Goal: Task Accomplishment & Management: Complete application form

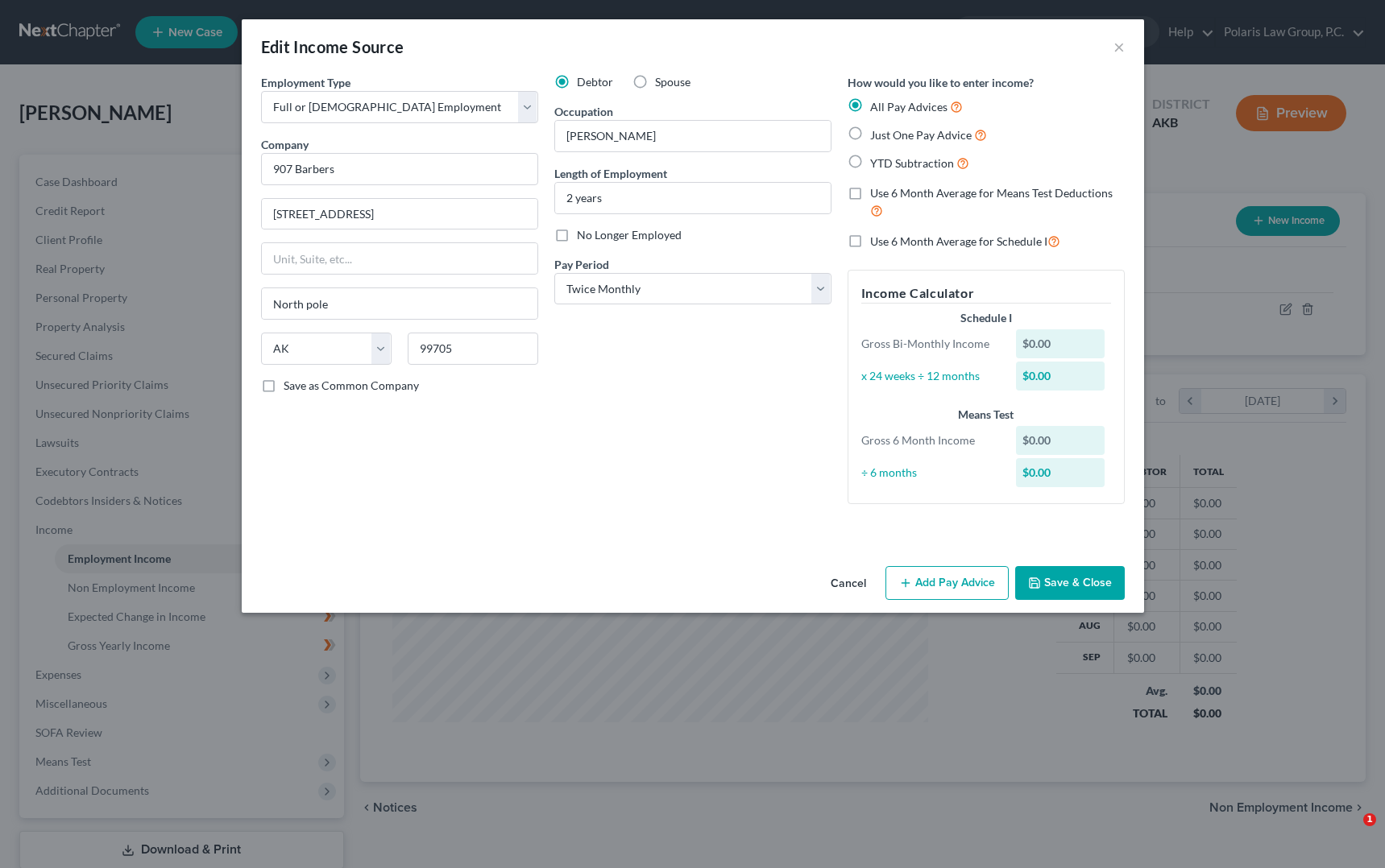
select select "0"
select select "1"
drag, startPoint x: 778, startPoint y: 400, endPoint x: 804, endPoint y: 427, distance: 37.5
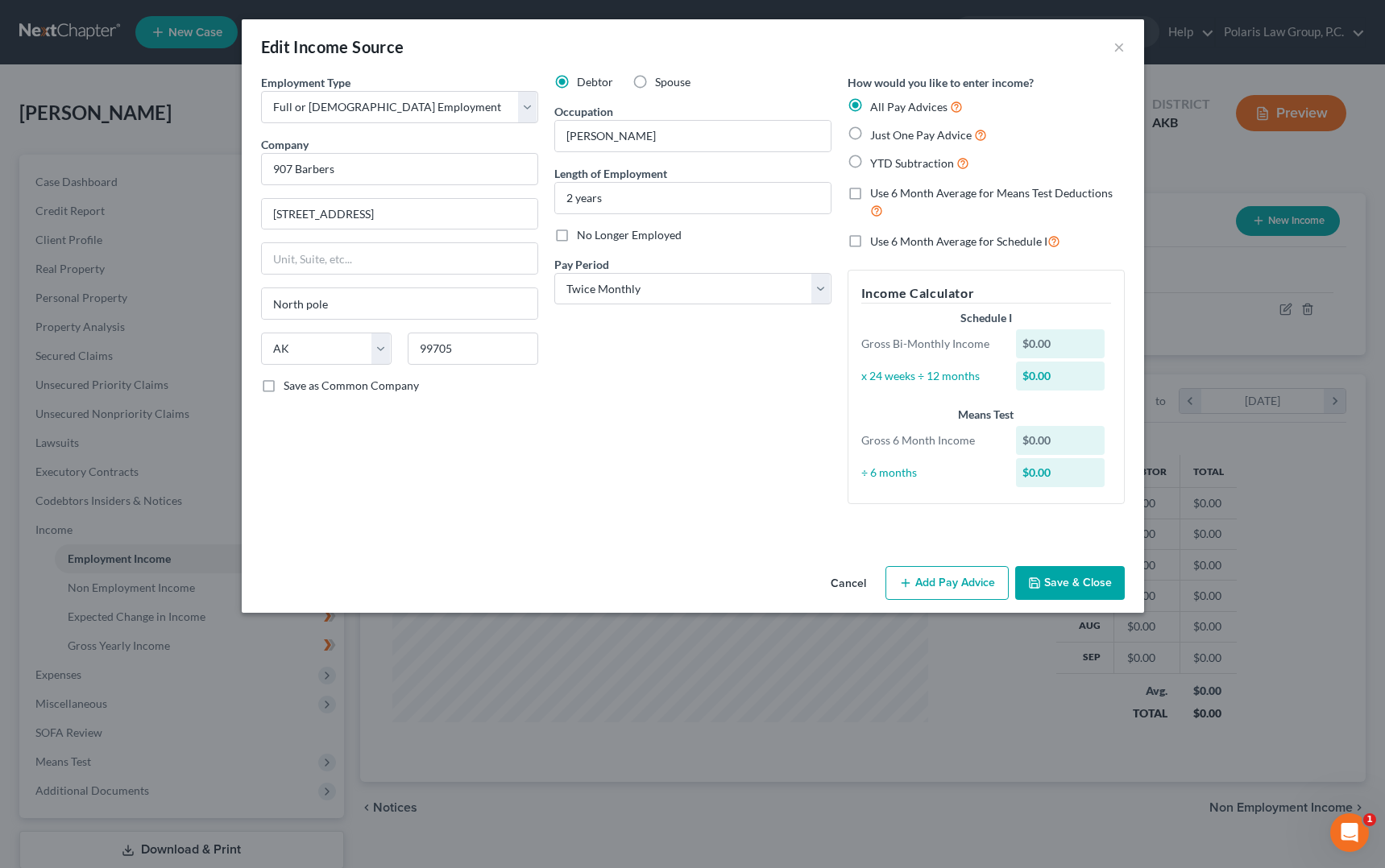
click at [780, 402] on div "Debtor Spouse Occupation [PERSON_NAME] Length of Employment 2 years No Longer E…" at bounding box center [692, 296] width 293 height 443
click at [959, 593] on button "Add Pay Advice" at bounding box center [947, 583] width 124 height 34
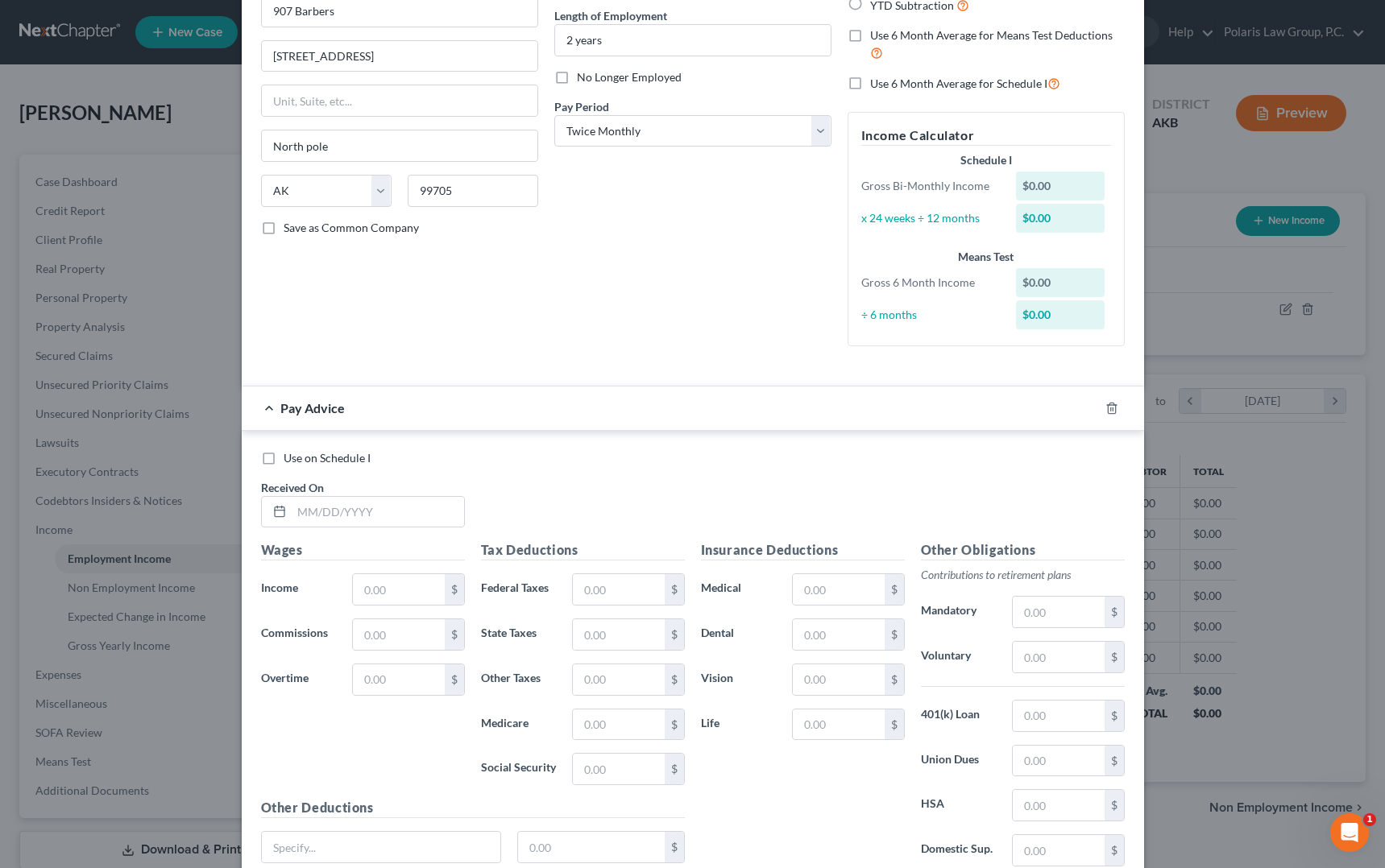
scroll to position [0, 0]
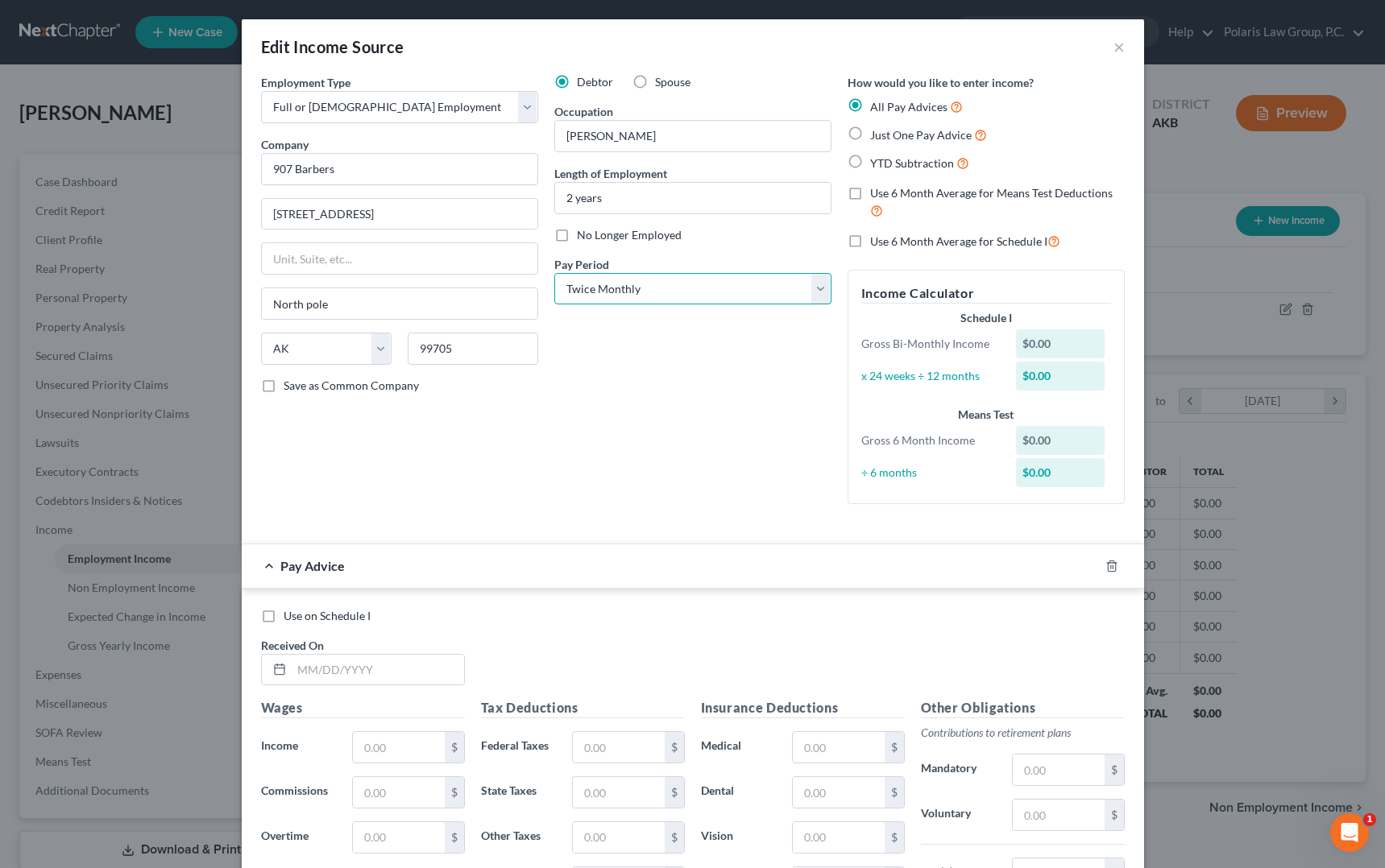
click at [812, 296] on select "Select Monthly Twice Monthly Every Other Week Weekly" at bounding box center [692, 289] width 277 height 33
drag, startPoint x: 838, startPoint y: 414, endPoint x: 804, endPoint y: 423, distance: 35.2
click at [840, 414] on div "How would you like to enter income? All Pay Advices Just One Pay Advice YTD Sub…" at bounding box center [986, 296] width 293 height 443
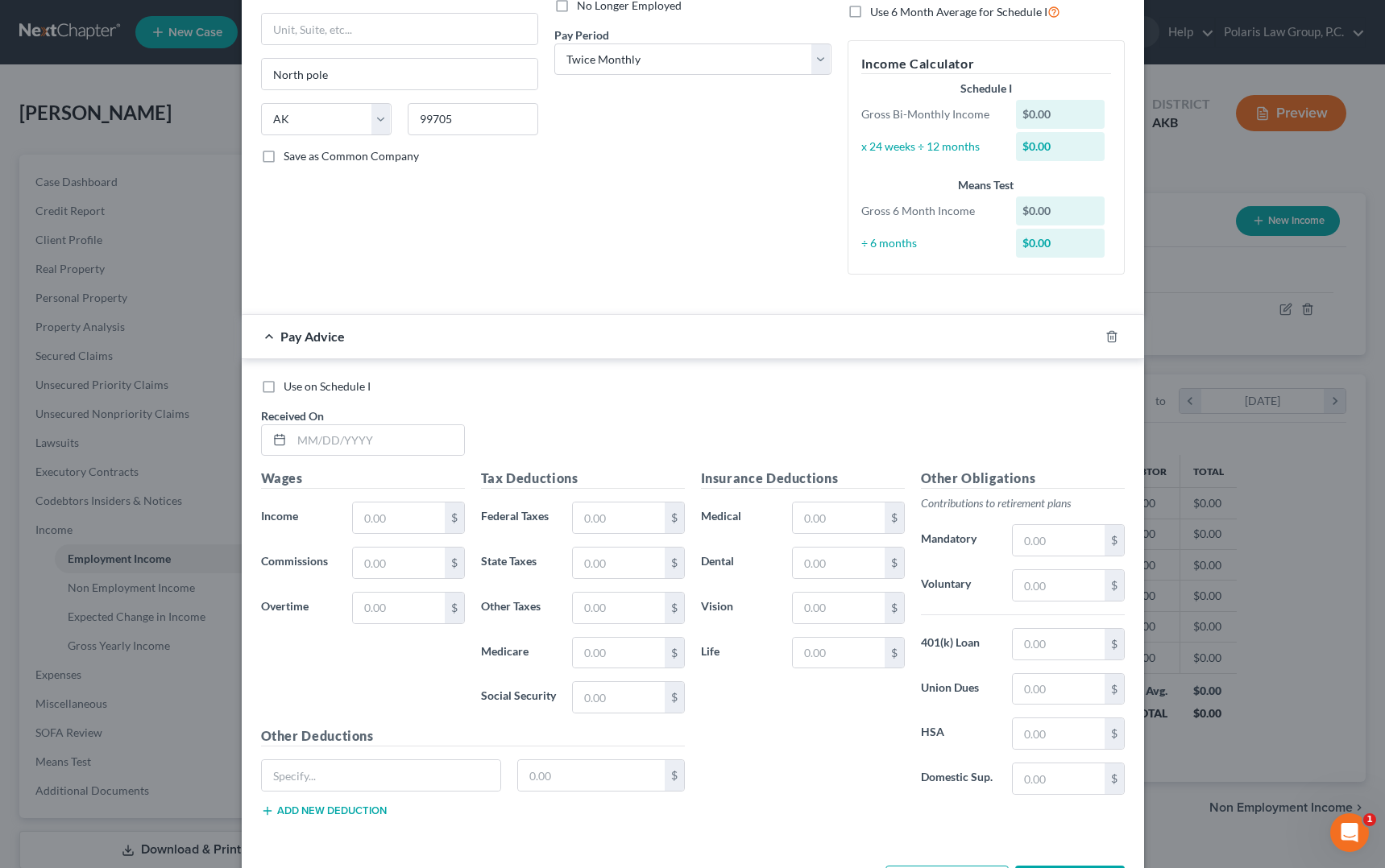
scroll to position [293, 0]
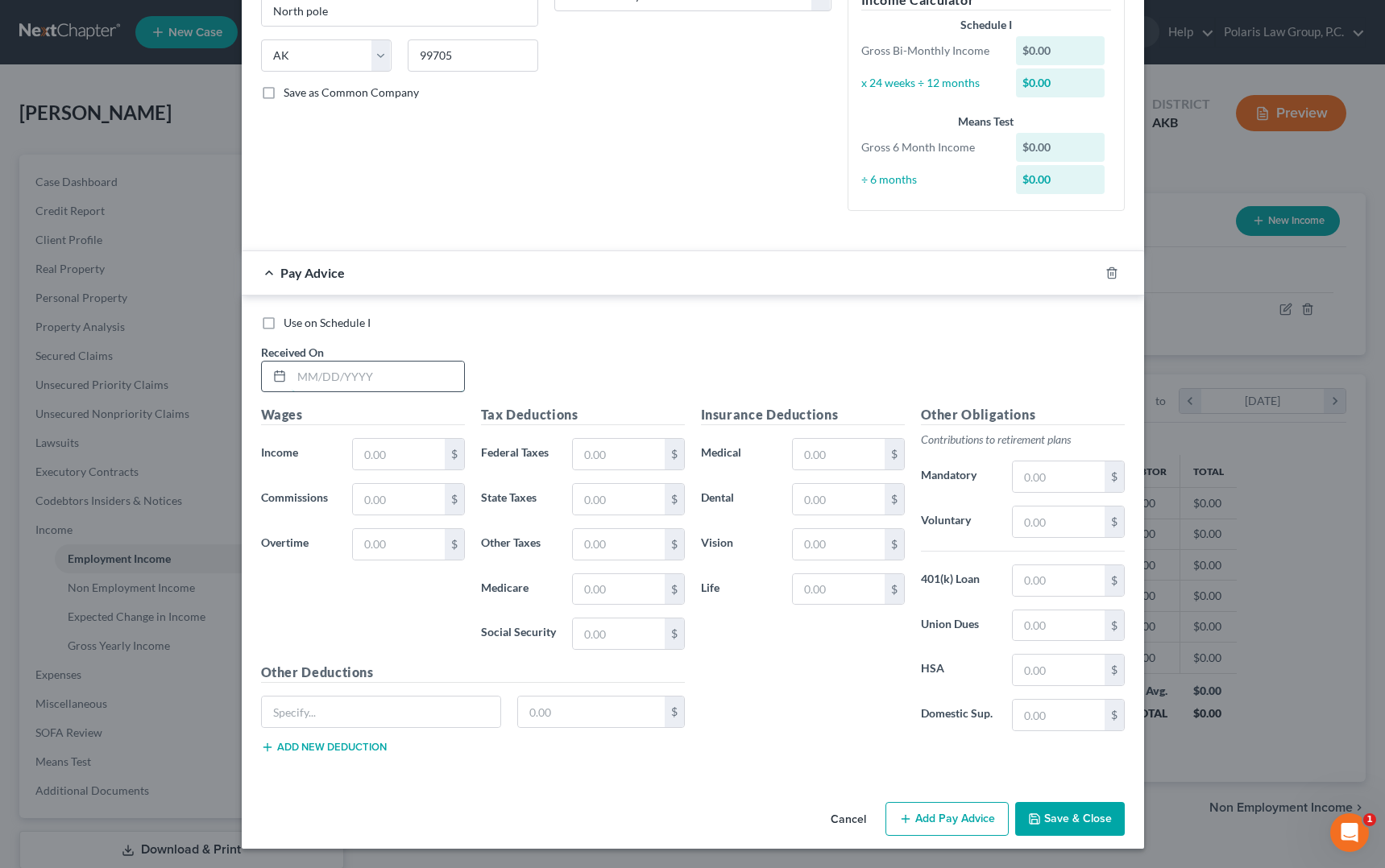
click at [375, 367] on input "text" at bounding box center [378, 377] width 172 height 31
type input "[DATE]"
click at [955, 334] on div "Use on Schedule I Received On * [DATE]" at bounding box center [692, 360] width 880 height 91
click at [1009, 326] on div "Use on Schedule I" at bounding box center [692, 323] width 864 height 16
drag, startPoint x: 948, startPoint y: 330, endPoint x: 902, endPoint y: 324, distance: 46.4
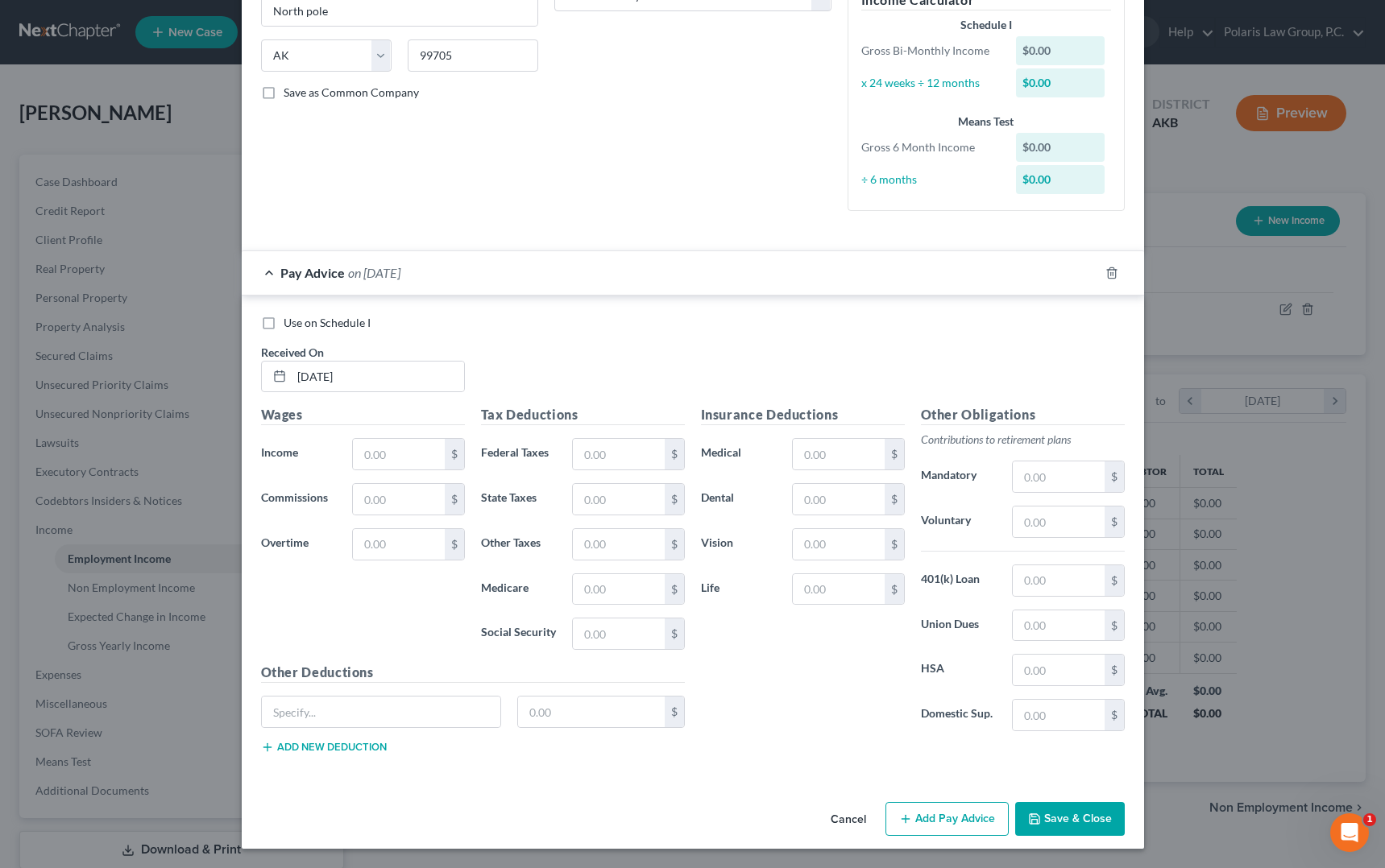
drag, startPoint x: 902, startPoint y: 324, endPoint x: 893, endPoint y: 323, distance: 9.1
click at [895, 323] on div "Use on Schedule I" at bounding box center [692, 323] width 864 height 16
click at [891, 323] on div "Use on Schedule I" at bounding box center [692, 323] width 864 height 16
click at [670, 323] on div "Use on Schedule I" at bounding box center [692, 323] width 864 height 16
click at [389, 450] on input "text" at bounding box center [398, 454] width 91 height 31
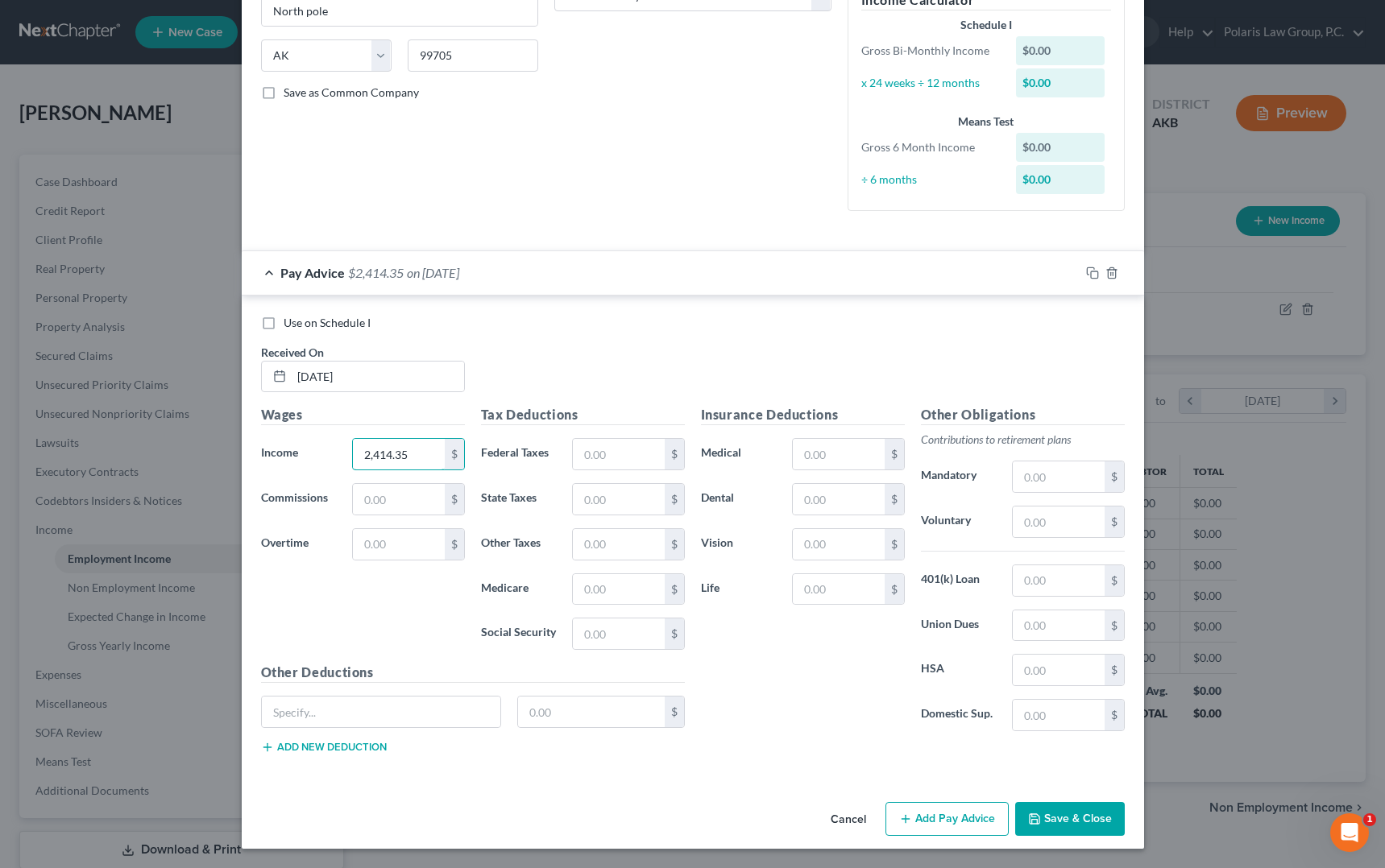
type input "2,414.35"
type input "205"
type input "0.00"
type input "149.69"
click at [448, 719] on input "text" at bounding box center [381, 712] width 239 height 31
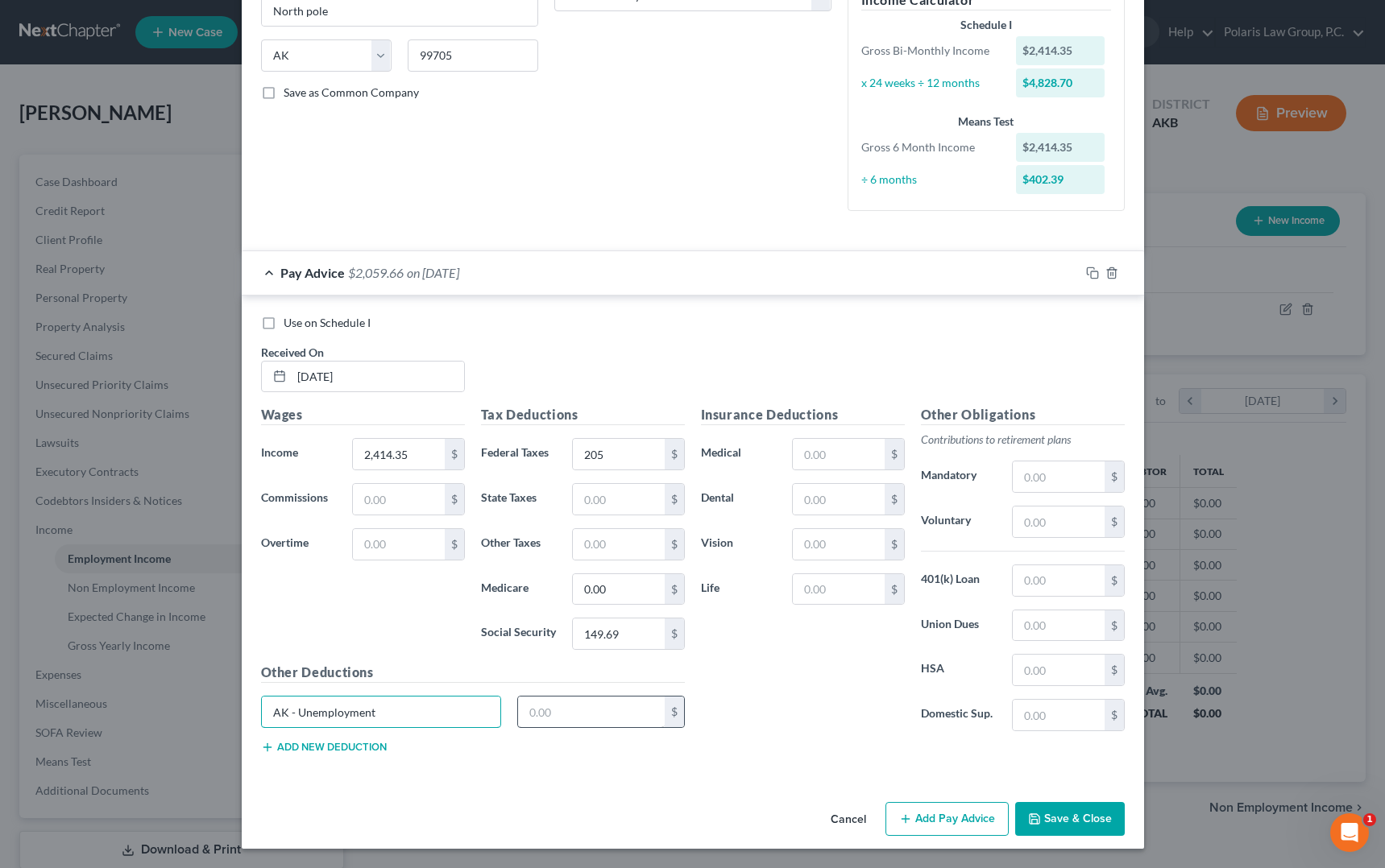
type input "AK - Unemployment"
click at [555, 721] on input "text" at bounding box center [591, 712] width 146 height 31
type input "12.07"
type input "35.01"
click at [945, 821] on button "Add Pay Advice" at bounding box center [947, 819] width 124 height 34
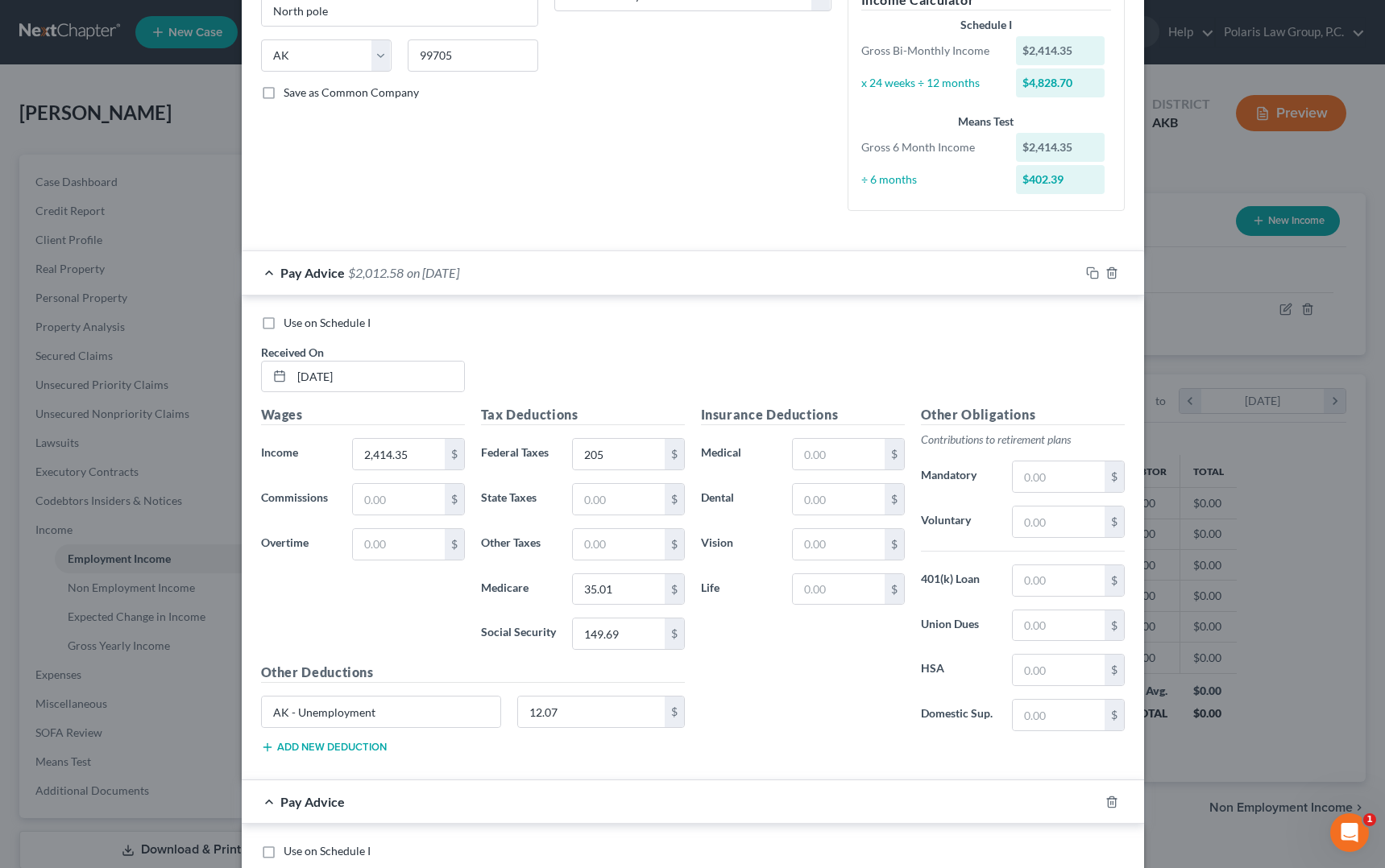
click at [423, 270] on span "on [DATE]" at bounding box center [432, 272] width 52 height 15
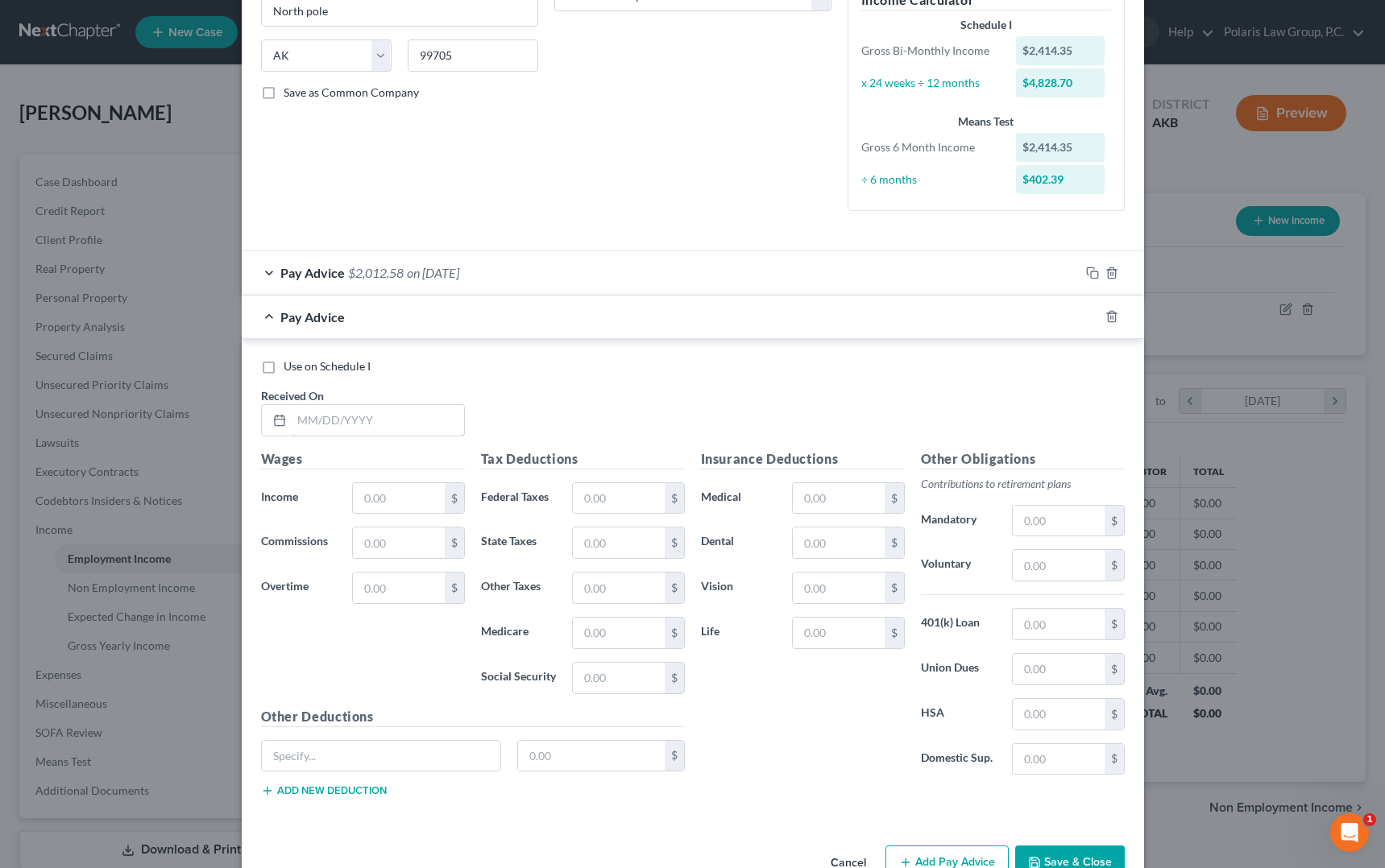
drag, startPoint x: 366, startPoint y: 425, endPoint x: 514, endPoint y: 417, distance: 148.2
click at [366, 425] on input "text" at bounding box center [378, 420] width 172 height 31
type input "[DATE]"
type input "5"
type input "2,502.50"
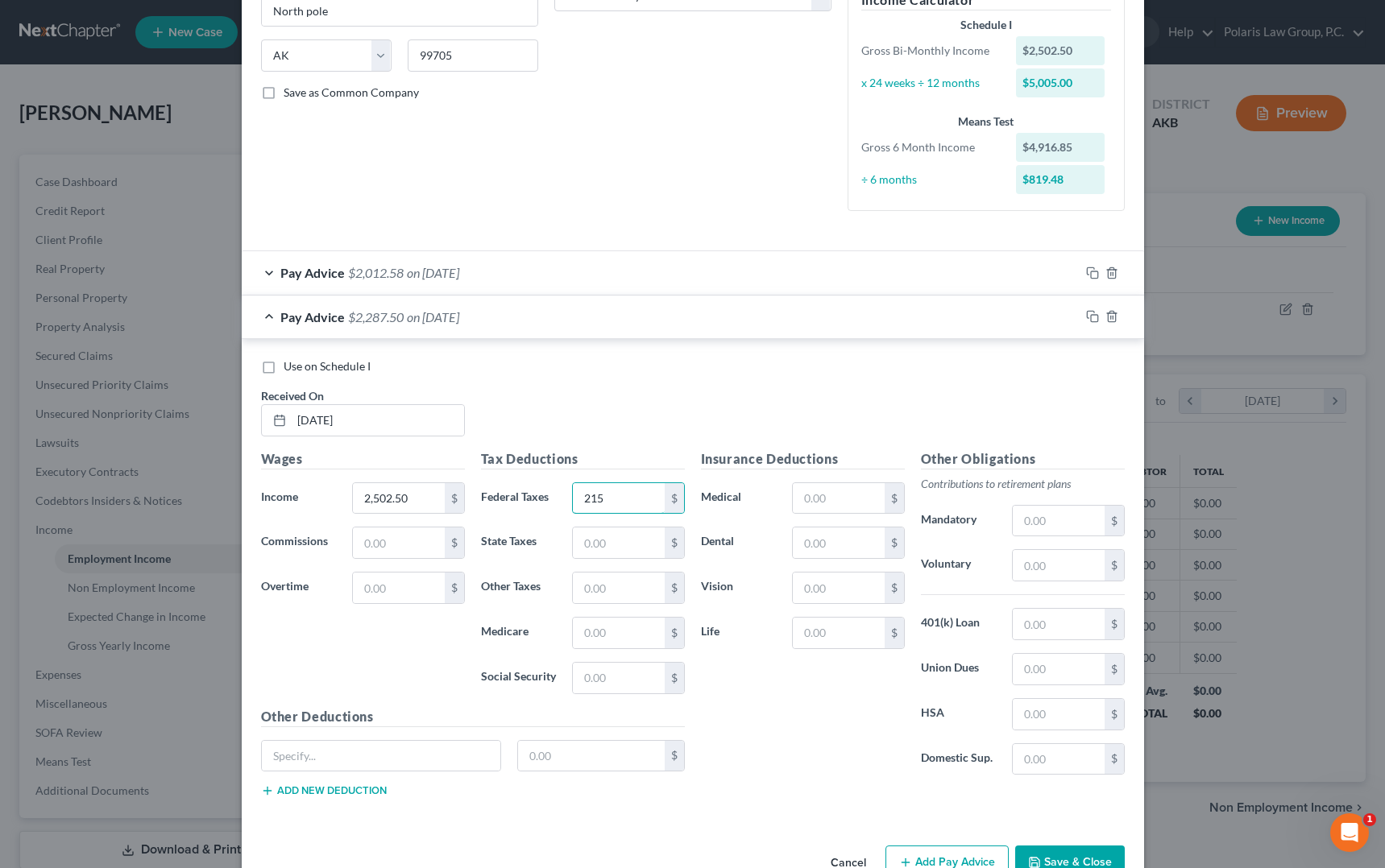
type input "215"
type input "36.28"
type input "155.15"
type input "AK"
click at [376, 763] on input "AK" at bounding box center [381, 756] width 239 height 31
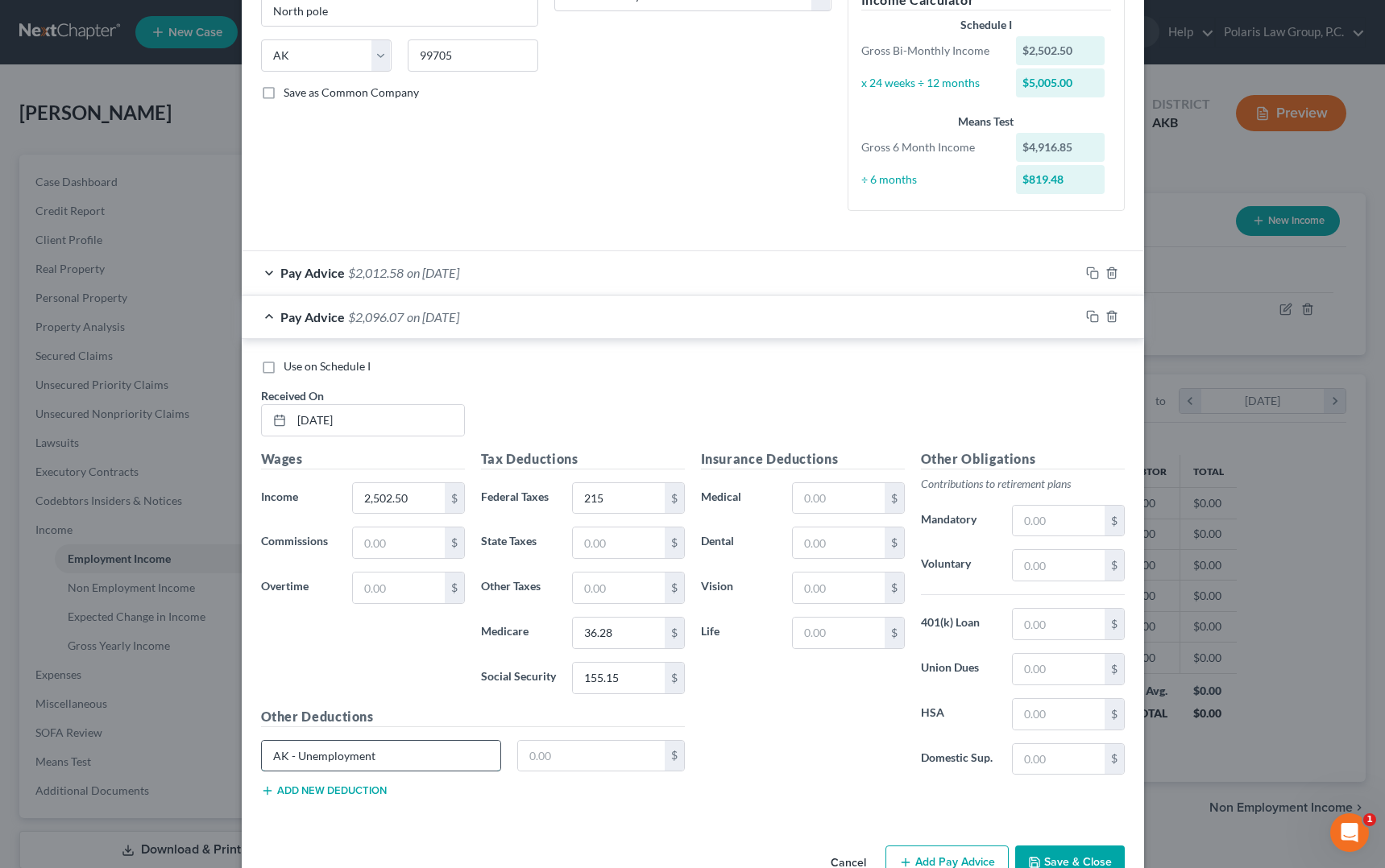
type input "AK - Unemployment"
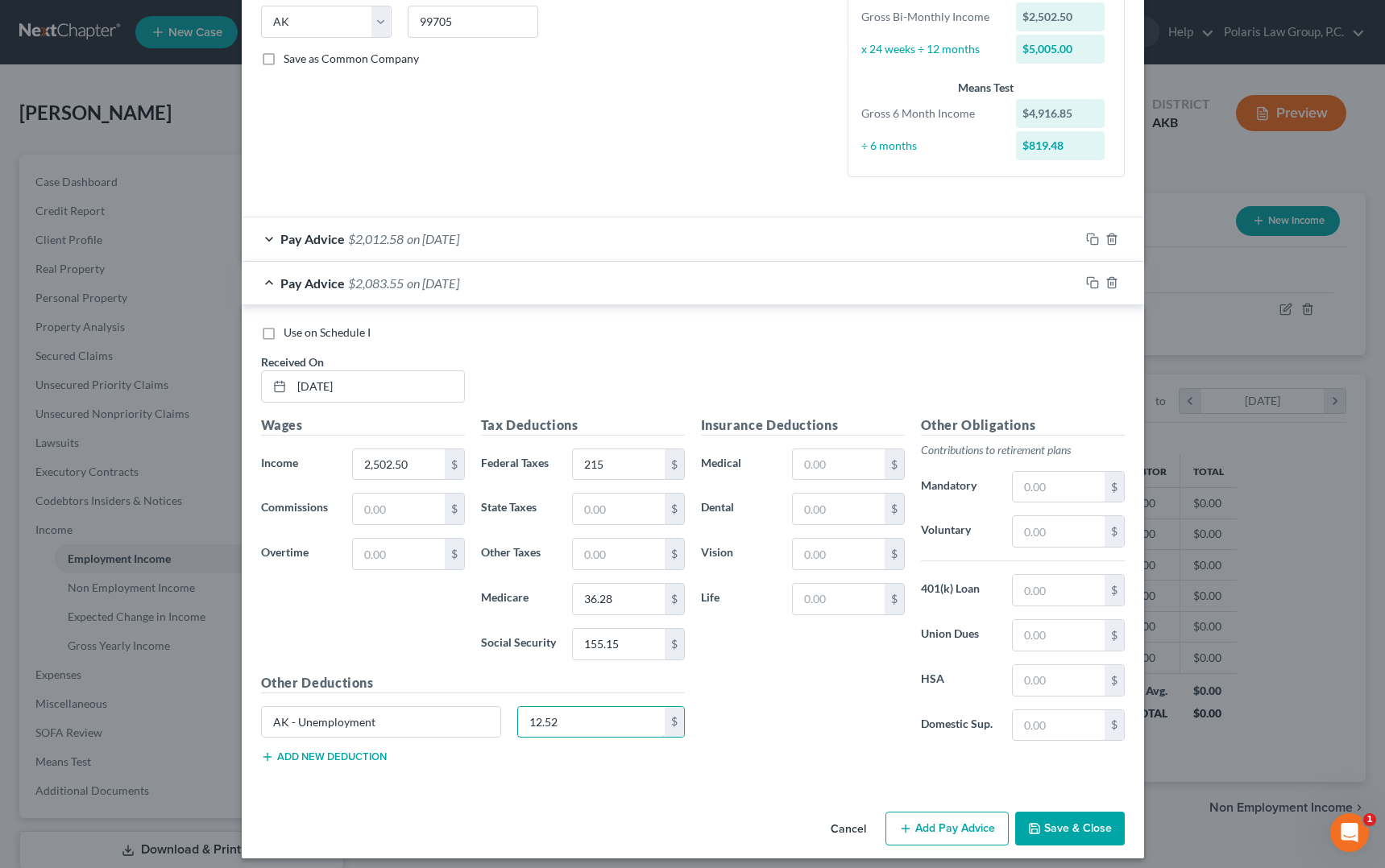
scroll to position [337, 0]
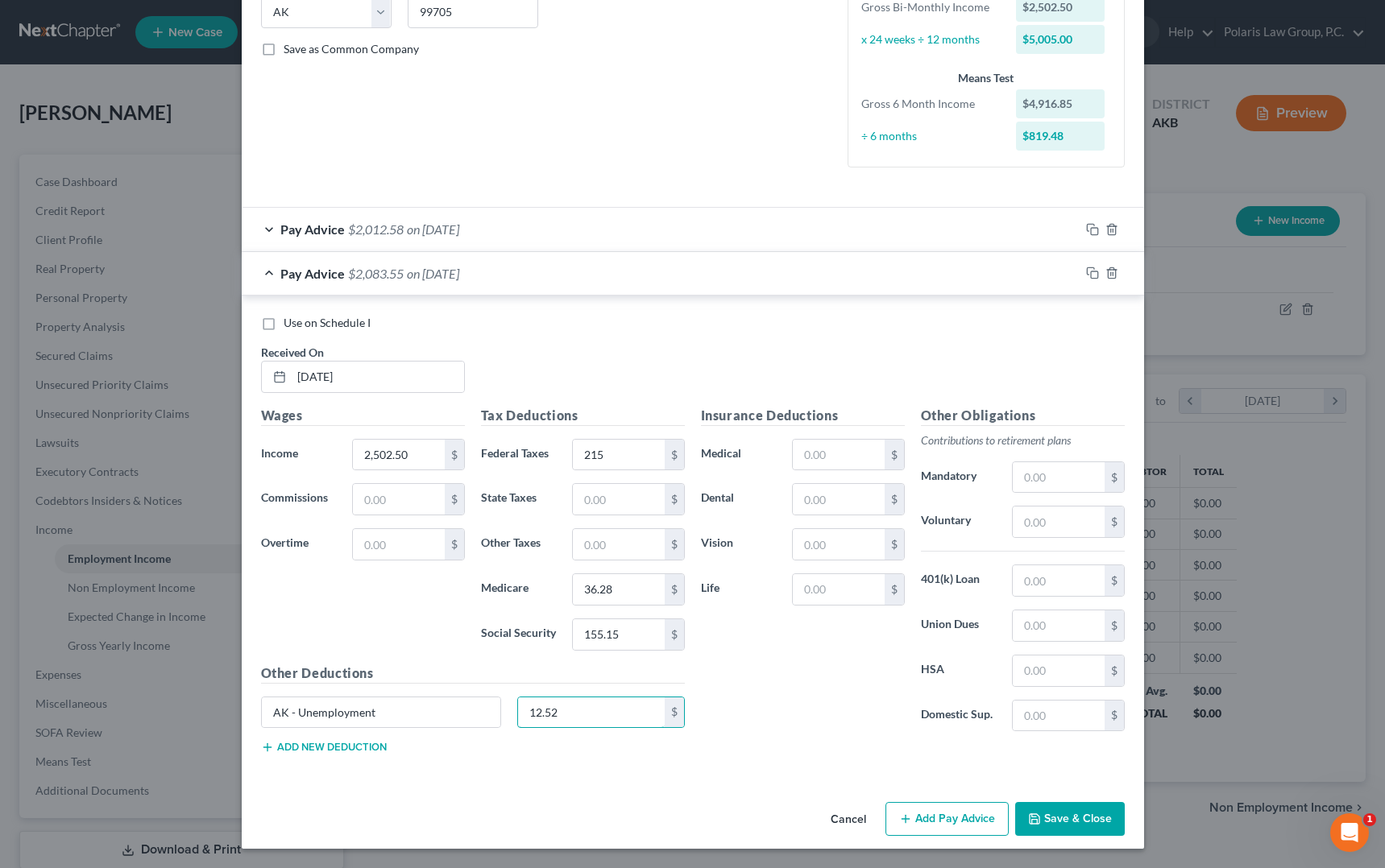
type input "12.52"
click at [933, 812] on button "Add Pay Advice" at bounding box center [947, 819] width 124 height 34
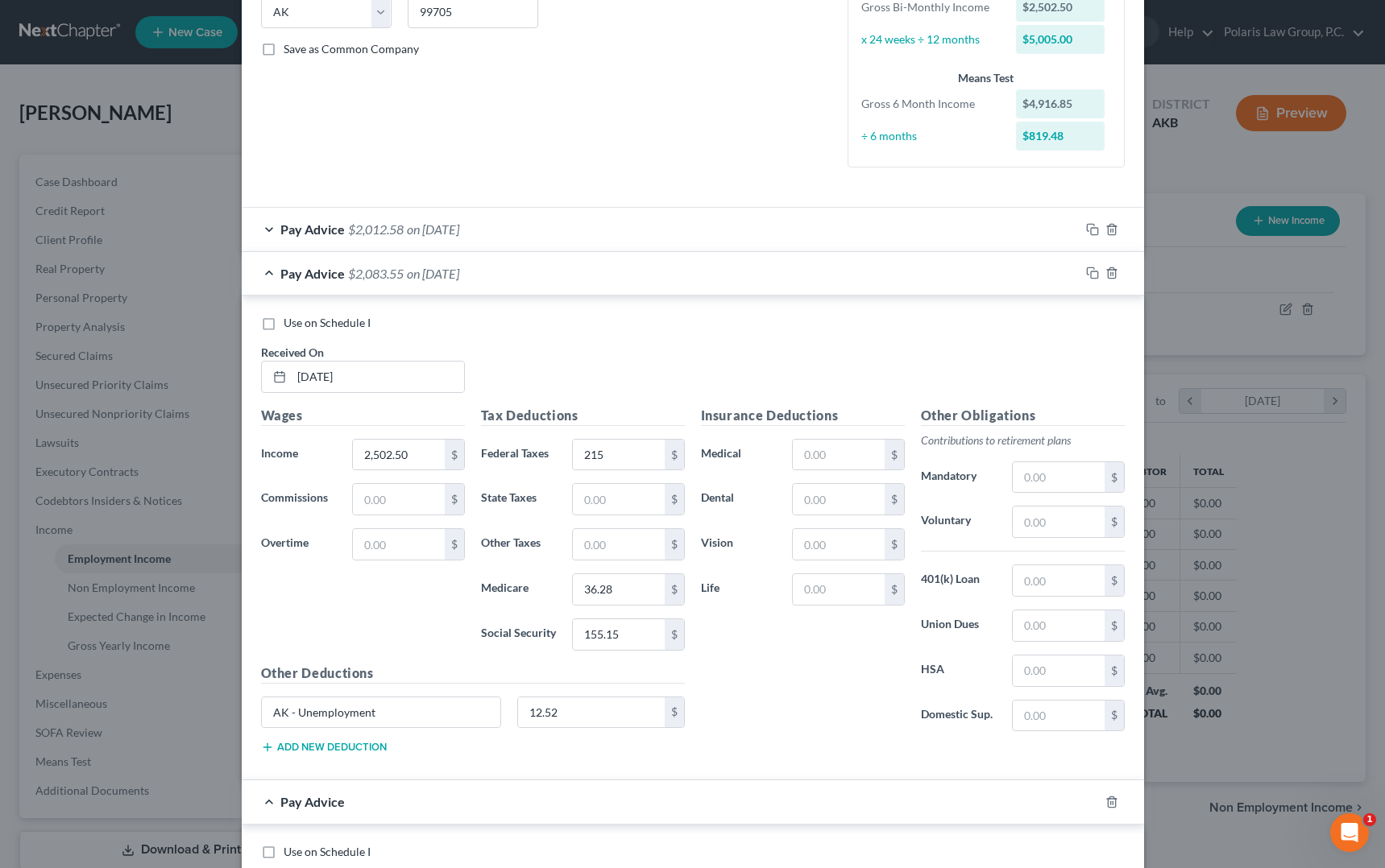
click at [651, 282] on div "Pay Advice $2,083.55 on [DATE]" at bounding box center [661, 273] width 838 height 42
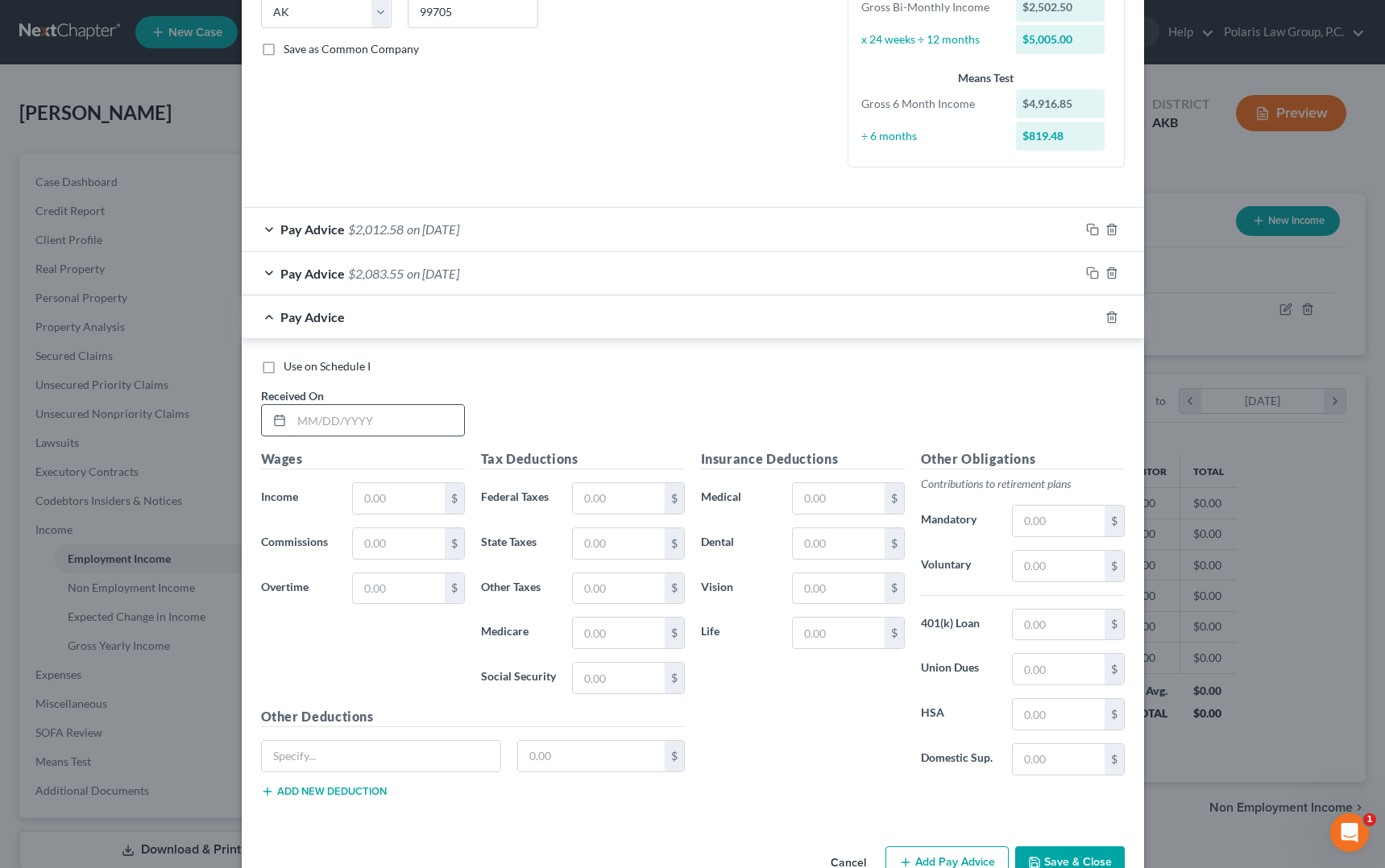
click at [306, 413] on input "text" at bounding box center [378, 420] width 172 height 31
type input "[DATE]"
type input "2,781.30"
click at [645, 490] on input "text" at bounding box center [618, 498] width 91 height 31
type input "262"
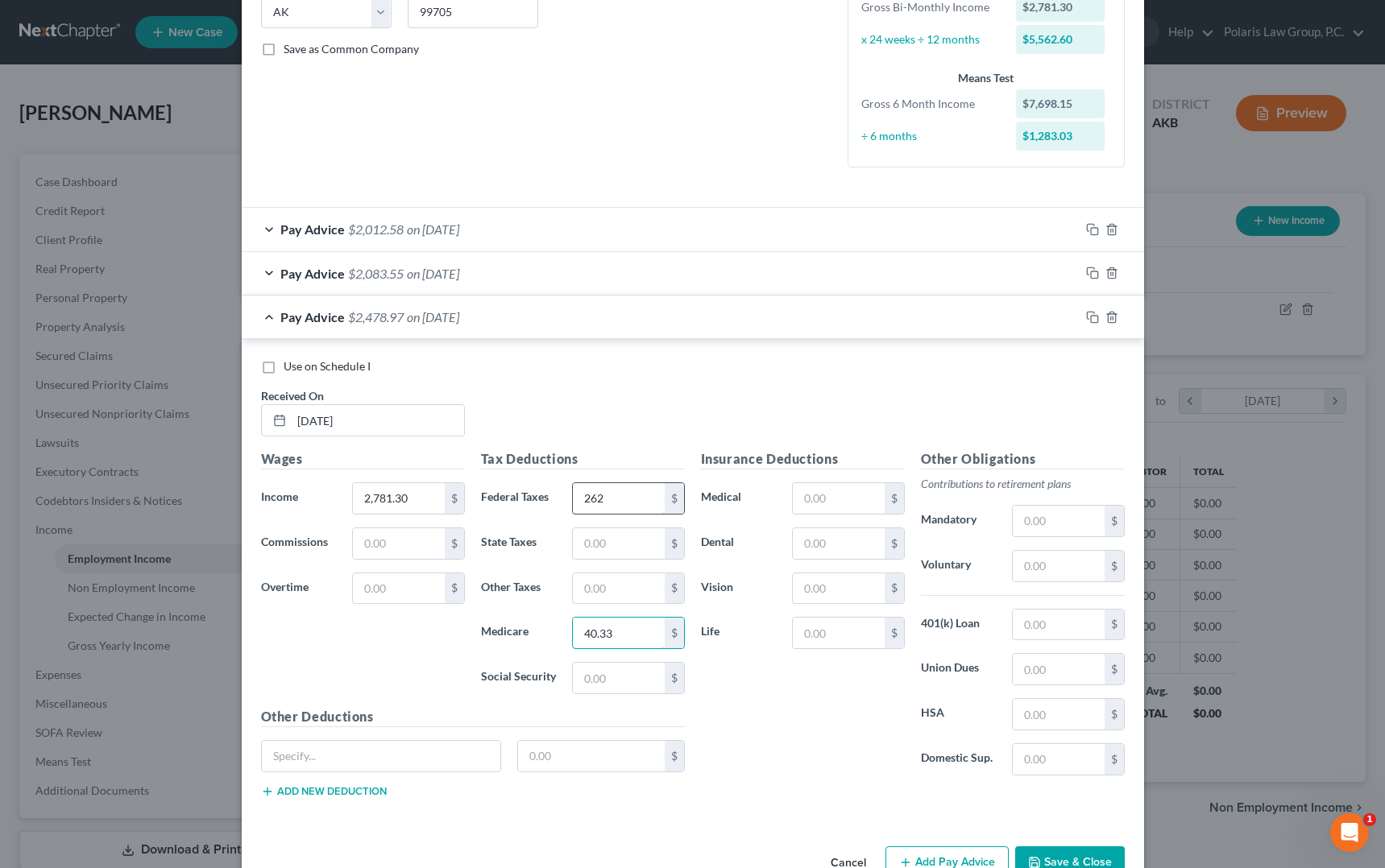
type input "40.33"
type input "172.45"
type input "AK - Unemployment"
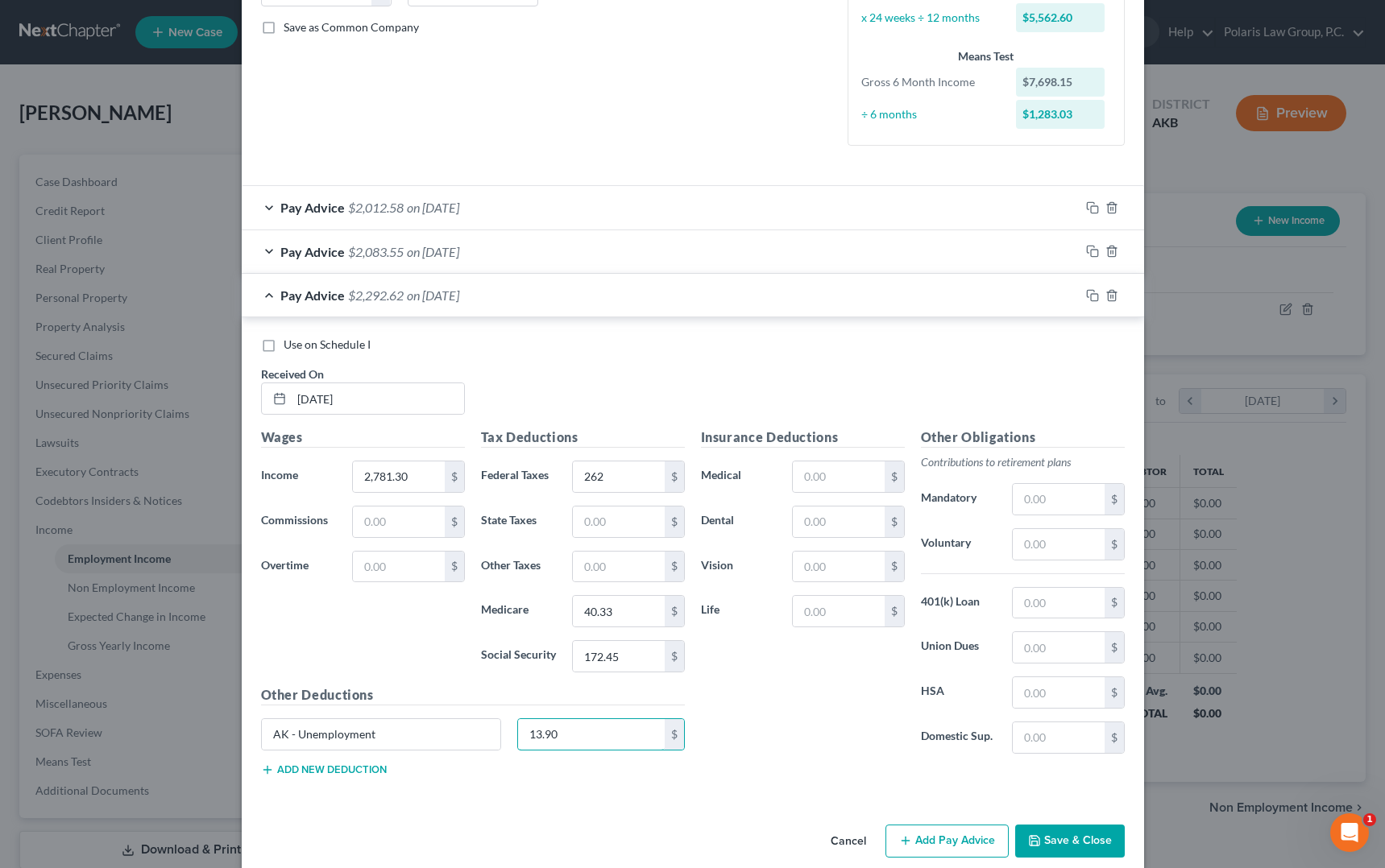
scroll to position [380, 0]
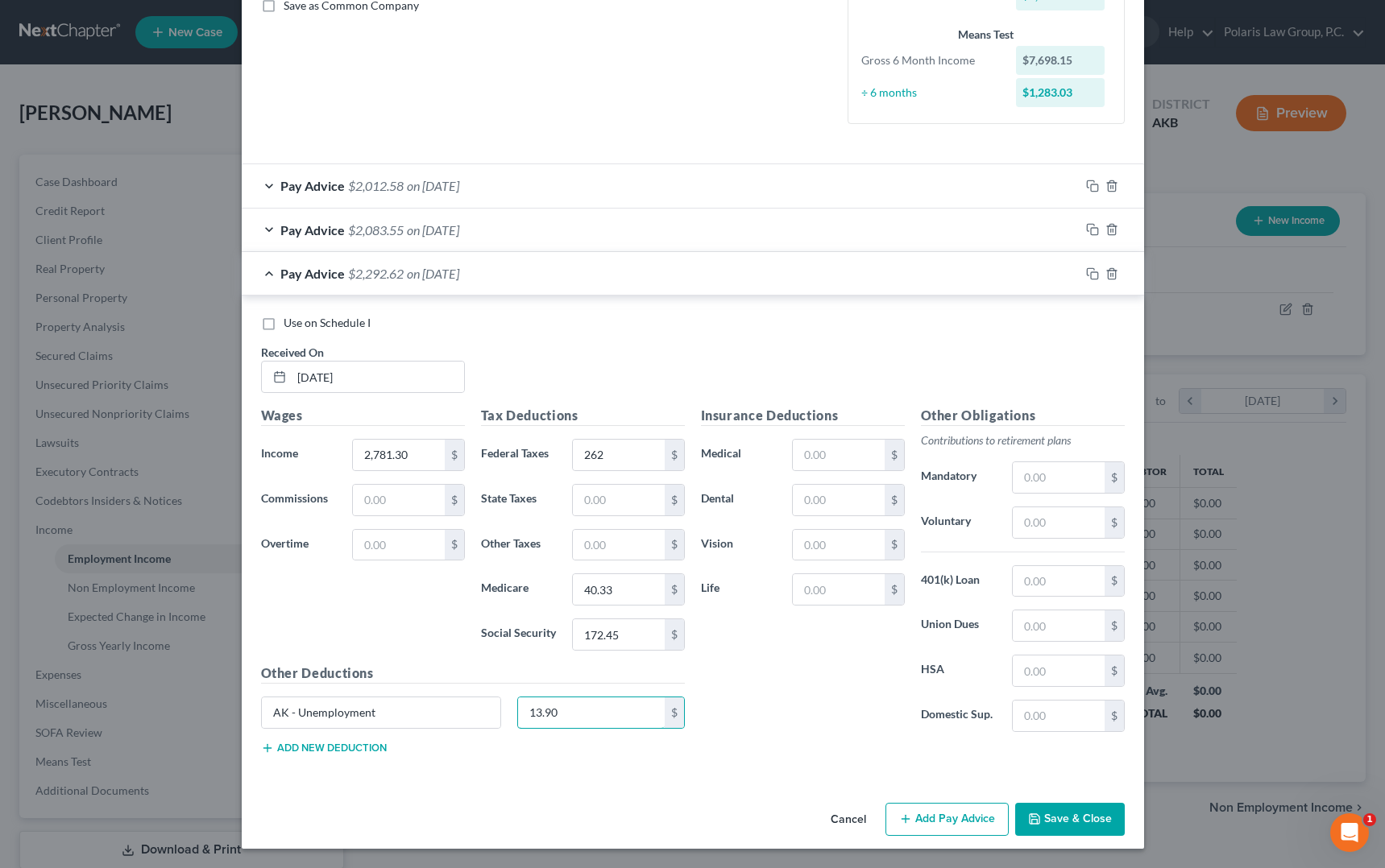
type input "13.90"
click at [460, 280] on span "on [DATE]" at bounding box center [432, 273] width 52 height 15
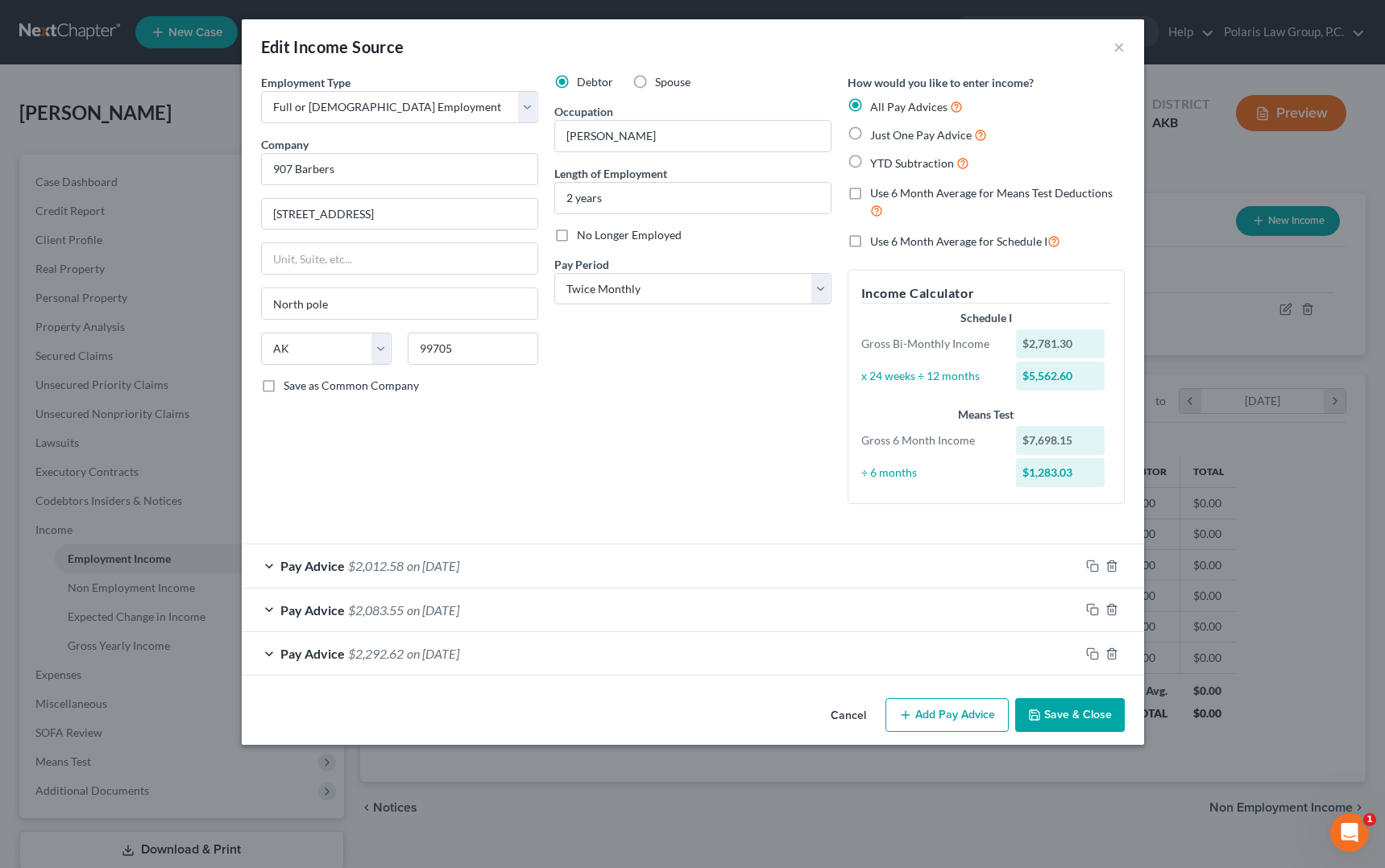
click at [982, 725] on button "Add Pay Advice" at bounding box center [947, 715] width 124 height 34
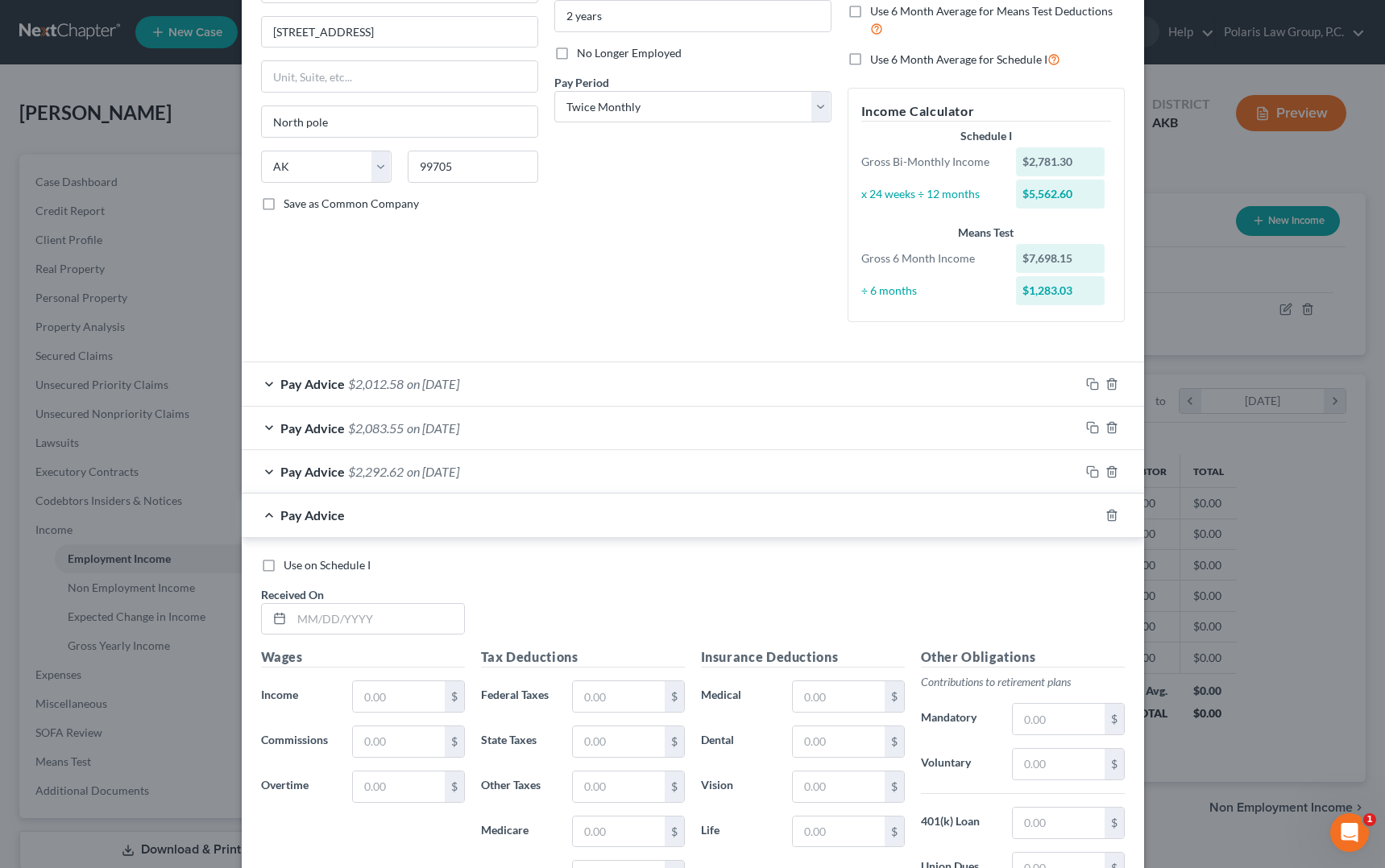
scroll to position [242, 0]
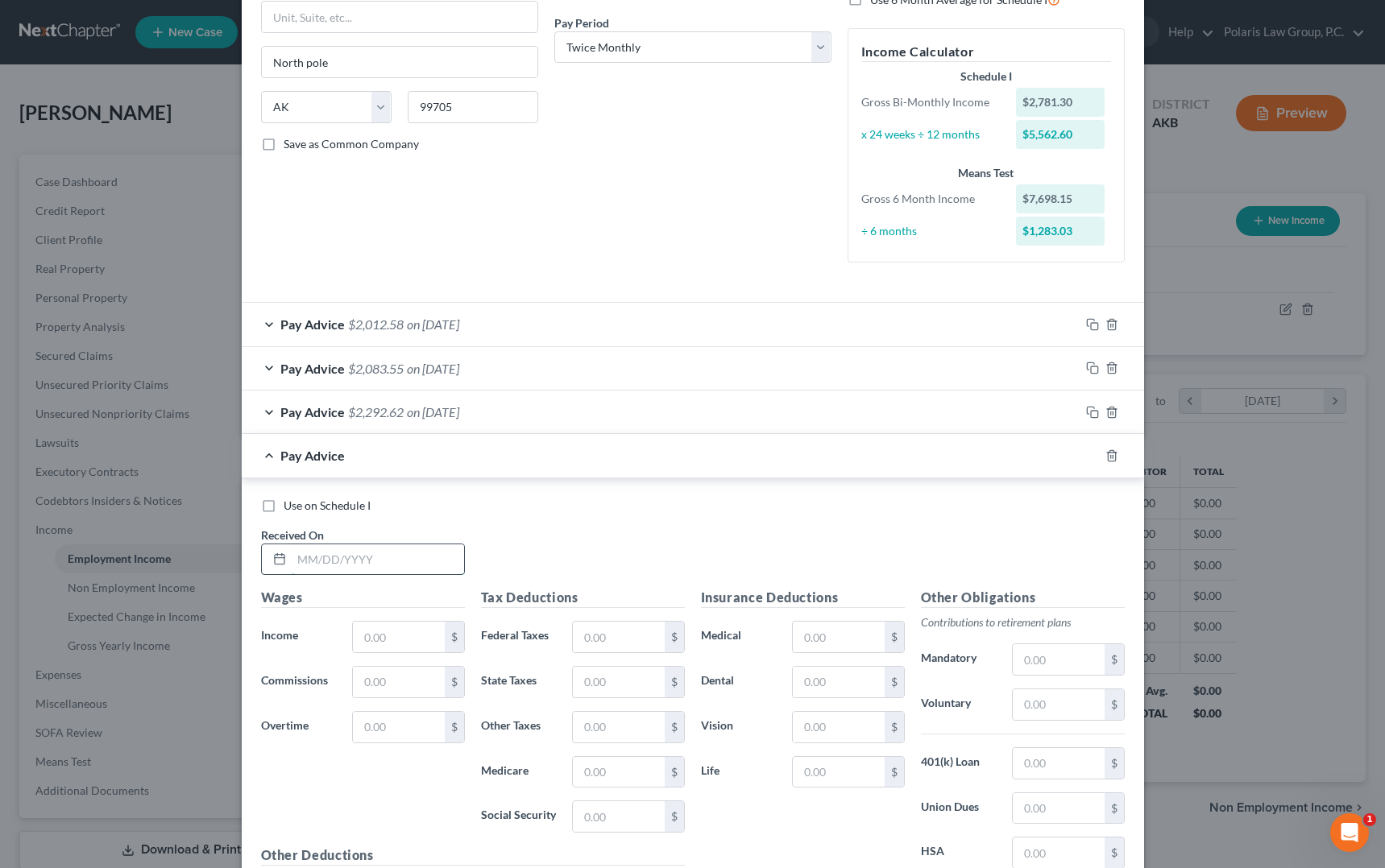
click at [412, 554] on input "text" at bounding box center [378, 559] width 172 height 31
type input "[DATE]"
type input "3,244.20"
type input "364"
type input "47.04"
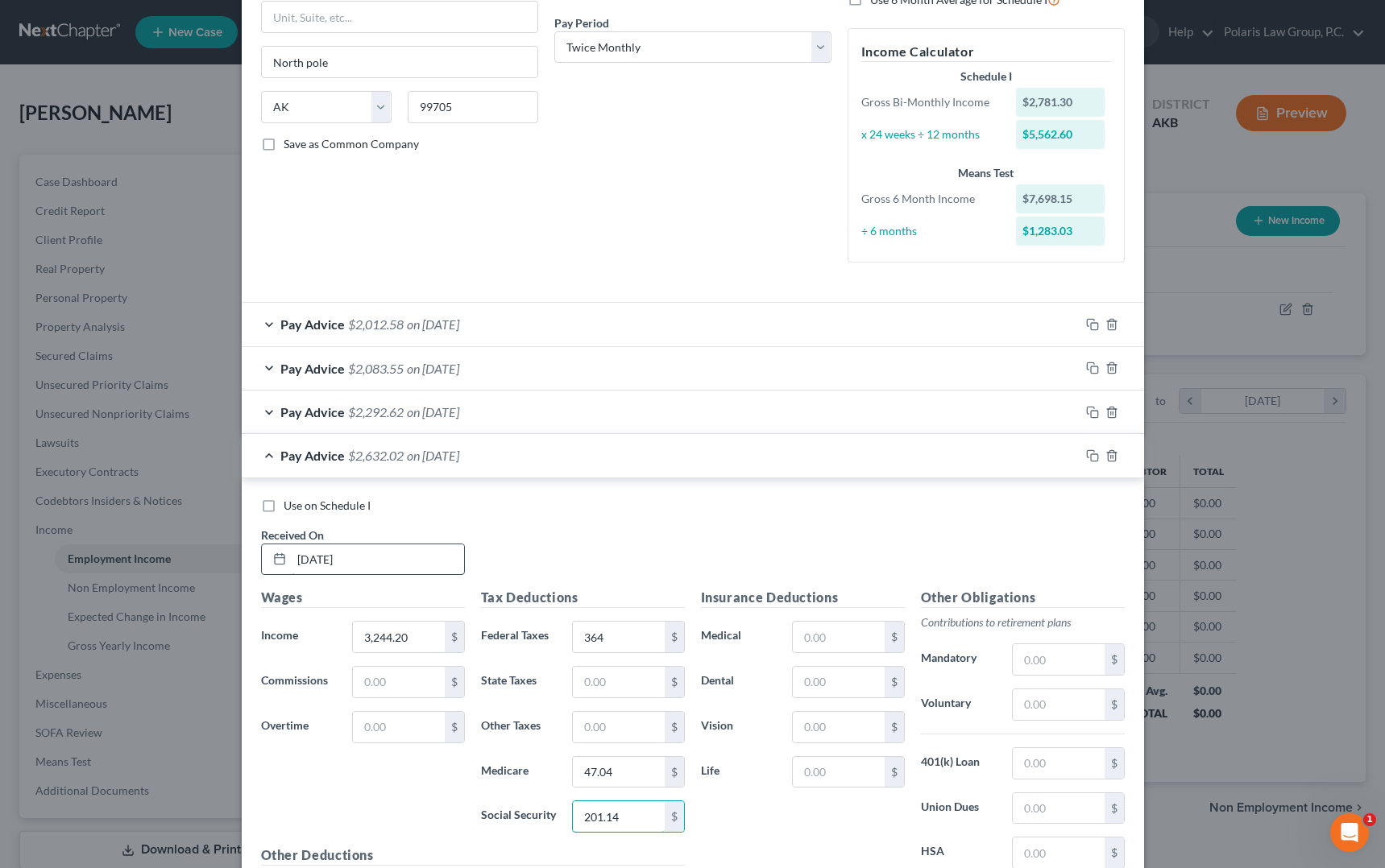
type input "201.14"
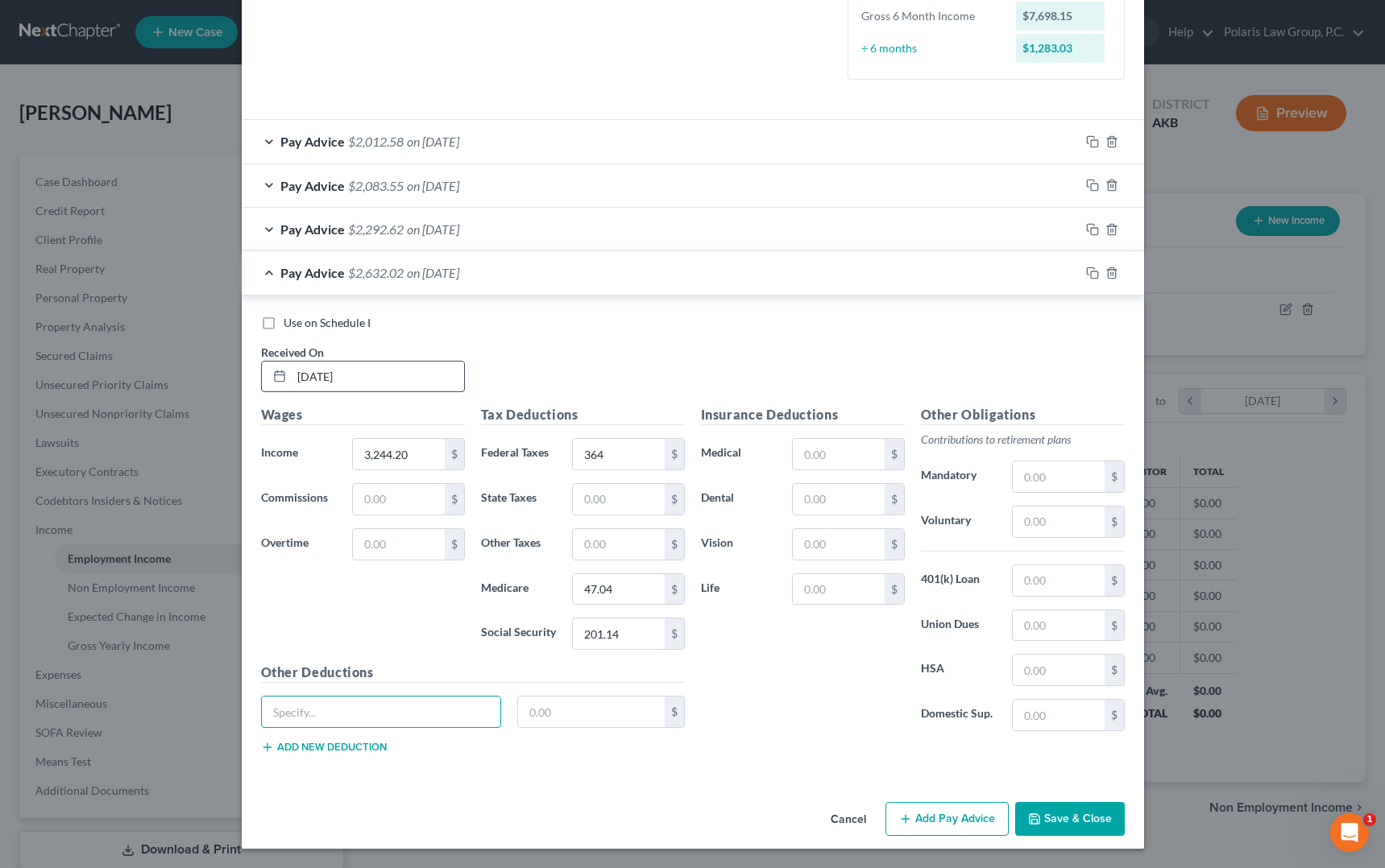
paste input "AK - Unemployment"
type input "AK - Unemployment"
type input "16.22"
click at [538, 276] on div "Pay Advice $2,615.80 on [DATE]" at bounding box center [661, 273] width 838 height 42
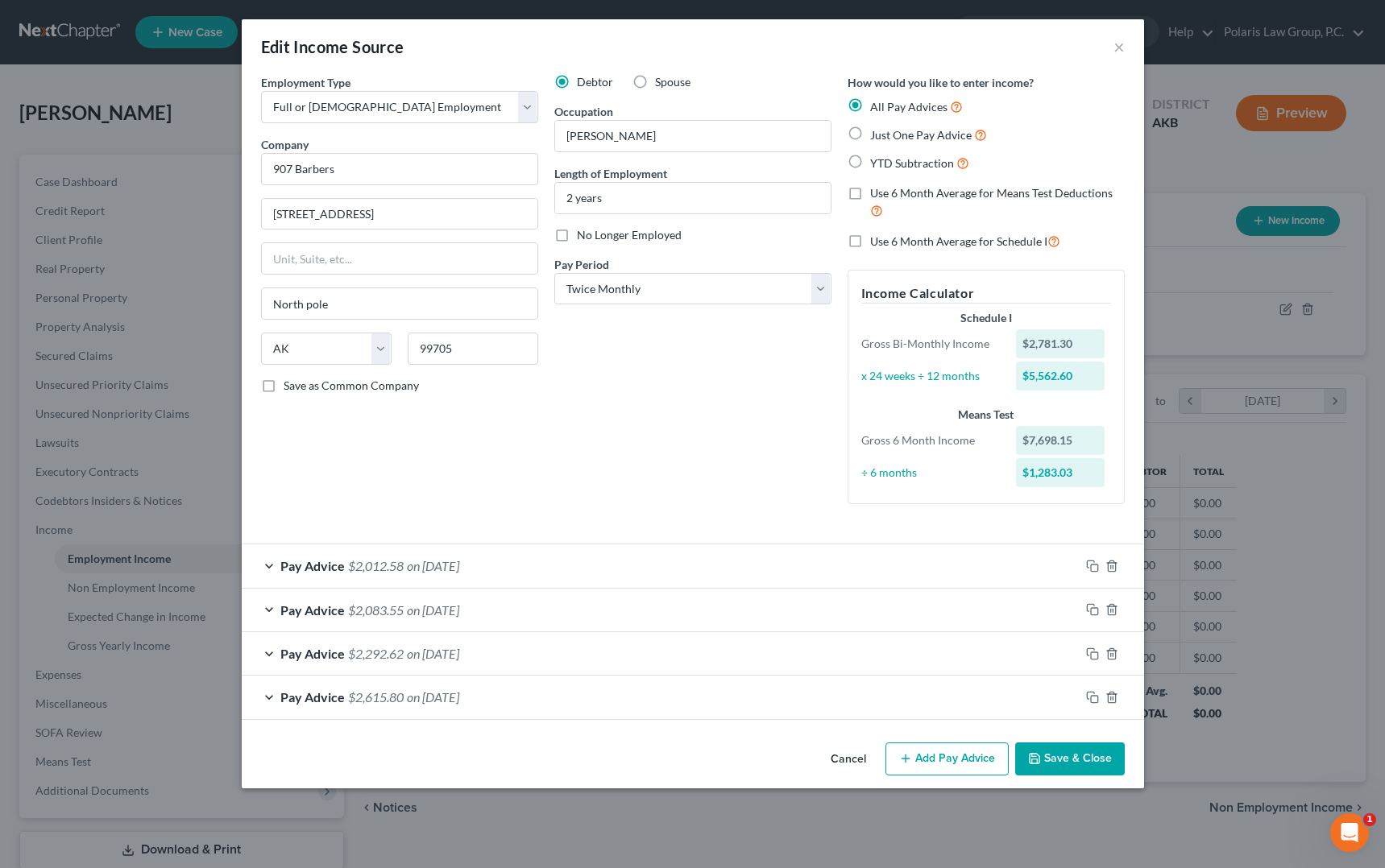
scroll to position [0, 0]
click at [980, 761] on button "Add Pay Advice" at bounding box center [947, 760] width 124 height 34
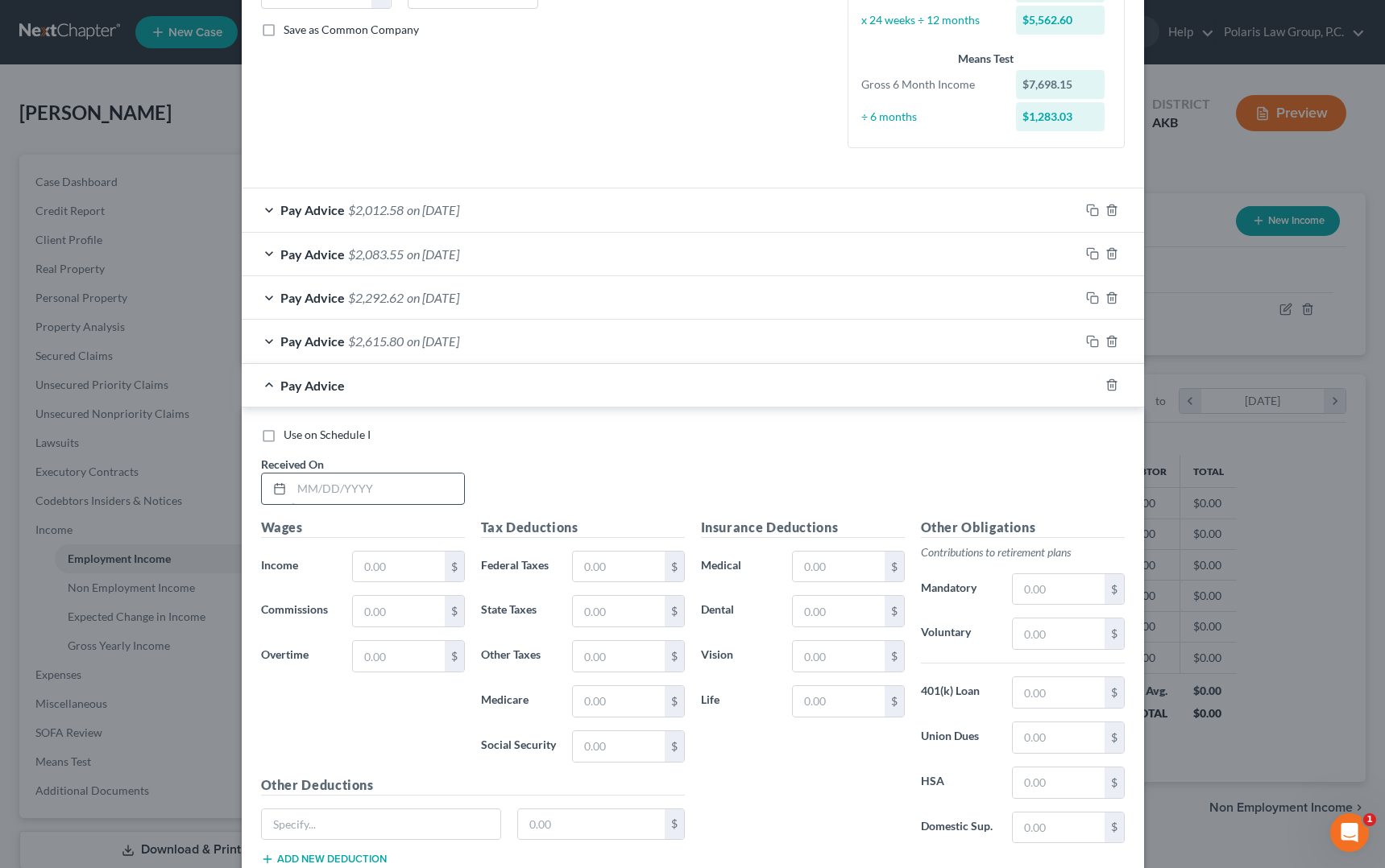
scroll to position [403, 0]
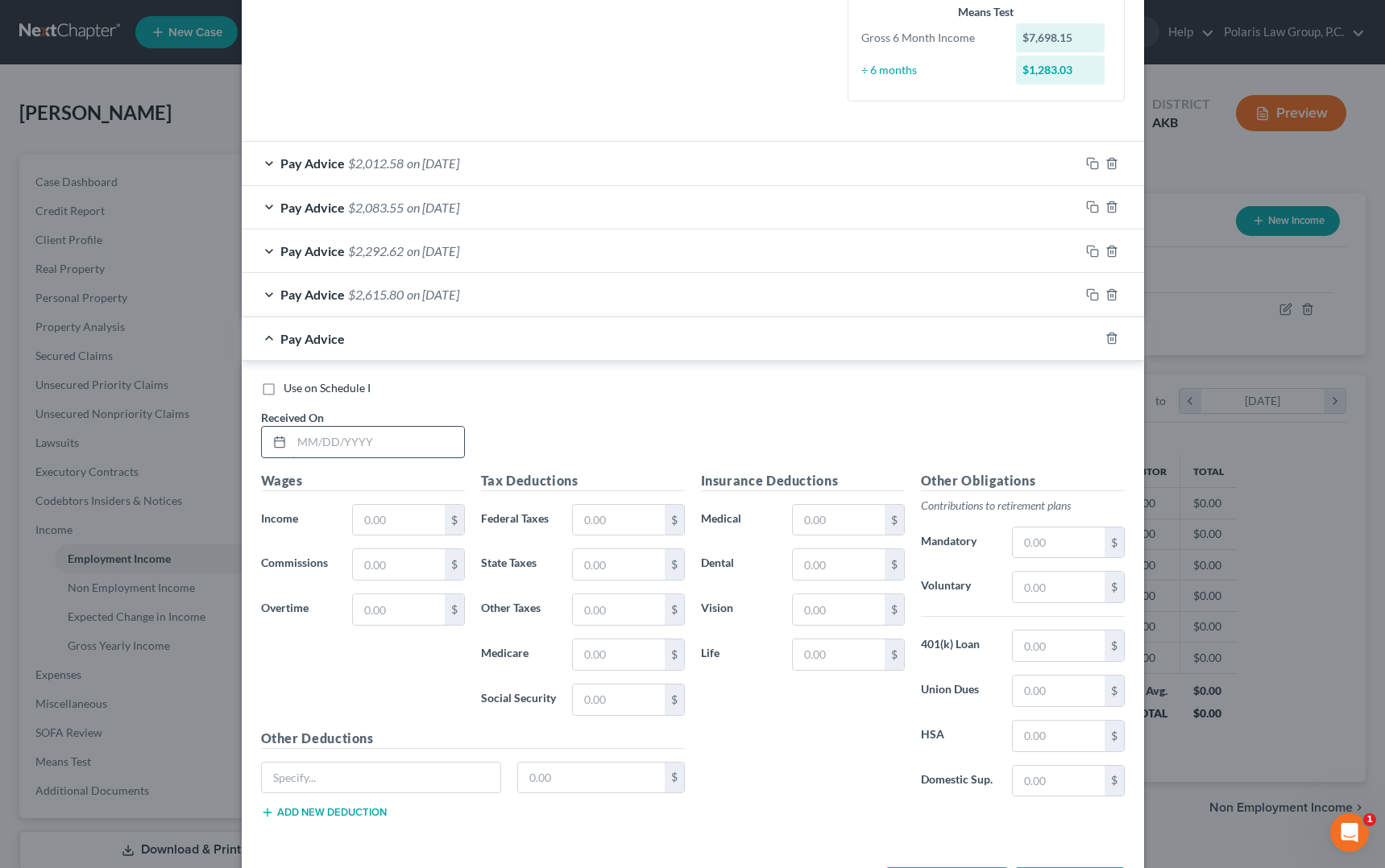
drag, startPoint x: 382, startPoint y: 445, endPoint x: 408, endPoint y: 452, distance: 26.9
click at [382, 445] on input "text" at bounding box center [378, 442] width 172 height 31
type input "[DATE]"
type input "2,102.65"
type input "167"
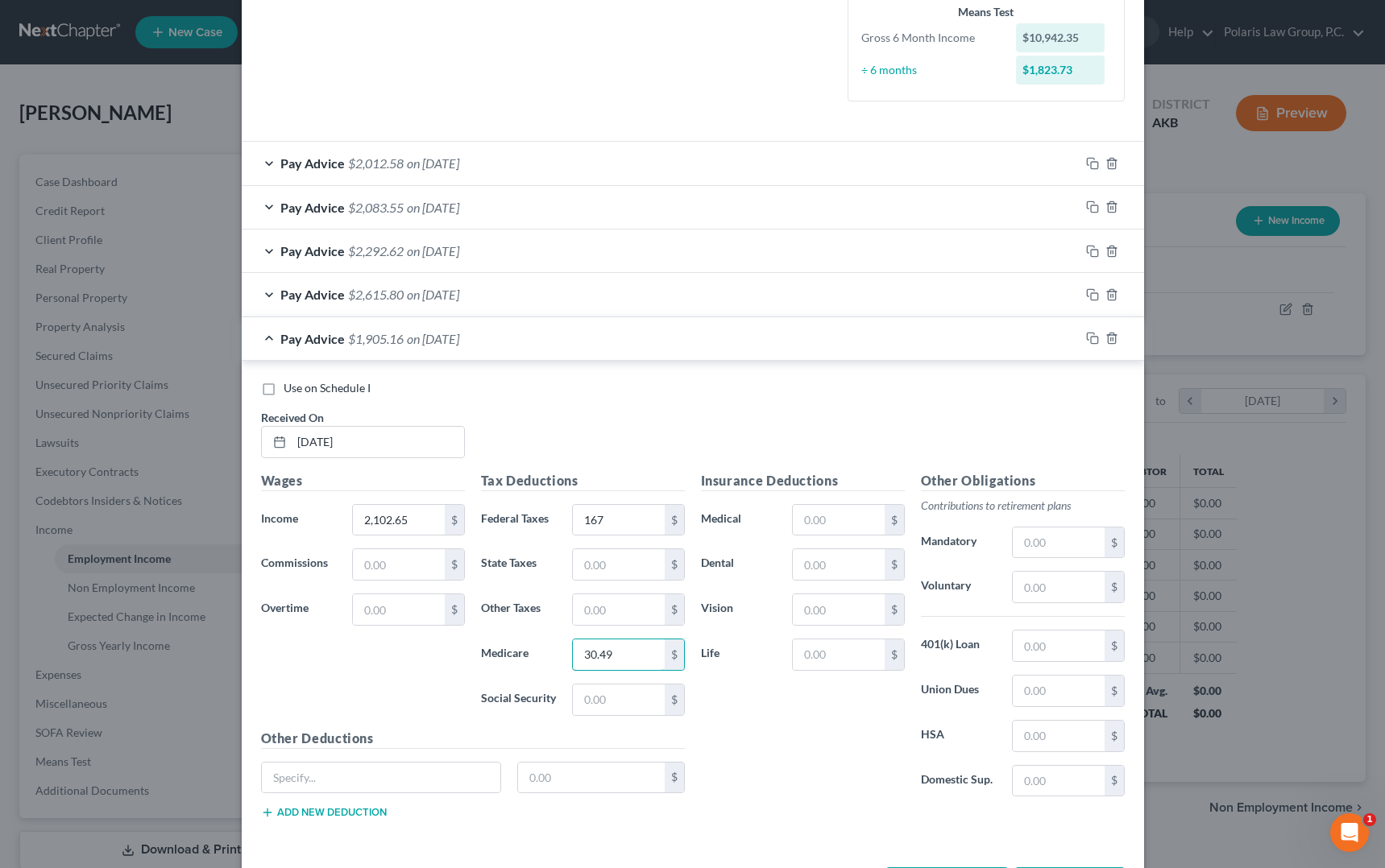
type input "30.49"
type input "130.36"
paste input "AK - Unemployment"
type input "AK - Unemployment"
type input "10.52"
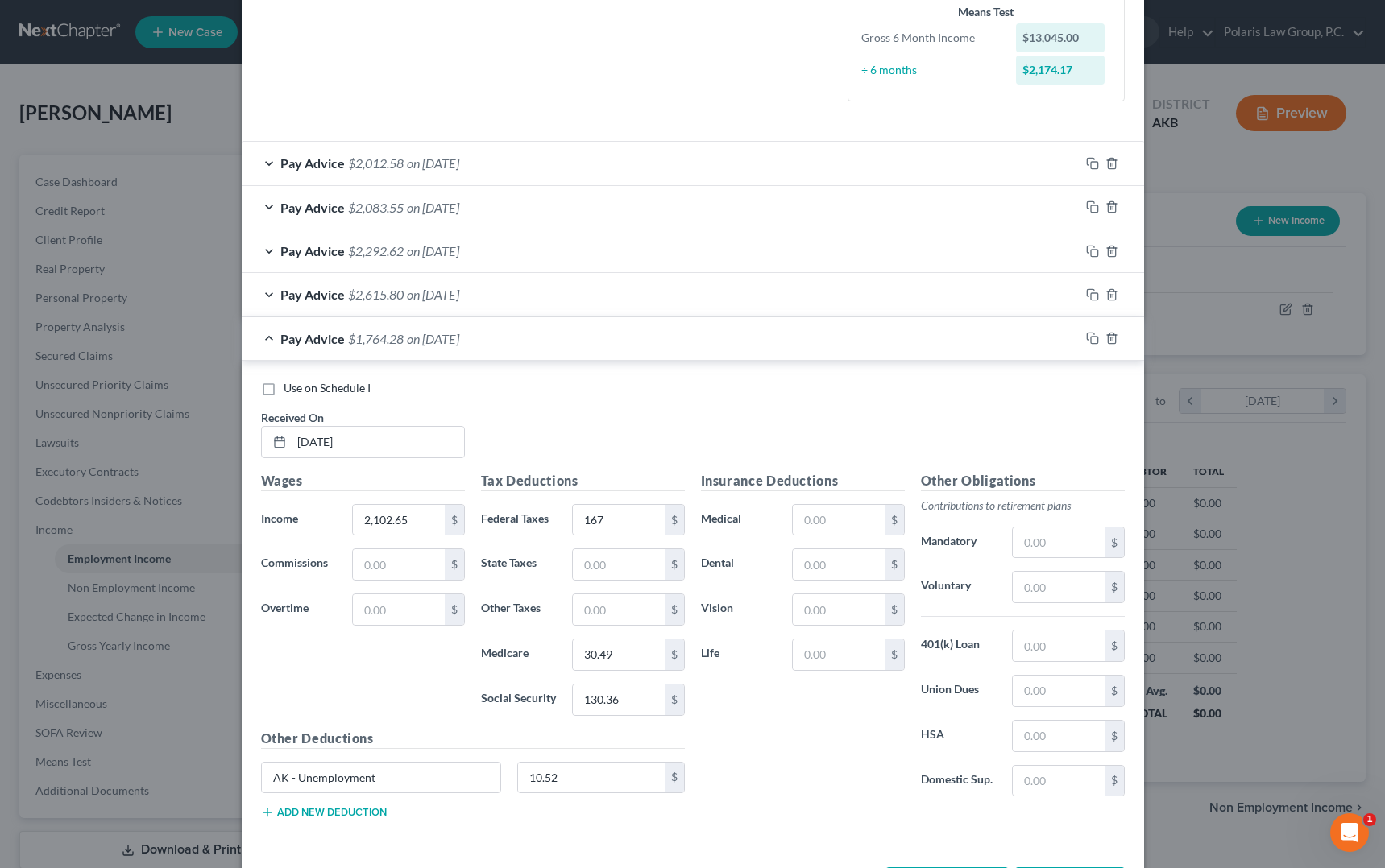
click at [460, 343] on span "on [DATE]" at bounding box center [432, 338] width 52 height 15
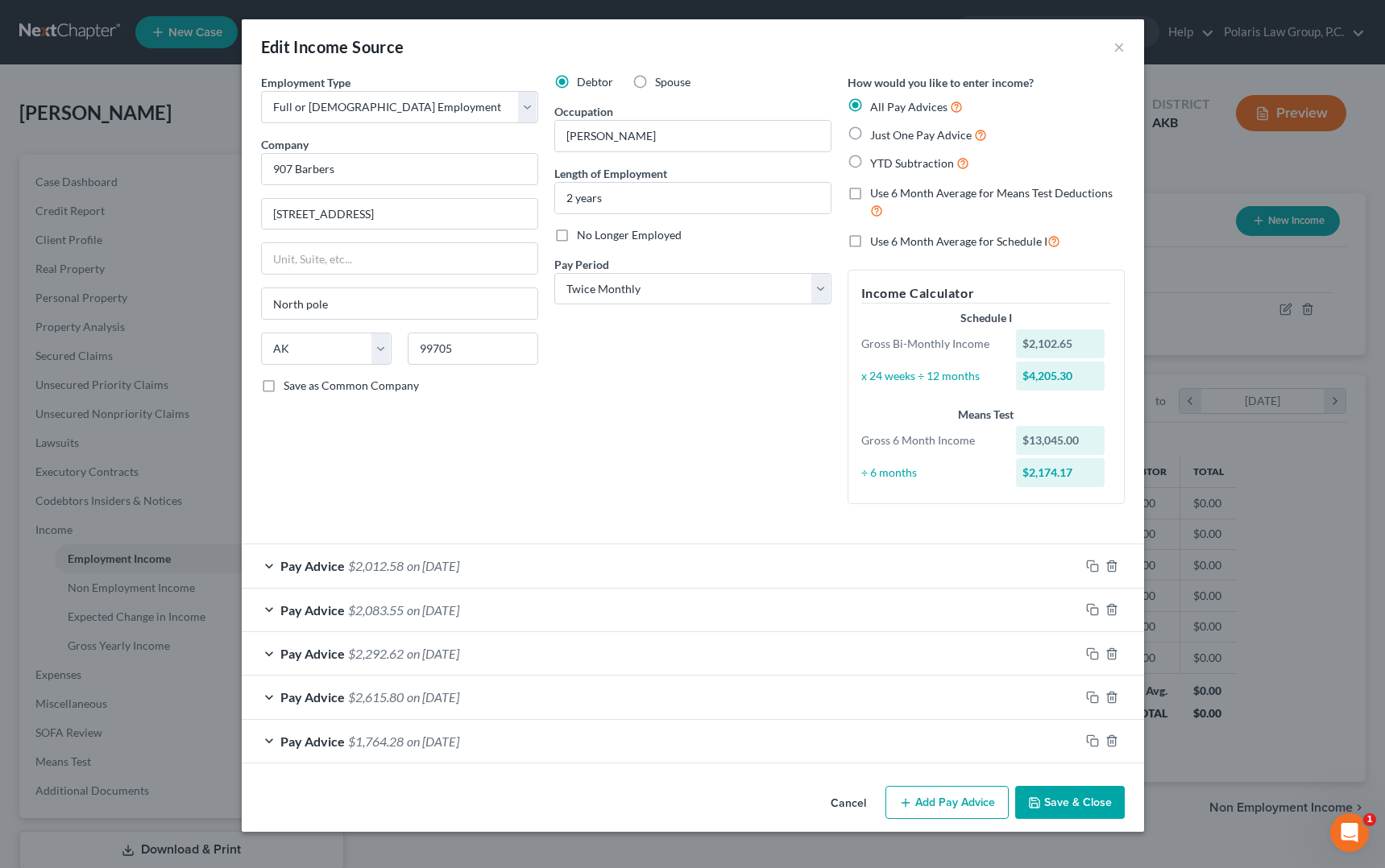
click at [948, 802] on button "Add Pay Advice" at bounding box center [947, 803] width 124 height 34
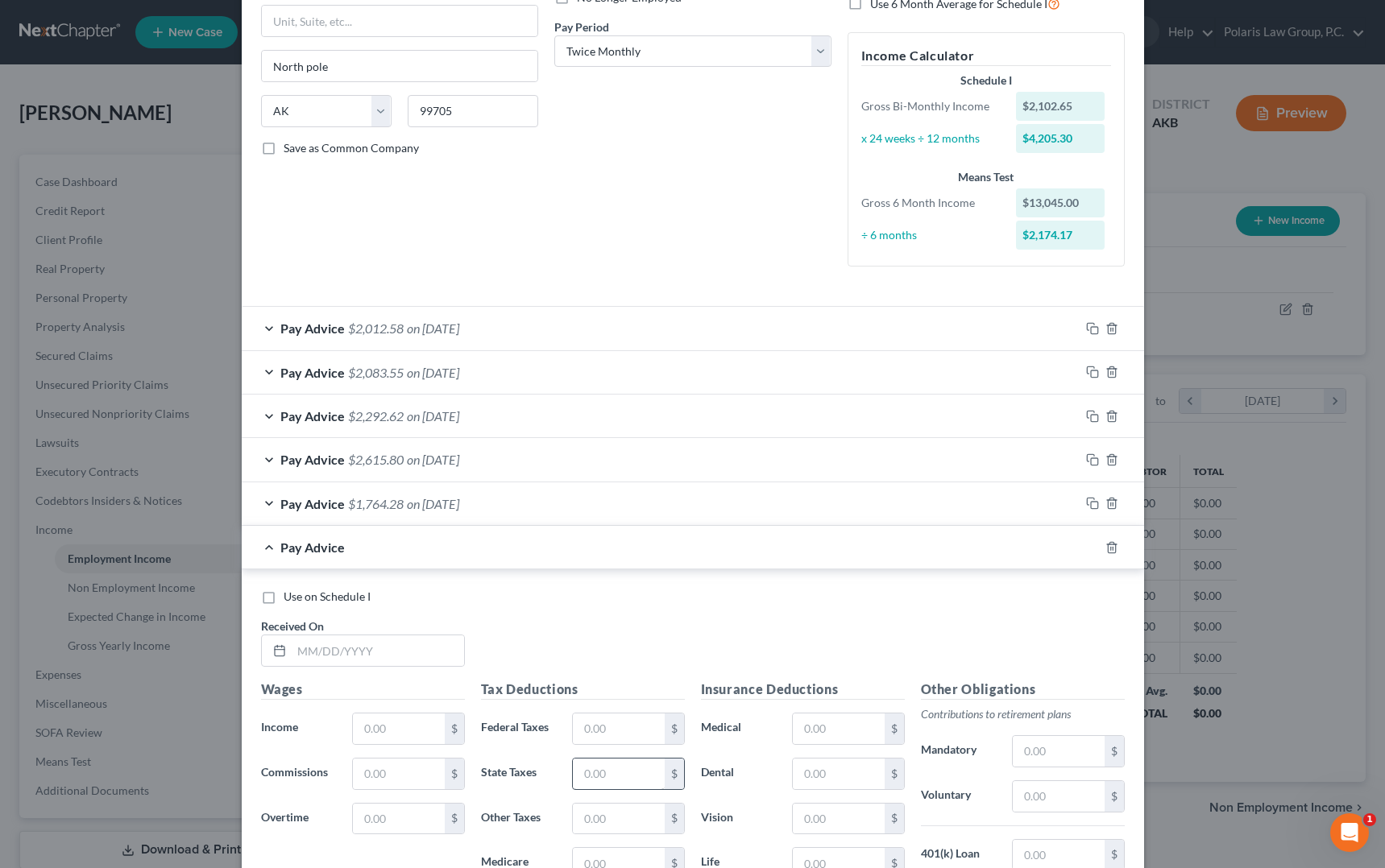
scroll to position [483, 0]
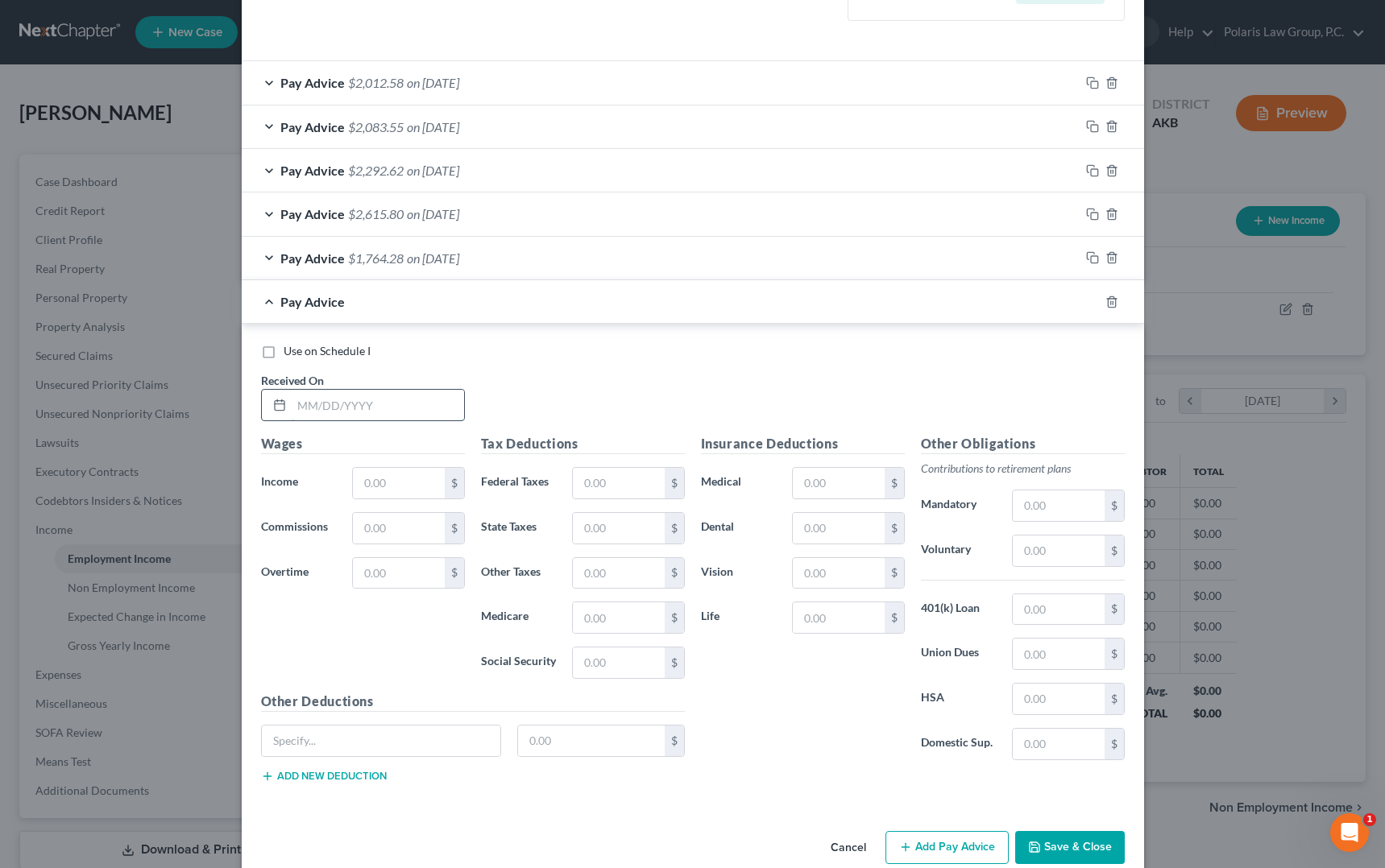
click at [423, 408] on input "text" at bounding box center [378, 405] width 172 height 31
type input "[DATE]"
type input "2,886.05"
type input "286"
type input "41.85"
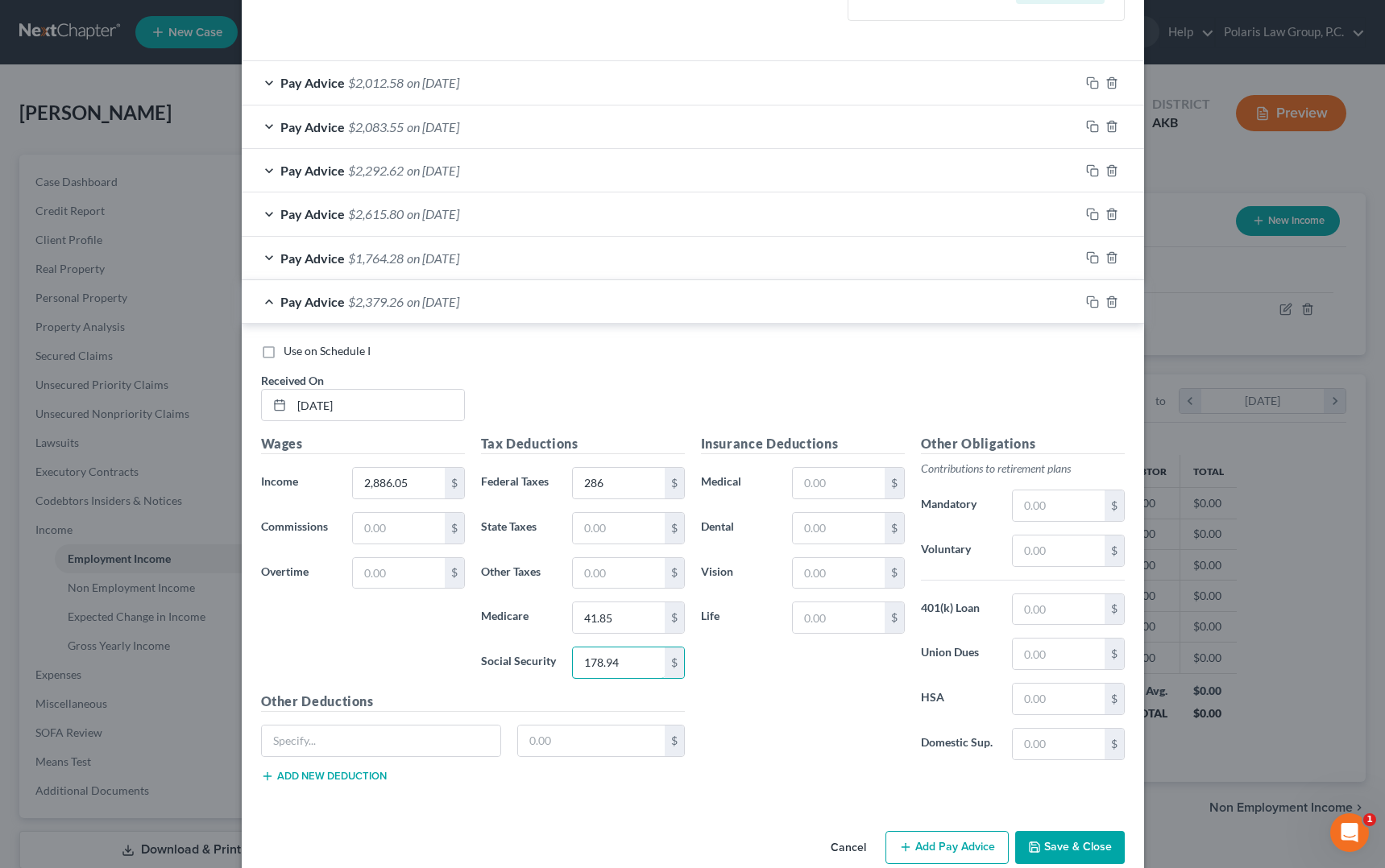
type input "178.94"
paste input "AK - Unemployment"
type input "AK - Unemployment"
type input "14.43"
click at [578, 300] on div "Pay Advice $2,364.83 on [DATE]" at bounding box center [661, 302] width 838 height 42
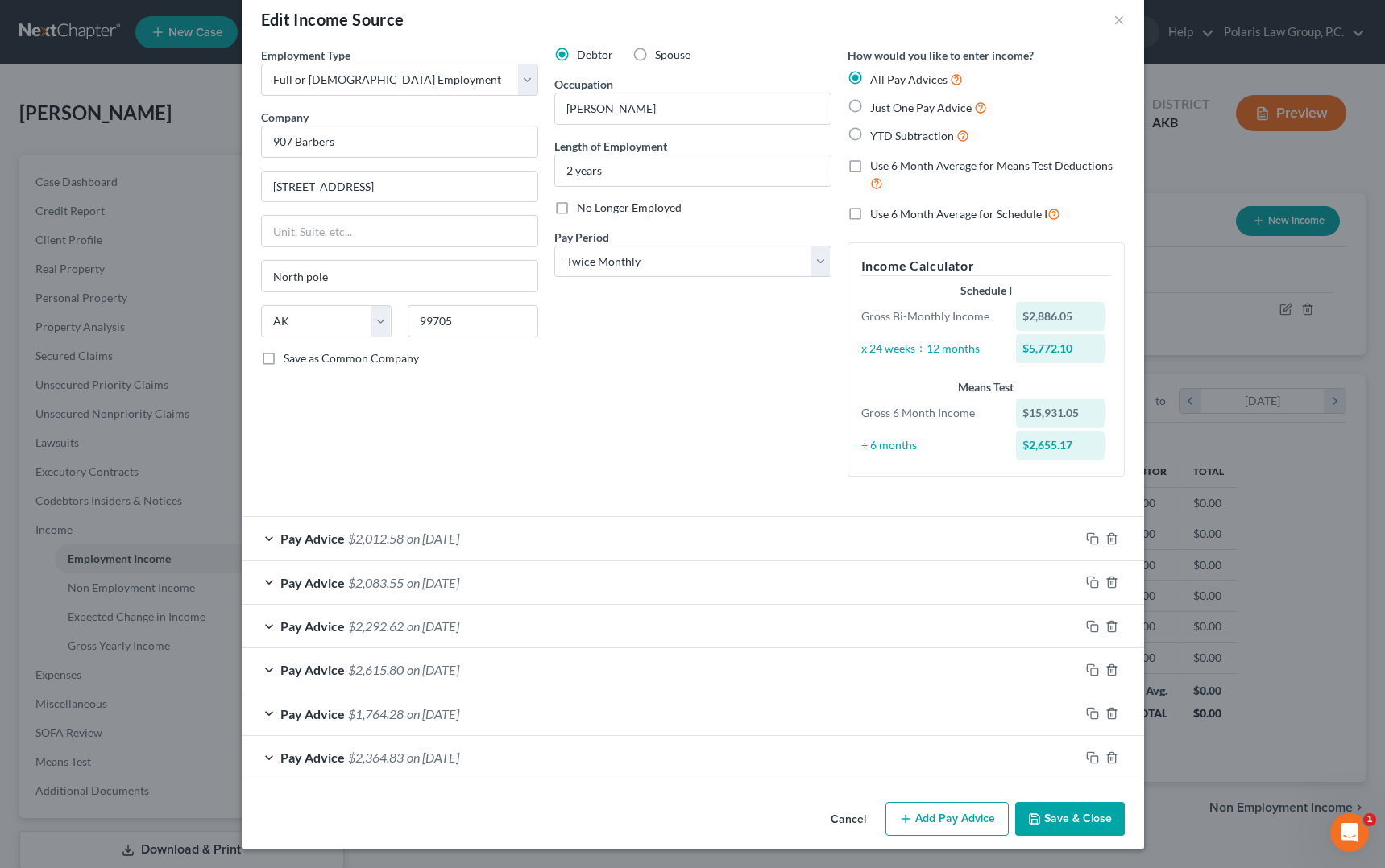
scroll to position [27, 0]
click at [945, 820] on button "Add Pay Advice" at bounding box center [947, 819] width 124 height 34
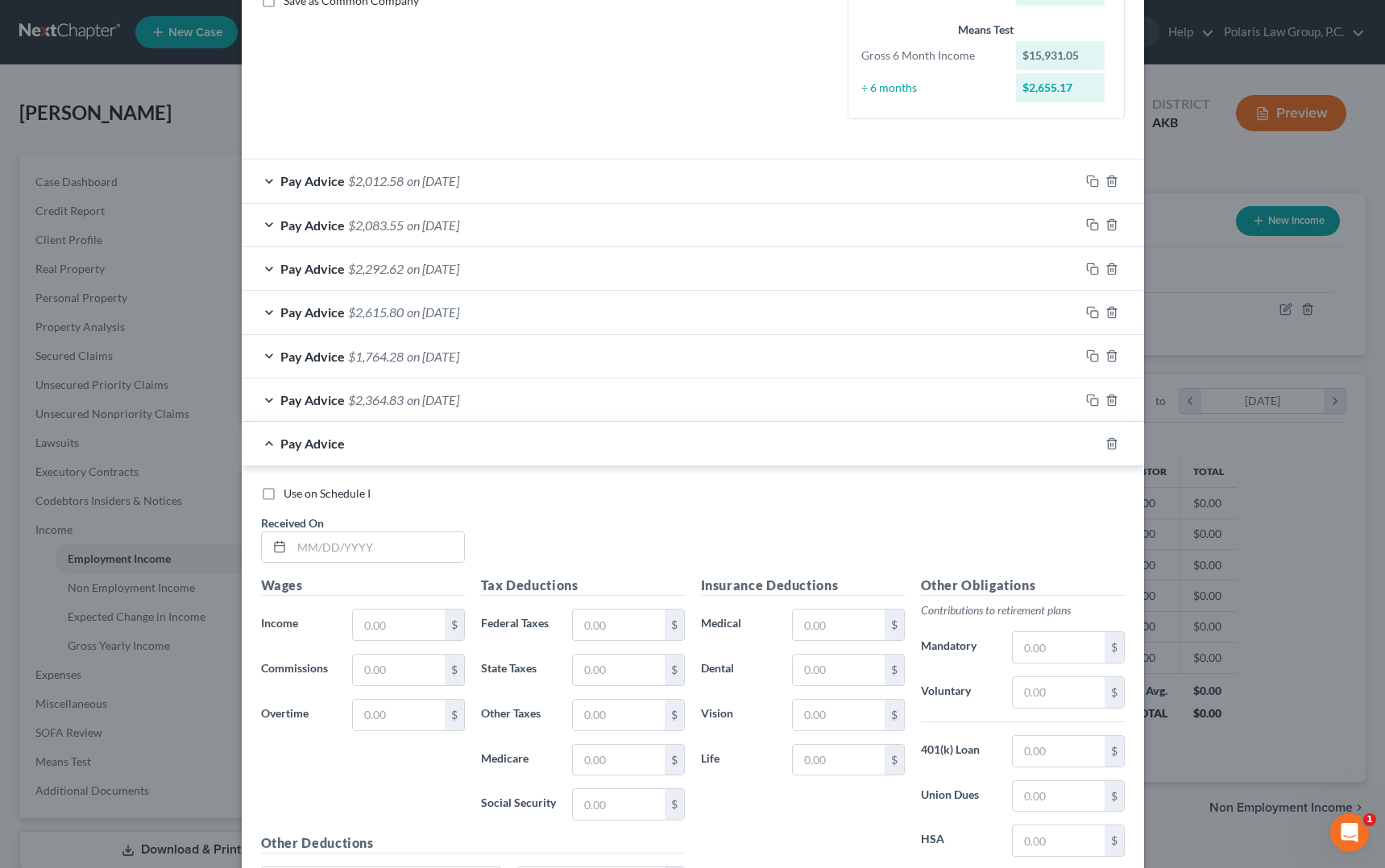
scroll to position [556, 0]
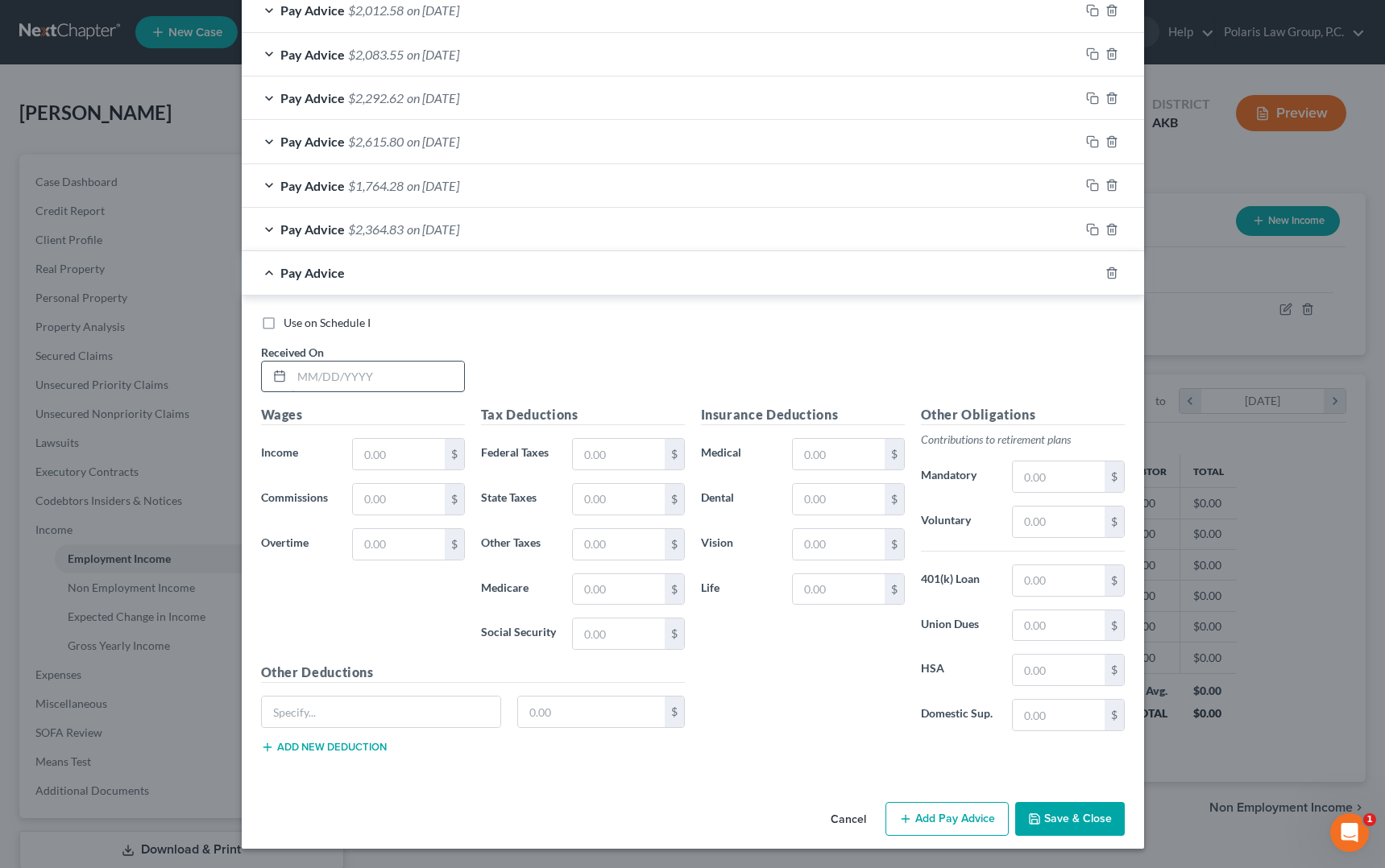
click at [408, 375] on input "text" at bounding box center [378, 377] width 172 height 31
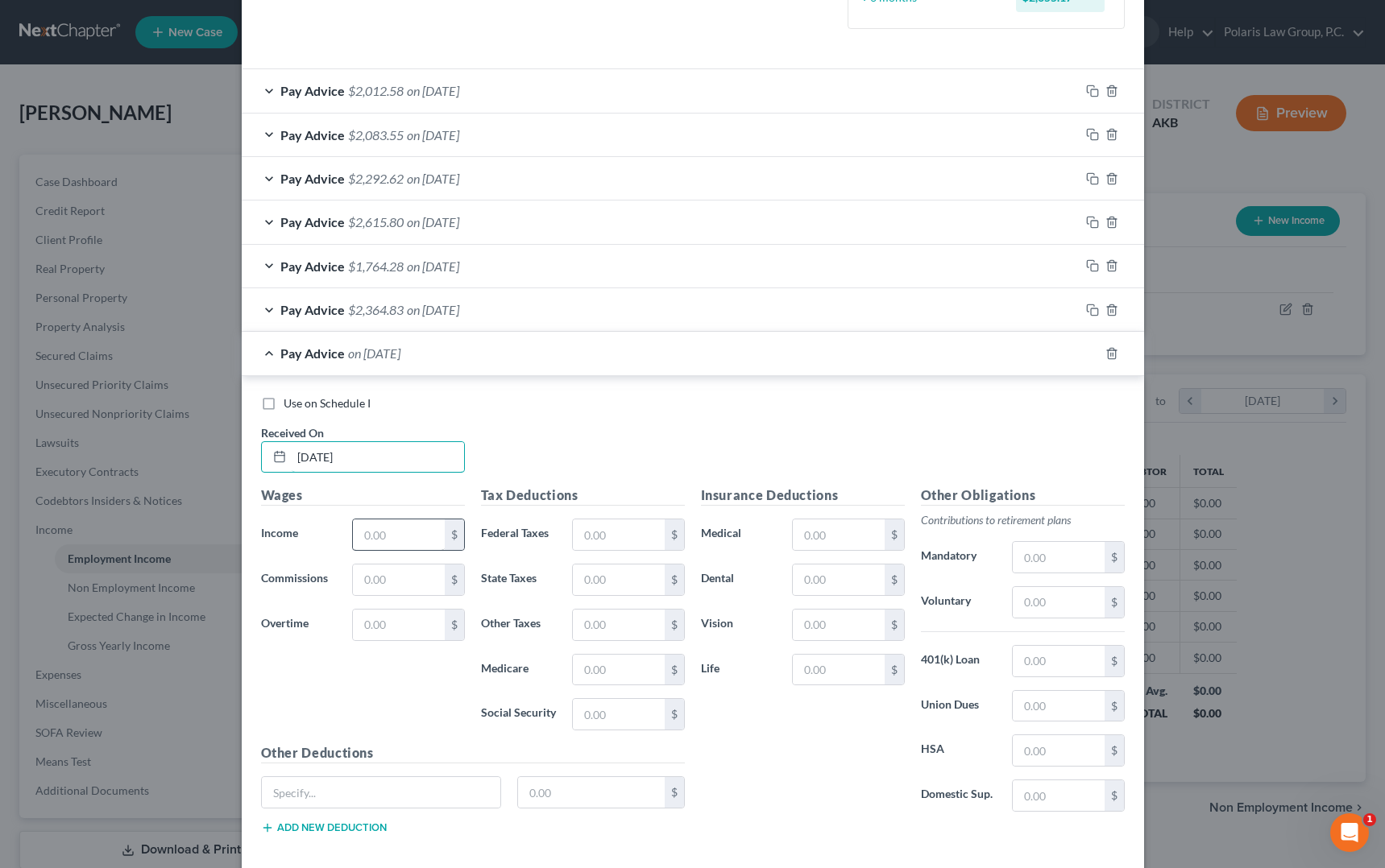
type input "[DATE]"
click at [405, 535] on input "text" at bounding box center [398, 535] width 91 height 31
type input "3,407.75"
click at [602, 531] on input "text" at bounding box center [618, 535] width 91 height 31
type input "400"
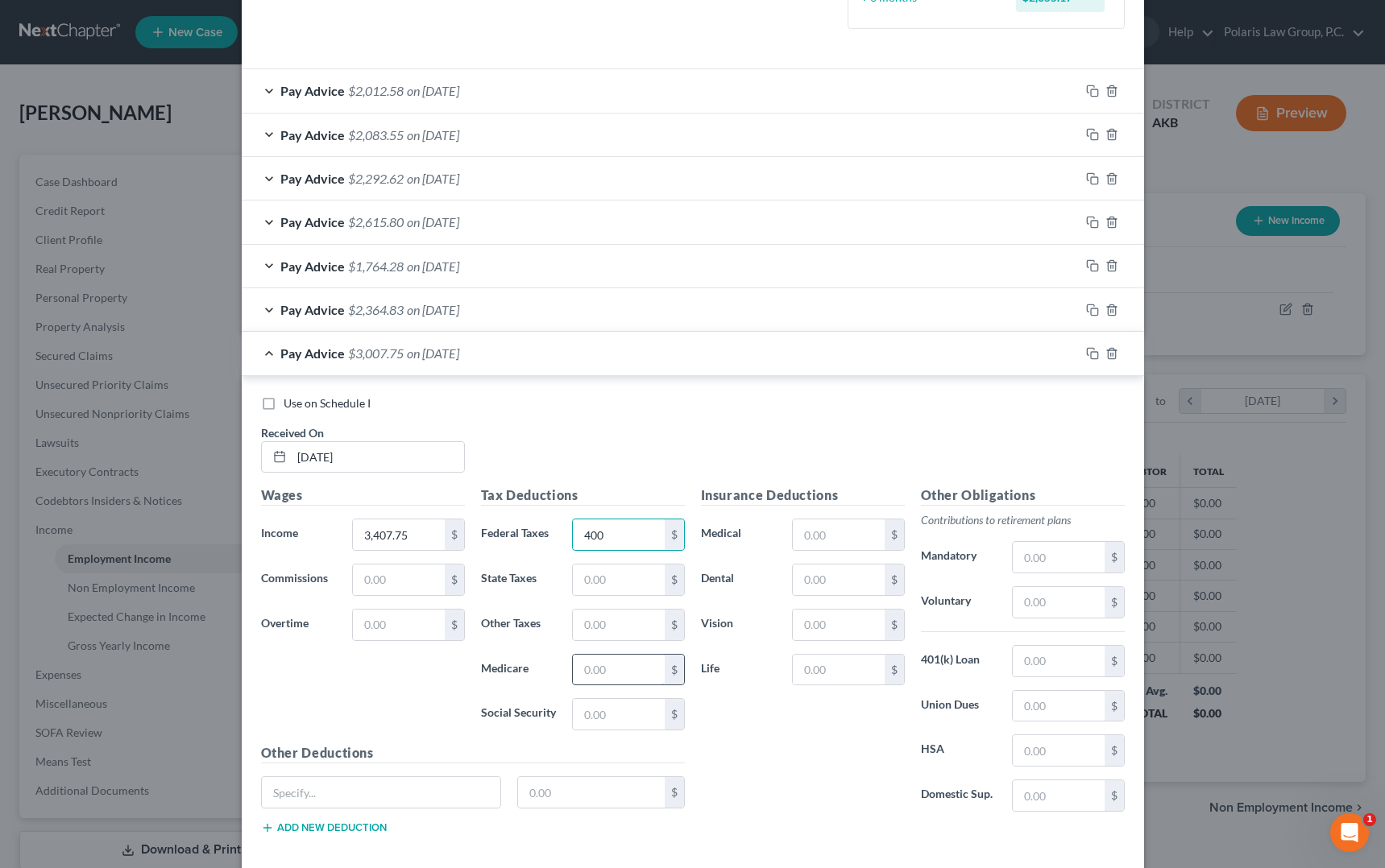
click at [603, 681] on input "text" at bounding box center [618, 670] width 91 height 31
type input "49.41"
click at [592, 711] on input "text" at bounding box center [618, 715] width 91 height 31
click at [585, 790] on input "text" at bounding box center [591, 792] width 146 height 31
type input "17.04"
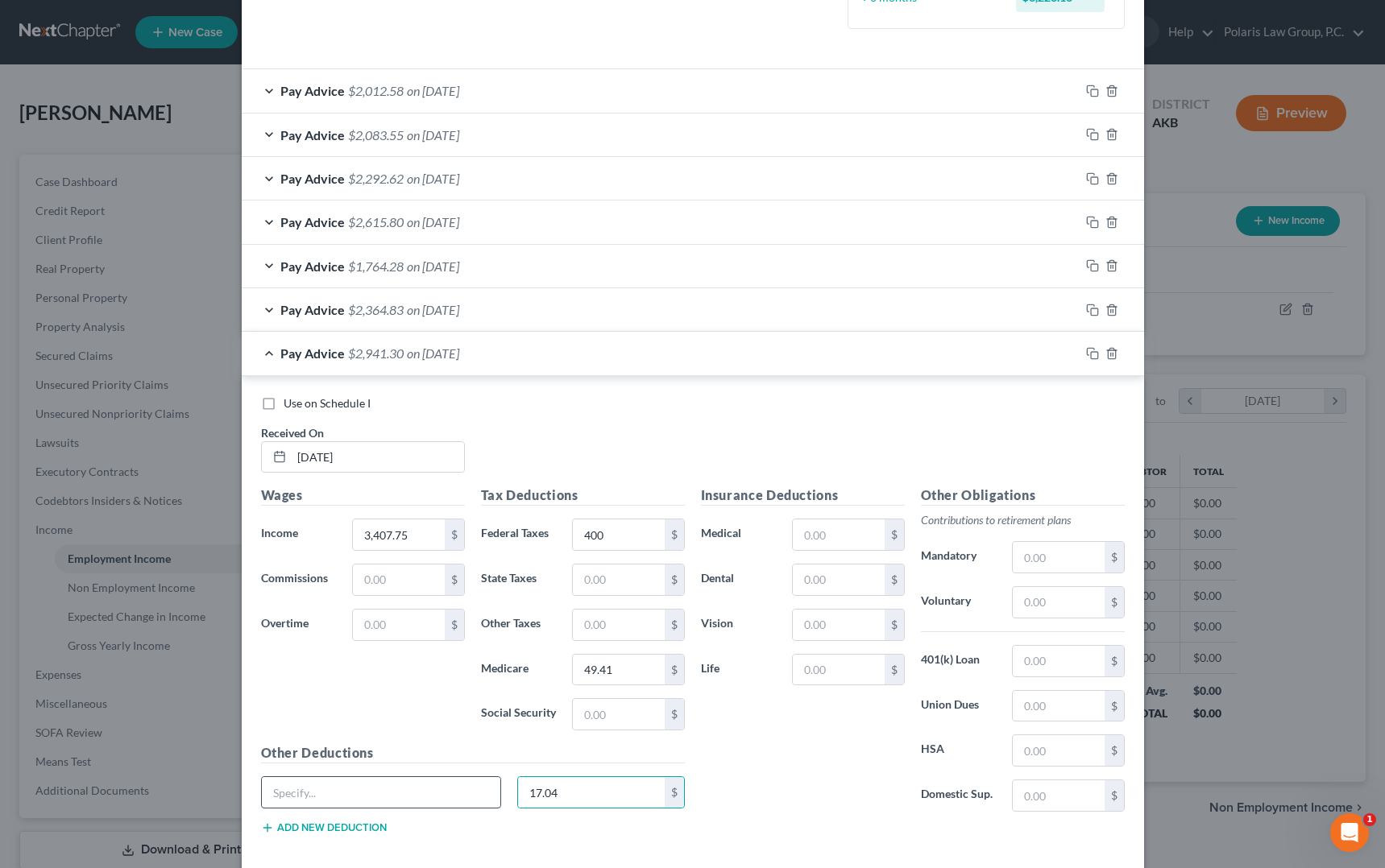
click at [428, 792] on input "text" at bounding box center [381, 792] width 239 height 31
paste input "AK - Unemployment"
type input "AK - Unemployment"
click at [607, 714] on input "text" at bounding box center [618, 715] width 91 height 31
type input "211.28"
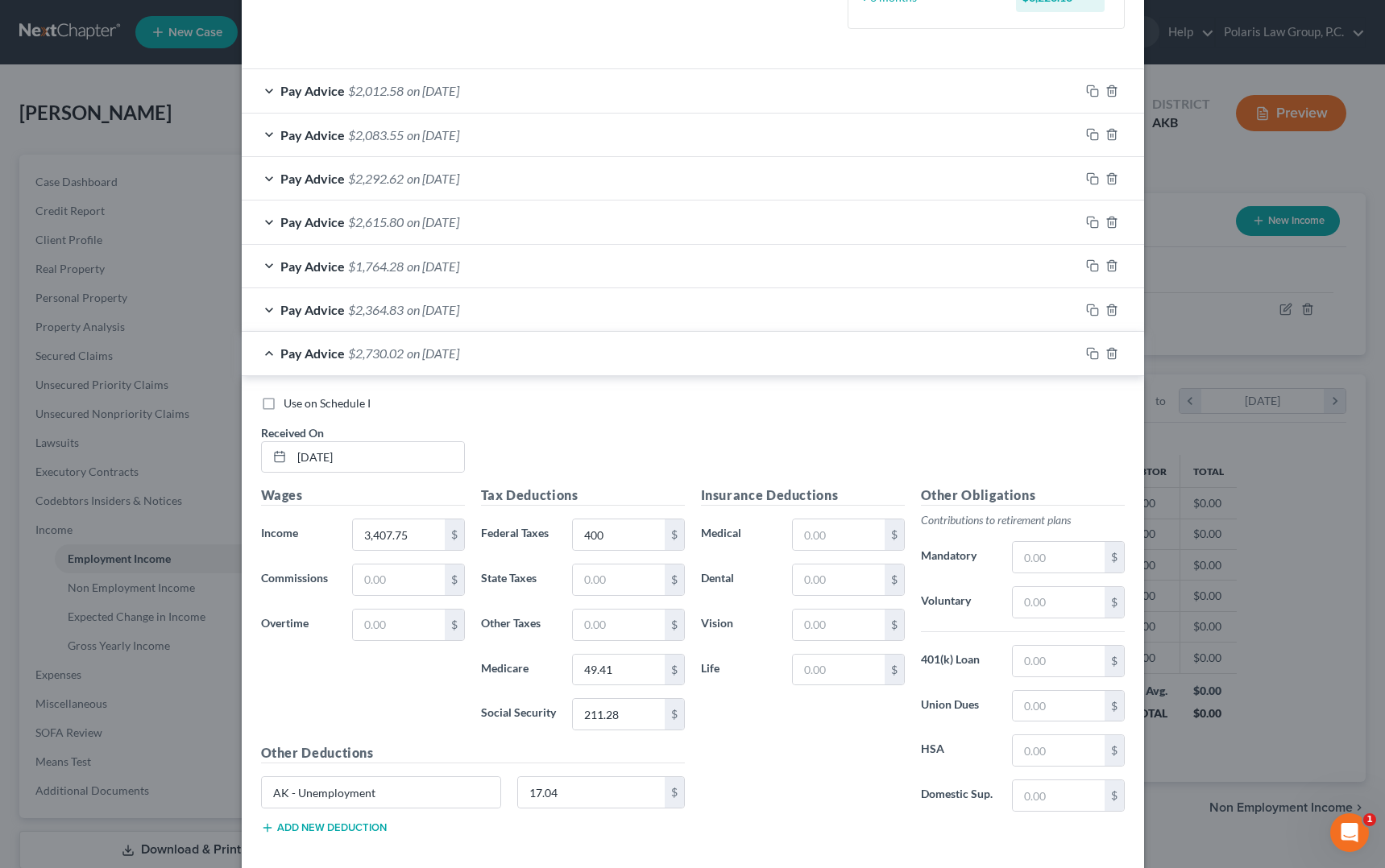
click at [494, 355] on div "Pay Advice $2,730.02 on [DATE]" at bounding box center [661, 353] width 838 height 42
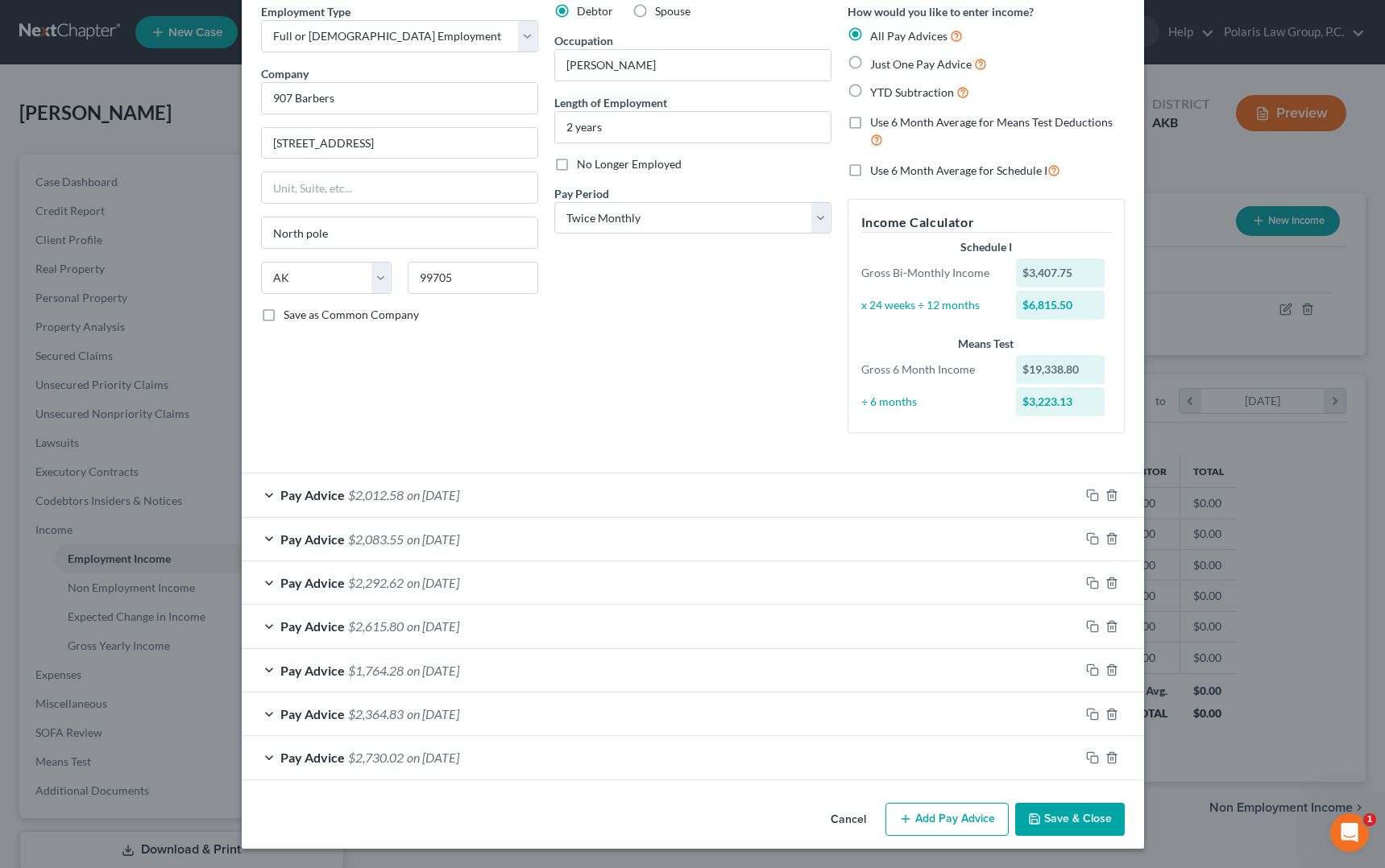
scroll to position [71, 0]
click at [930, 816] on button "Add Pay Advice" at bounding box center [947, 819] width 124 height 34
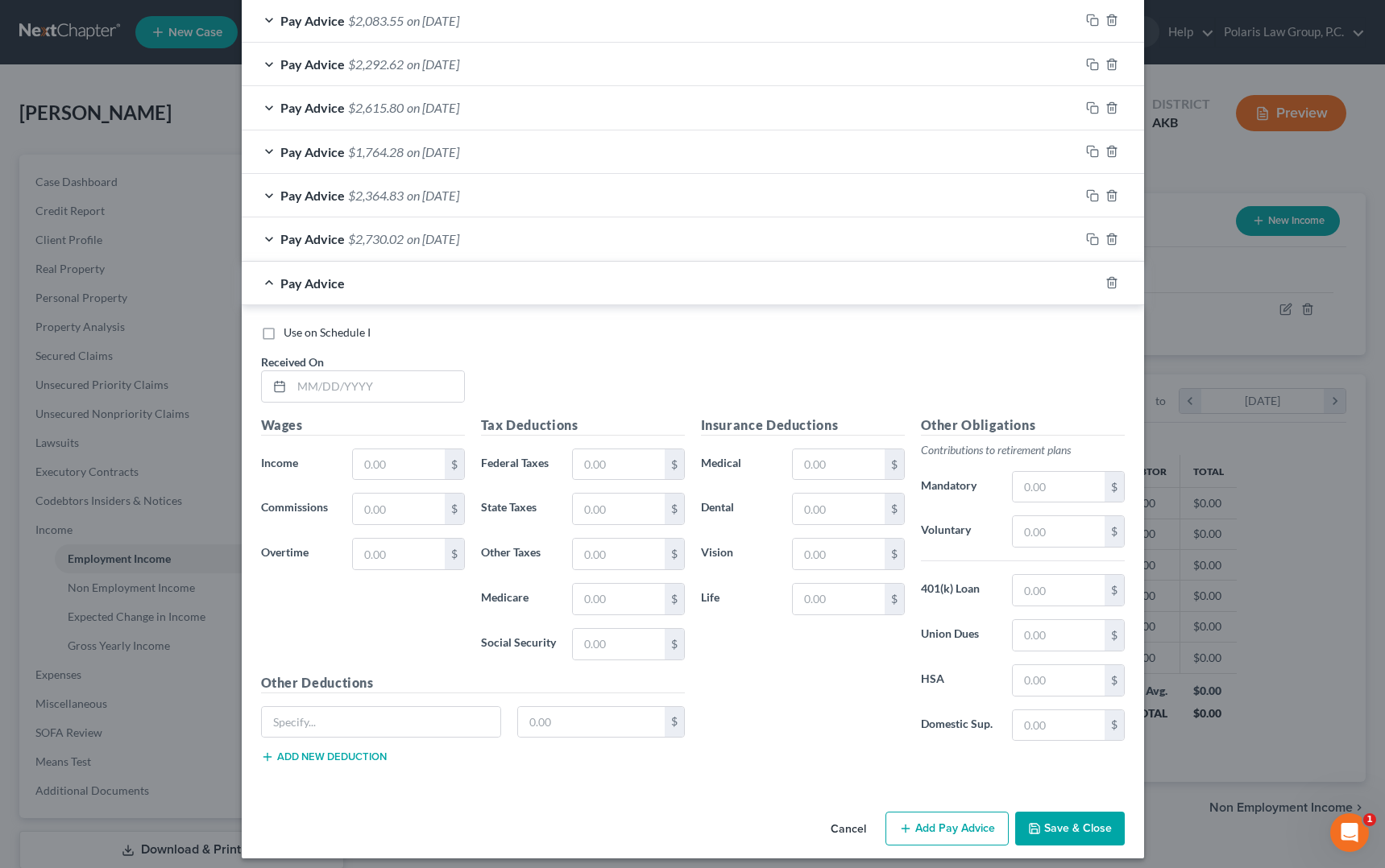
scroll to position [599, 0]
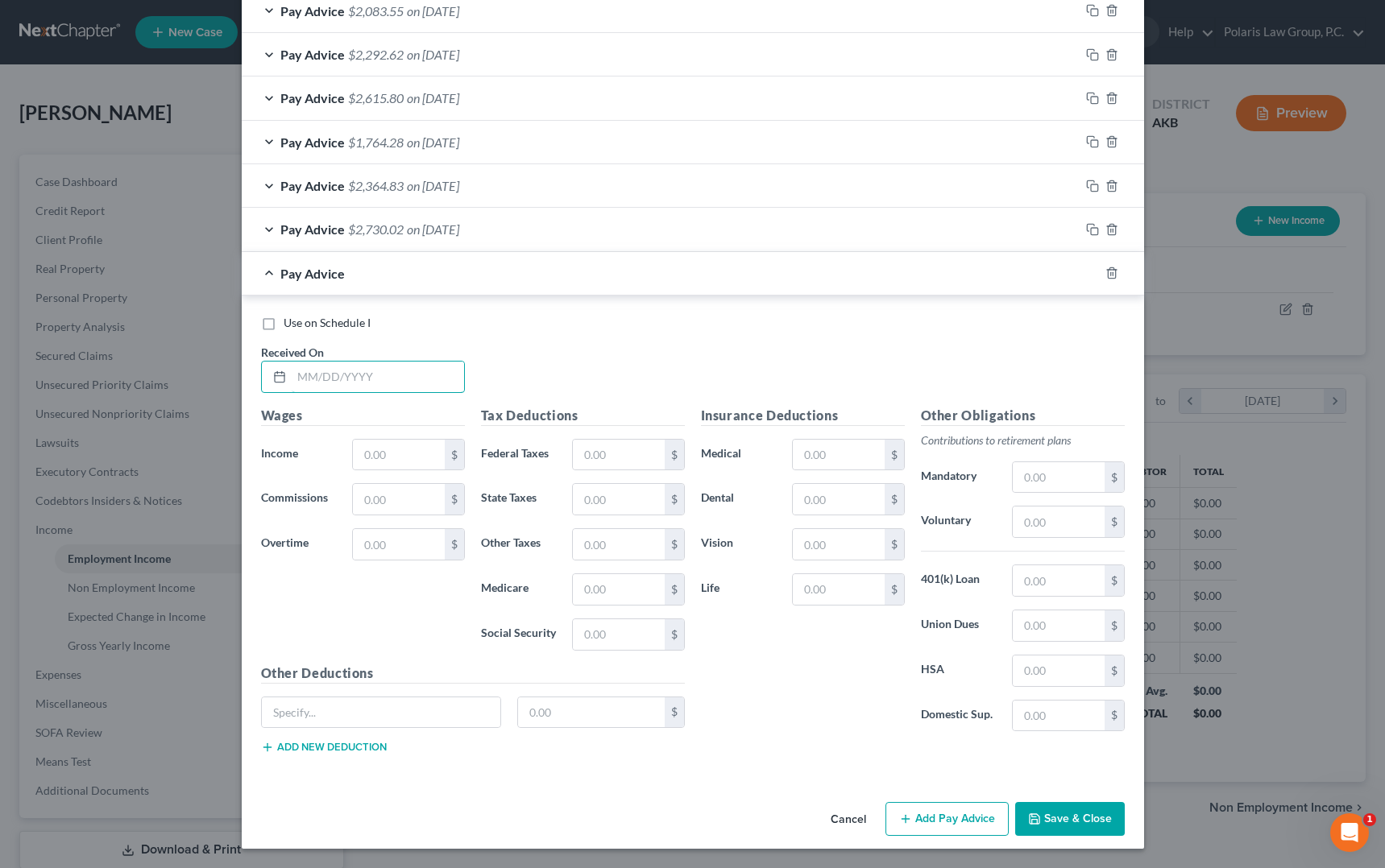
drag, startPoint x: 423, startPoint y: 378, endPoint x: 618, endPoint y: 388, distance: 195.3
click at [423, 378] on input "text" at bounding box center [378, 377] width 172 height 31
click at [326, 372] on input "text" at bounding box center [378, 377] width 172 height 31
type input "[DATE]"
click at [390, 455] on input "text" at bounding box center [398, 455] width 91 height 31
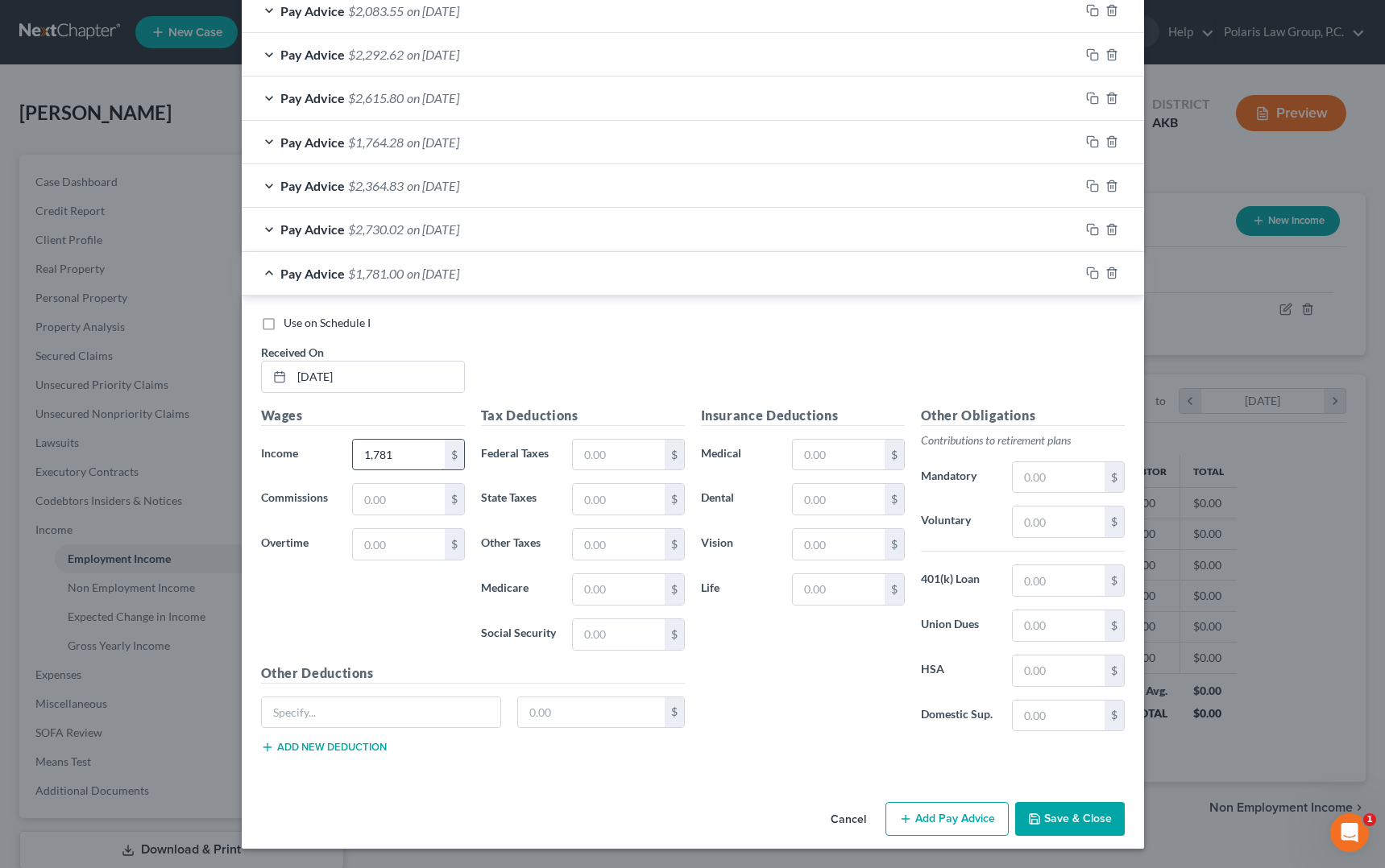
type input "1,781"
type input "129"
type input "25.82"
type input "110.42"
paste input "AK - Unemployment"
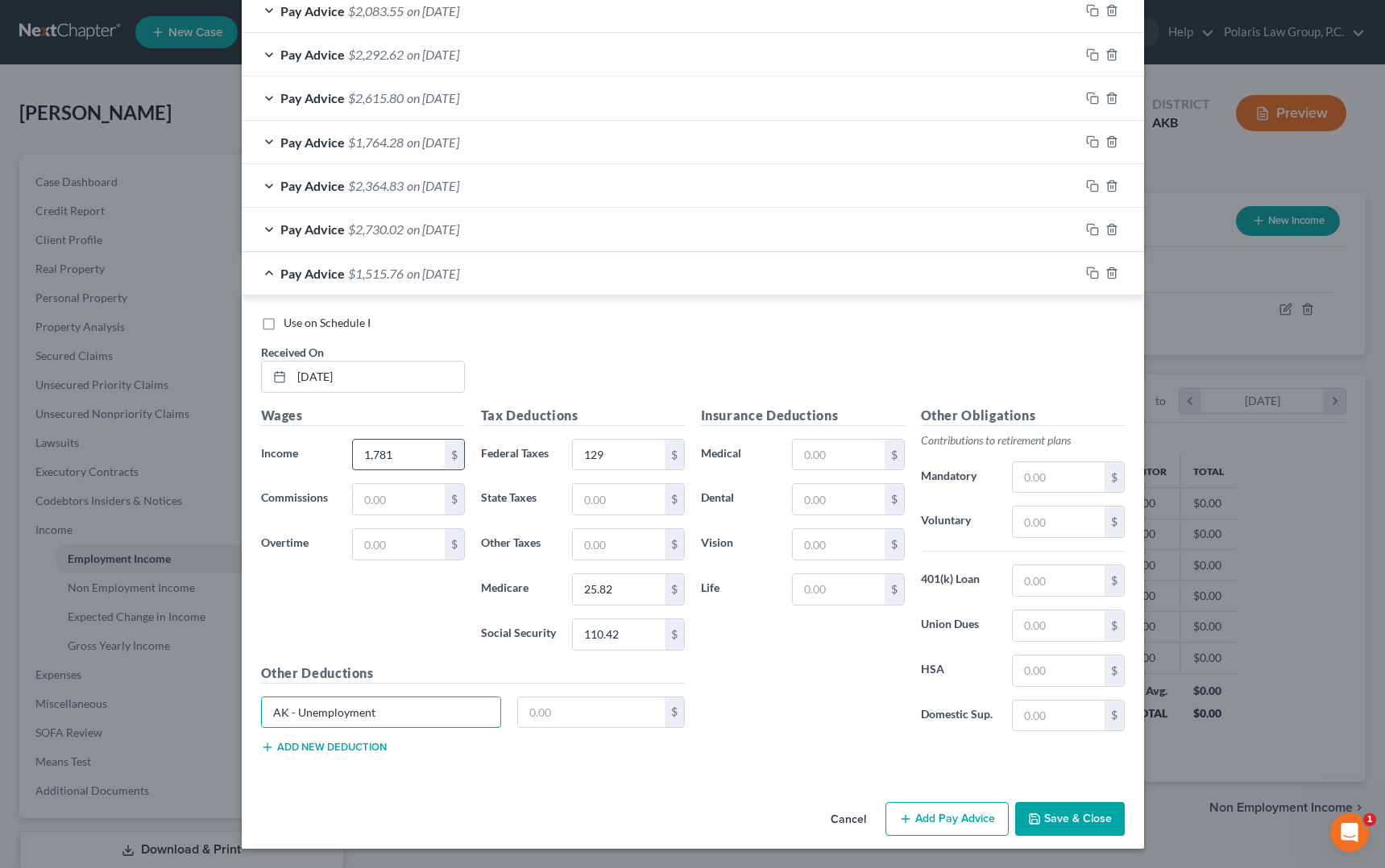
type input "AK - Unemployment"
type input "8.90"
click at [550, 283] on div "Pay Advice $1,506.86 on [DATE]" at bounding box center [661, 273] width 838 height 42
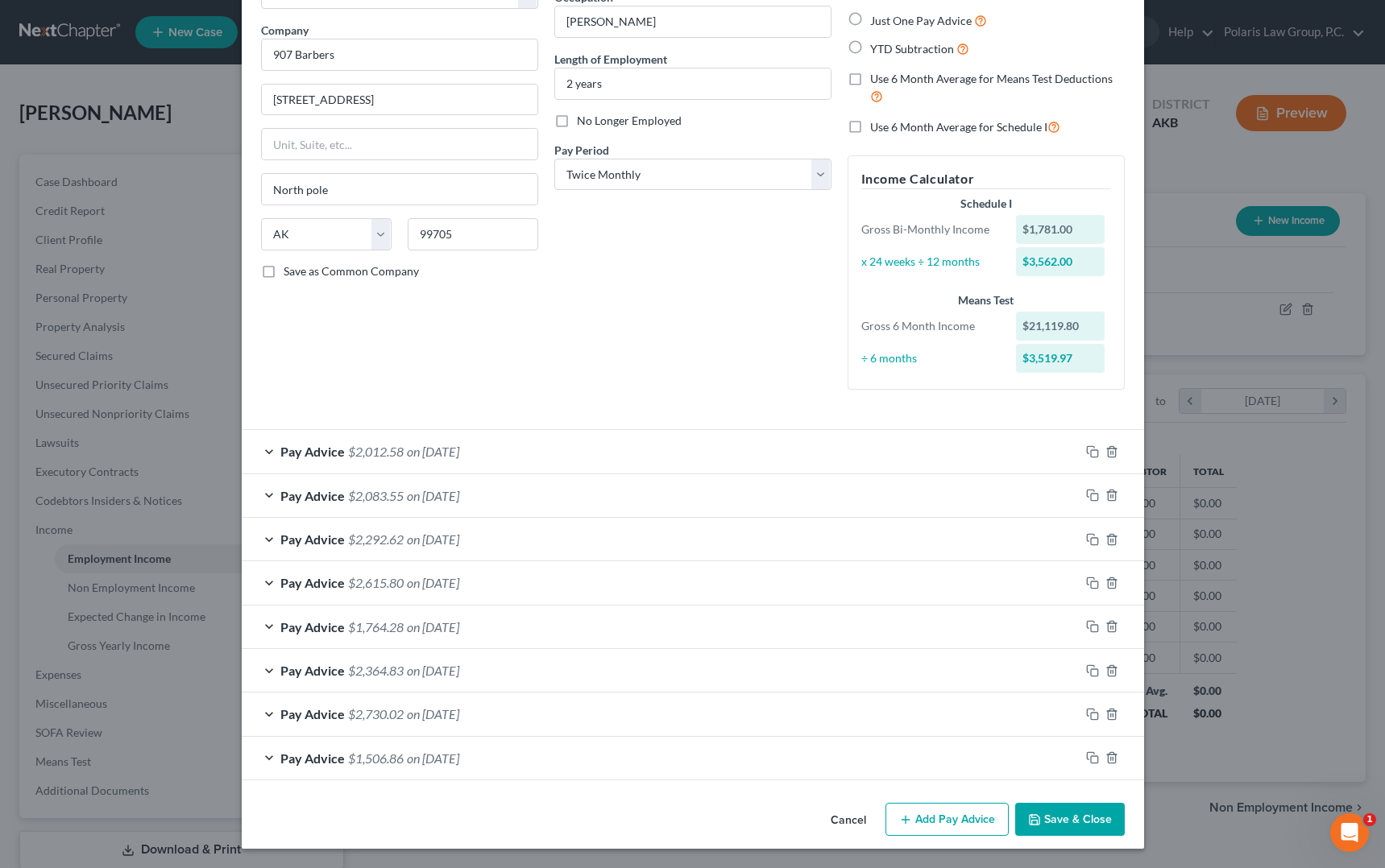
scroll to position [115, 0]
click at [917, 819] on button "Add Pay Advice" at bounding box center [947, 819] width 124 height 34
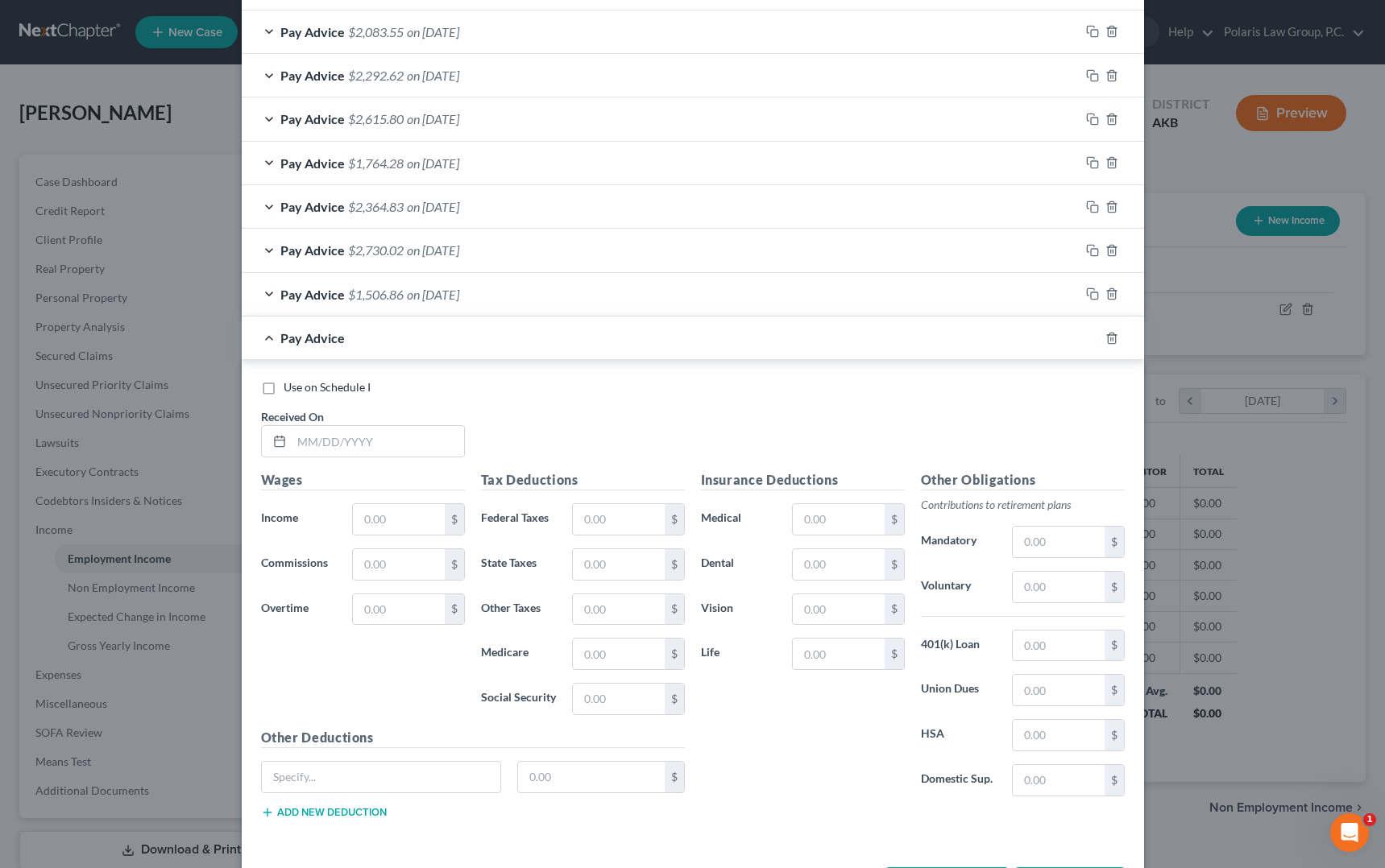
scroll to position [643, 0]
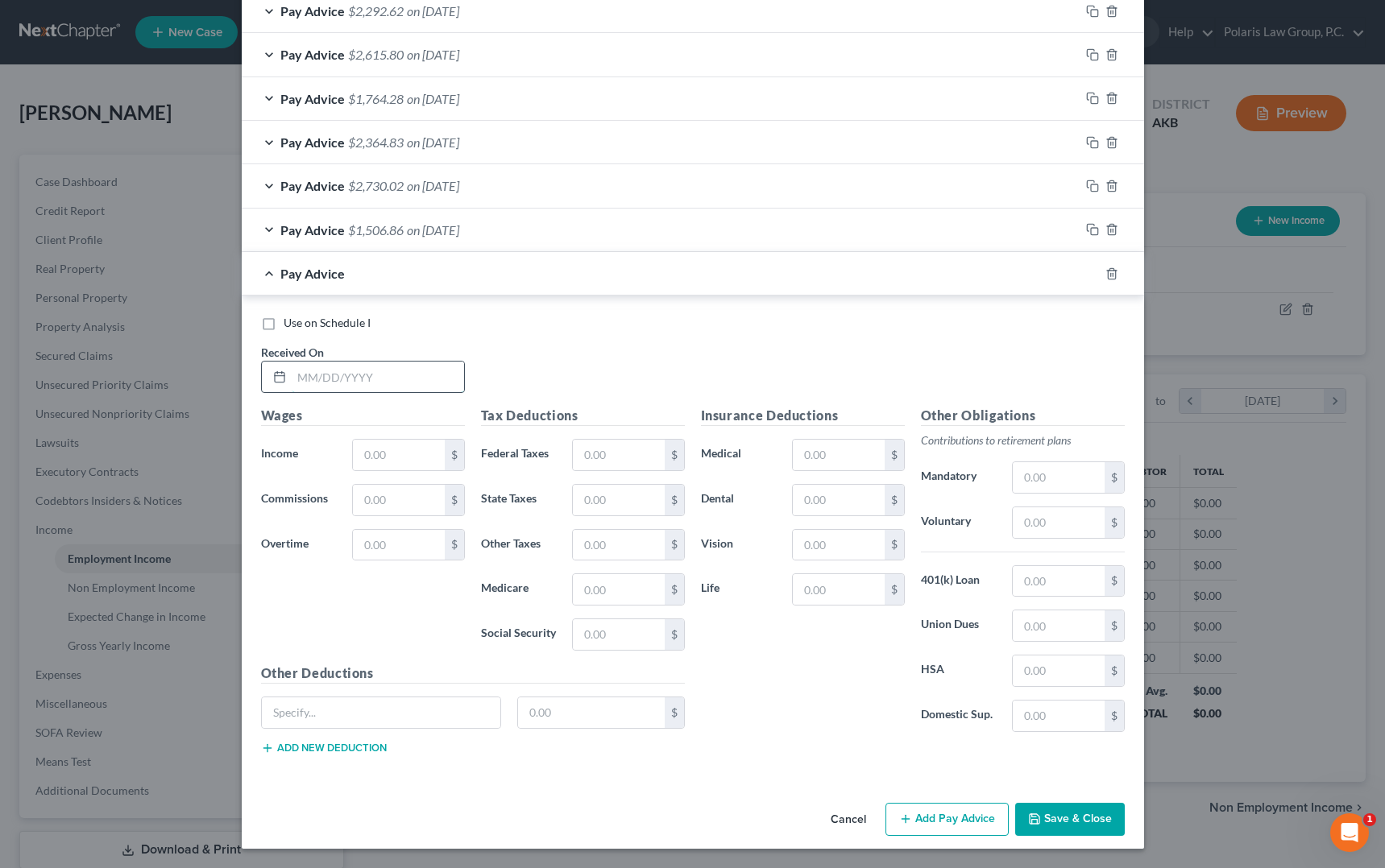
click at [416, 381] on input "text" at bounding box center [378, 377] width 172 height 31
type input "[DATE]"
type input "2,297.50"
type input "191"
type input "33.31"
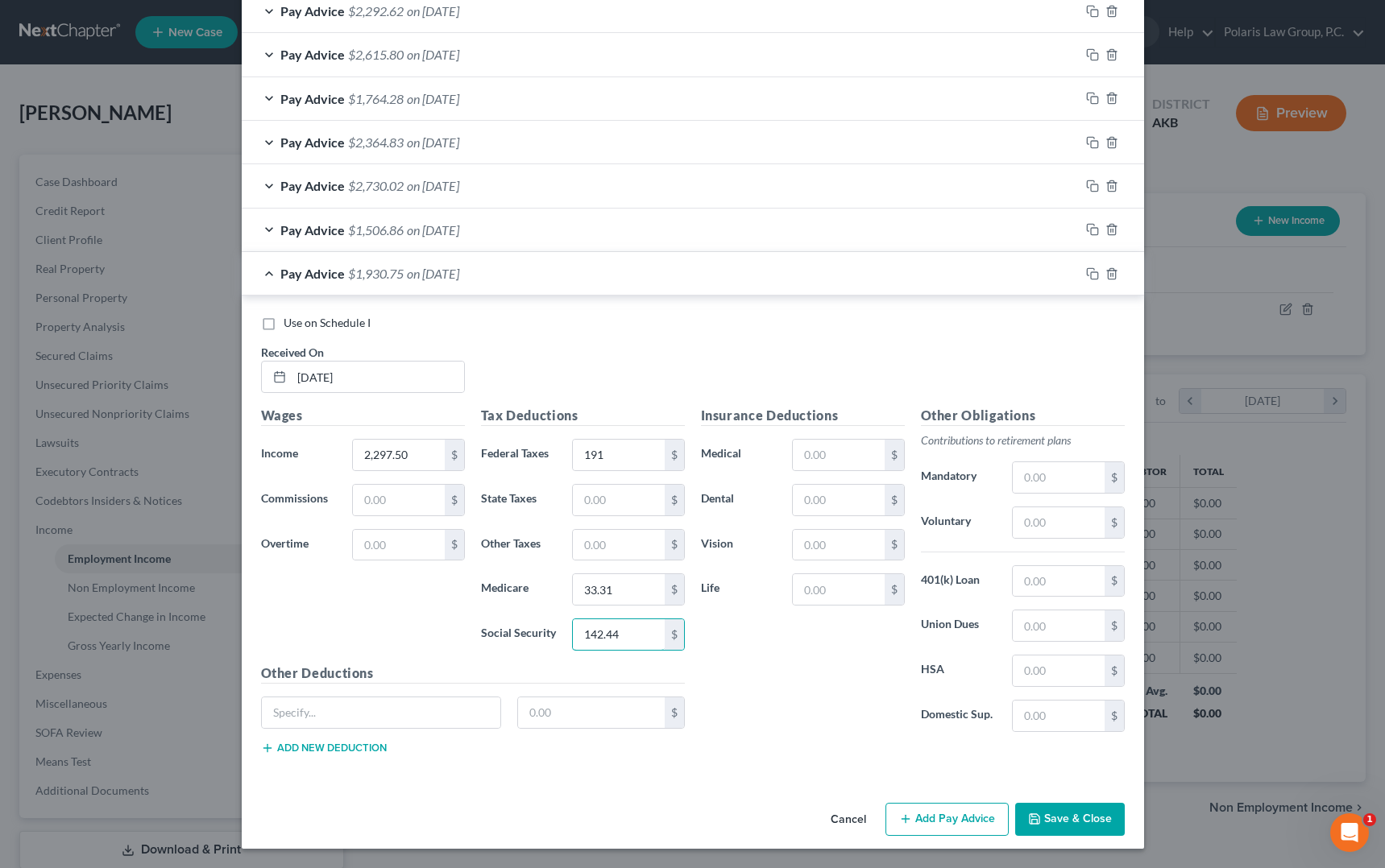
type input "142.44"
paste input "AK - Unemployment"
type input "AK - Unemployment"
type input "11.48"
click at [353, 752] on button "Add new deduction" at bounding box center [324, 748] width 125 height 13
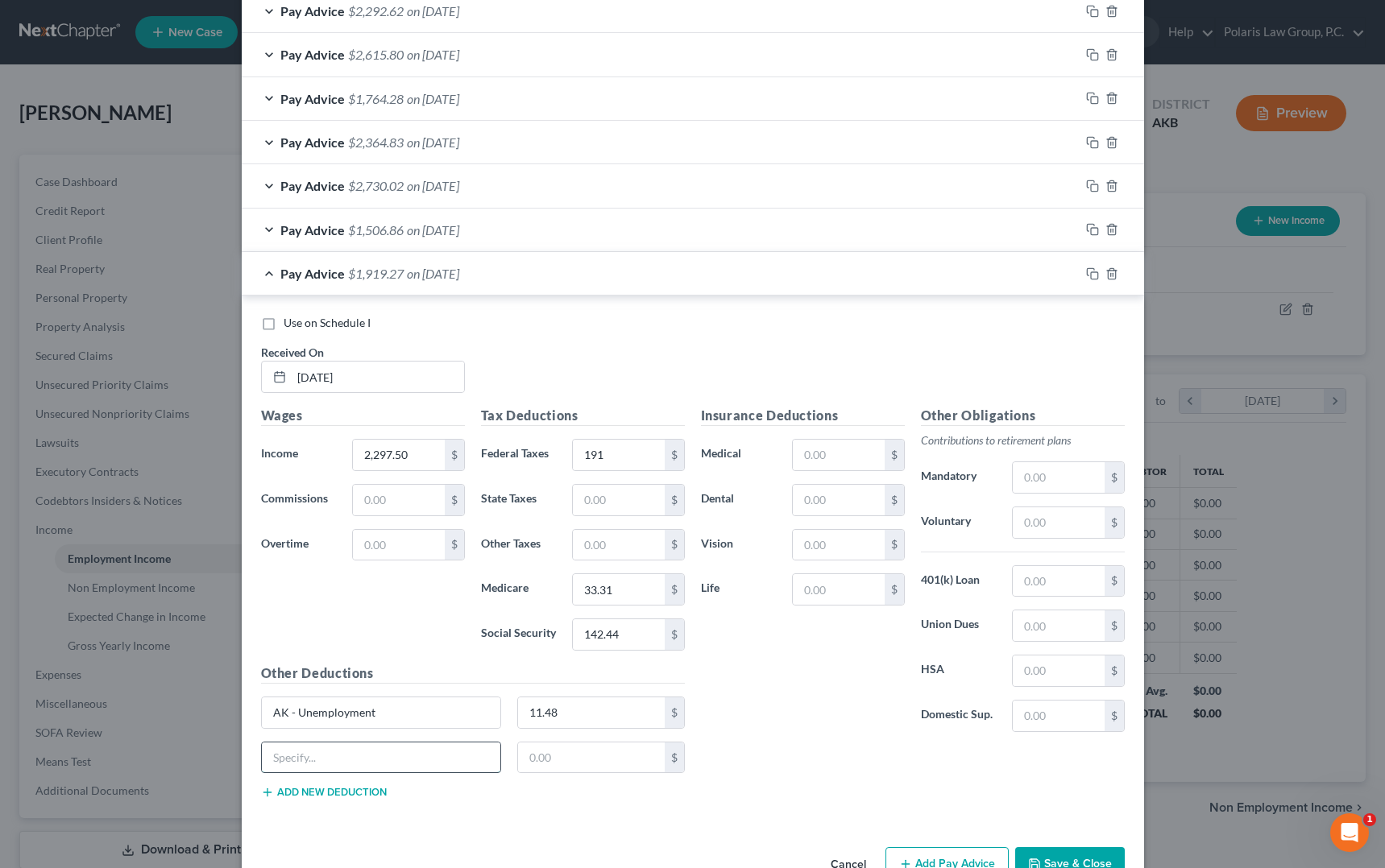
click at [354, 761] on input "text" at bounding box center [381, 758] width 239 height 31
type input "Cash Advance Repay"
click at [563, 750] on input "text" at bounding box center [591, 758] width 146 height 31
type input "1,506.84"
click at [421, 283] on div "Pay Advice $412.43 on [DATE]" at bounding box center [661, 273] width 838 height 42
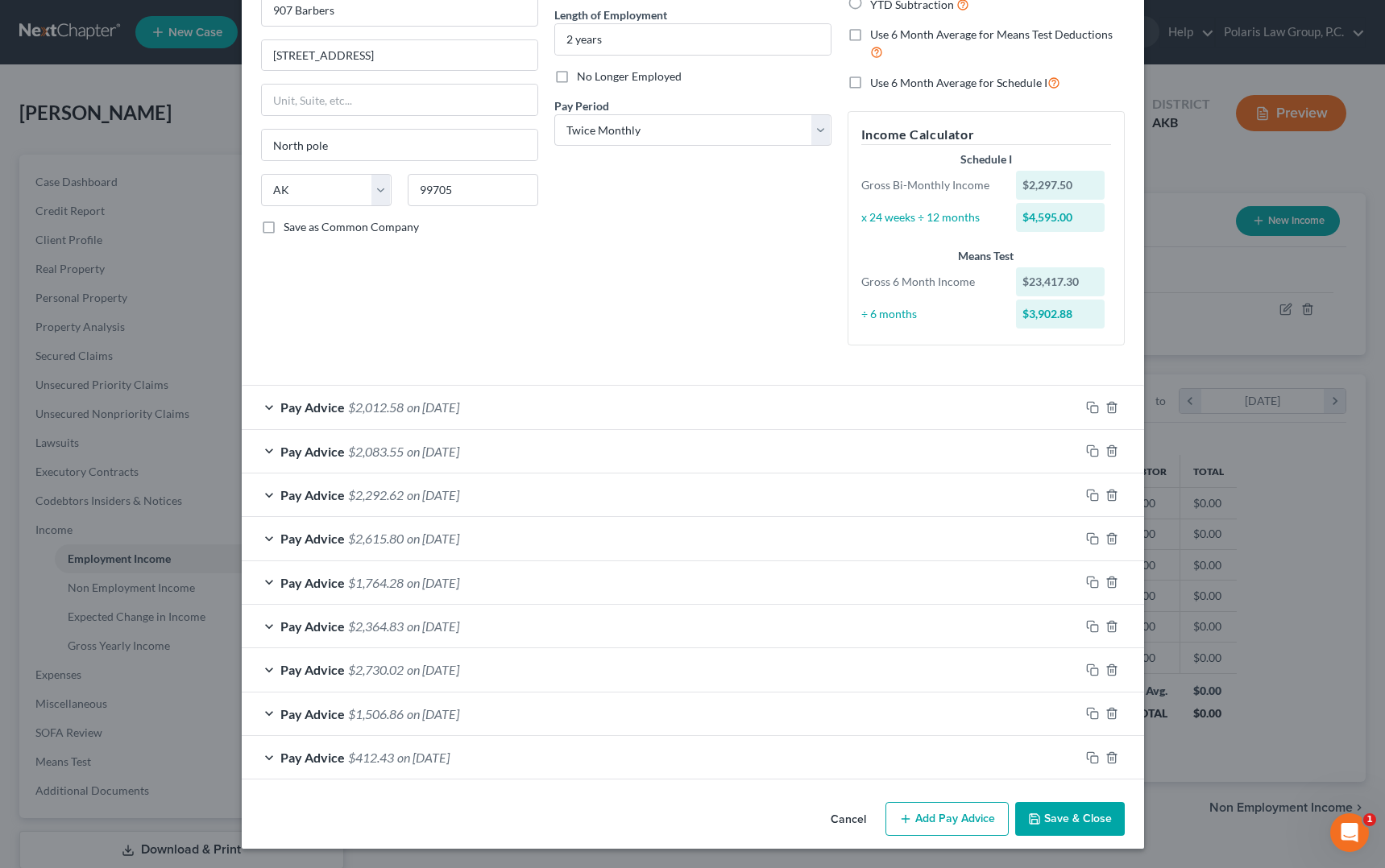
scroll to position [159, 0]
click at [946, 813] on button "Add Pay Advice" at bounding box center [947, 819] width 124 height 34
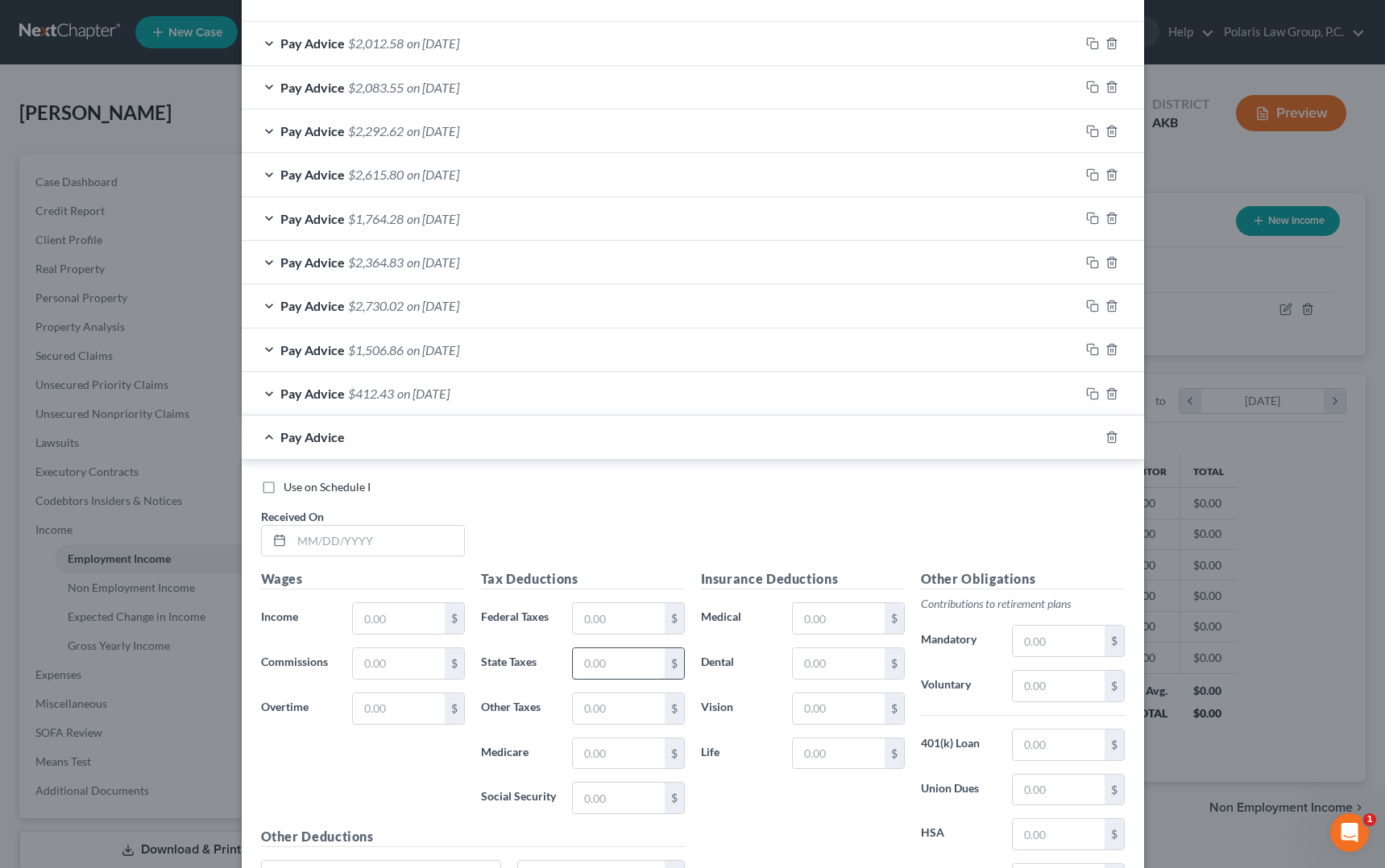
scroll to position [642, 0]
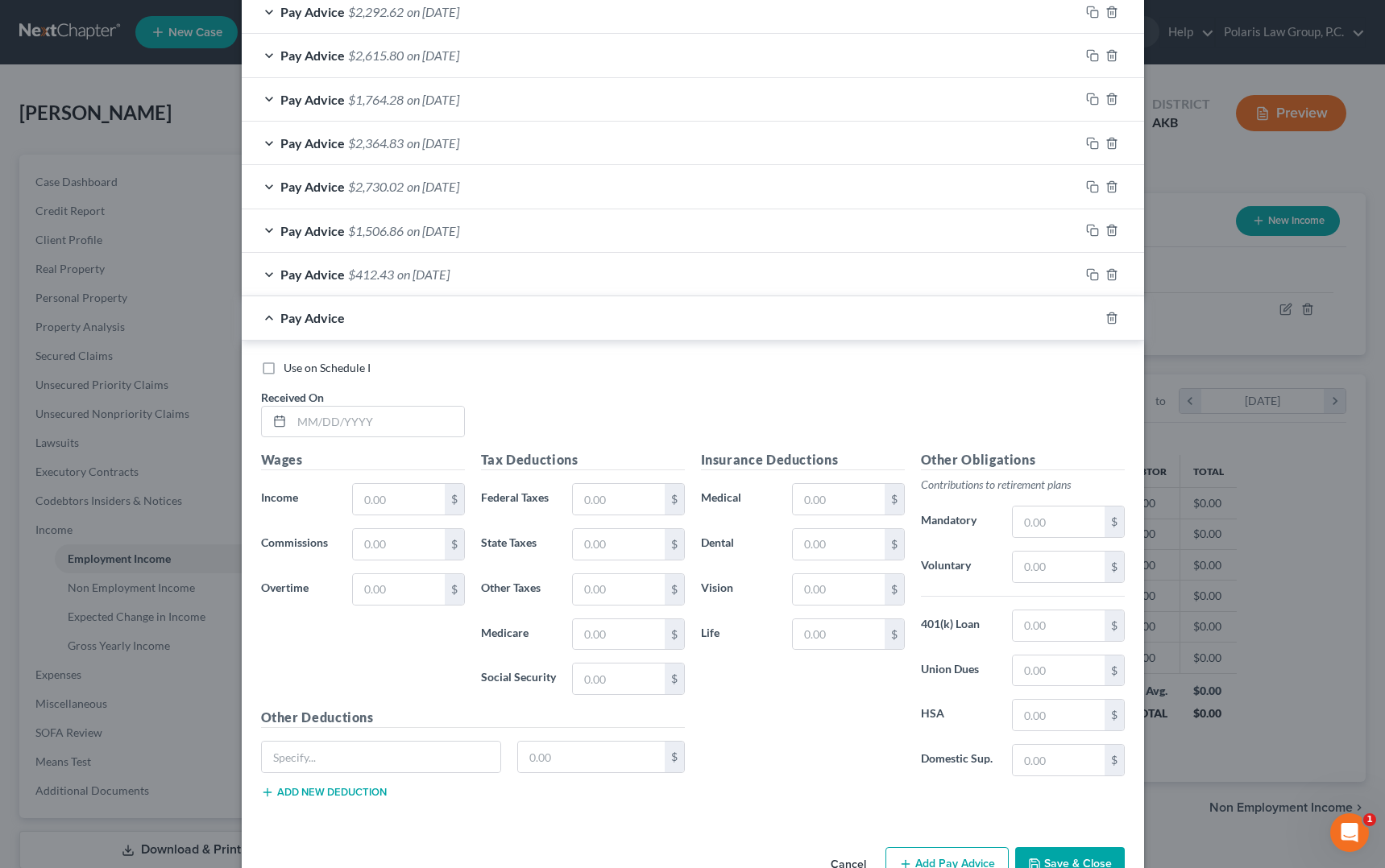
click at [518, 379] on div "Use on Schedule I Received On *" at bounding box center [692, 405] width 880 height 91
click at [401, 424] on input "text" at bounding box center [378, 422] width 172 height 31
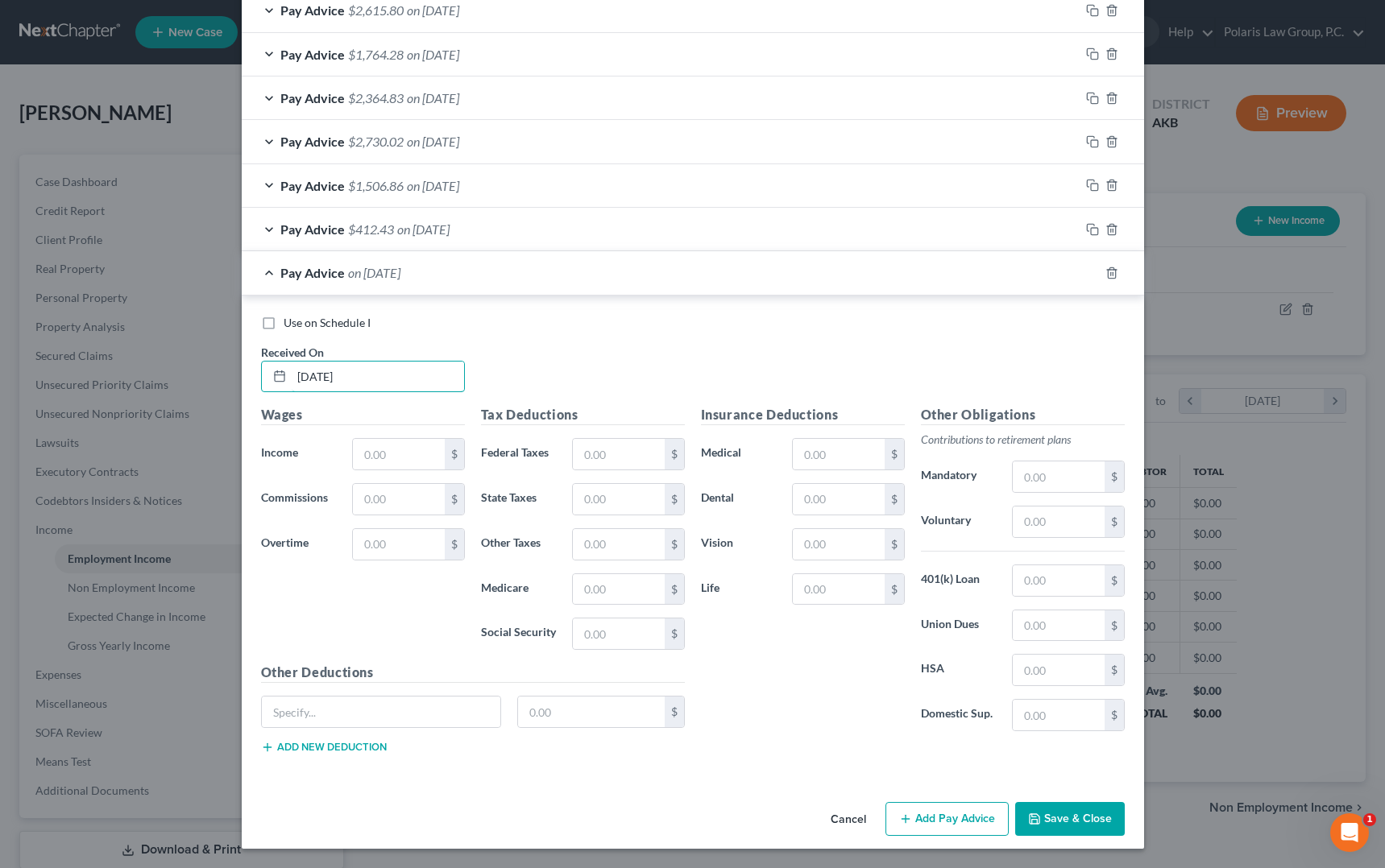
type input "[DATE]"
click at [966, 822] on button "Add Pay Advice" at bounding box center [947, 819] width 124 height 34
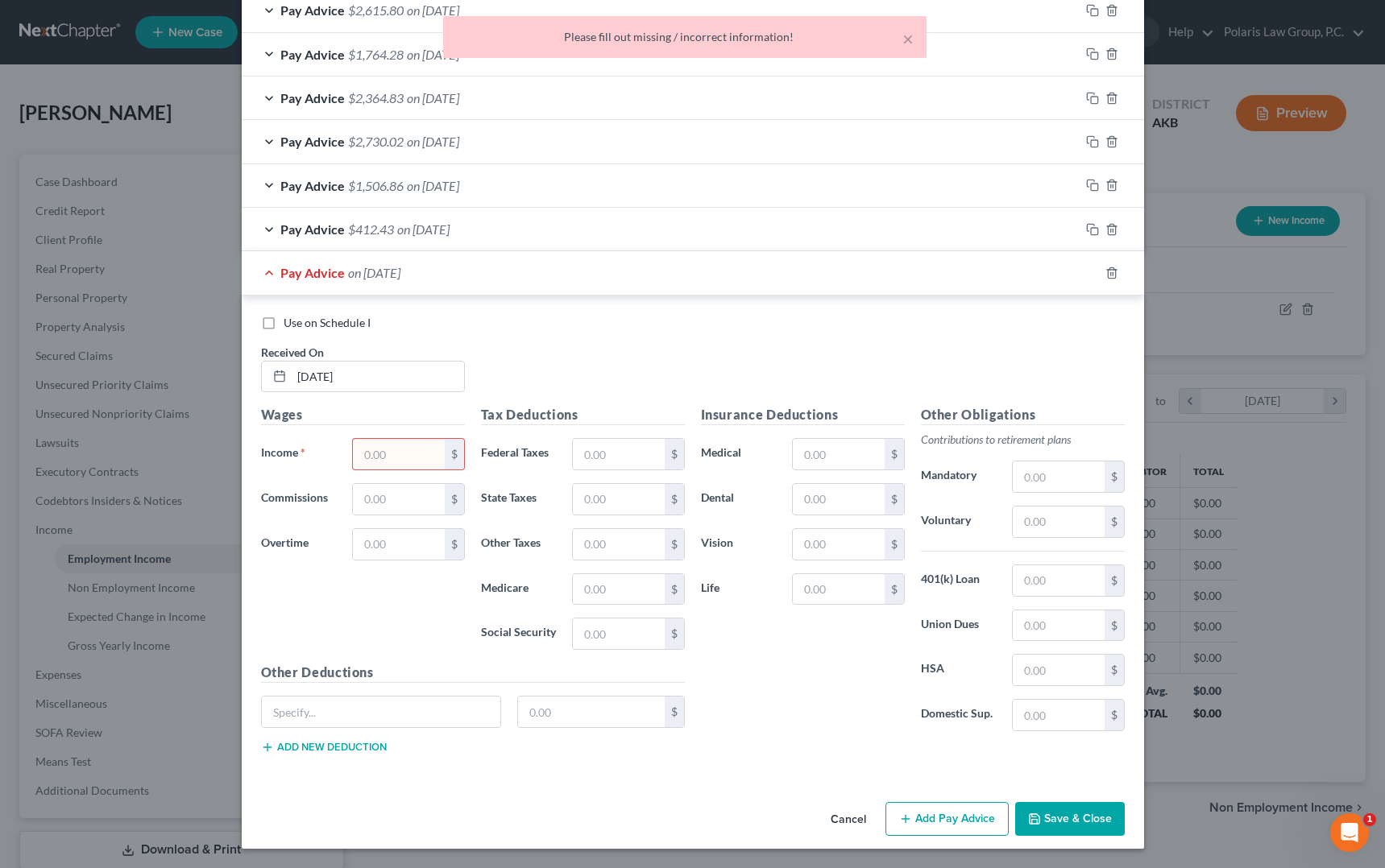
click at [395, 456] on input "text" at bounding box center [398, 454] width 91 height 31
click at [584, 383] on div "Use on Schedule I Received On * [DATE]" at bounding box center [692, 360] width 880 height 91
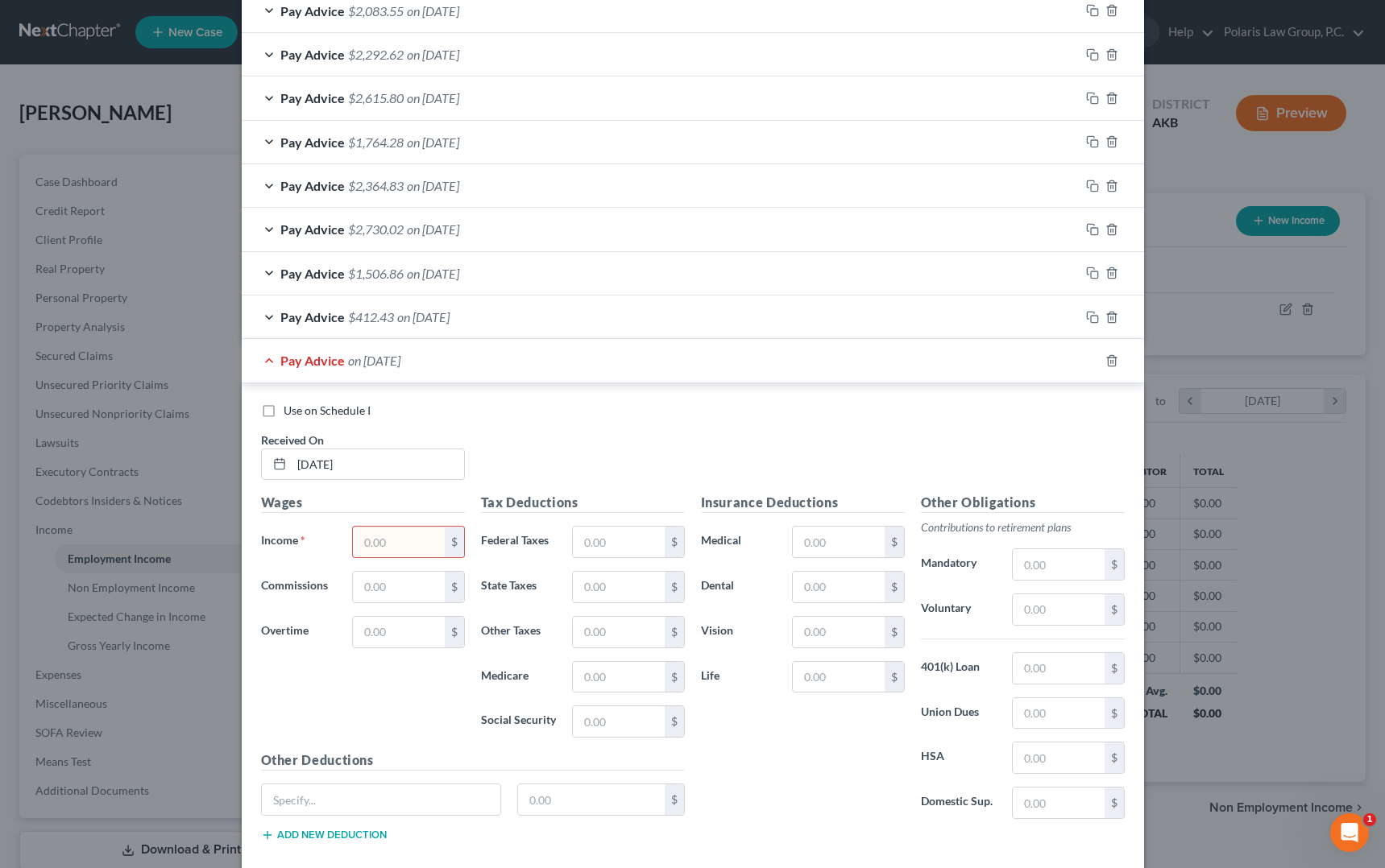
scroll to position [607, 0]
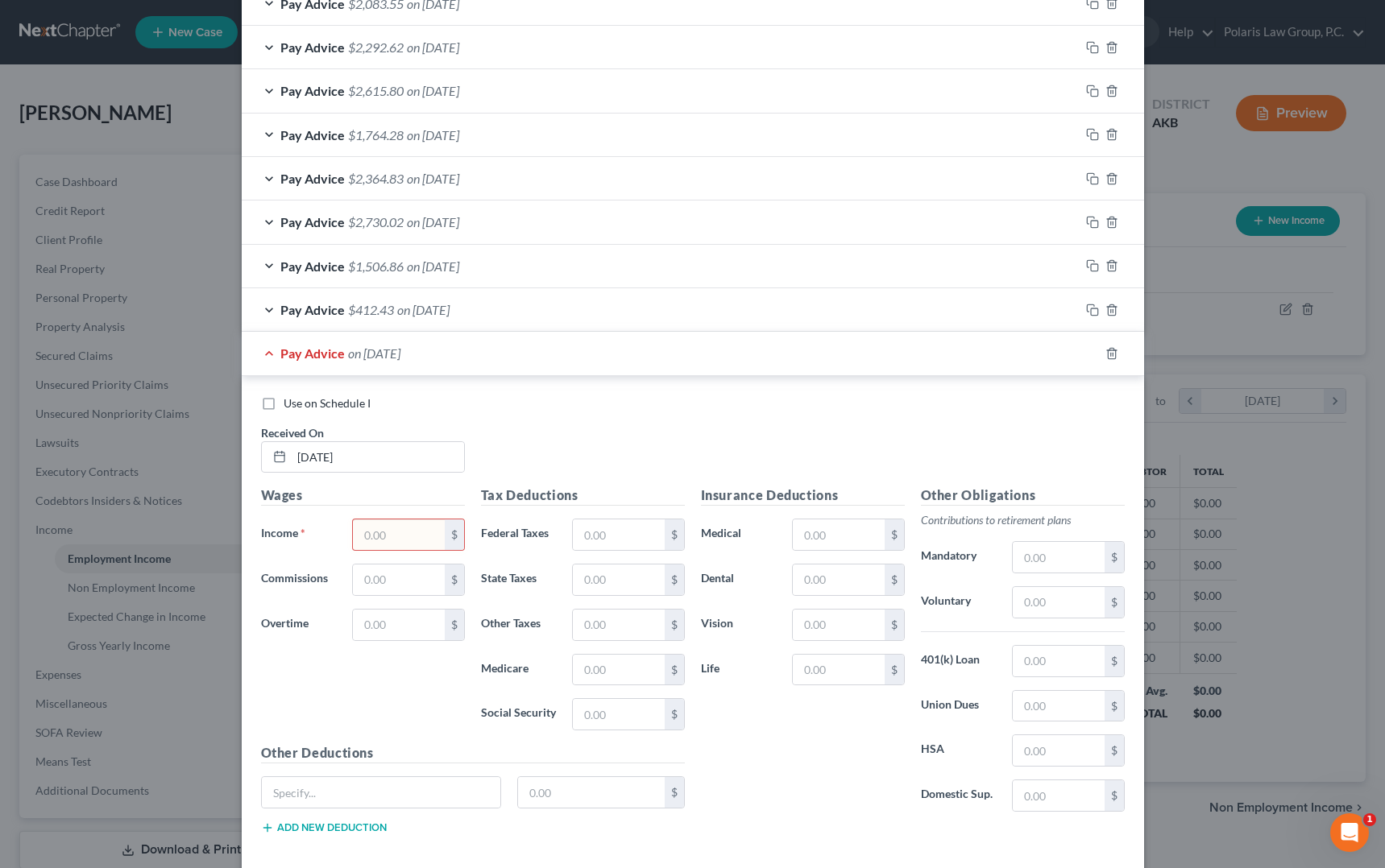
click at [416, 537] on input "text" at bounding box center [398, 535] width 91 height 31
type input "3,002.75"
click at [627, 541] on input "text" at bounding box center [618, 535] width 91 height 31
click at [387, 799] on input "text" at bounding box center [381, 792] width 239 height 31
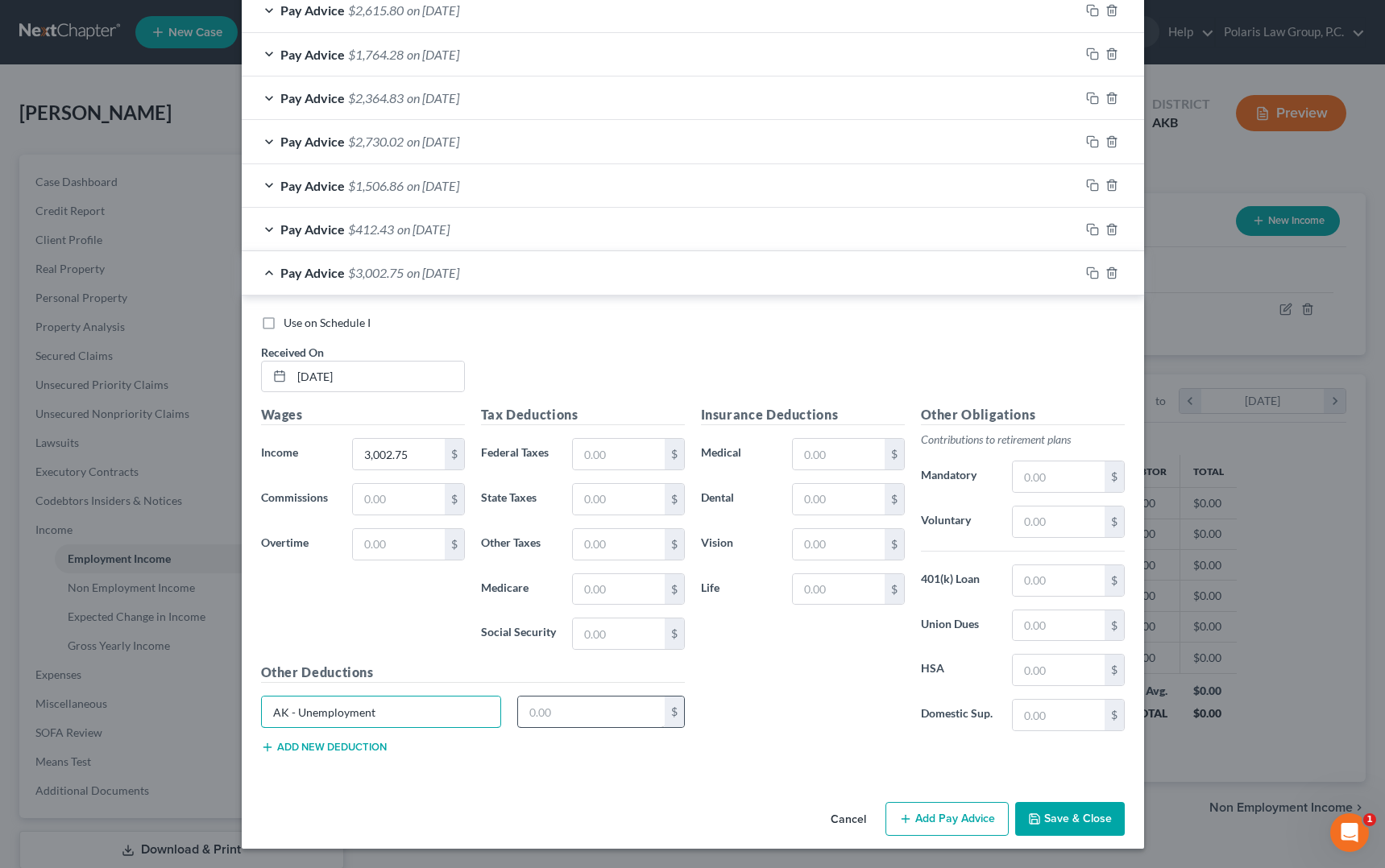
type input "AK - Unemployment"
click at [596, 715] on input "text" at bounding box center [591, 712] width 146 height 31
type input "15.02"
click at [340, 749] on button "Add new deduction" at bounding box center [324, 747] width 125 height 13
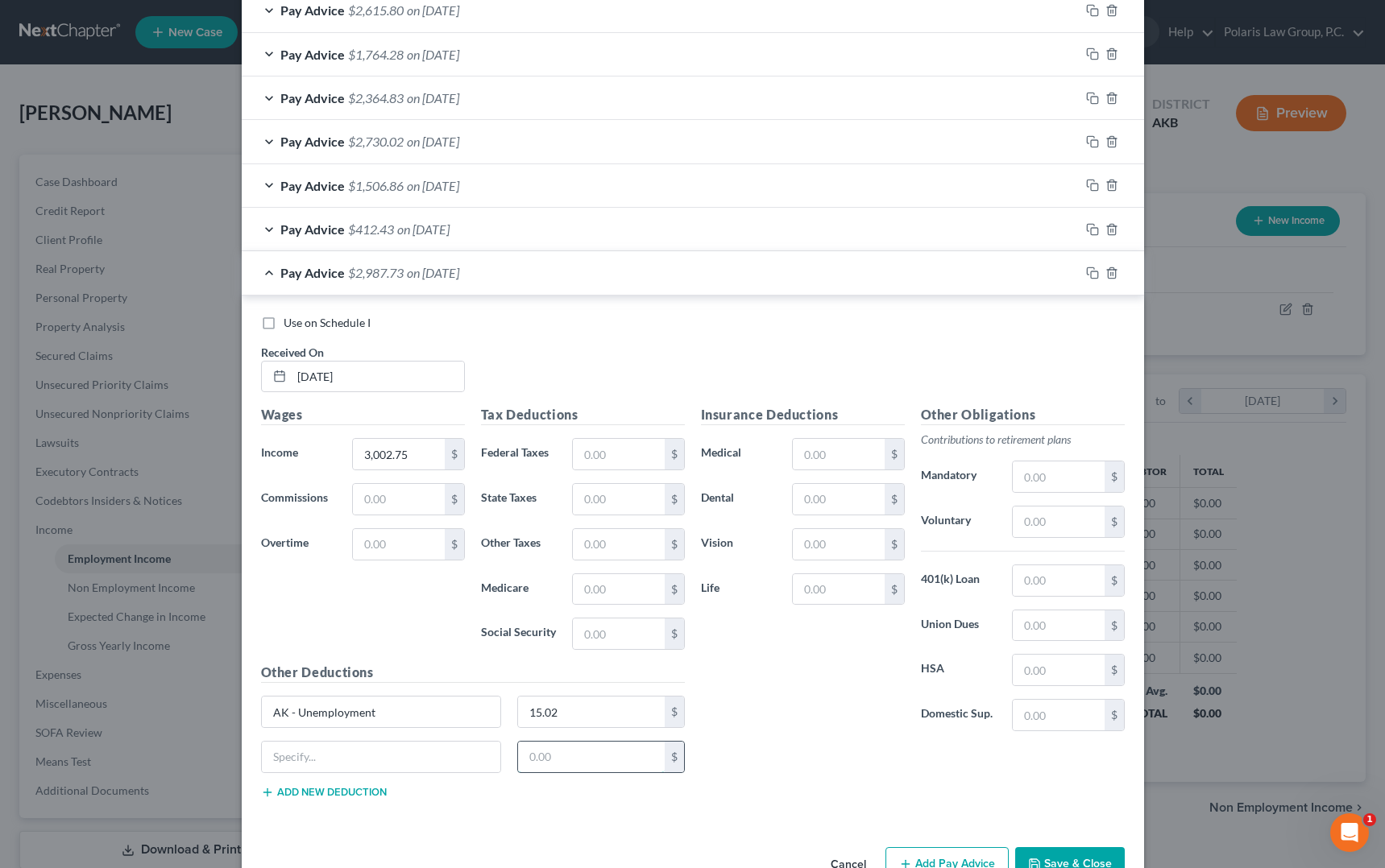
click at [554, 756] on input "text" at bounding box center [591, 757] width 146 height 31
click at [400, 766] on input "text" at bounding box center [381, 757] width 239 height 31
type input "Cash Advance Repay"
click at [546, 757] on input "text" at bounding box center [591, 757] width 146 height 31
type input "0.00"
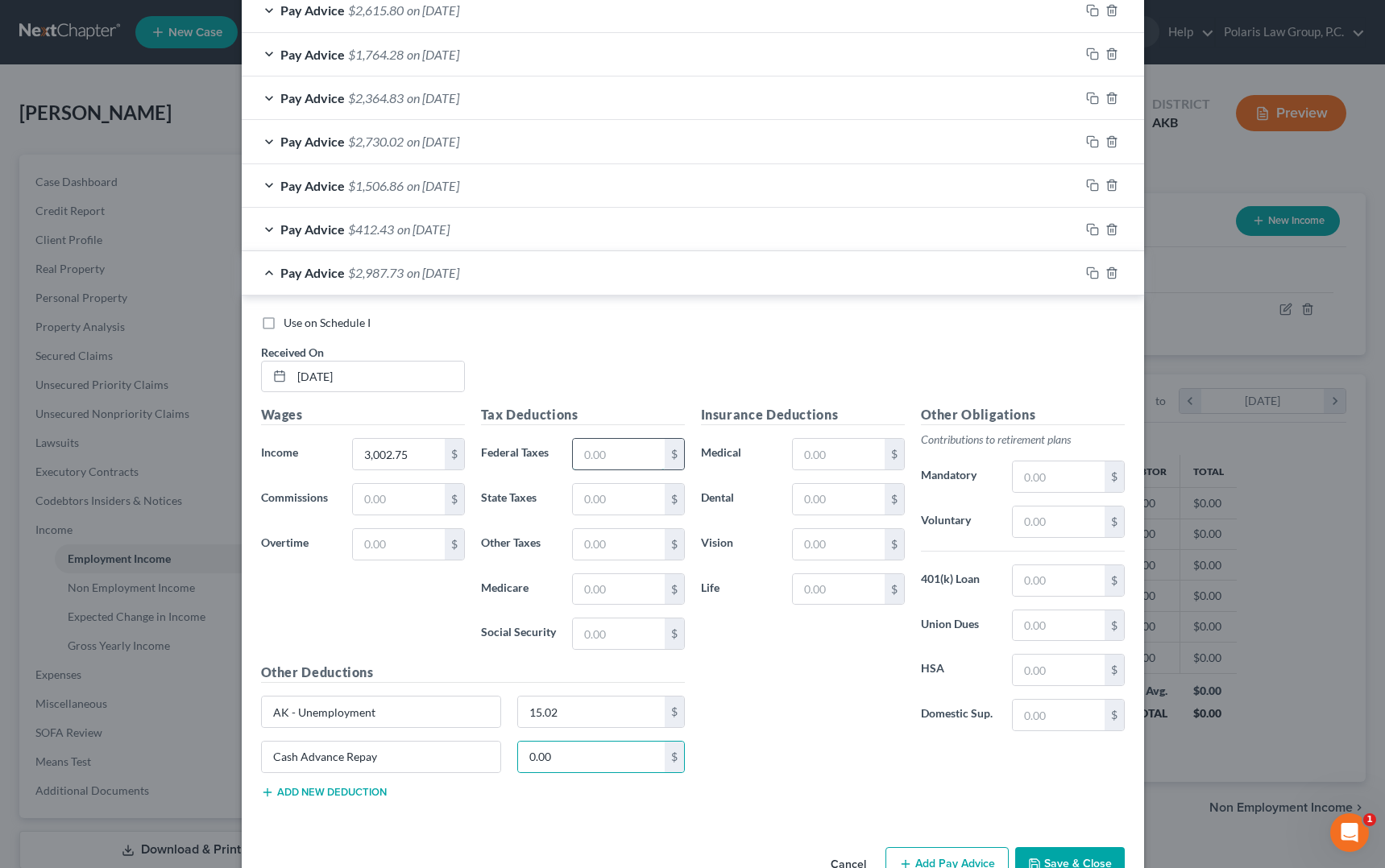
click at [615, 456] on input "text" at bounding box center [618, 454] width 91 height 31
type input "311"
click at [636, 600] on input "text" at bounding box center [618, 589] width 91 height 31
type input "43.54"
click at [639, 639] on input "text" at bounding box center [618, 633] width 91 height 31
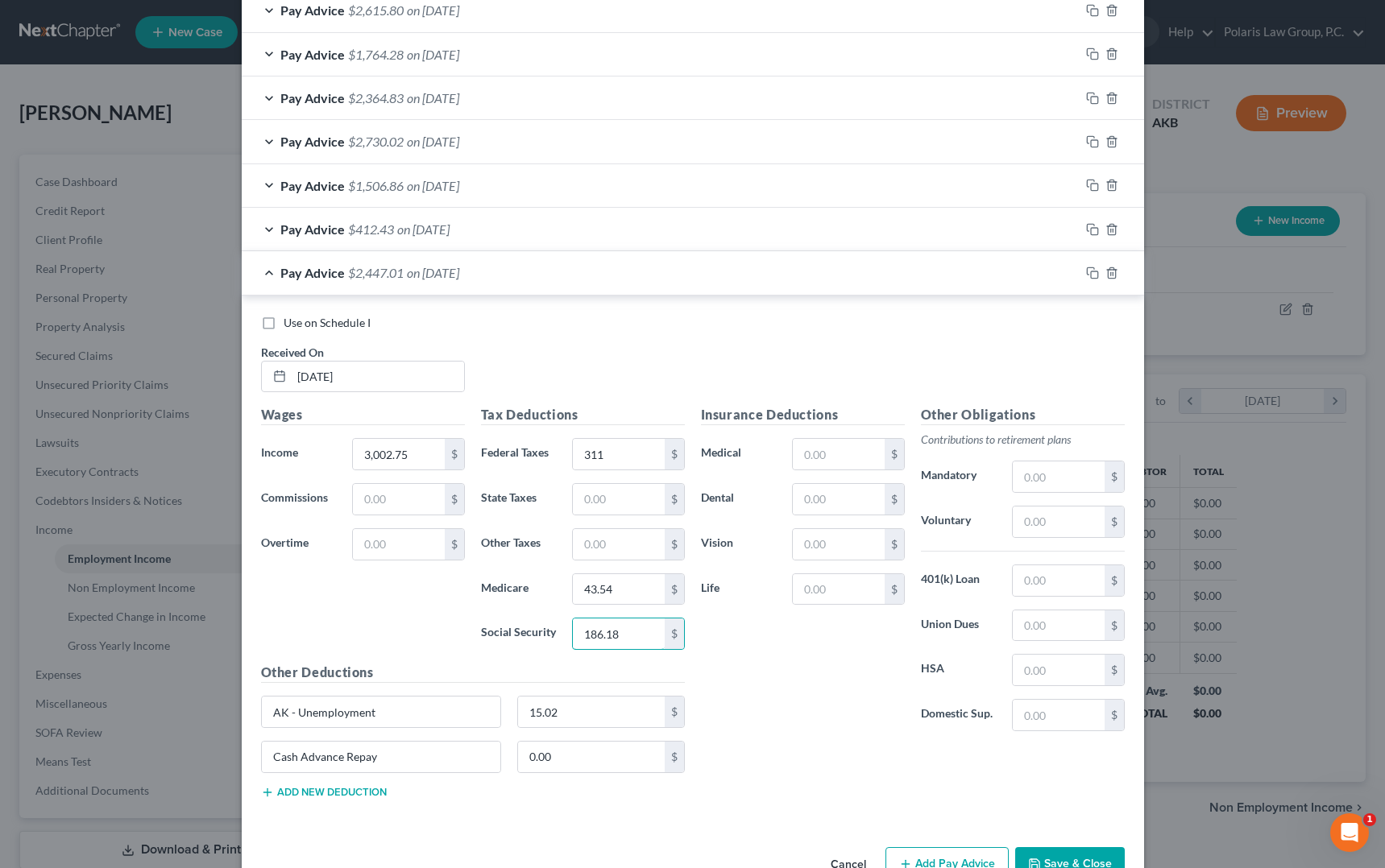
type input "186.18"
click at [732, 680] on div "Insurance Deductions Medical $ Dental $ Vision $ Life $" at bounding box center [802, 574] width 220 height 339
click at [604, 277] on div "Pay Advice $2,447.01 on [DATE]" at bounding box center [661, 273] width 838 height 42
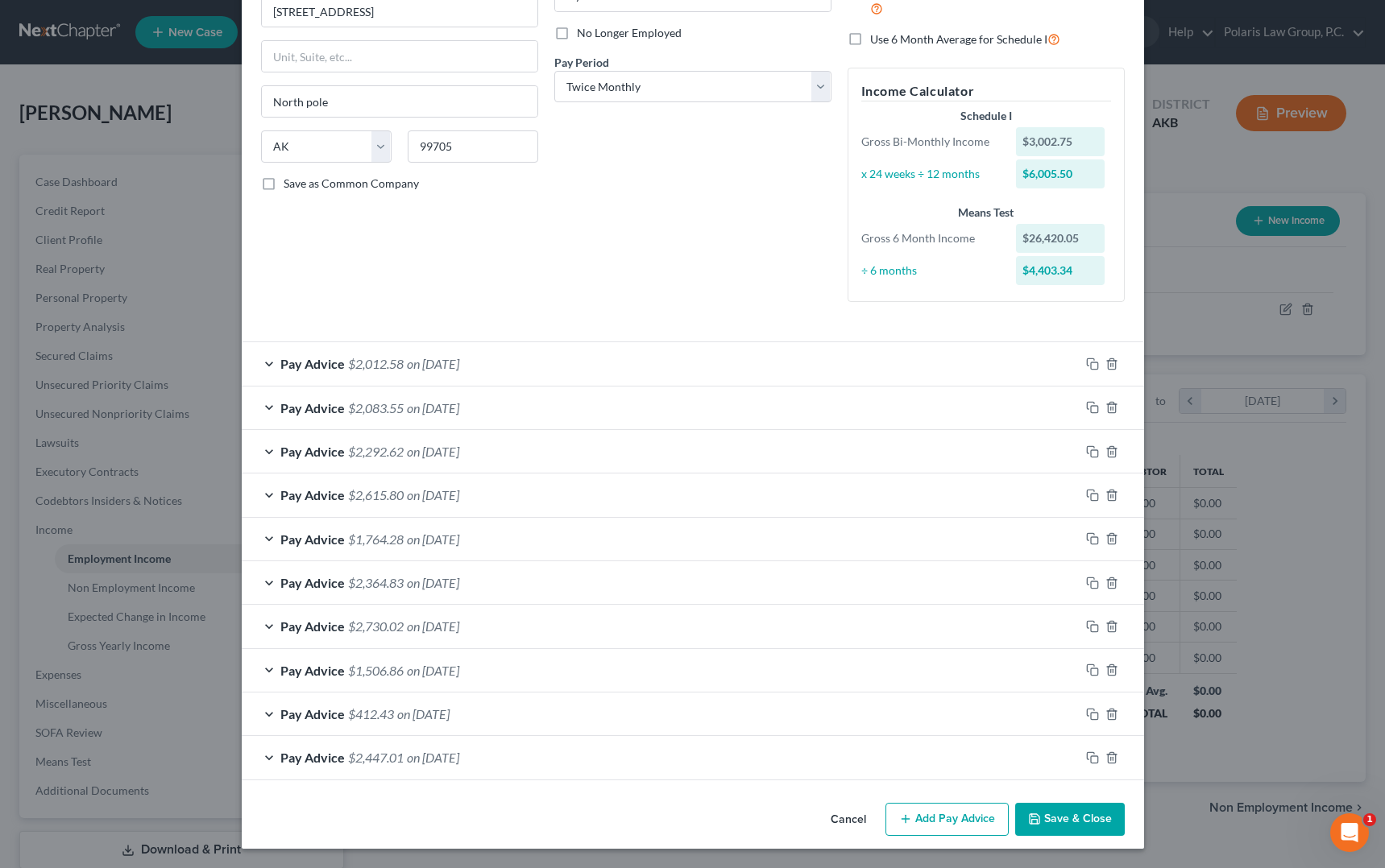
scroll to position [202, 0]
click at [951, 821] on button "Add Pay Advice" at bounding box center [947, 819] width 124 height 34
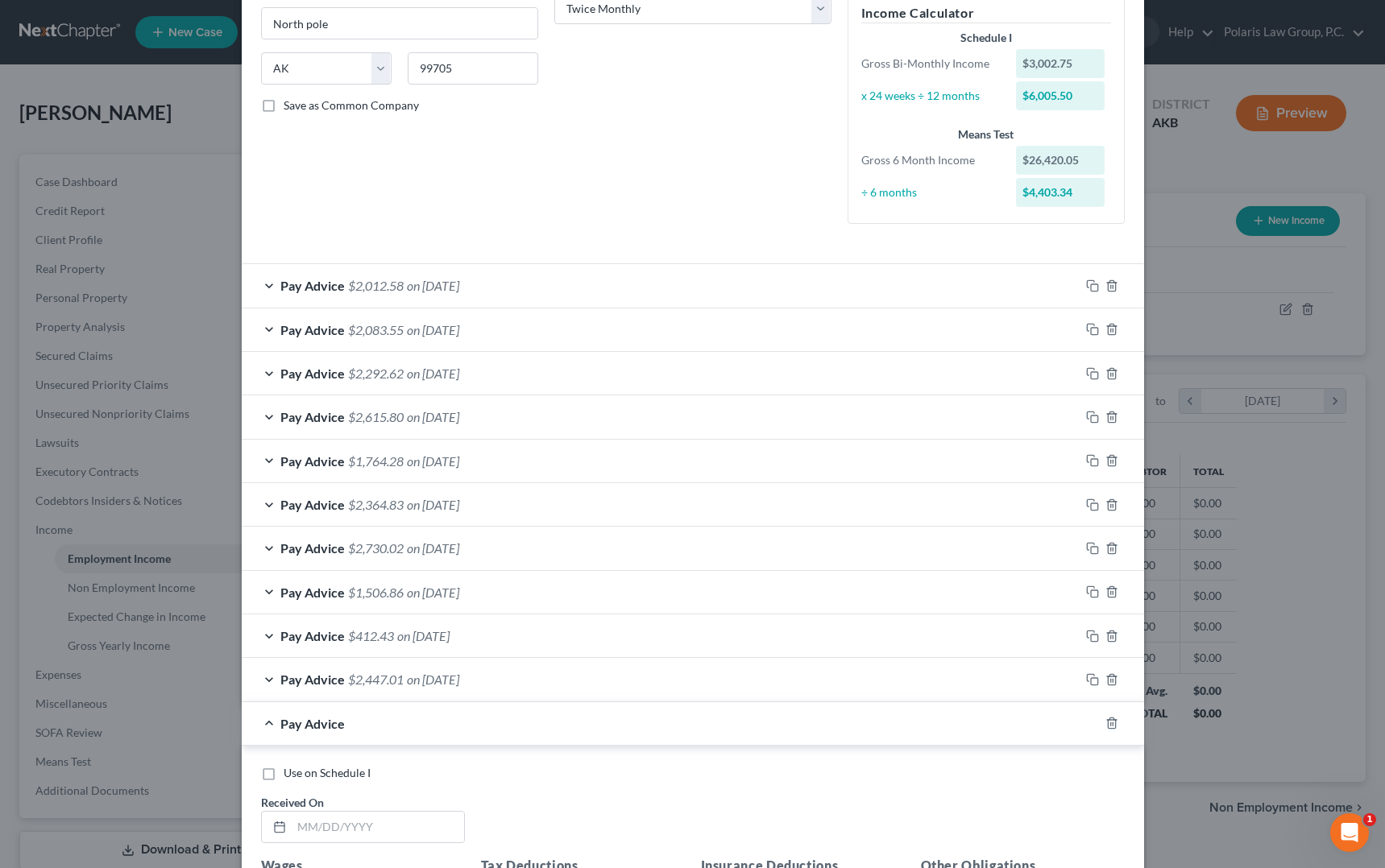
scroll to position [605, 0]
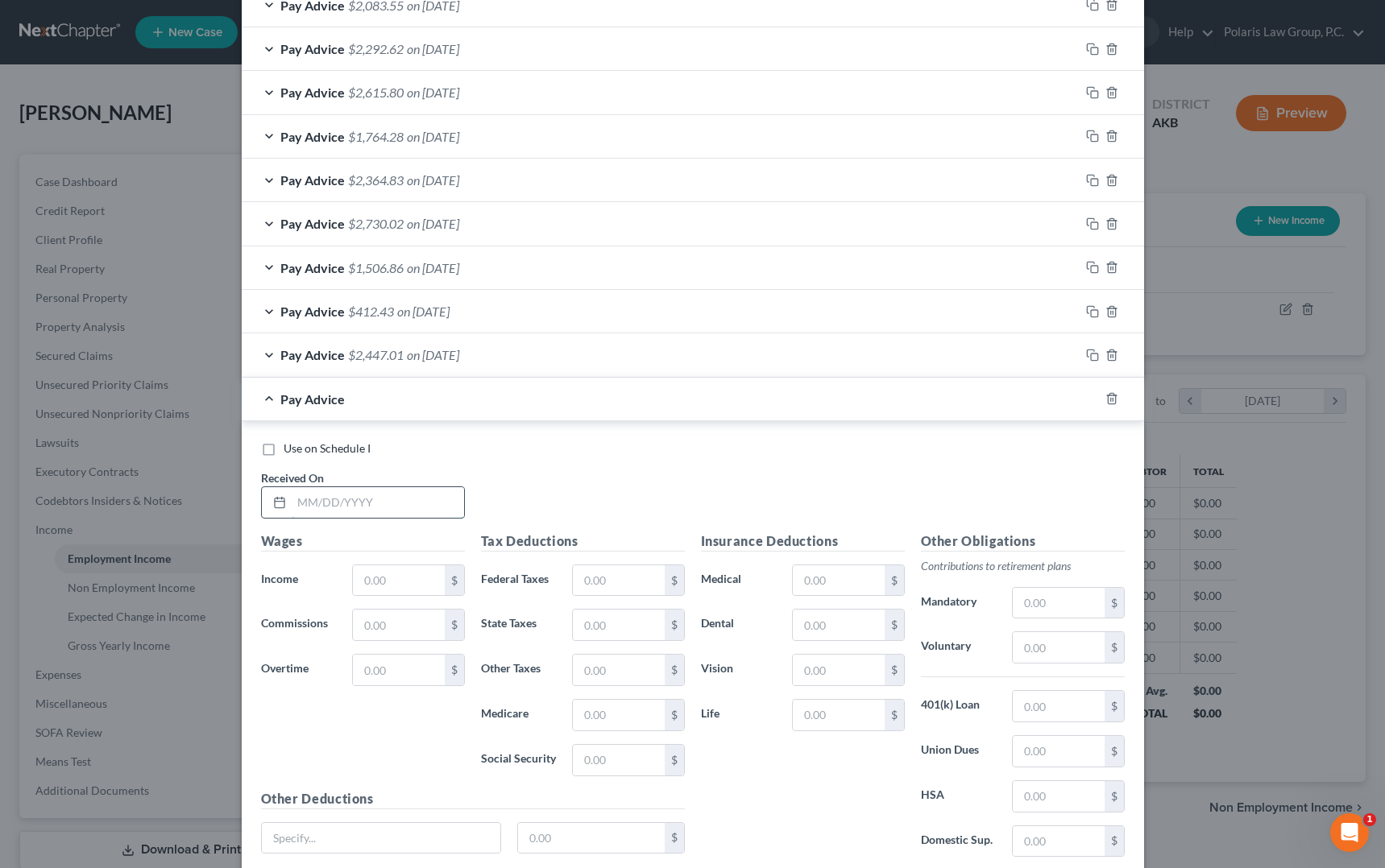
click at [317, 508] on input "text" at bounding box center [378, 502] width 172 height 31
type input "[DATE]"
click at [410, 589] on input "text" at bounding box center [398, 580] width 91 height 31
type input "2,561.50"
click at [601, 579] on input "text" at bounding box center [618, 580] width 91 height 31
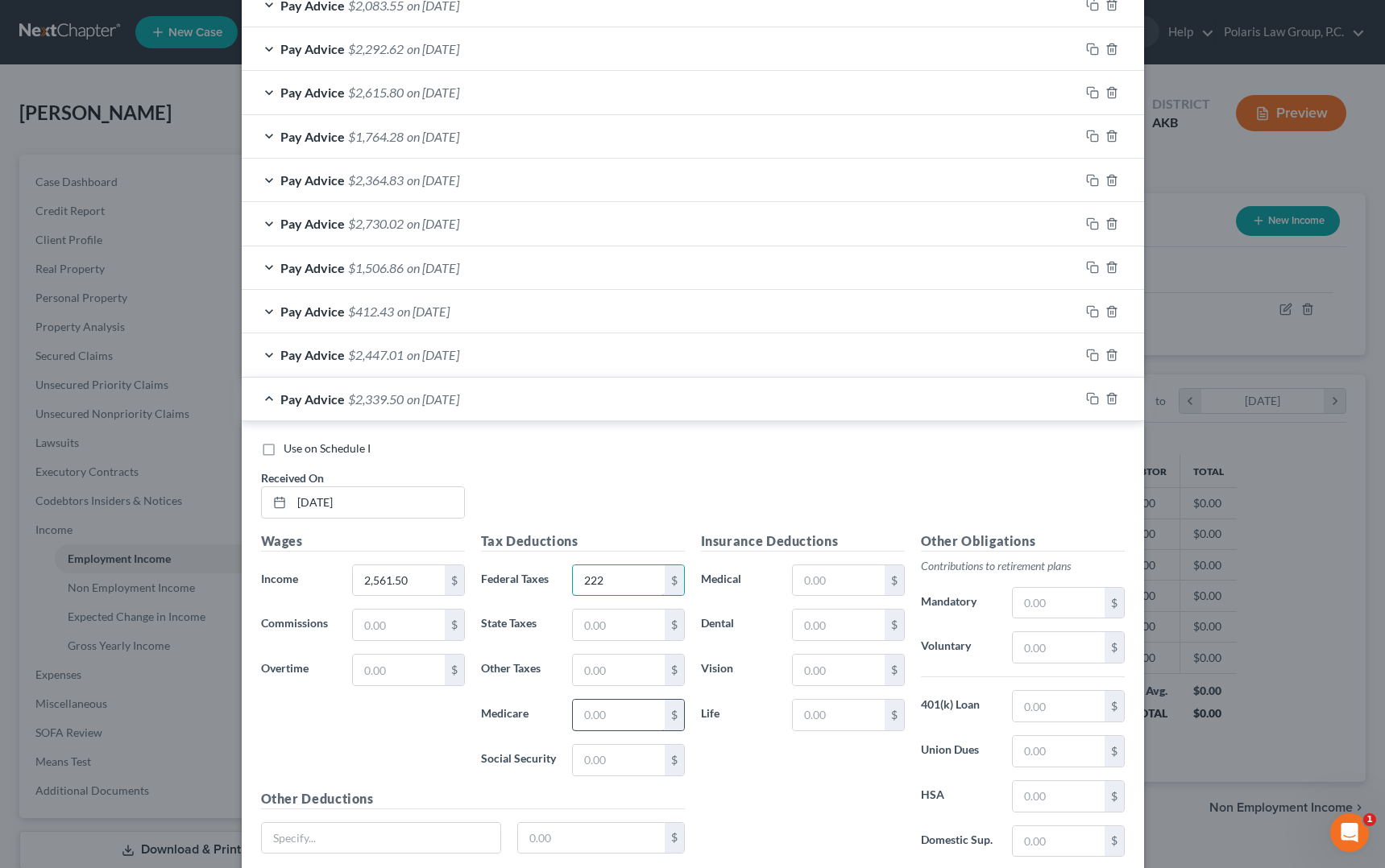
type input "222"
click at [604, 709] on input "text" at bounding box center [618, 715] width 91 height 31
type input "7"
type input "37.14"
click at [595, 782] on div "Tax Deductions Federal Taxes 222 $ State Taxes $ Other Taxes $ Medicare 37.14 $…" at bounding box center [582, 661] width 220 height 258
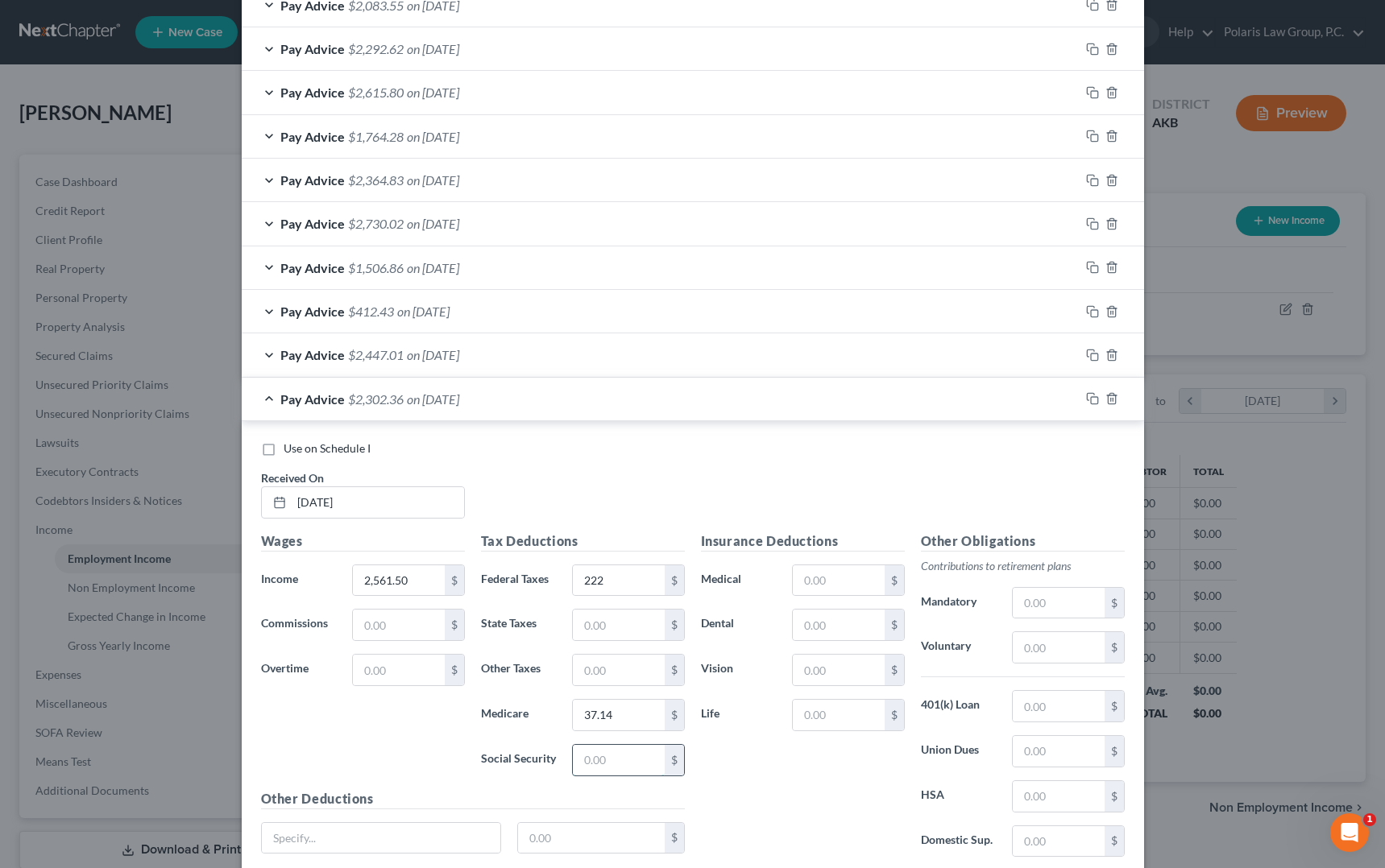
click at [611, 757] on input "text" at bounding box center [618, 760] width 91 height 31
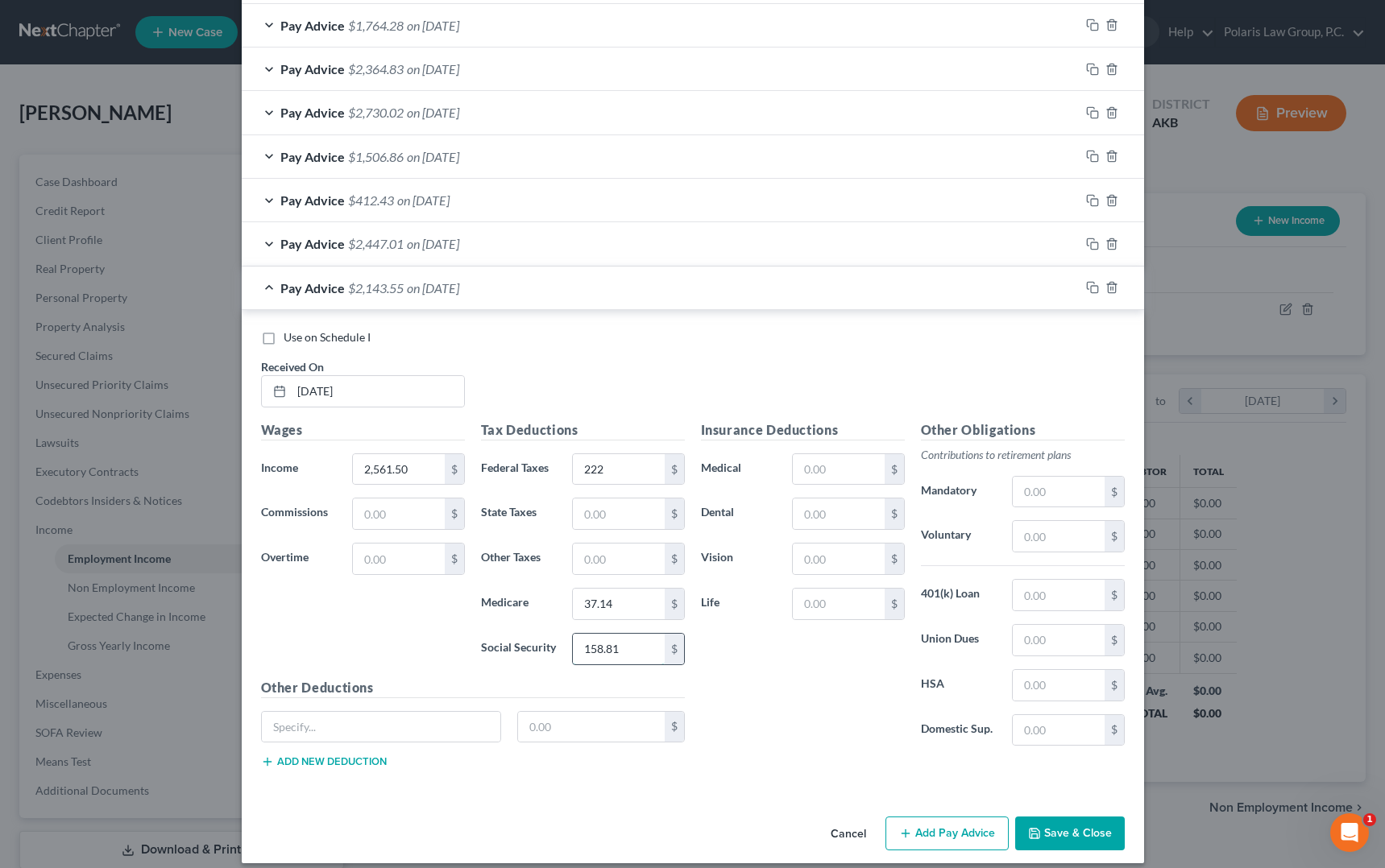
scroll to position [730, 0]
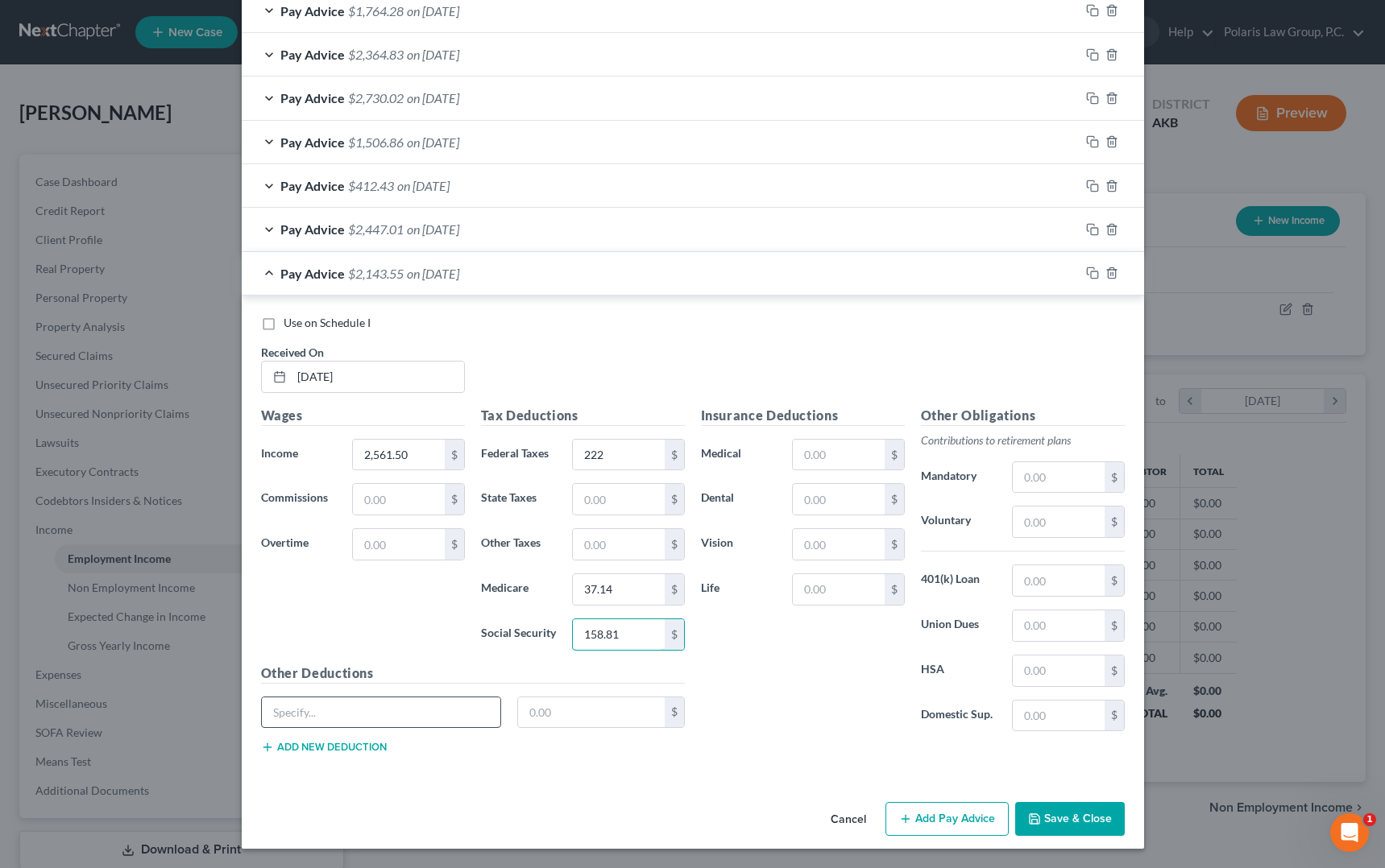
type input "158.81"
click at [423, 712] on input "text" at bounding box center [381, 713] width 239 height 31
click at [381, 711] on input "AK - Unemployment Employee" at bounding box center [381, 713] width 239 height 31
type input "AK - Unemployment"
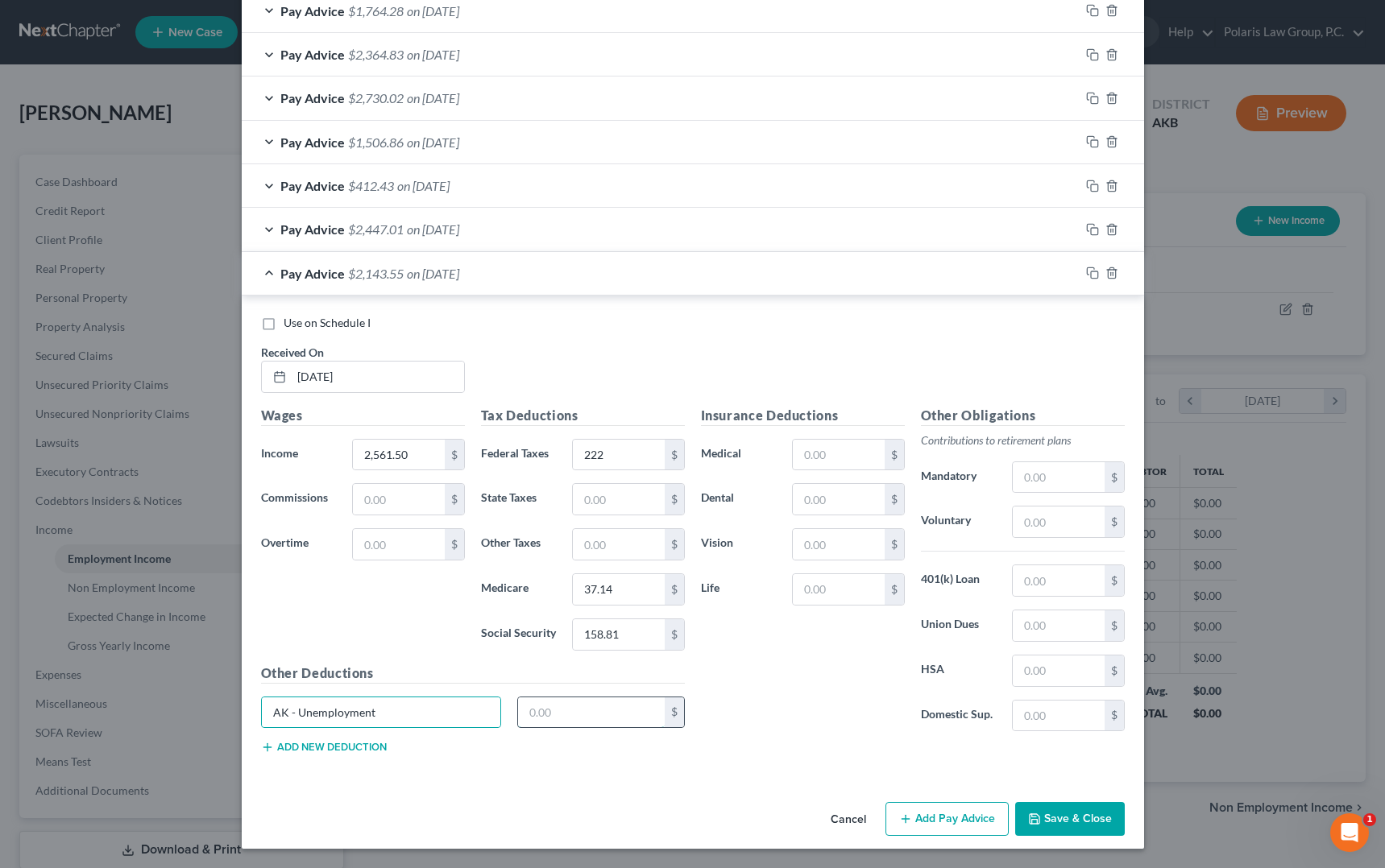
click at [540, 715] on input "text" at bounding box center [591, 713] width 146 height 31
type input "12.80"
click at [460, 273] on span "on [DATE]" at bounding box center [432, 273] width 52 height 15
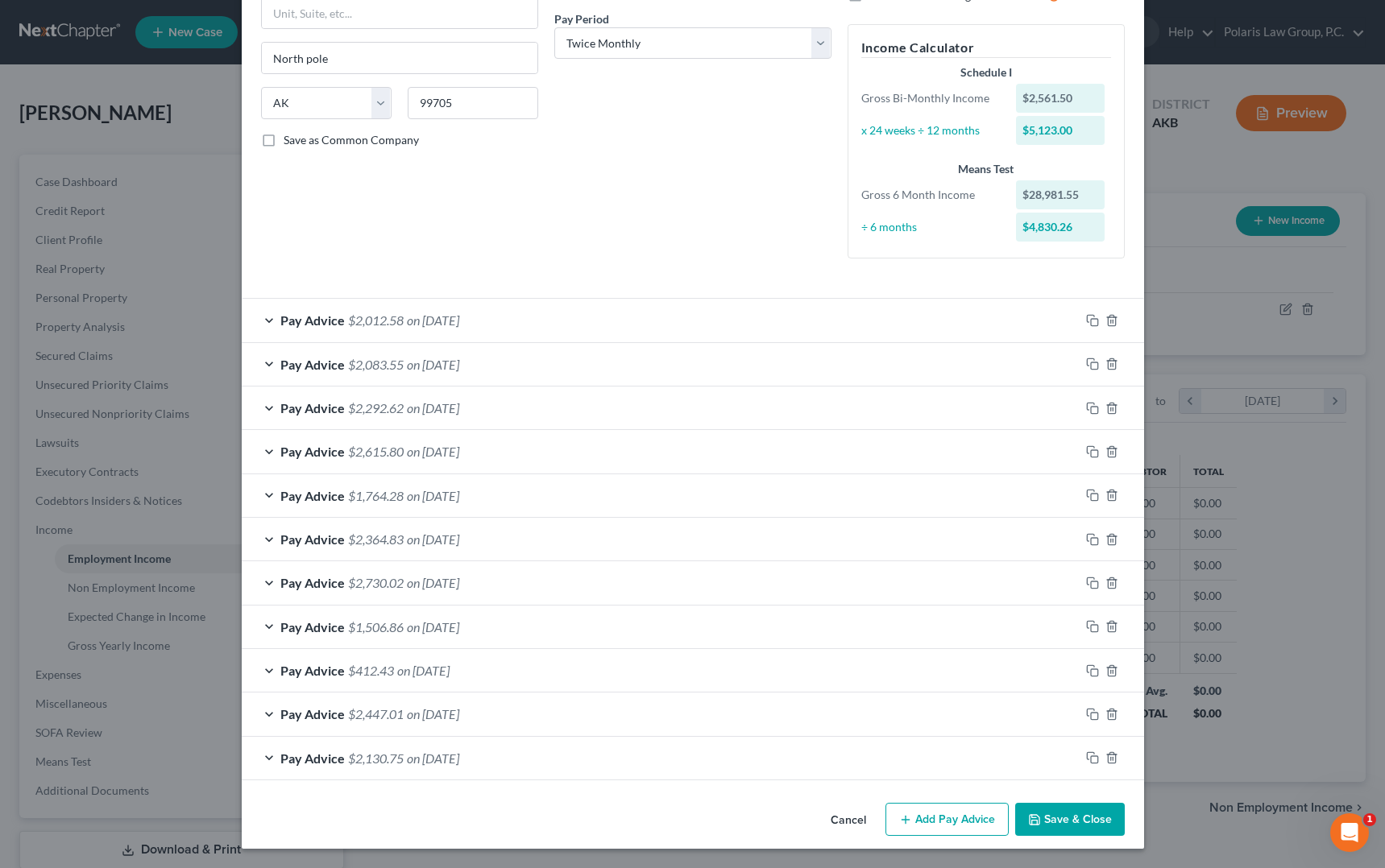
scroll to position [246, 0]
click at [947, 822] on button "Add Pay Advice" at bounding box center [947, 819] width 124 height 34
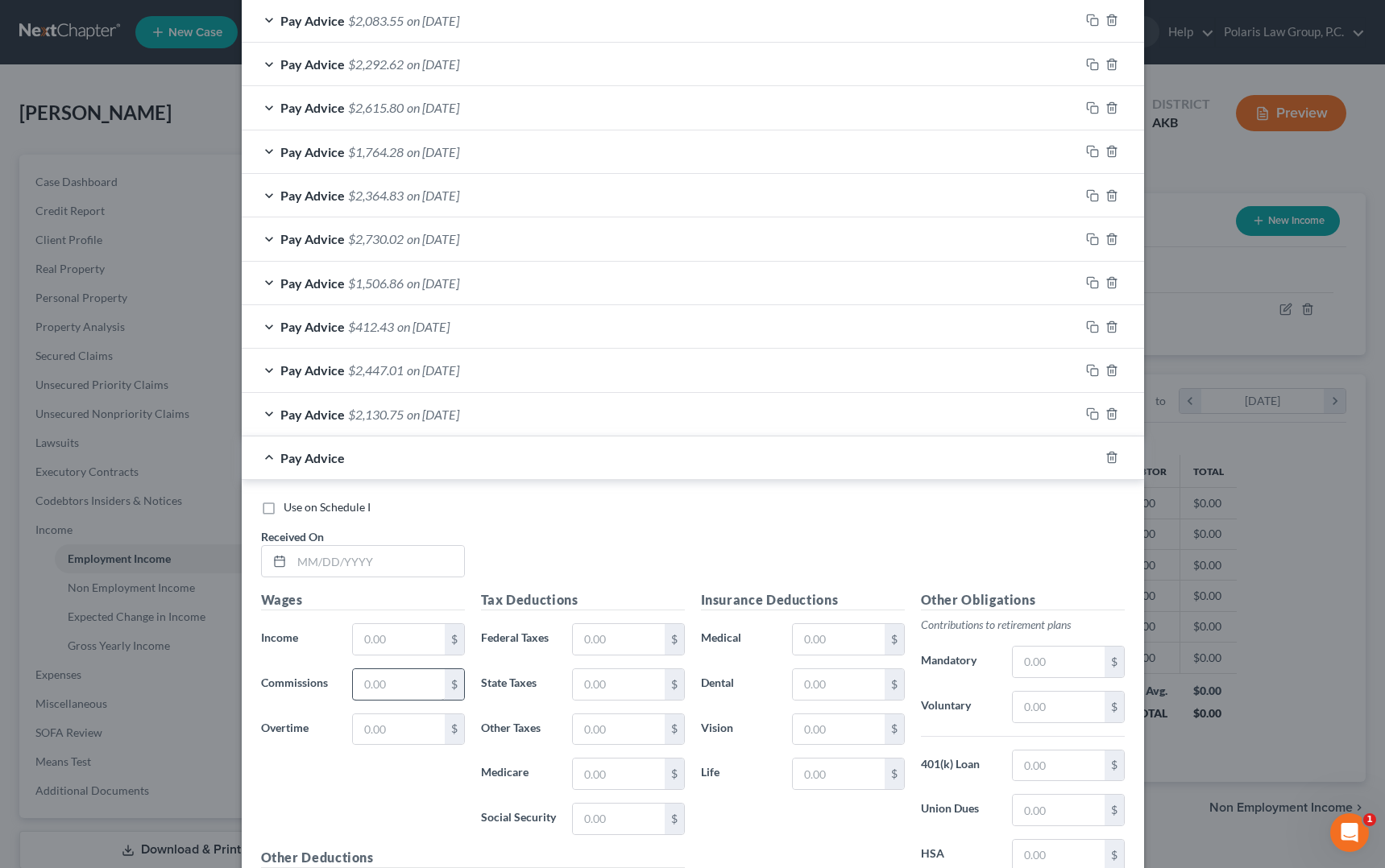
scroll to position [648, 0]
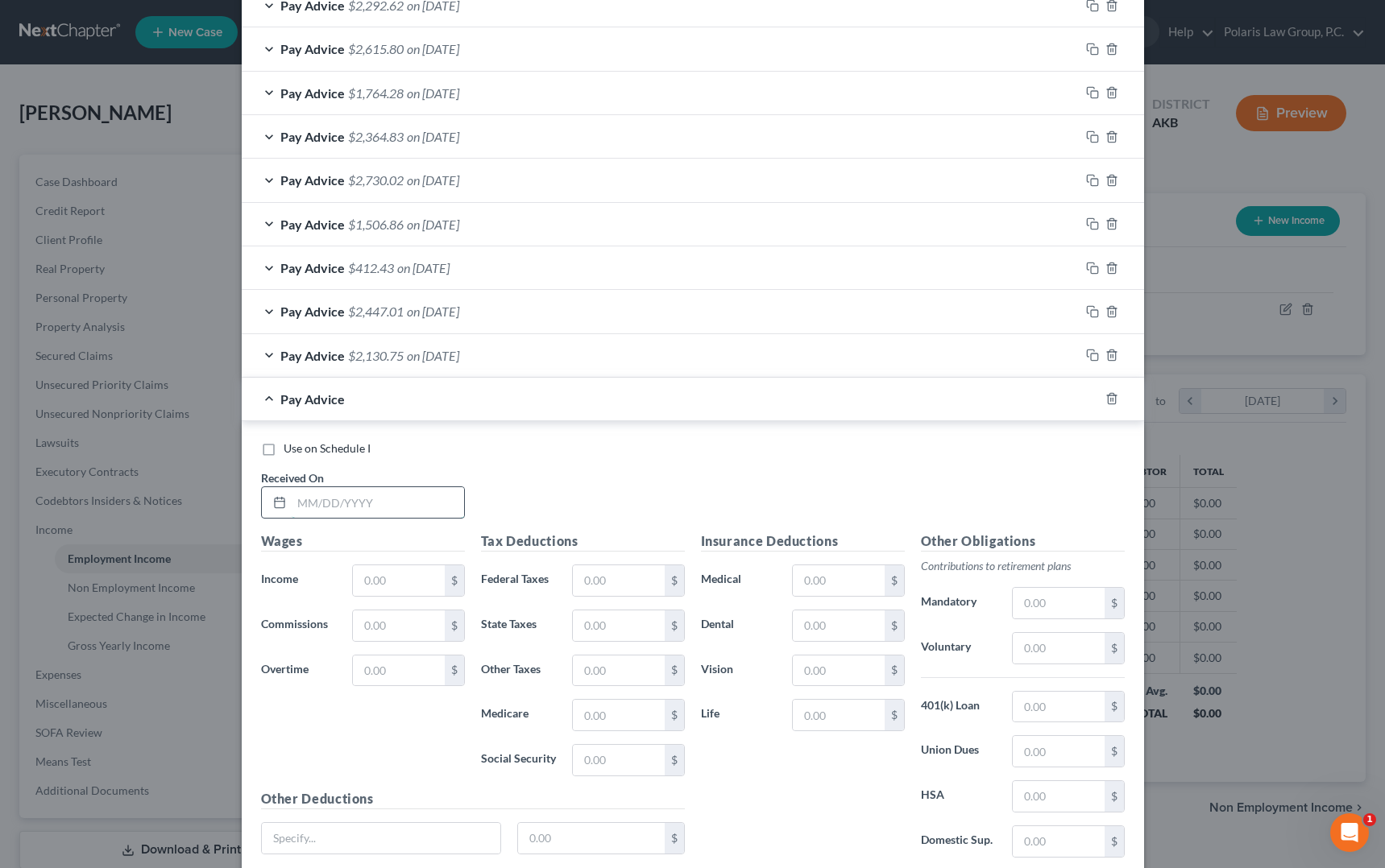
click at [338, 499] on input "text" at bounding box center [378, 502] width 172 height 31
type input "[DATE]"
click at [388, 579] on input "text" at bounding box center [398, 580] width 91 height 31
type input "2,643"
click at [623, 586] on input "text" at bounding box center [618, 580] width 91 height 31
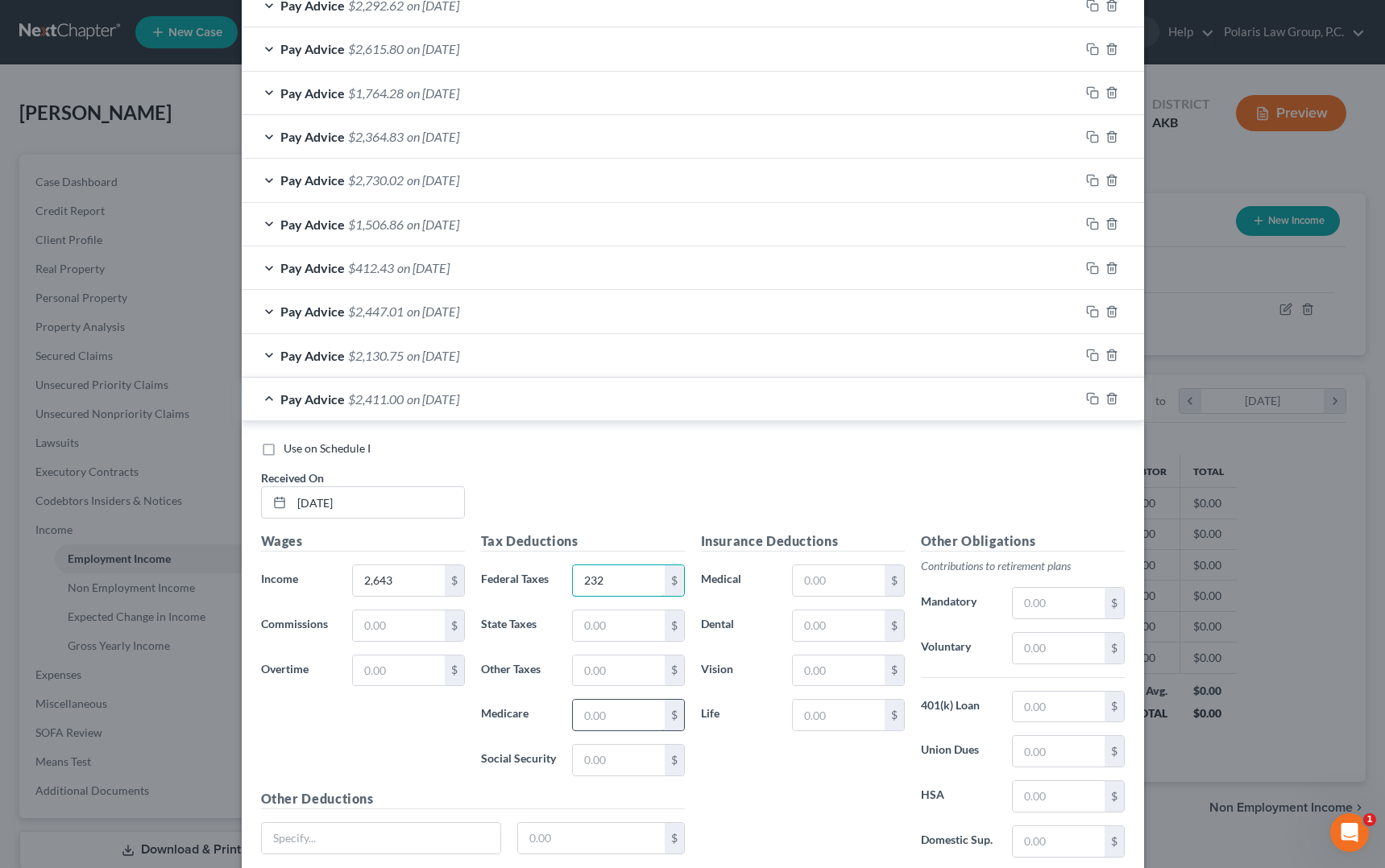
type input "232"
click at [594, 713] on input "text" at bounding box center [618, 715] width 91 height 31
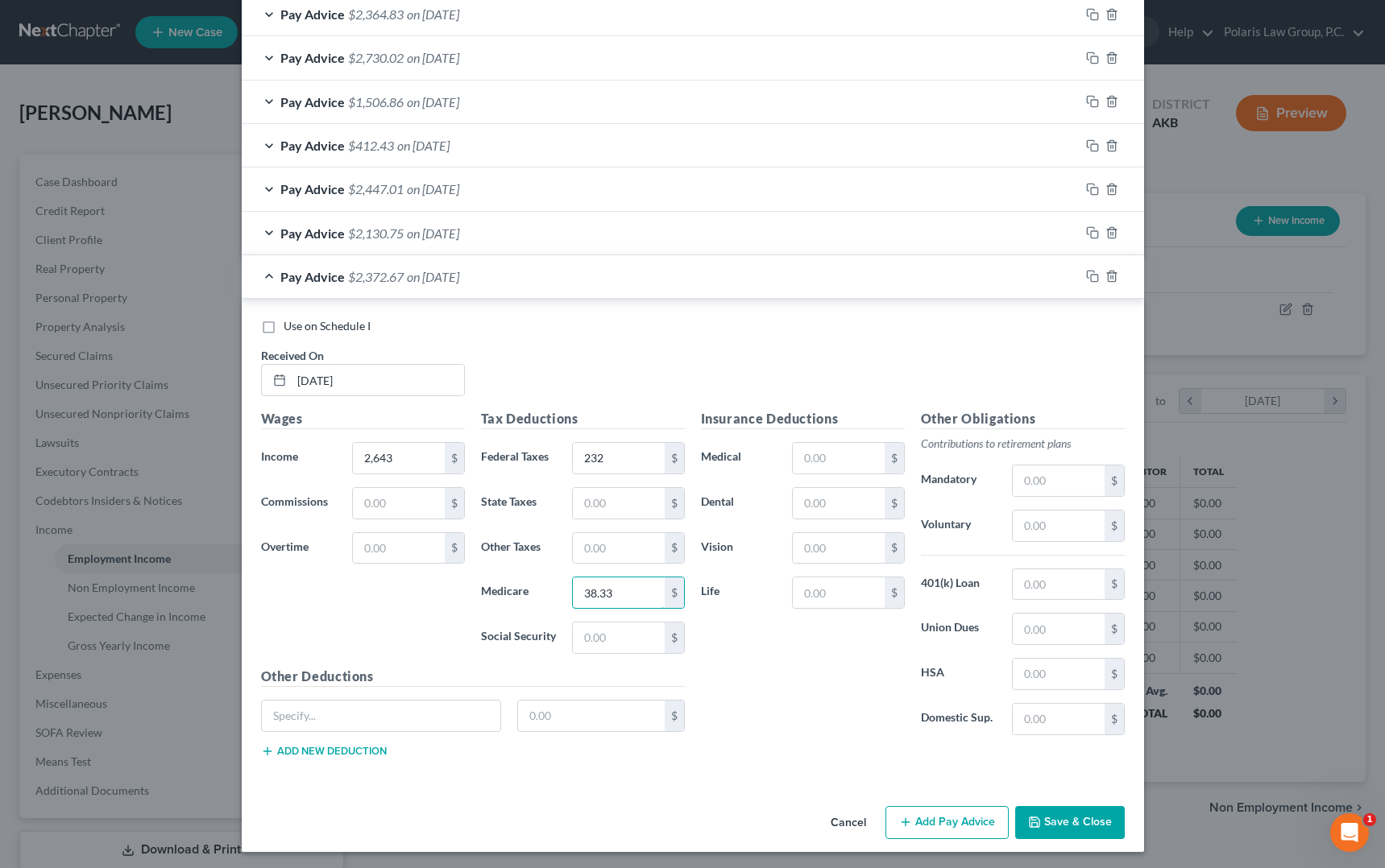
scroll to position [774, 0]
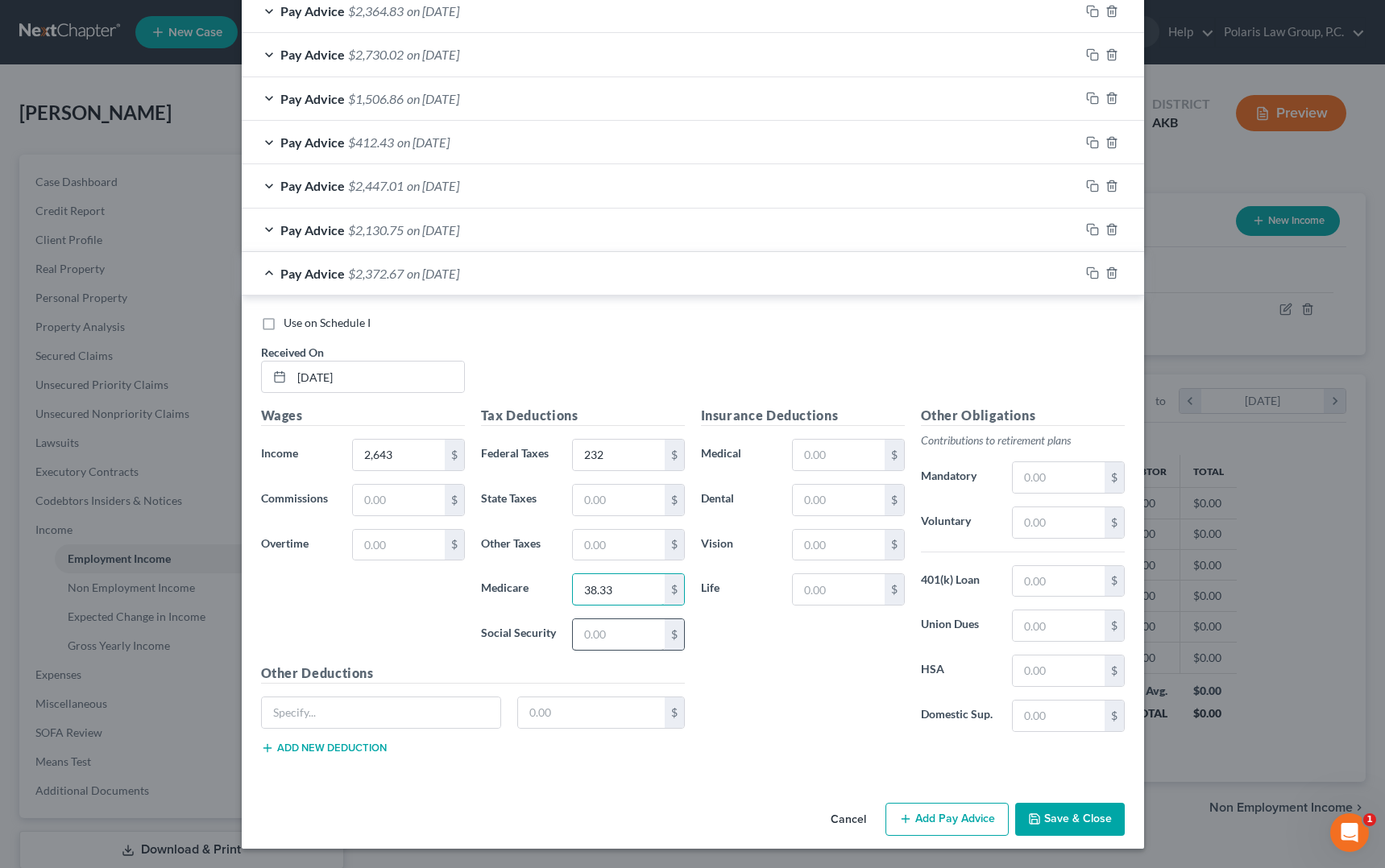
type input "38.33"
click at [617, 640] on input "text" at bounding box center [618, 634] width 91 height 31
type input "163.86"
click at [554, 712] on input "text" at bounding box center [591, 713] width 146 height 31
type input "13.13"
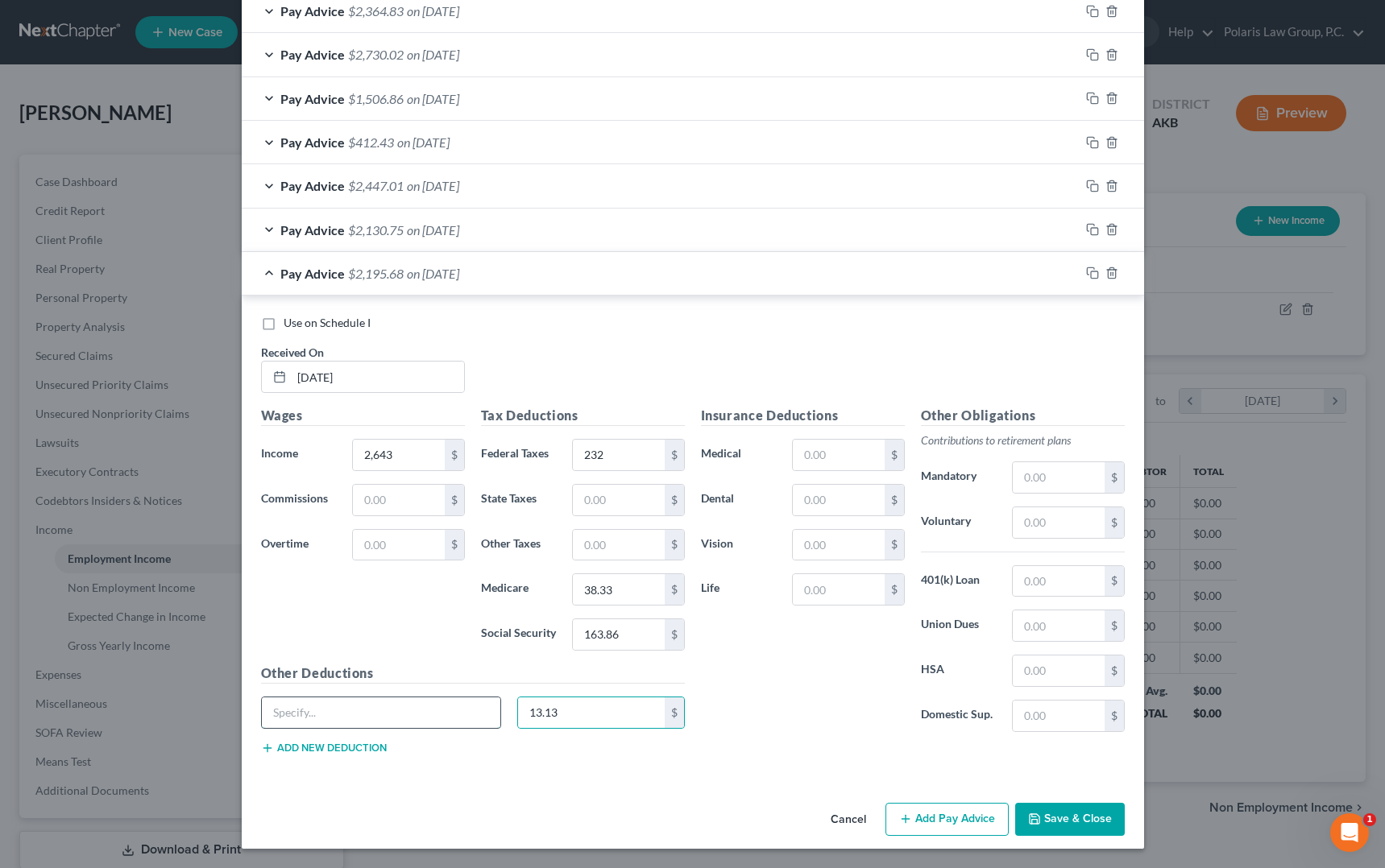
click at [438, 712] on input "text" at bounding box center [381, 713] width 239 height 31
click at [394, 707] on input "AK - Unemployment Employee" at bounding box center [381, 713] width 239 height 31
type input "AK - Unemployment"
click at [677, 662] on div "Tax Deductions Federal Taxes 232 $ State Taxes $ Other Taxes $ Medicare 38.33 $…" at bounding box center [582, 535] width 220 height 258
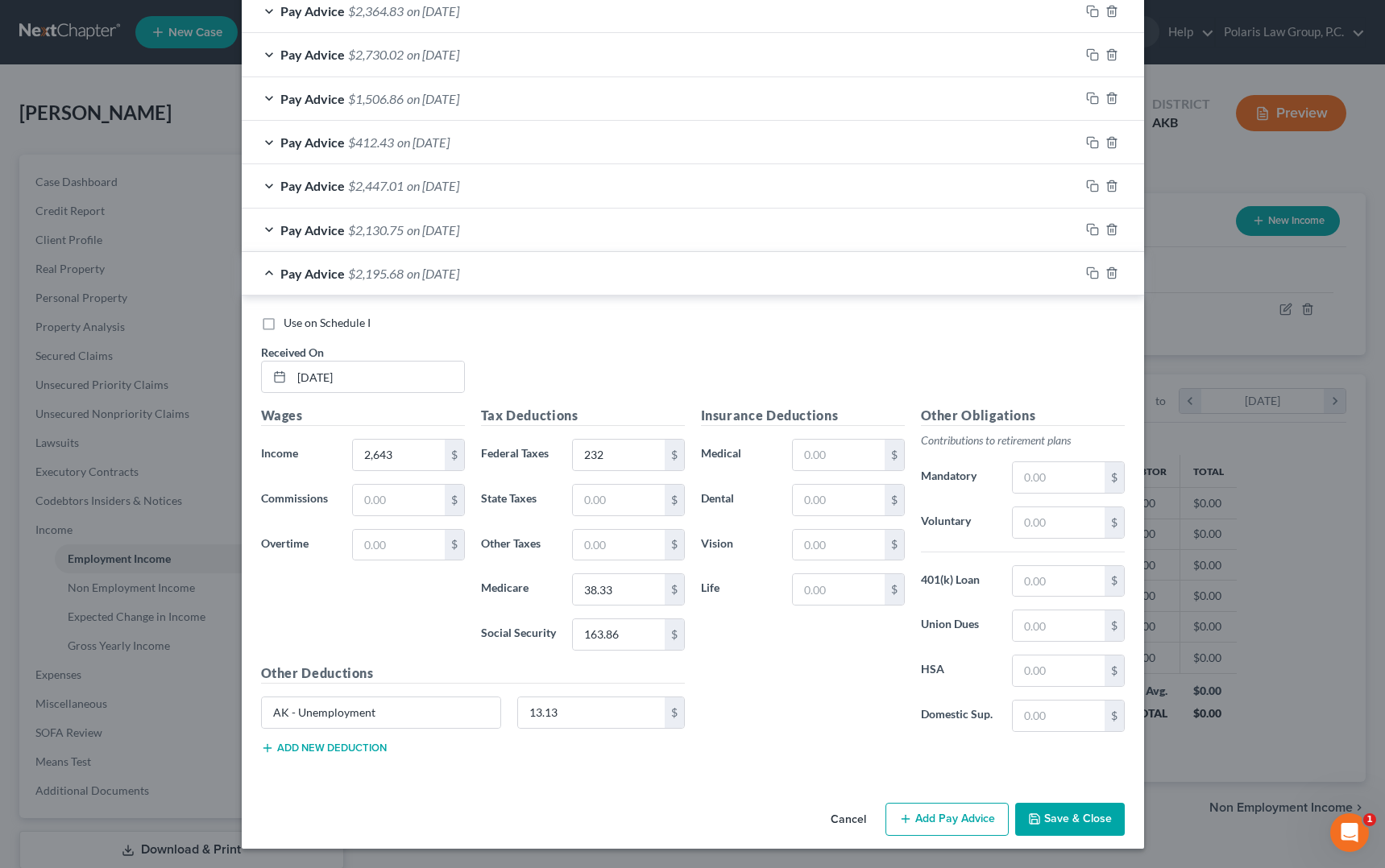
click at [867, 294] on div "Pay Advice $2,195.68 on [DATE]" at bounding box center [661, 273] width 838 height 42
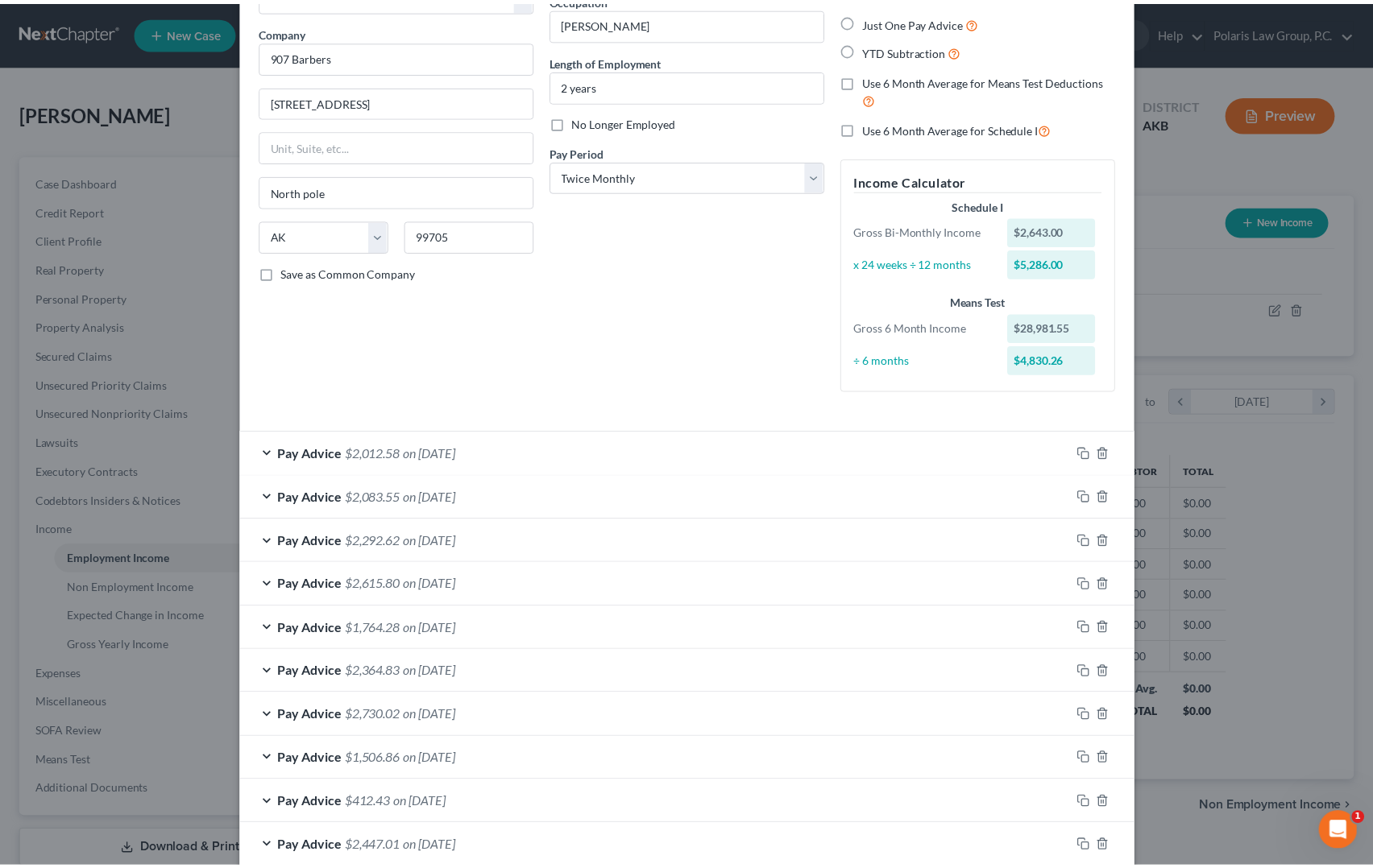
scroll to position [290, 0]
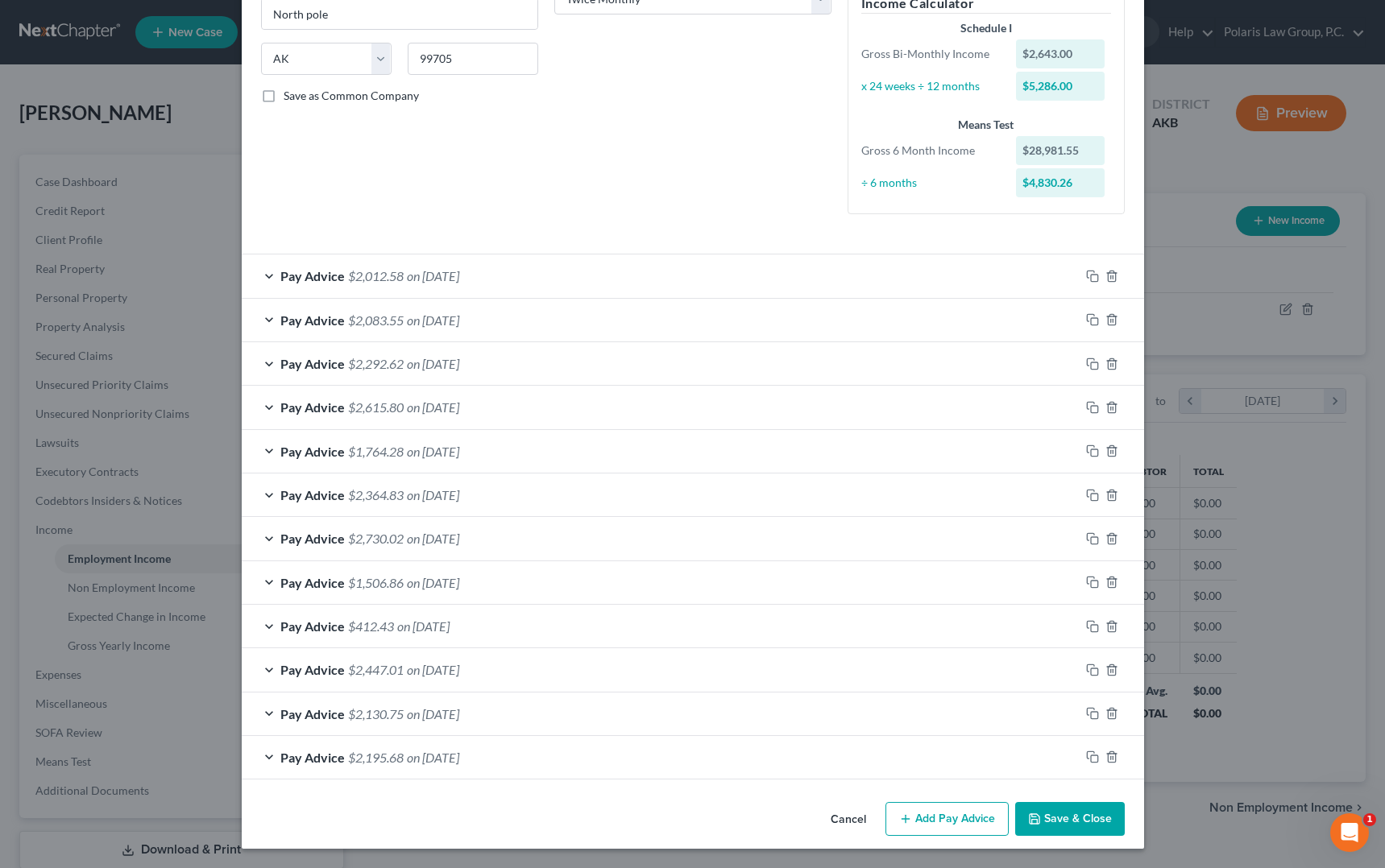
click at [1067, 823] on button "Save & Close" at bounding box center [1070, 819] width 109 height 34
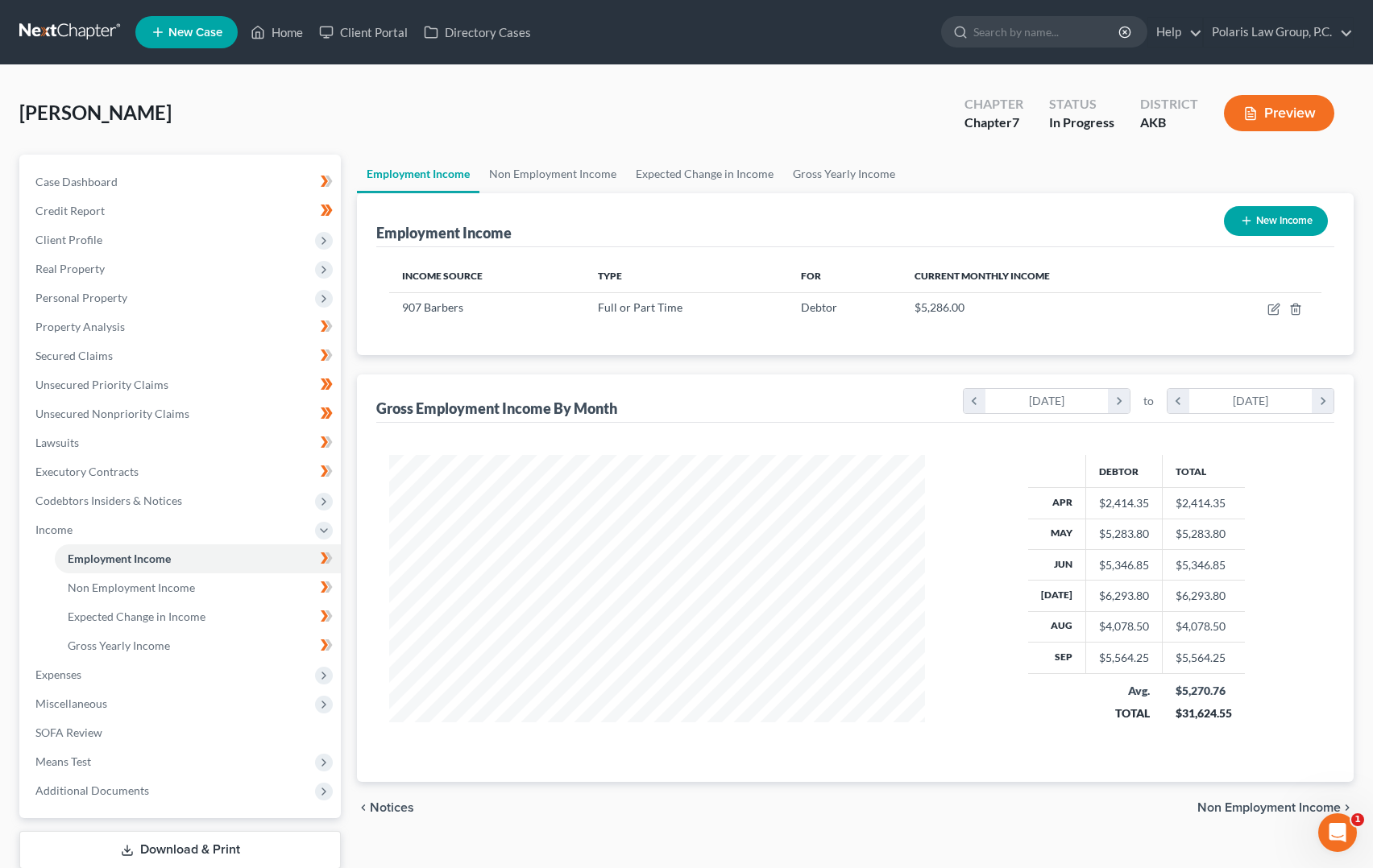
scroll to position [805266, 805245]
click at [78, 668] on span "Expenses" at bounding box center [58, 675] width 46 height 14
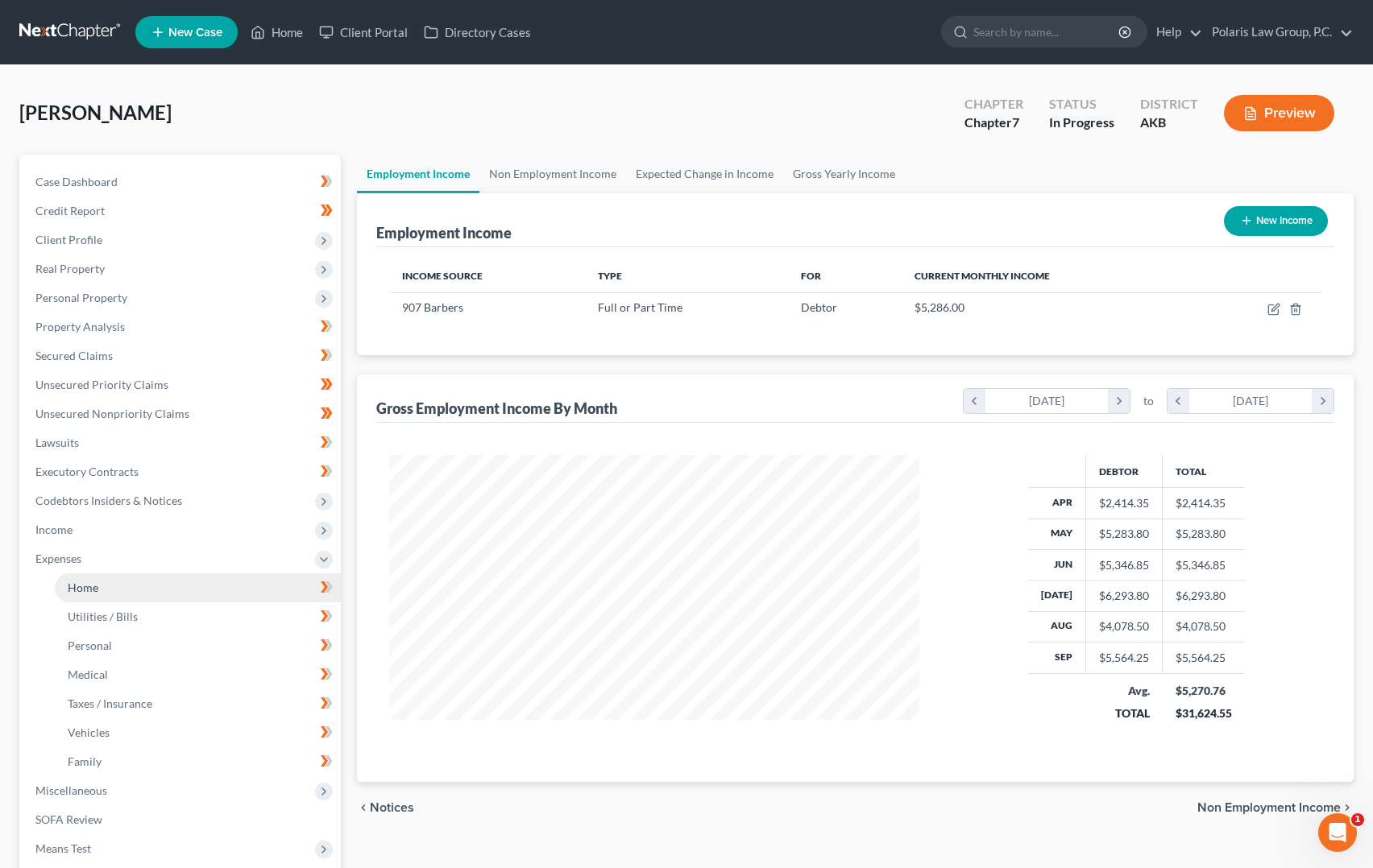
click at [157, 596] on link "Home" at bounding box center [198, 587] width 286 height 29
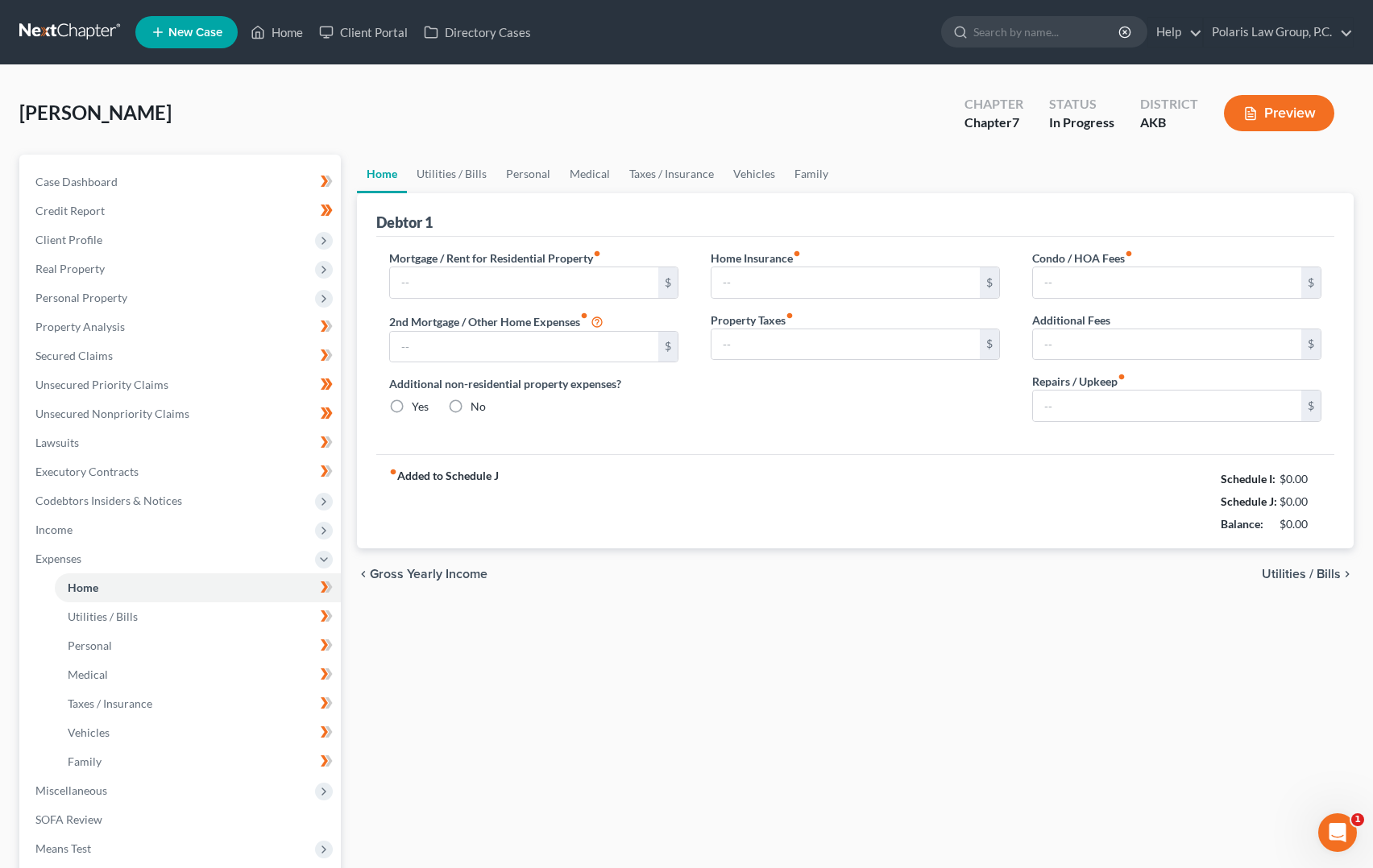
type input "2,000.00"
type input "0.00"
radio input "true"
type input "0.00"
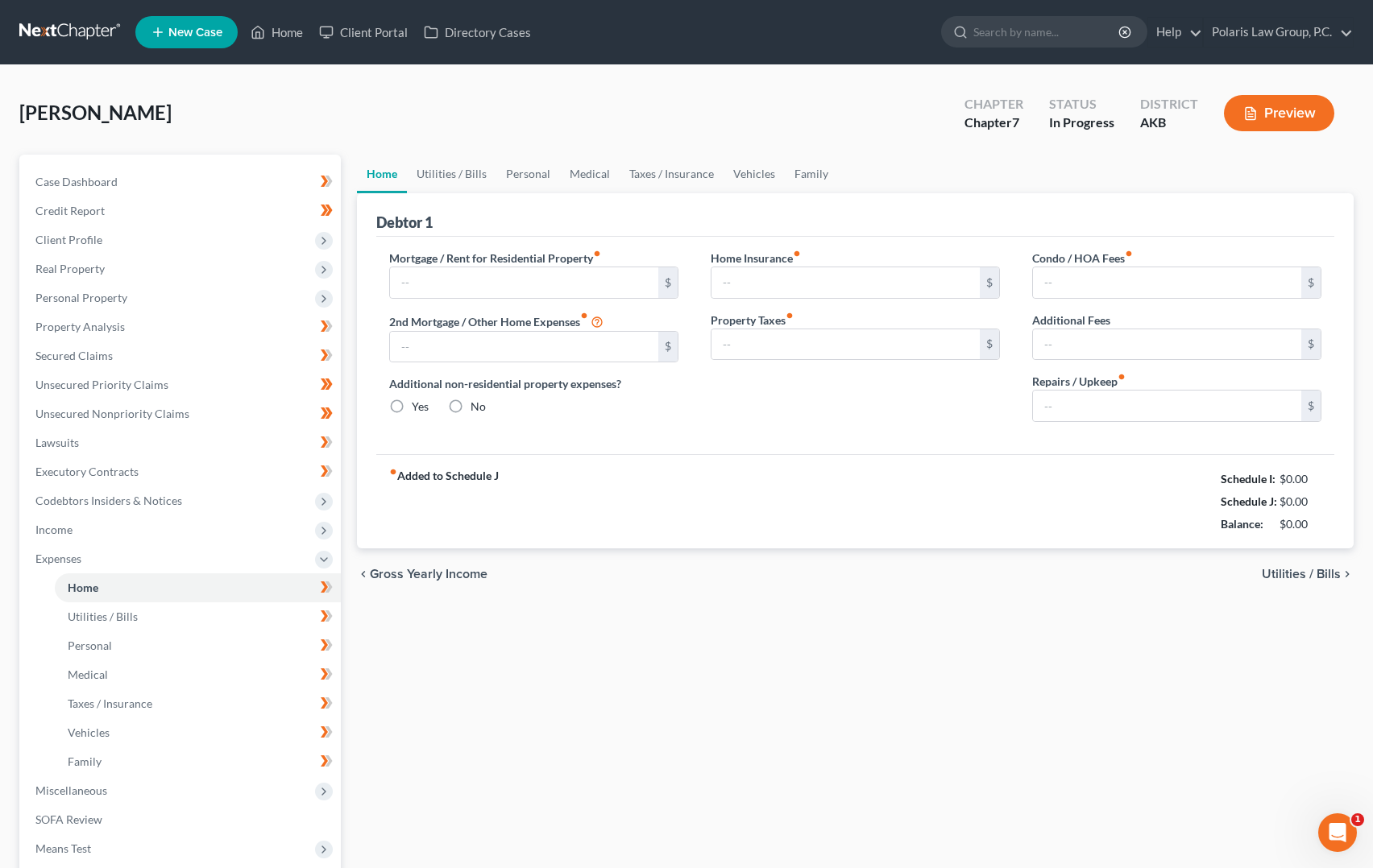
type input "0.00"
drag, startPoint x: 641, startPoint y: 610, endPoint x: 632, endPoint y: 610, distance: 9.0
click at [632, 610] on div "Home Utilities / Bills Personal Medical Taxes / Insurance Vehicles Family Debto…" at bounding box center [855, 576] width 1013 height 843
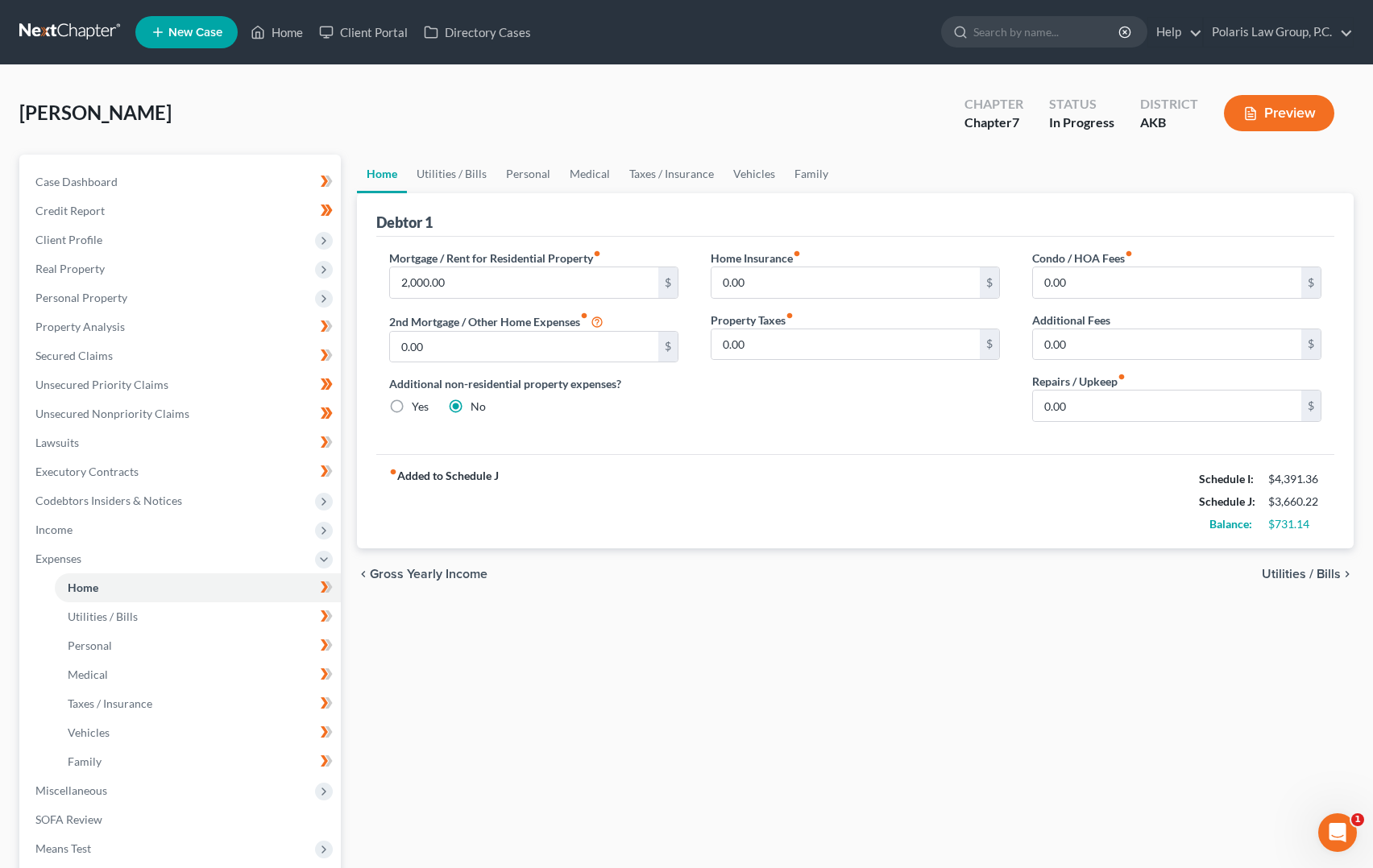
click at [632, 610] on div "Home Utilities / Bills Personal Medical Taxes / Insurance Vehicles Family Debto…" at bounding box center [855, 576] width 1013 height 843
click at [112, 532] on span "Income" at bounding box center [182, 529] width 319 height 29
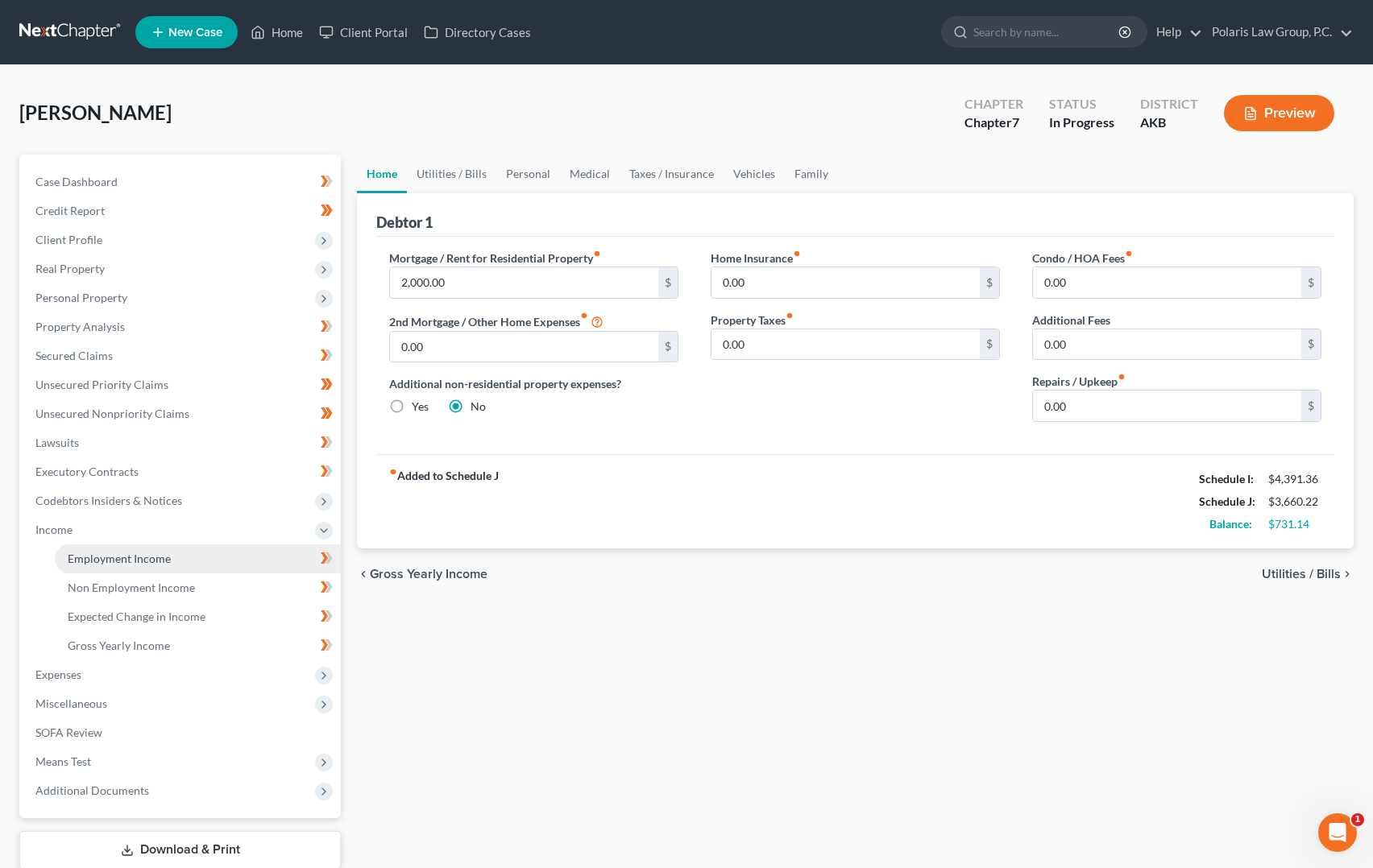
click at [197, 557] on link "Employment Income" at bounding box center [198, 558] width 286 height 29
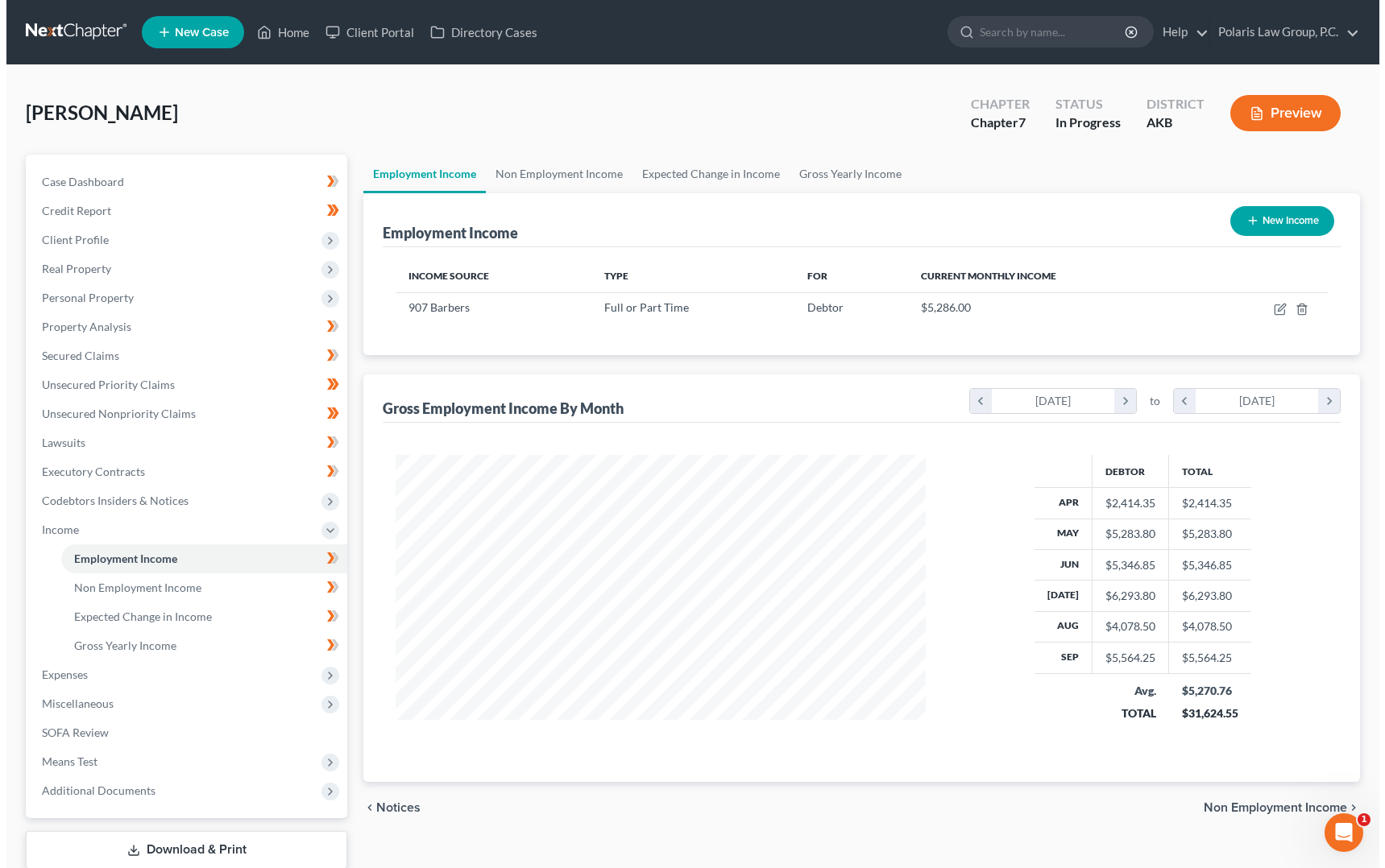
scroll to position [289, 563]
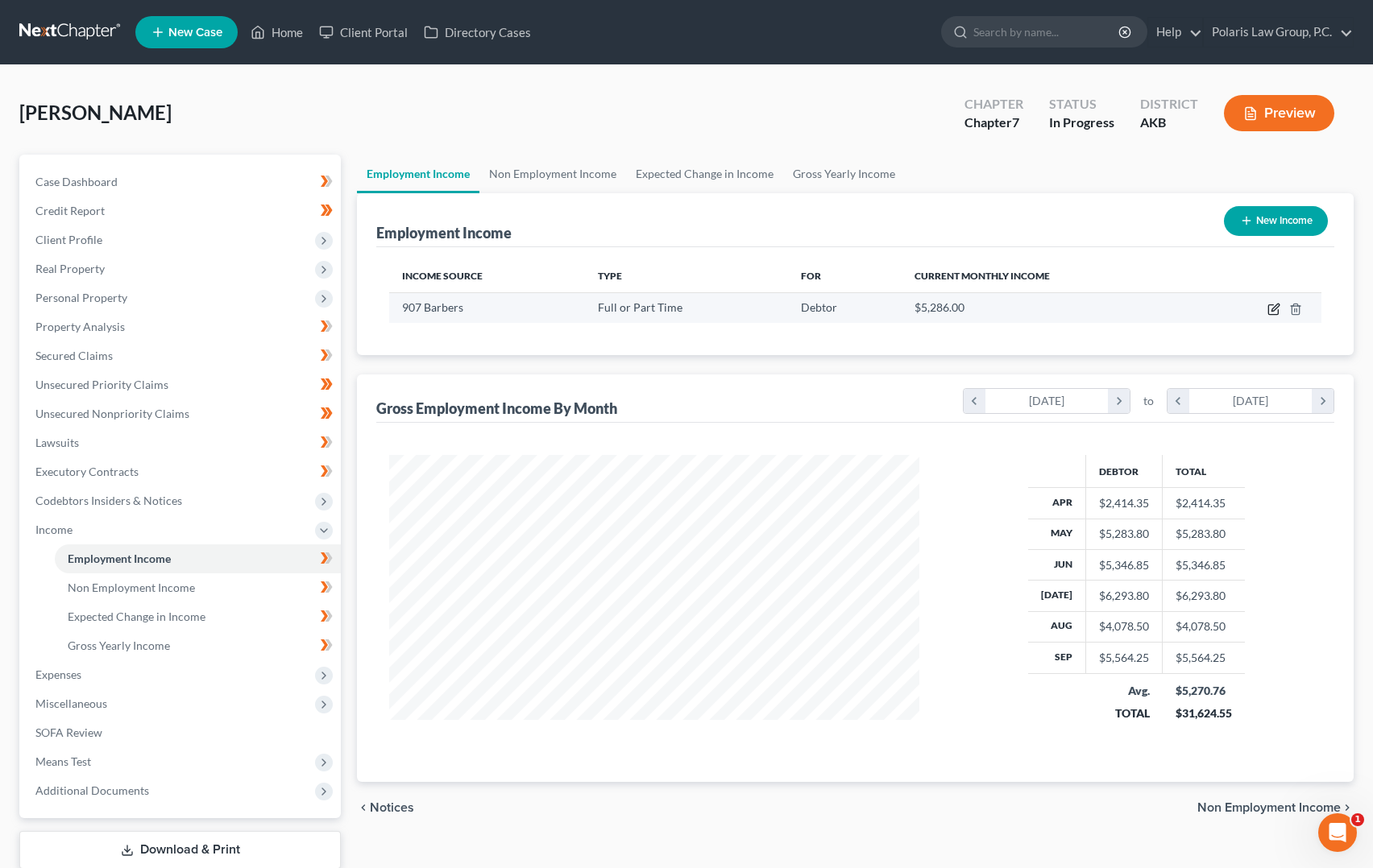
click at [1278, 309] on icon "button" at bounding box center [1273, 309] width 13 height 13
select select "0"
select select "1"
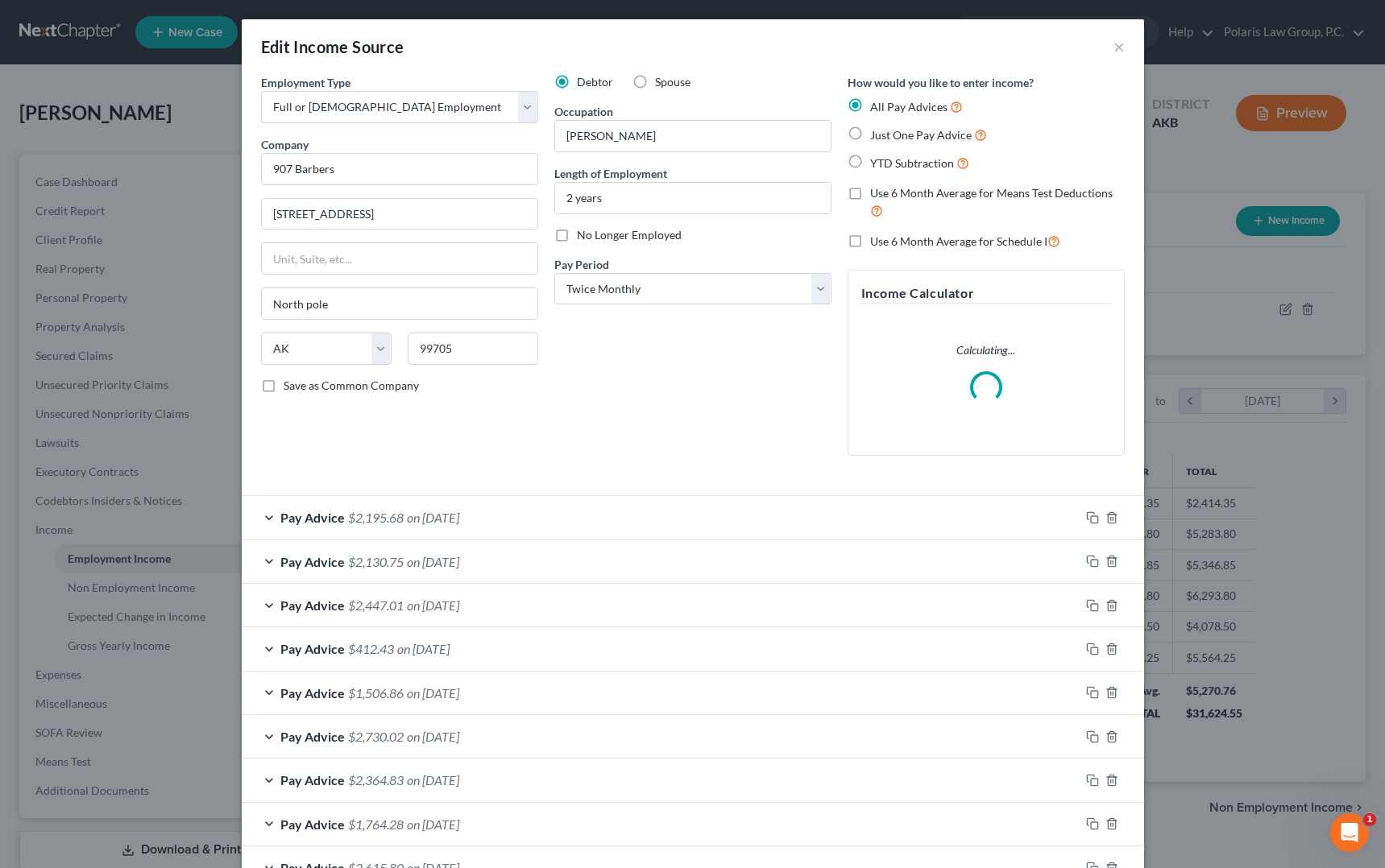
scroll to position [289, 568]
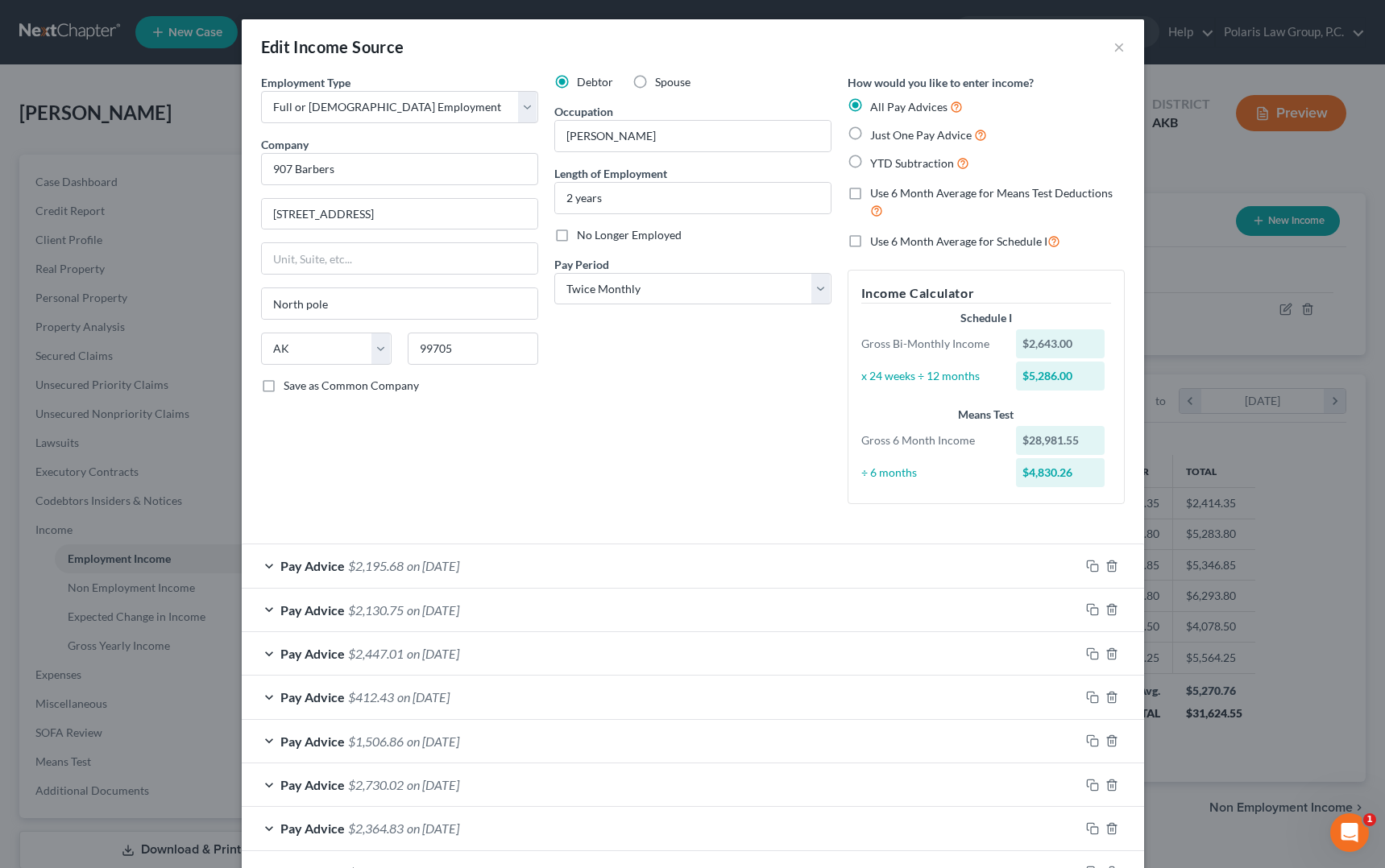
click at [870, 189] on label "Use 6 Month Average for Means Test Deductions" at bounding box center [997, 202] width 255 height 34
click at [877, 189] on input "Use 6 Month Average for Means Test Deductions" at bounding box center [882, 191] width 11 height 11
checkbox input "true"
click at [870, 243] on label "Use 6 Month Average for Schedule I" at bounding box center [965, 241] width 191 height 19
click at [877, 243] on input "Use 6 Month Average for Schedule I" at bounding box center [882, 237] width 11 height 11
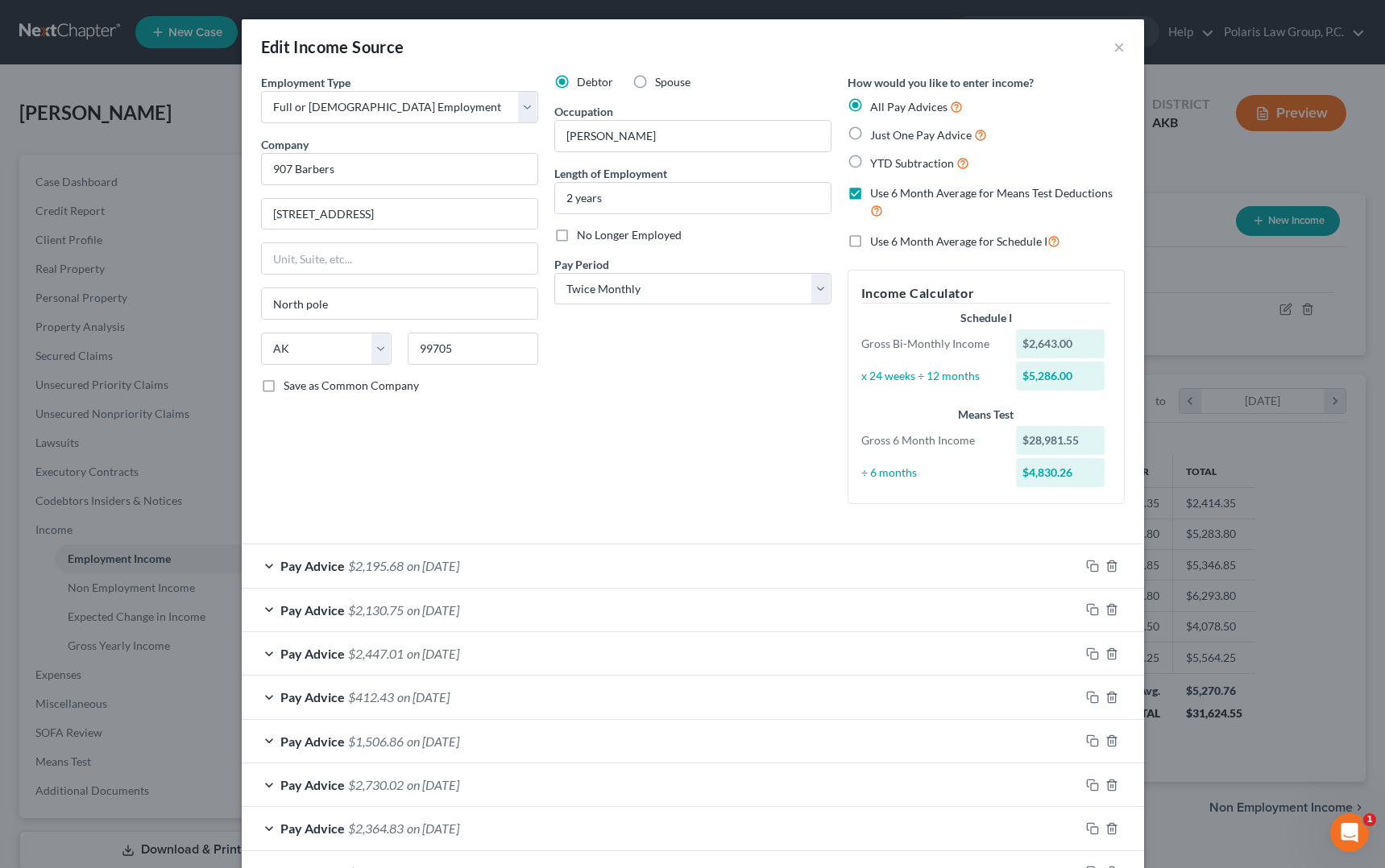
checkbox input "true"
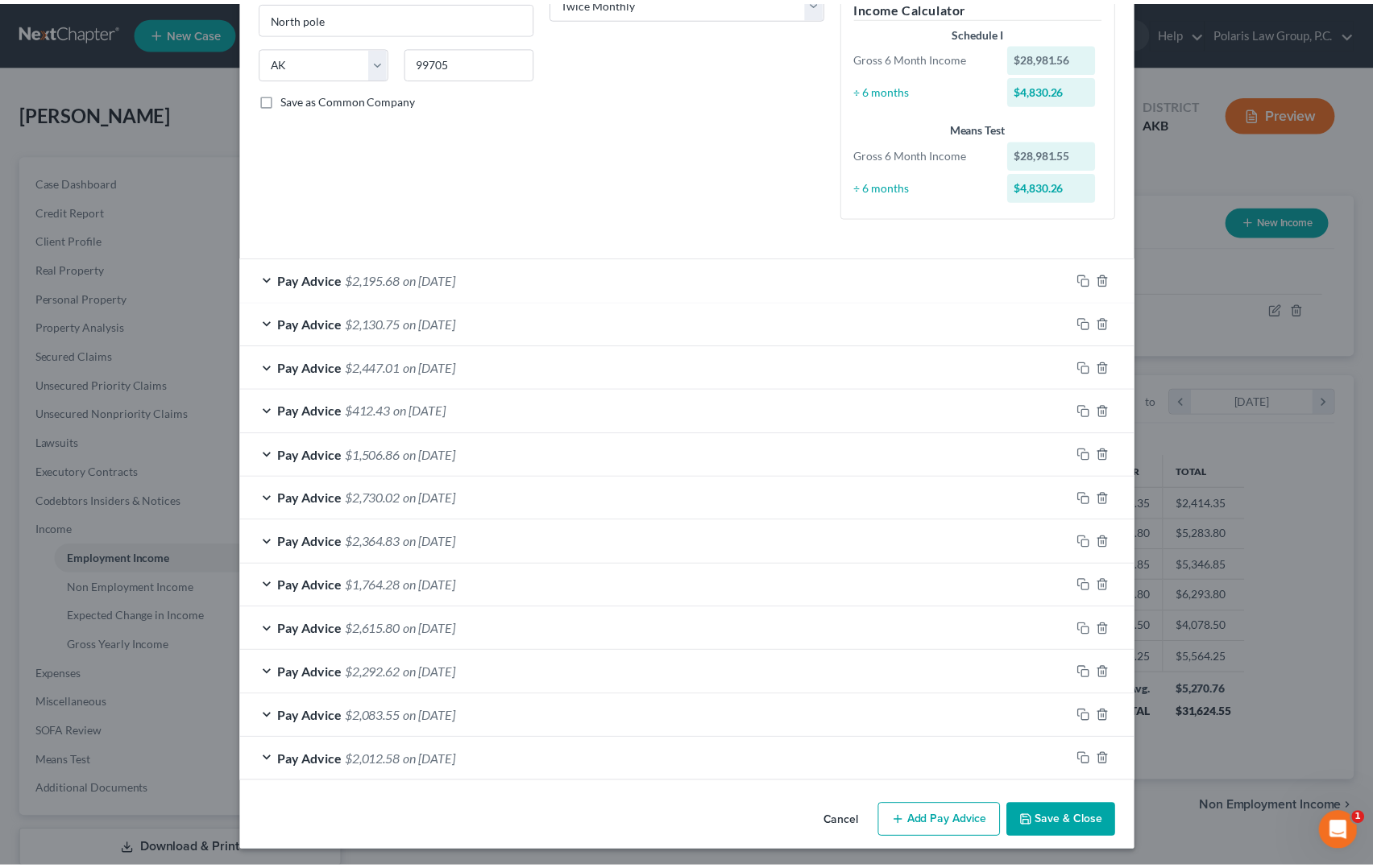
scroll to position [290, 0]
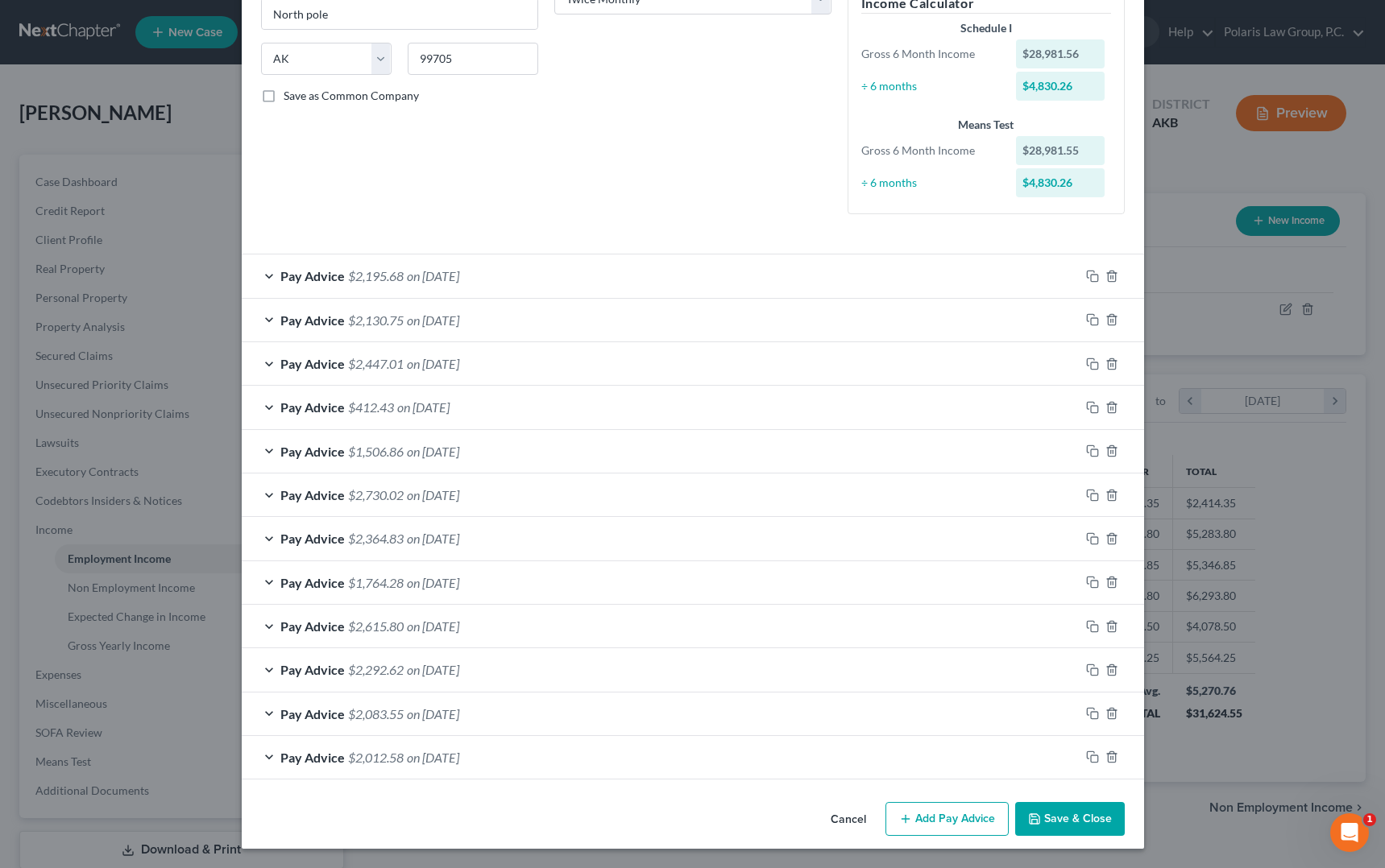
click at [1071, 814] on button "Save & Close" at bounding box center [1070, 819] width 109 height 34
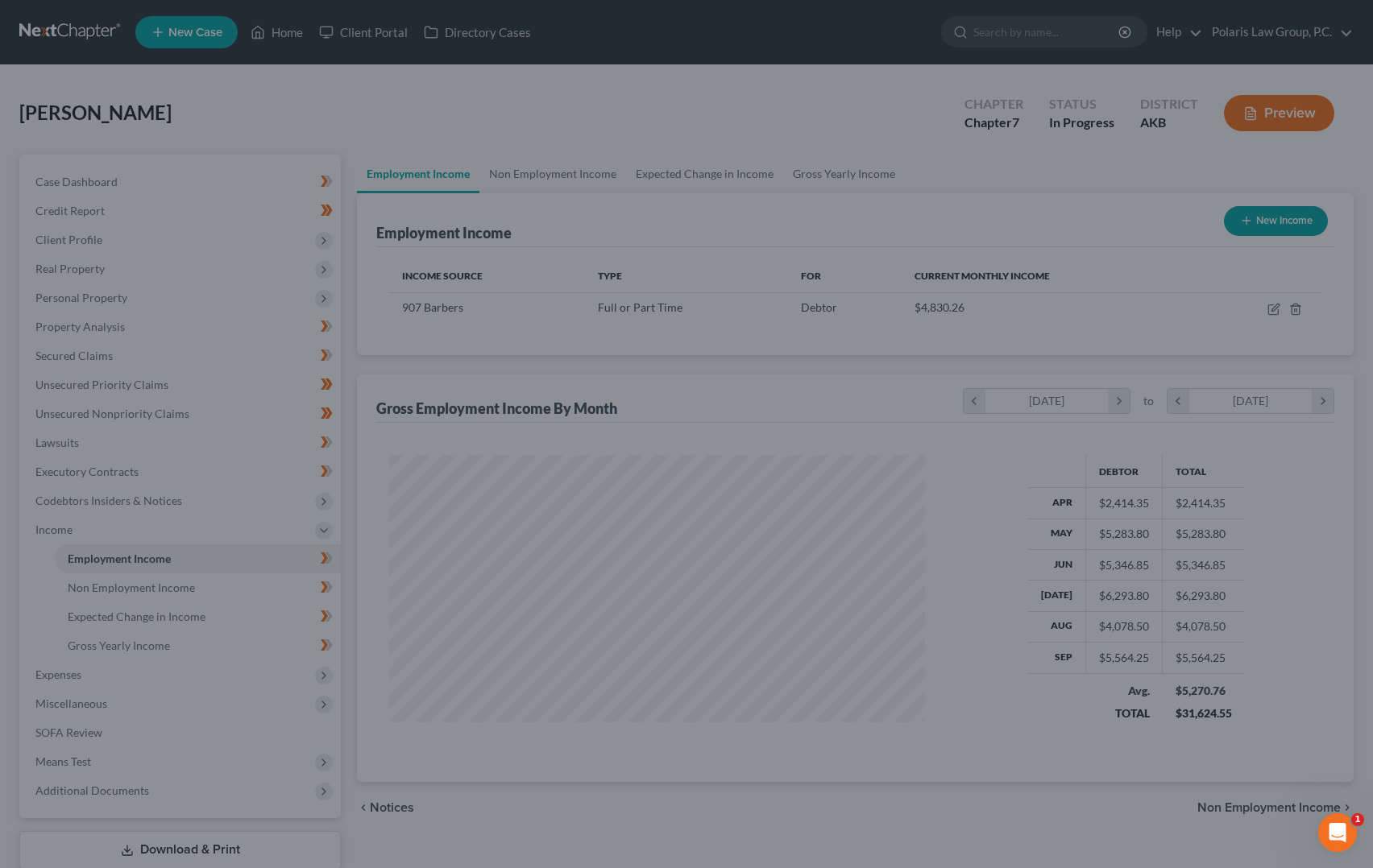
scroll to position [805266, 805245]
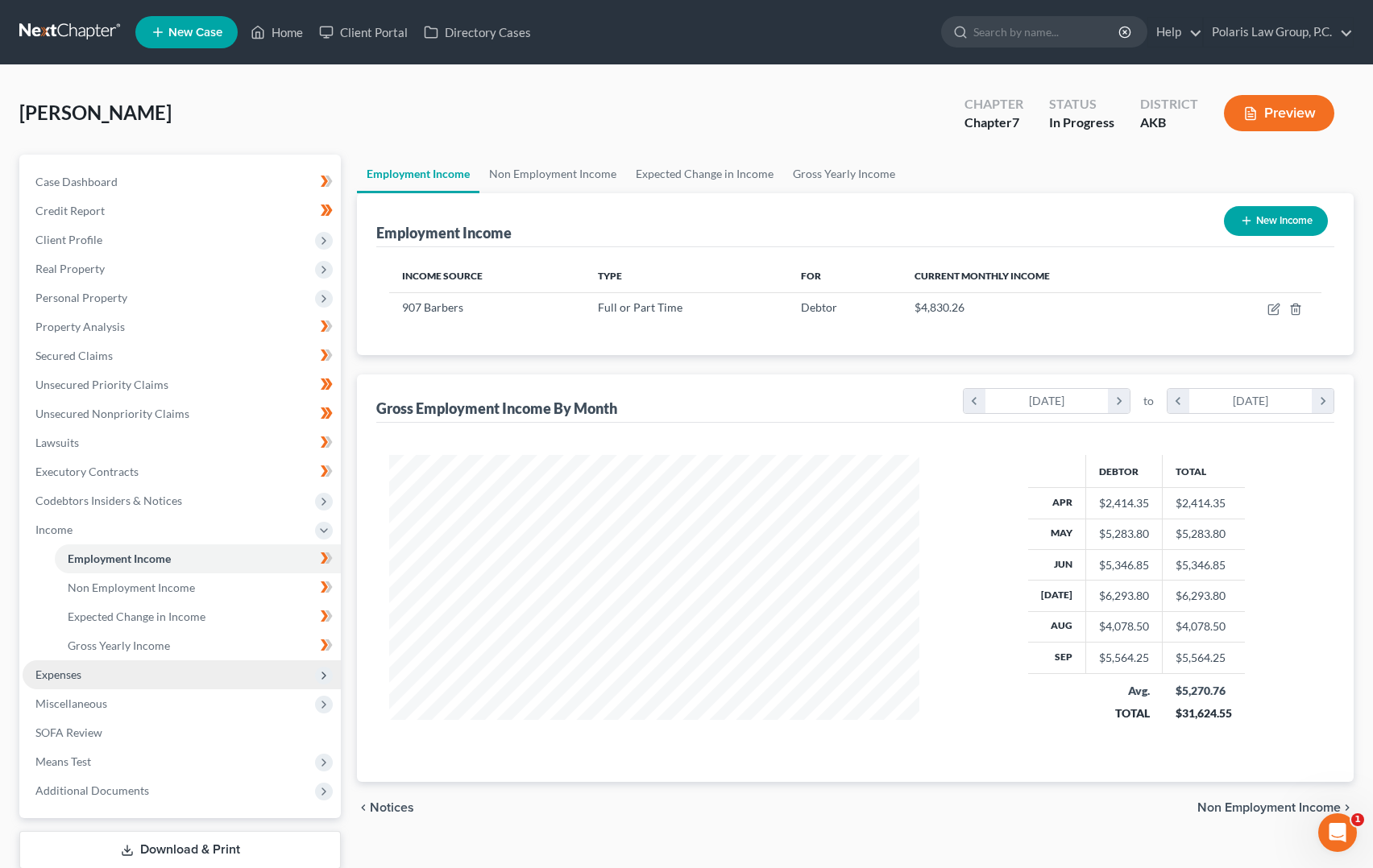
click at [114, 684] on span "Expenses" at bounding box center [182, 675] width 319 height 29
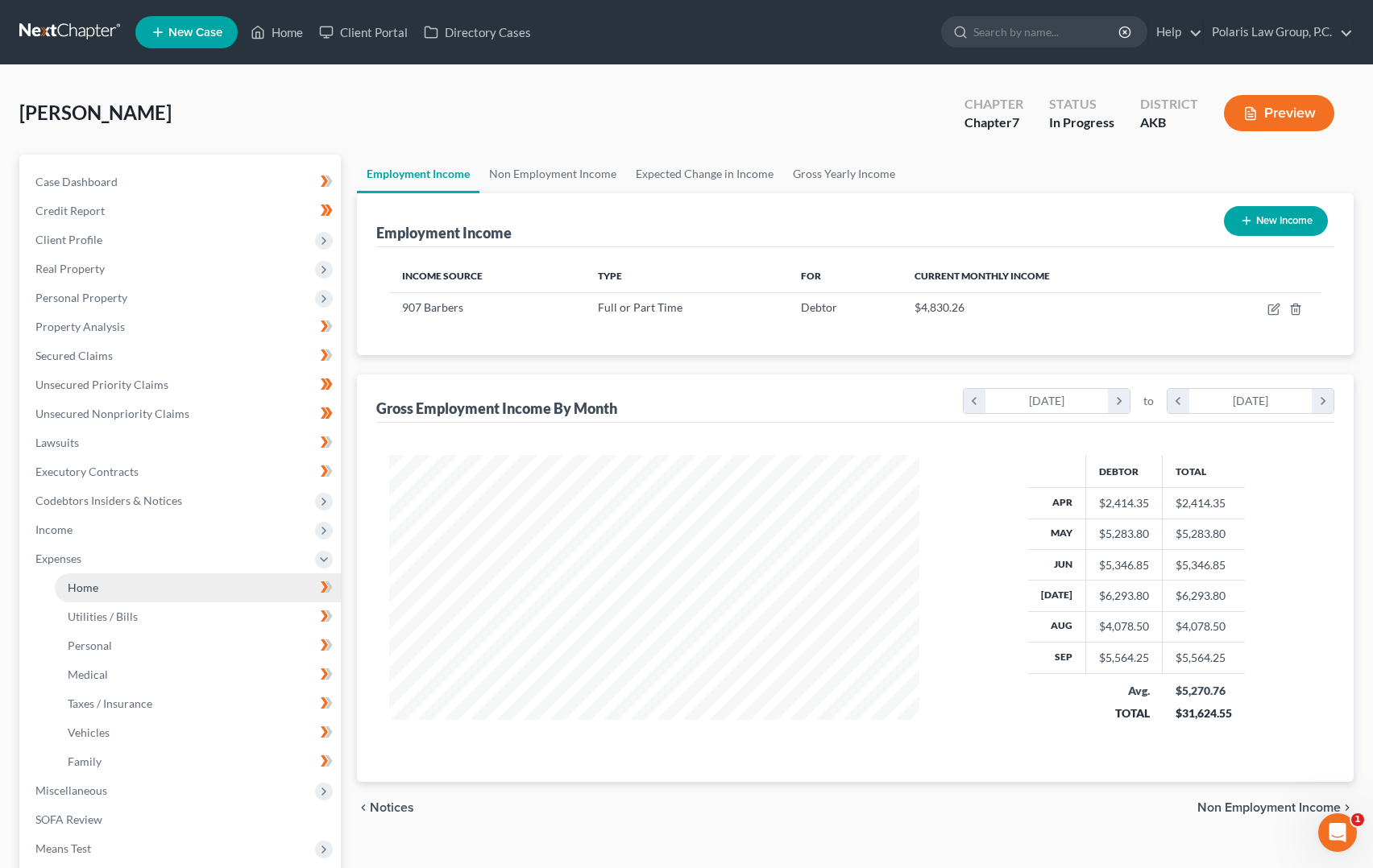
click at [161, 589] on link "Home" at bounding box center [198, 587] width 286 height 29
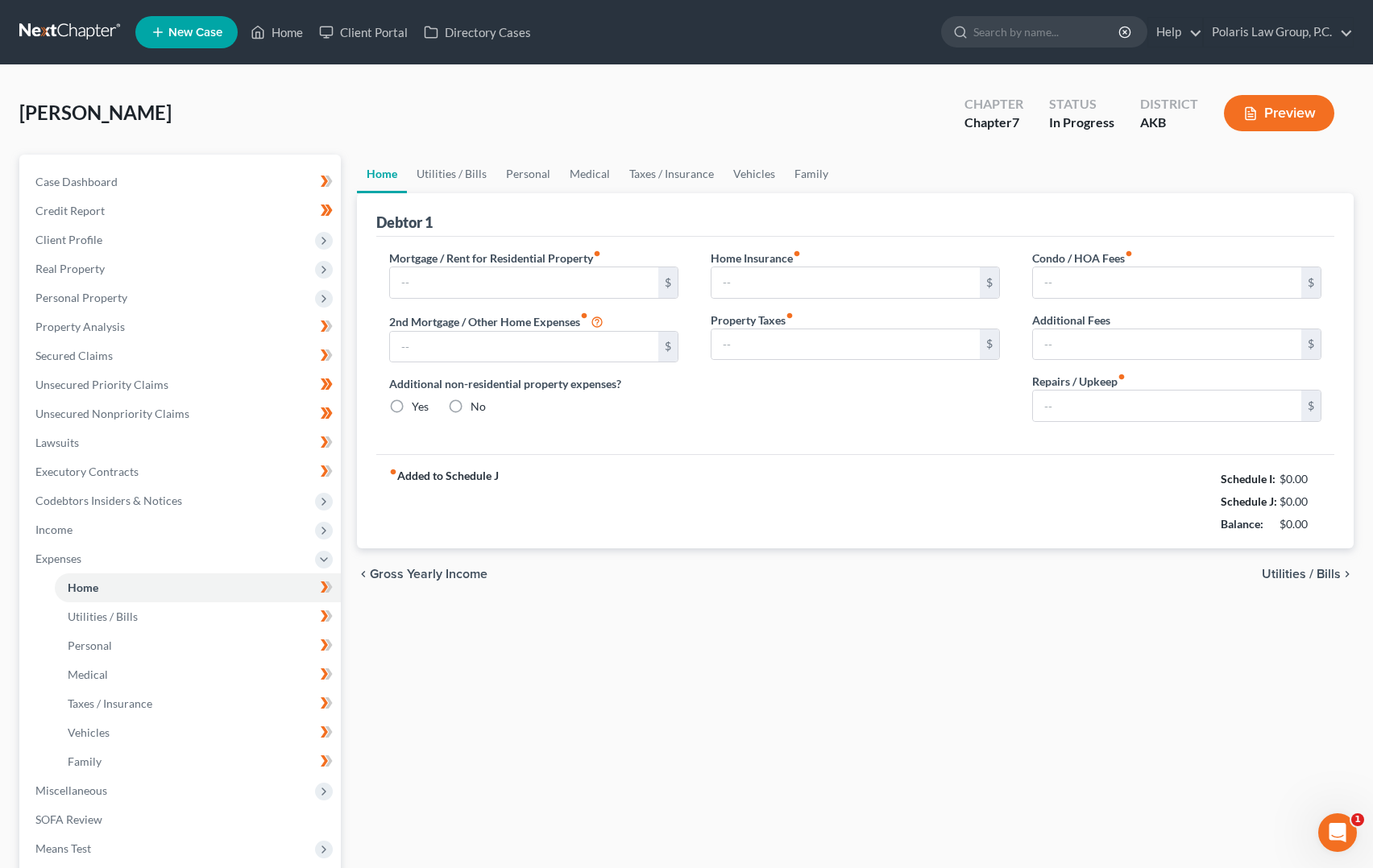
type input "2,000.00"
type input "0.00"
radio input "true"
type input "0.00"
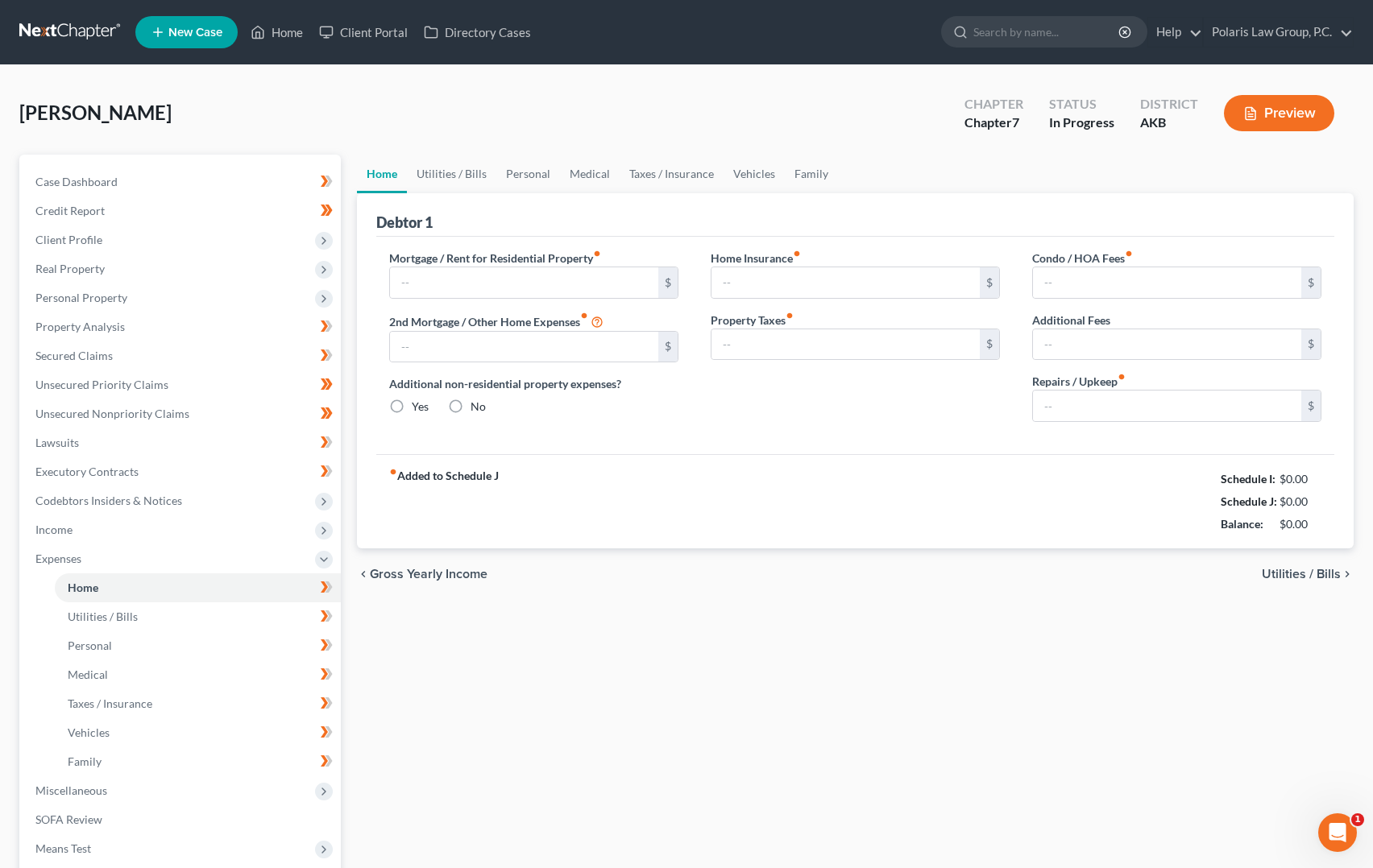
type input "0.00"
click at [785, 599] on div "chevron_left Gross Yearly Income Utilities / Bills chevron_right" at bounding box center [856, 574] width 997 height 51
click at [784, 599] on div "chevron_left Gross Yearly Income Utilities / Bills chevron_right" at bounding box center [856, 574] width 997 height 51
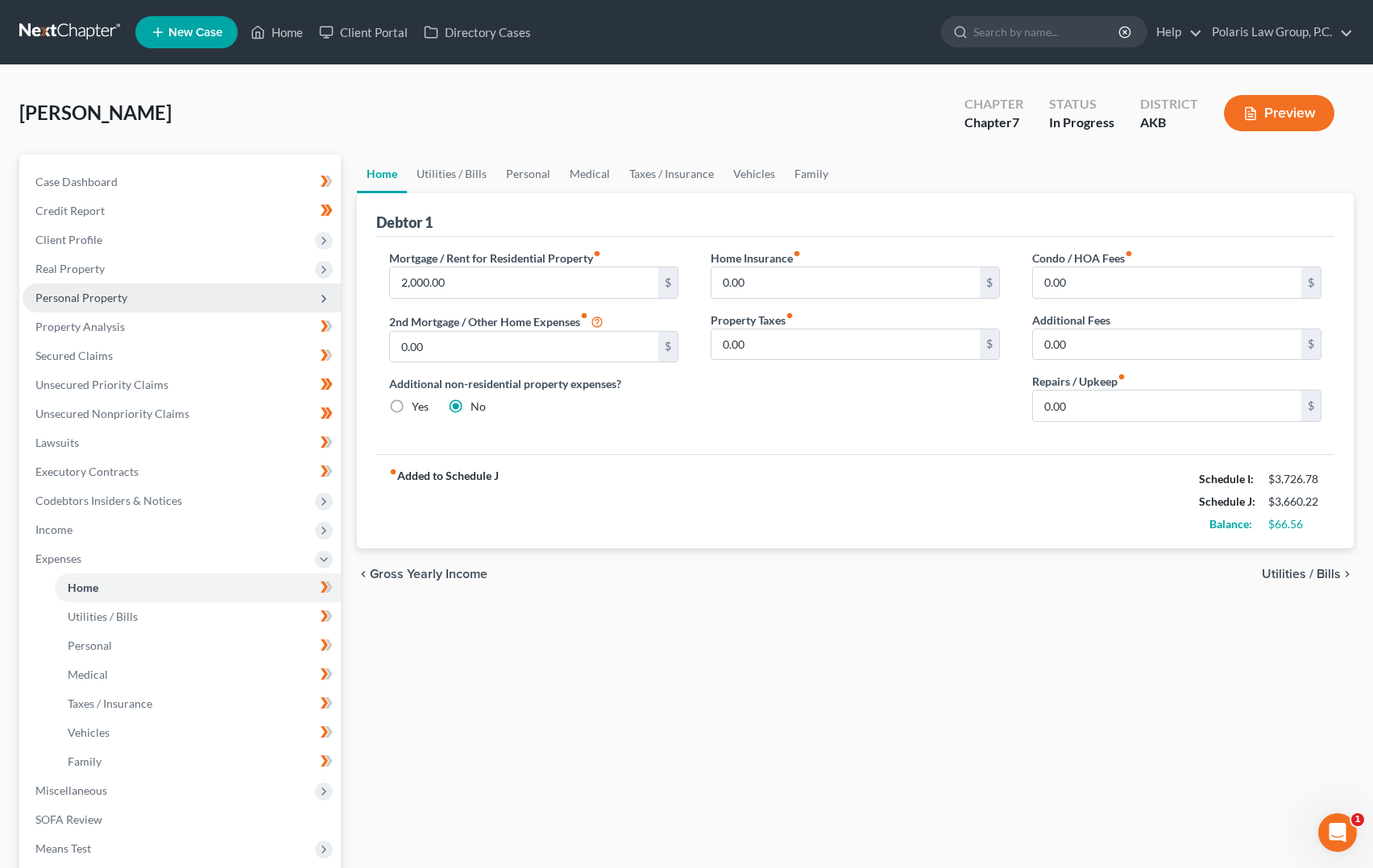
click at [149, 289] on span "Personal Property" at bounding box center [182, 297] width 319 height 29
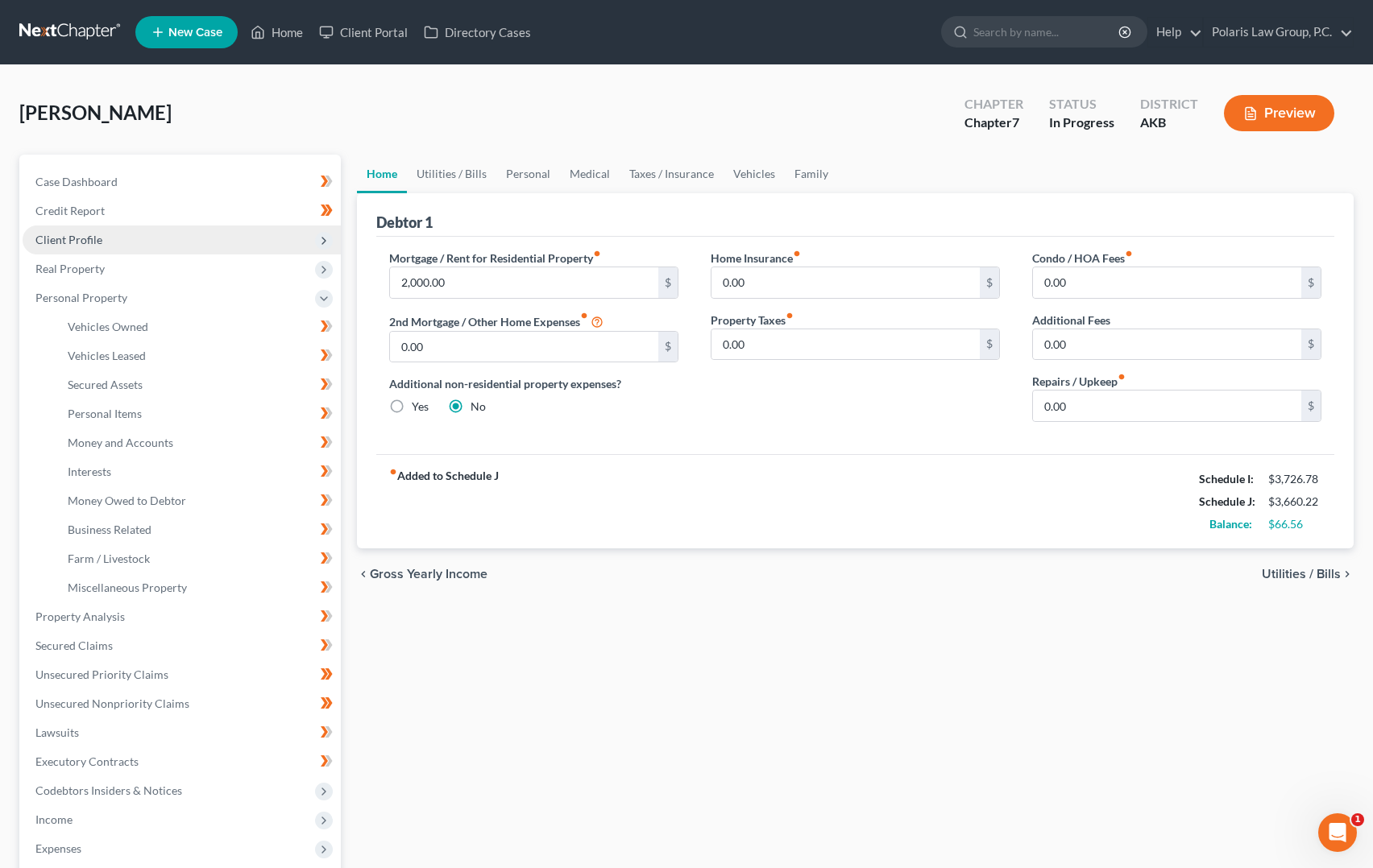
click at [199, 243] on span "Client Profile" at bounding box center [182, 240] width 319 height 29
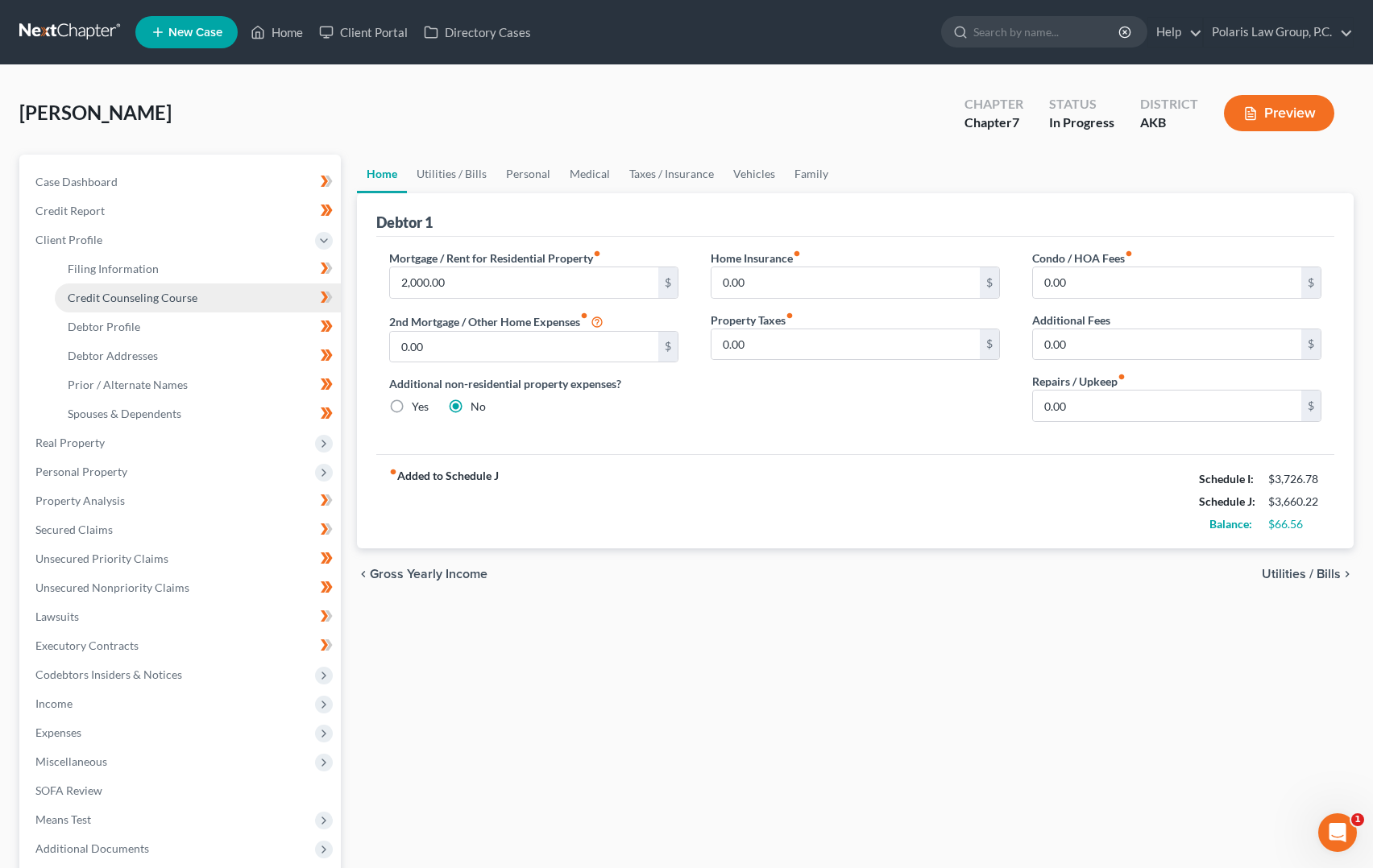
click at [208, 292] on link "Credit Counseling Course" at bounding box center [198, 297] width 286 height 29
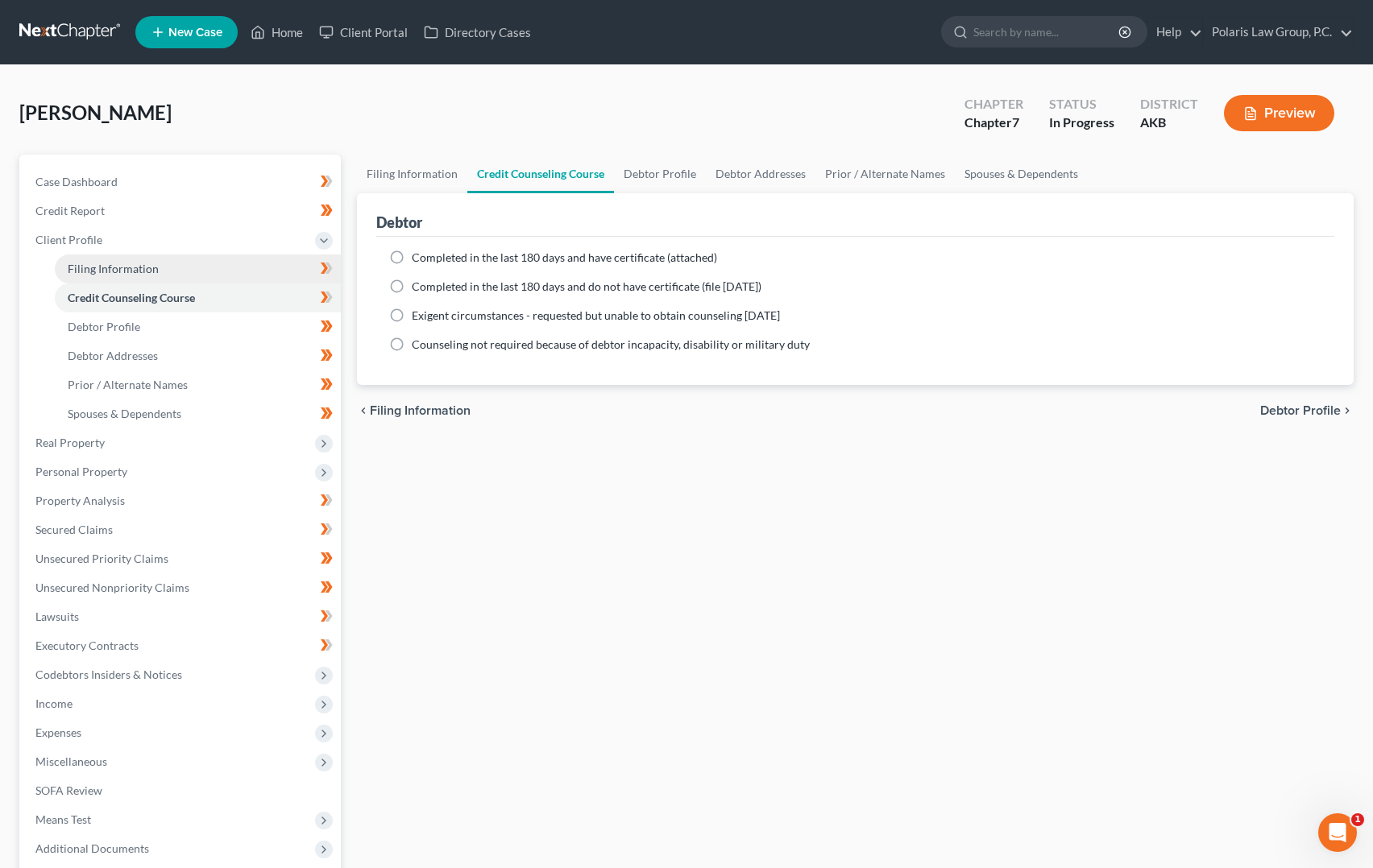
click at [249, 273] on link "Filing Information" at bounding box center [198, 269] width 286 height 29
select select "1"
select select "0"
select select "1"
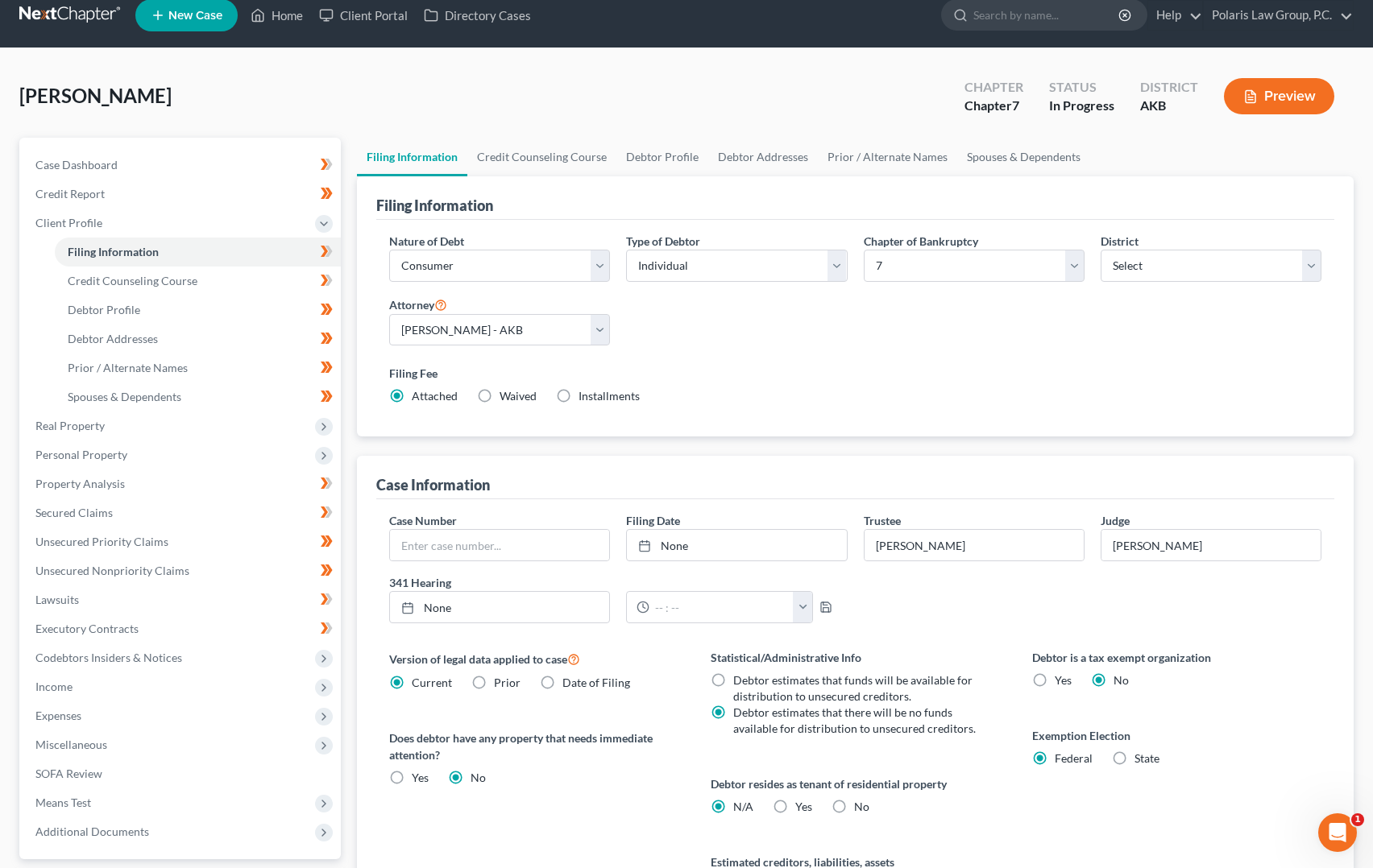
scroll to position [209, 0]
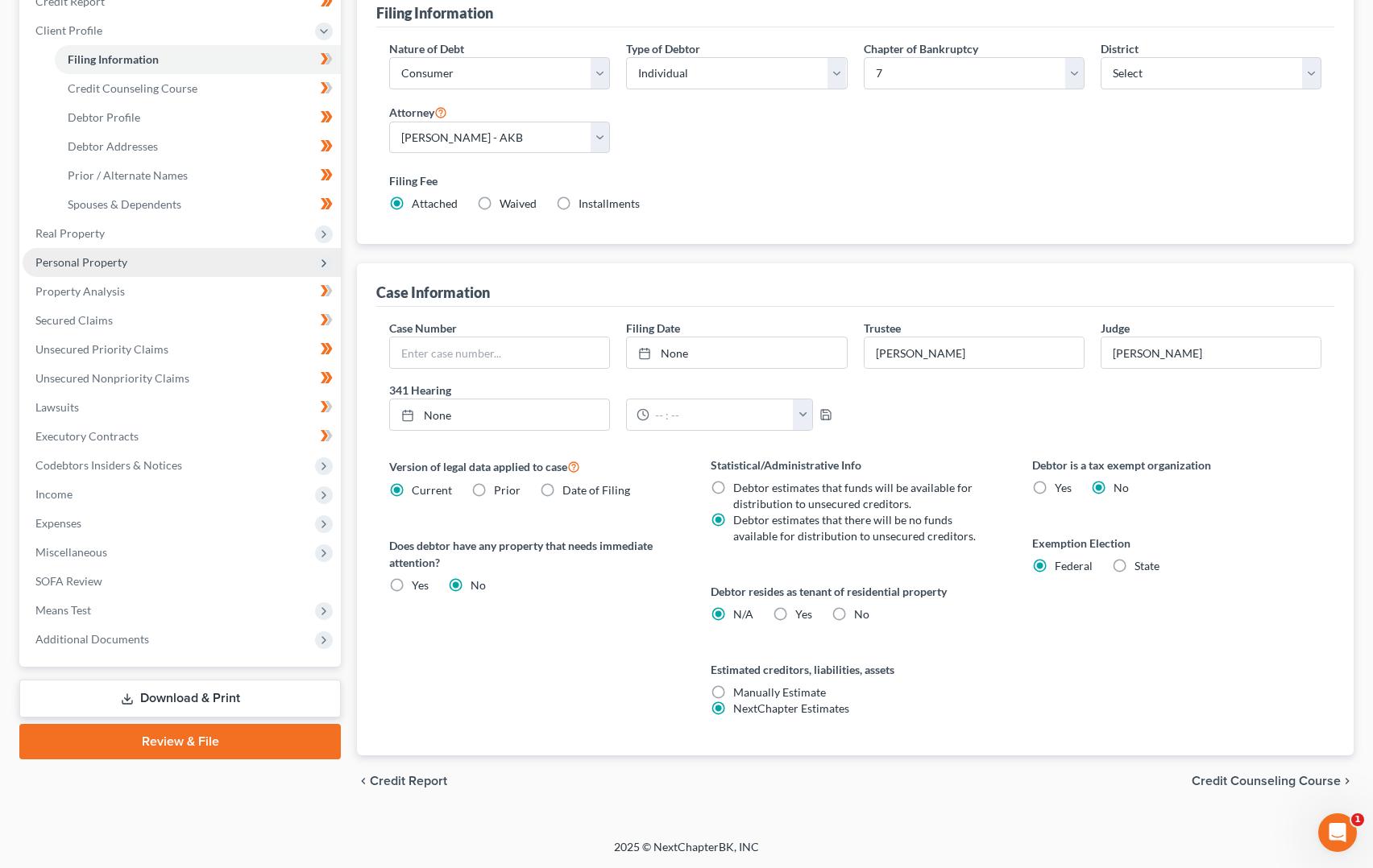
click at [126, 271] on span "Personal Property" at bounding box center [182, 262] width 319 height 29
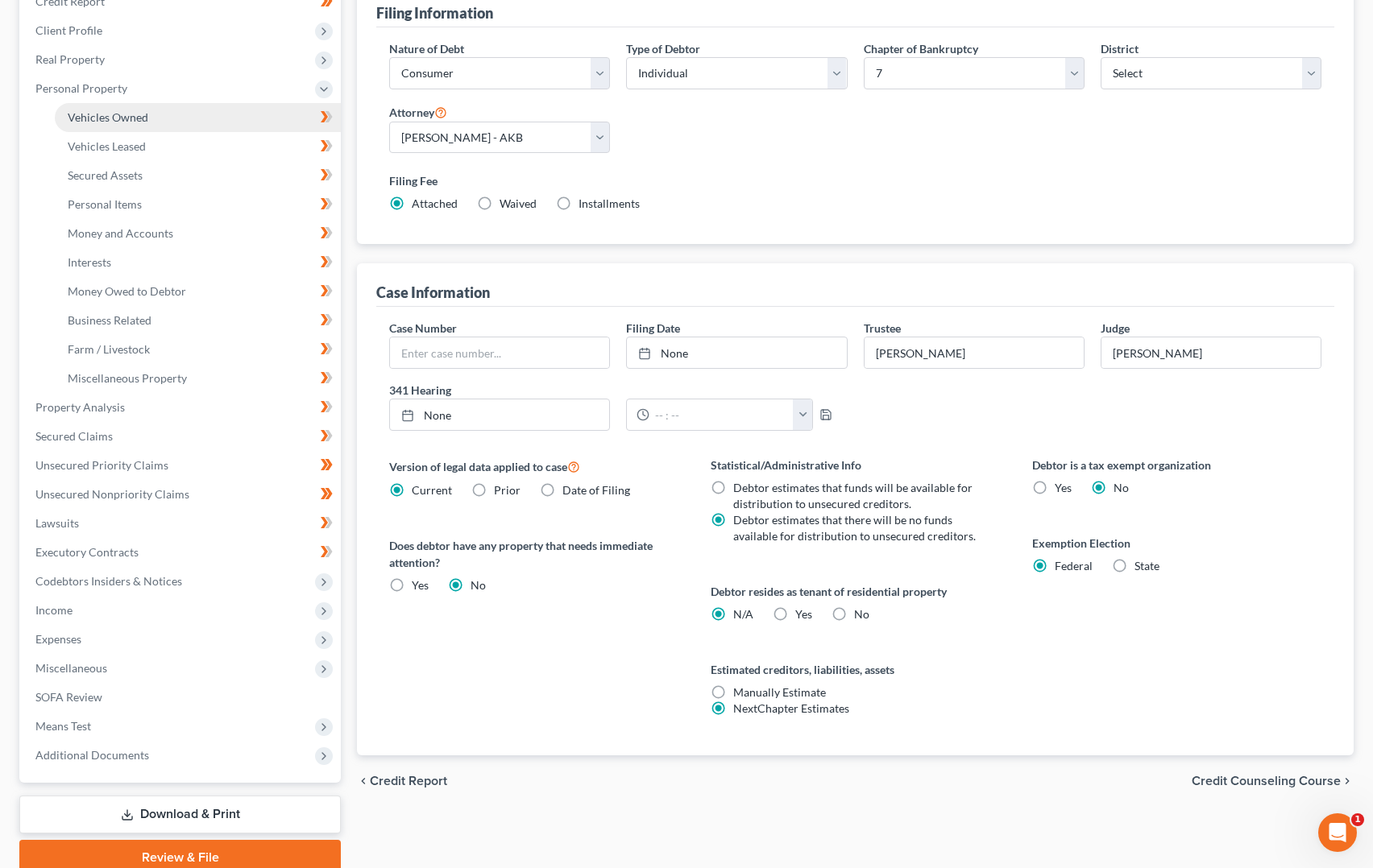
click at [183, 116] on link "Vehicles Owned" at bounding box center [198, 117] width 286 height 29
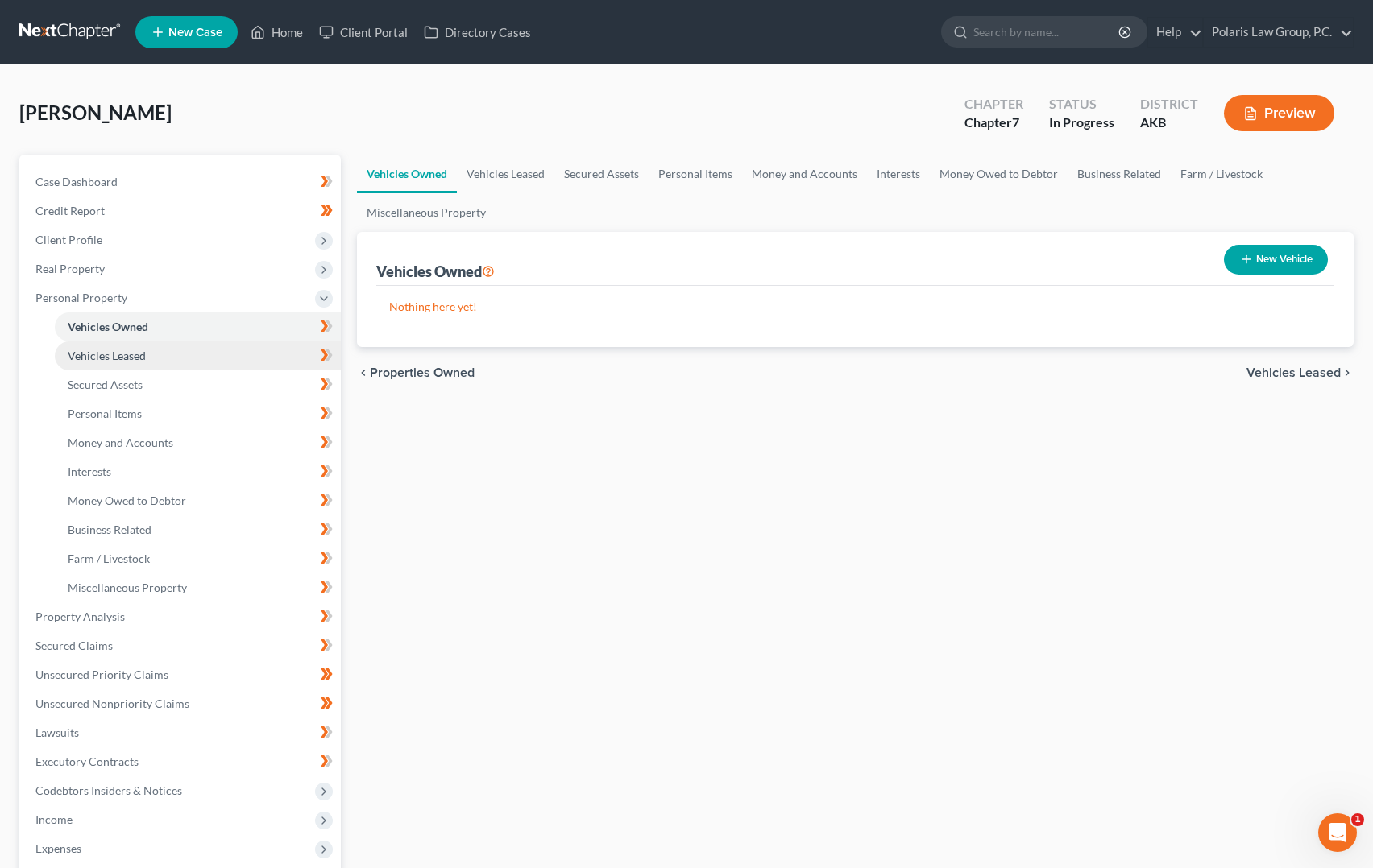
click at [151, 358] on link "Vehicles Leased" at bounding box center [198, 355] width 286 height 29
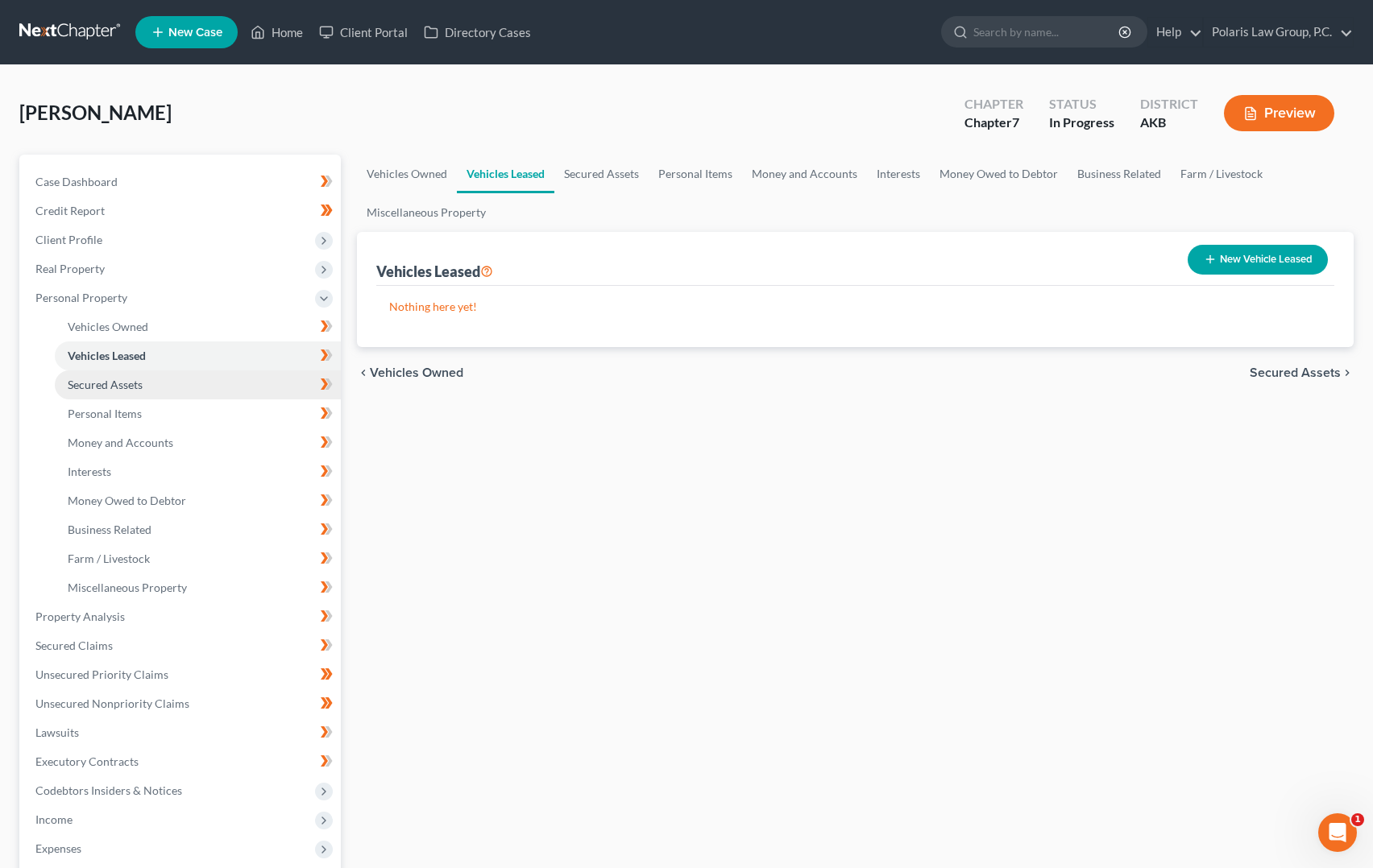
click at [146, 397] on link "Secured Assets" at bounding box center [198, 385] width 286 height 29
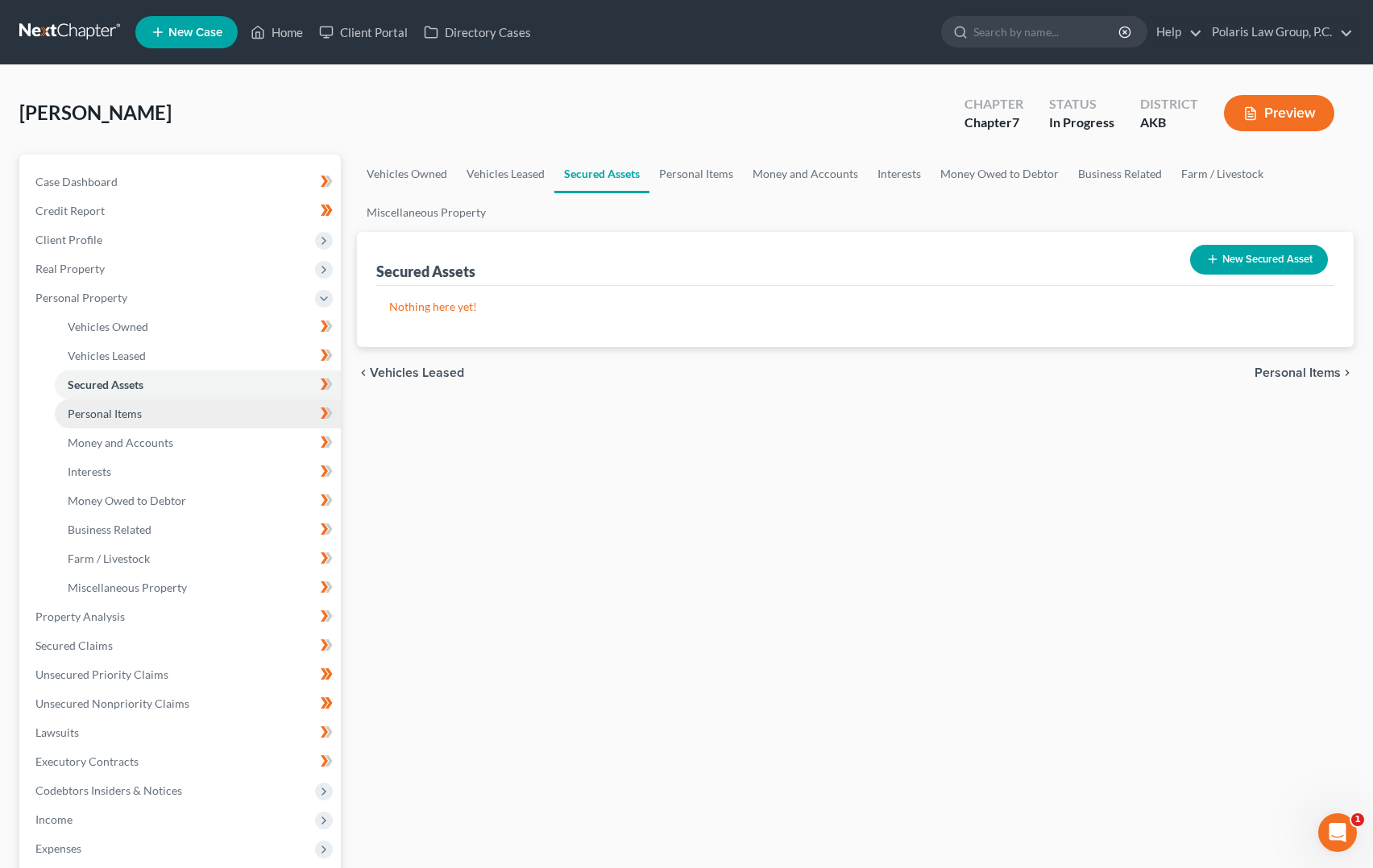
click at [165, 420] on link "Personal Items" at bounding box center [198, 414] width 286 height 29
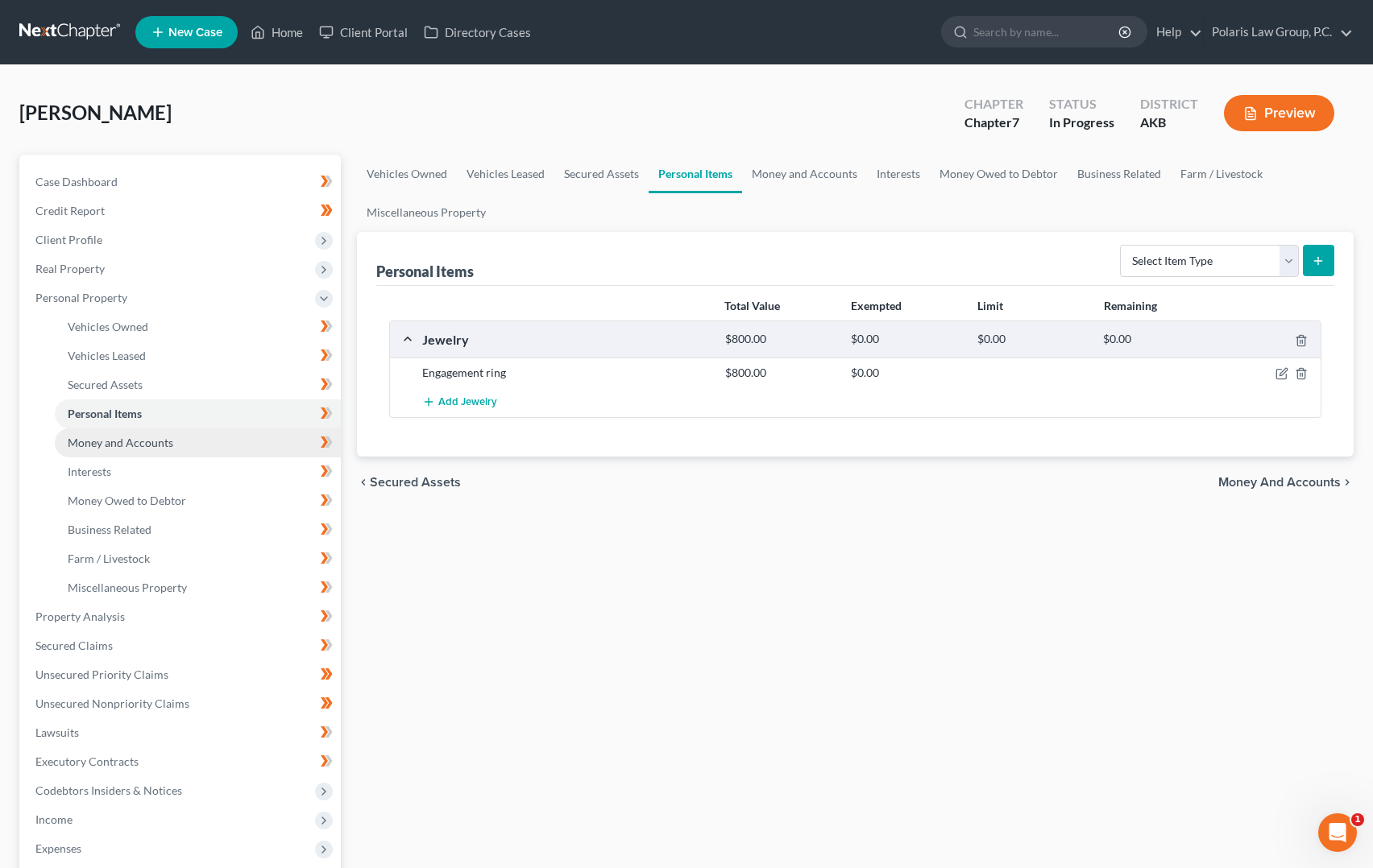
click at [140, 440] on span "Money and Accounts" at bounding box center [121, 443] width 106 height 14
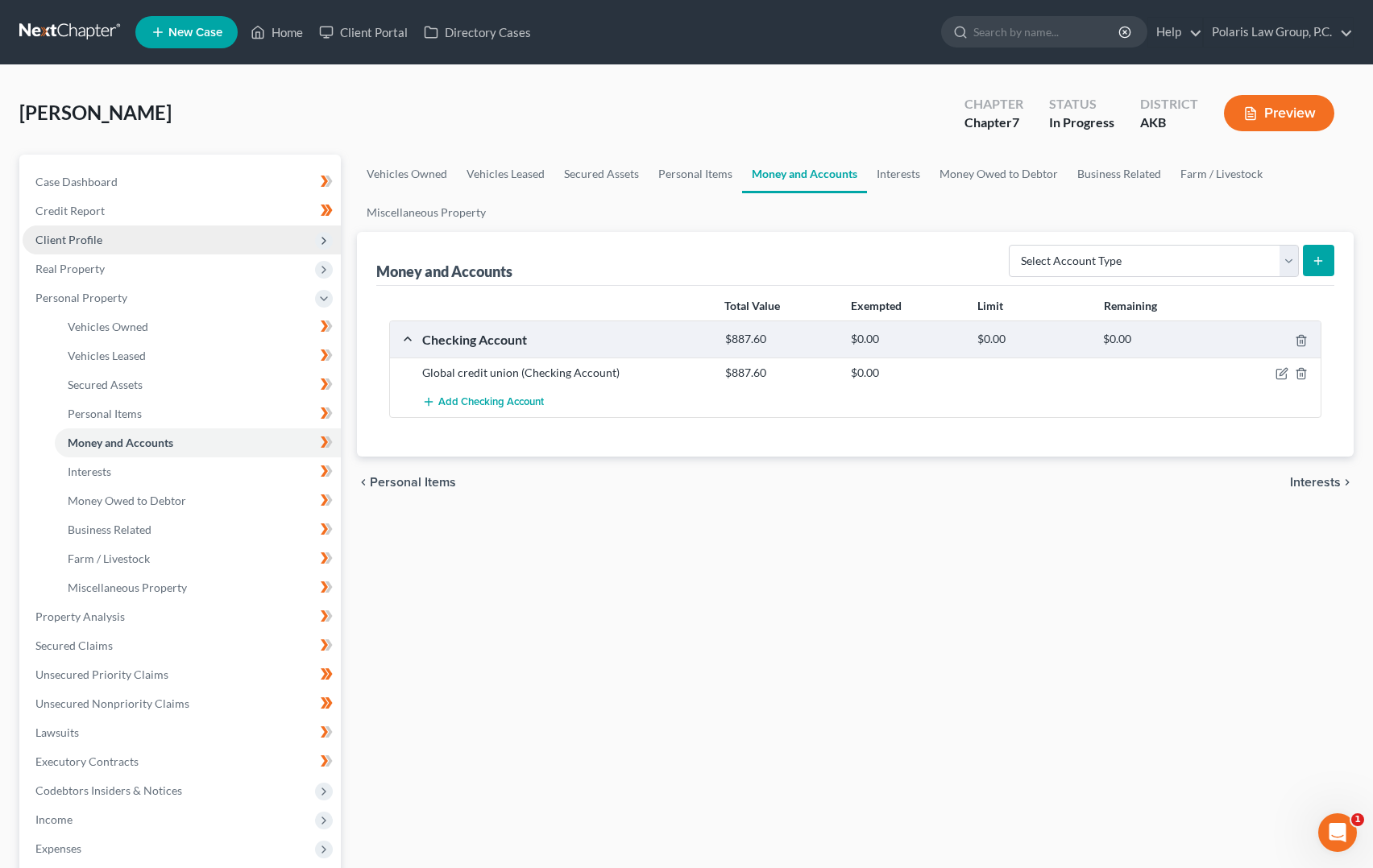
click at [187, 245] on span "Client Profile" at bounding box center [182, 240] width 319 height 29
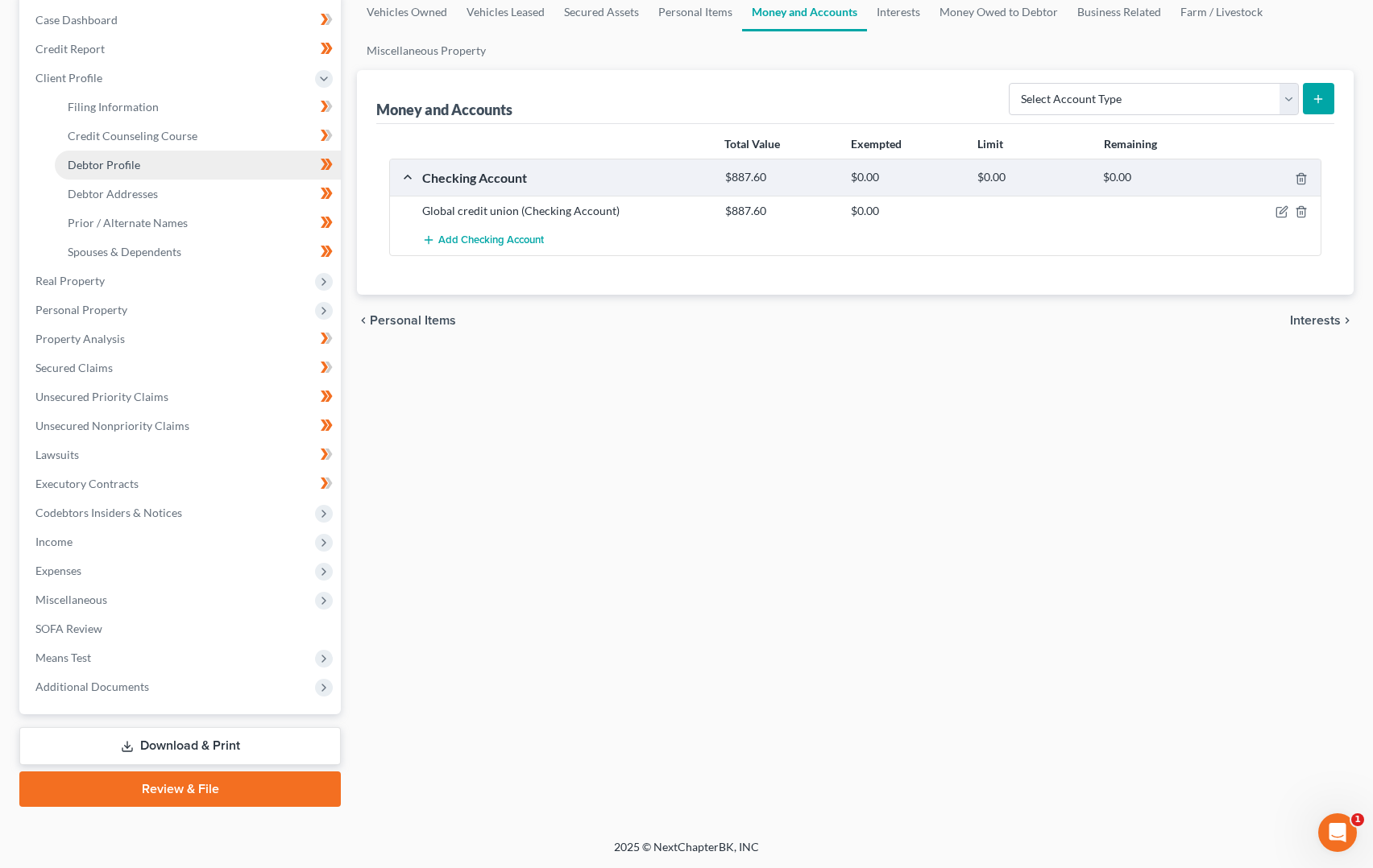
click at [199, 172] on link "Debtor Profile" at bounding box center [198, 165] width 286 height 29
select select "0"
select select "4"
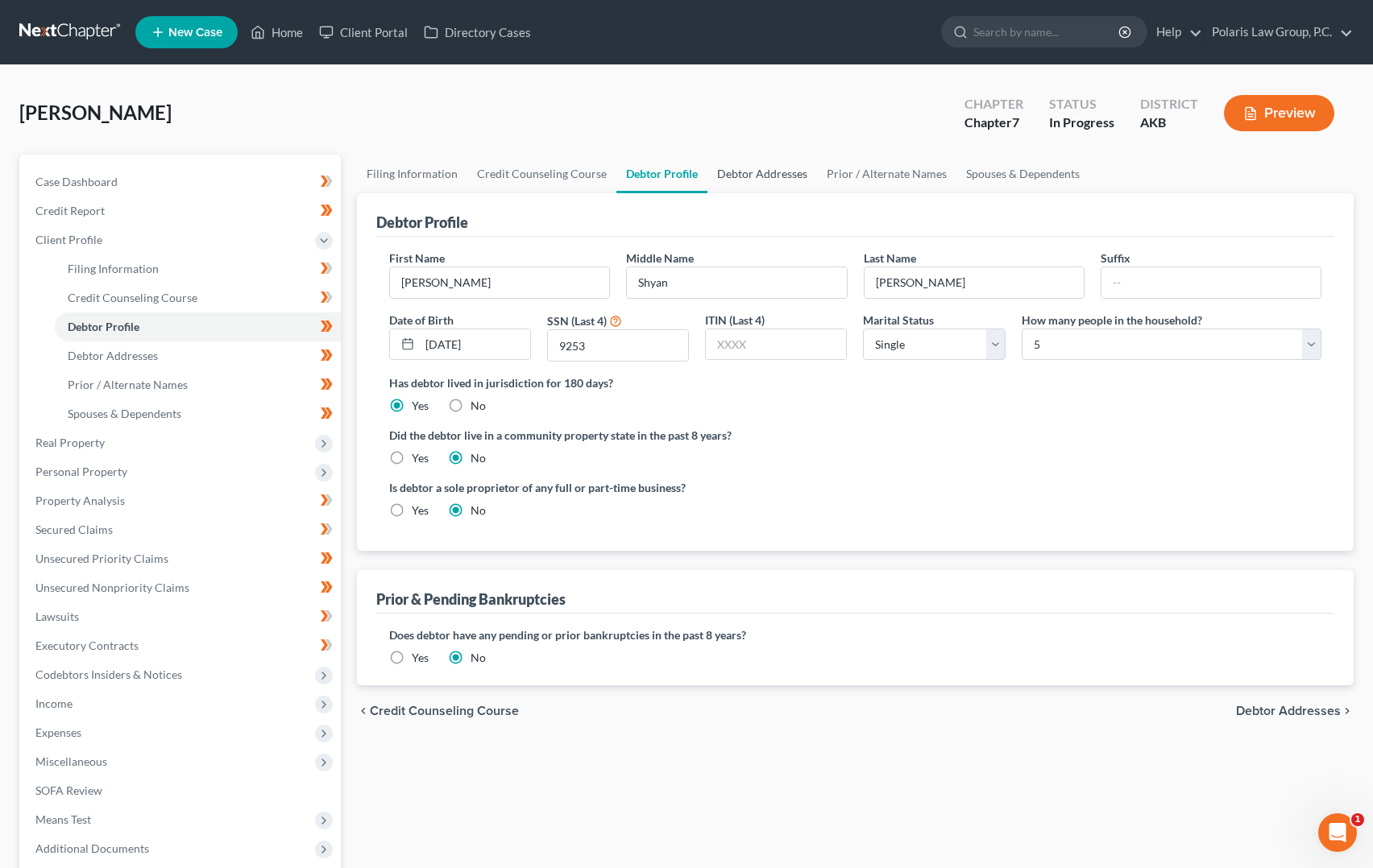
click at [770, 189] on link "Debtor Addresses" at bounding box center [762, 174] width 109 height 39
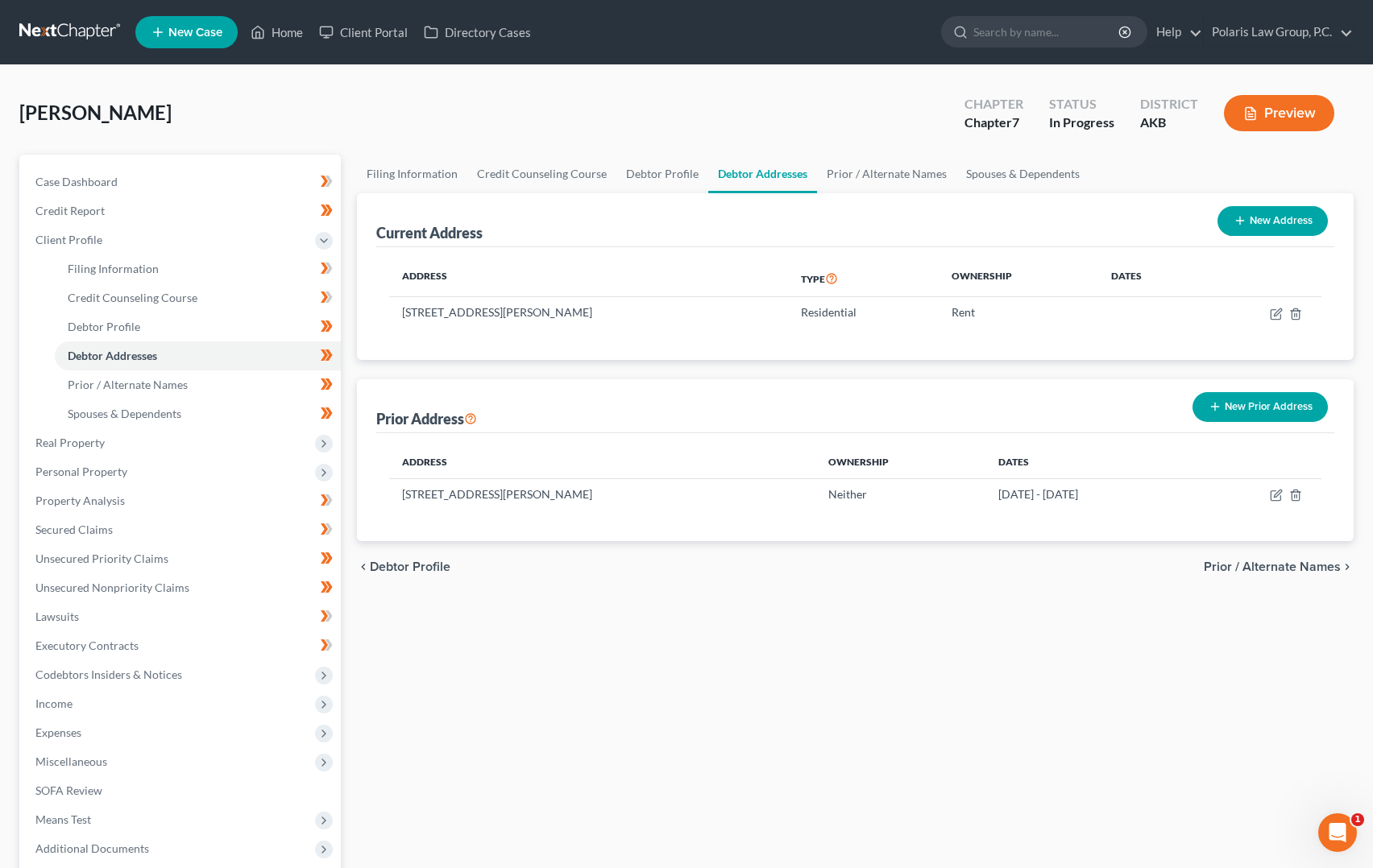
drag, startPoint x: 894, startPoint y: 370, endPoint x: 885, endPoint y: 367, distance: 9.5
click at [885, 367] on div "Current Address New Address Address Type Ownership Dates [STREET_ADDRESS][PERSO…" at bounding box center [856, 367] width 997 height 348
click at [882, 366] on div "Current Address New Address Address Type Ownership Dates [STREET_ADDRESS][PERSO…" at bounding box center [856, 367] width 997 height 348
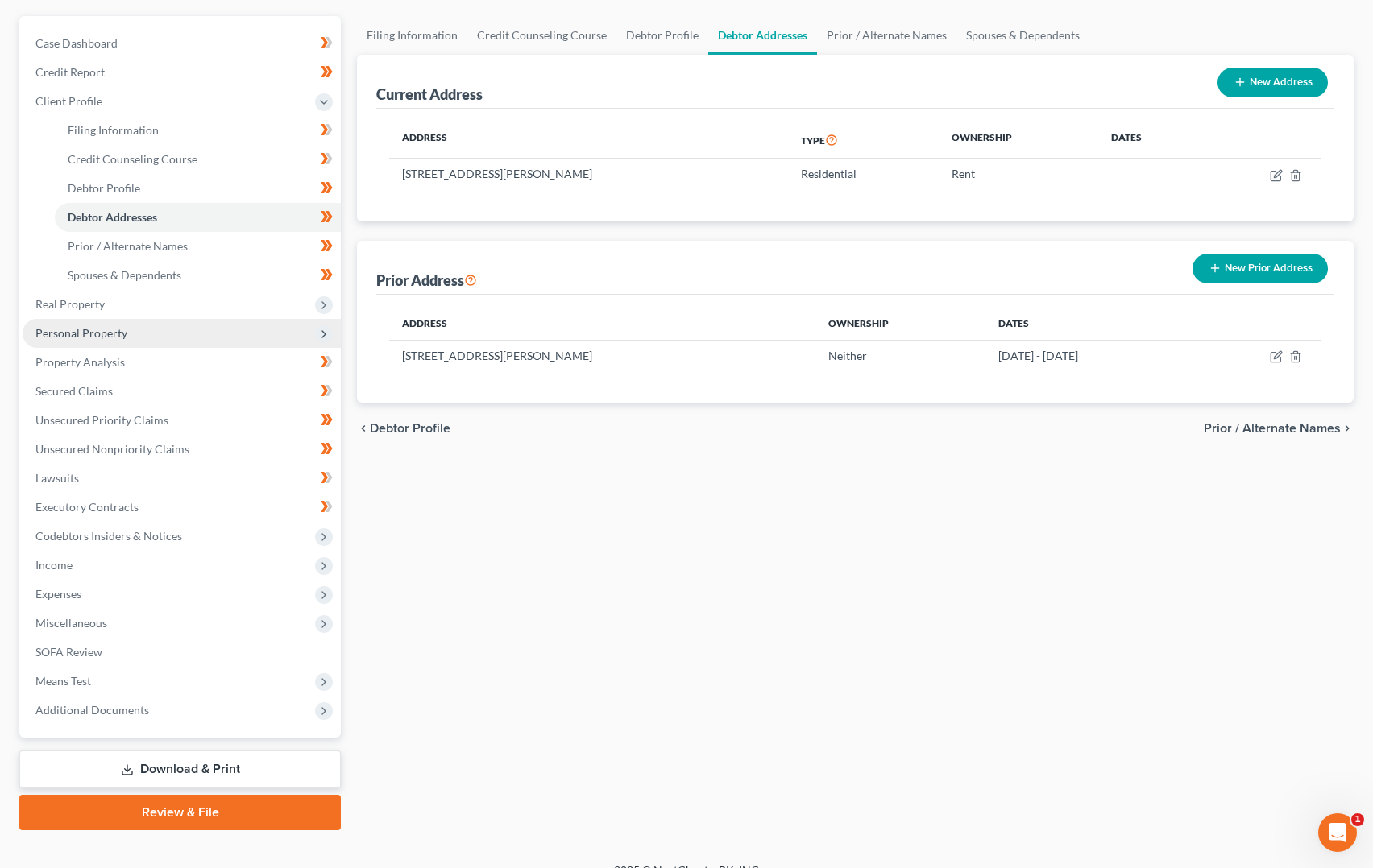
scroll to position [162, 0]
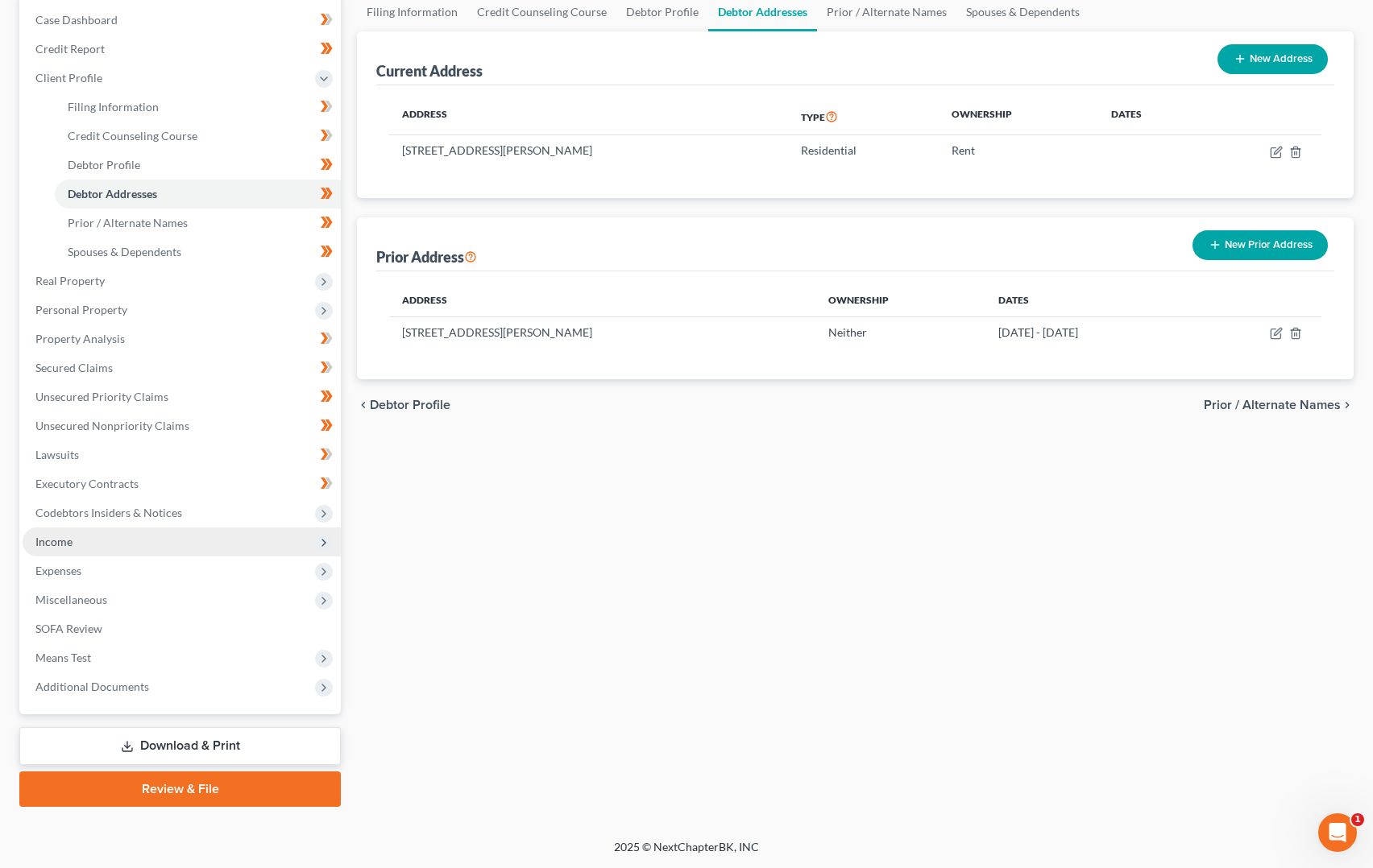
click at [202, 541] on span "Income" at bounding box center [182, 542] width 319 height 29
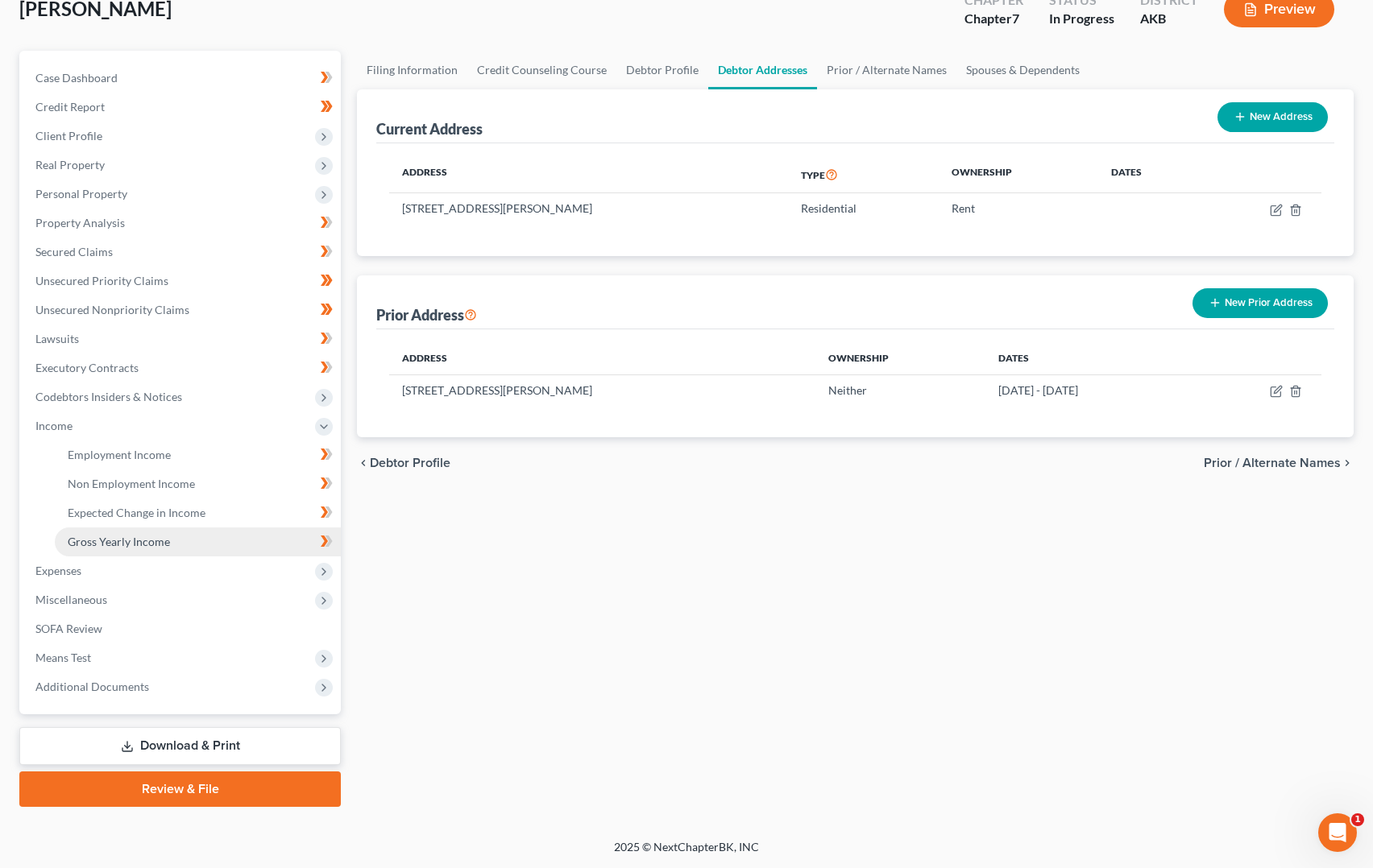
scroll to position [104, 0]
click at [133, 144] on span "Client Profile" at bounding box center [182, 136] width 319 height 29
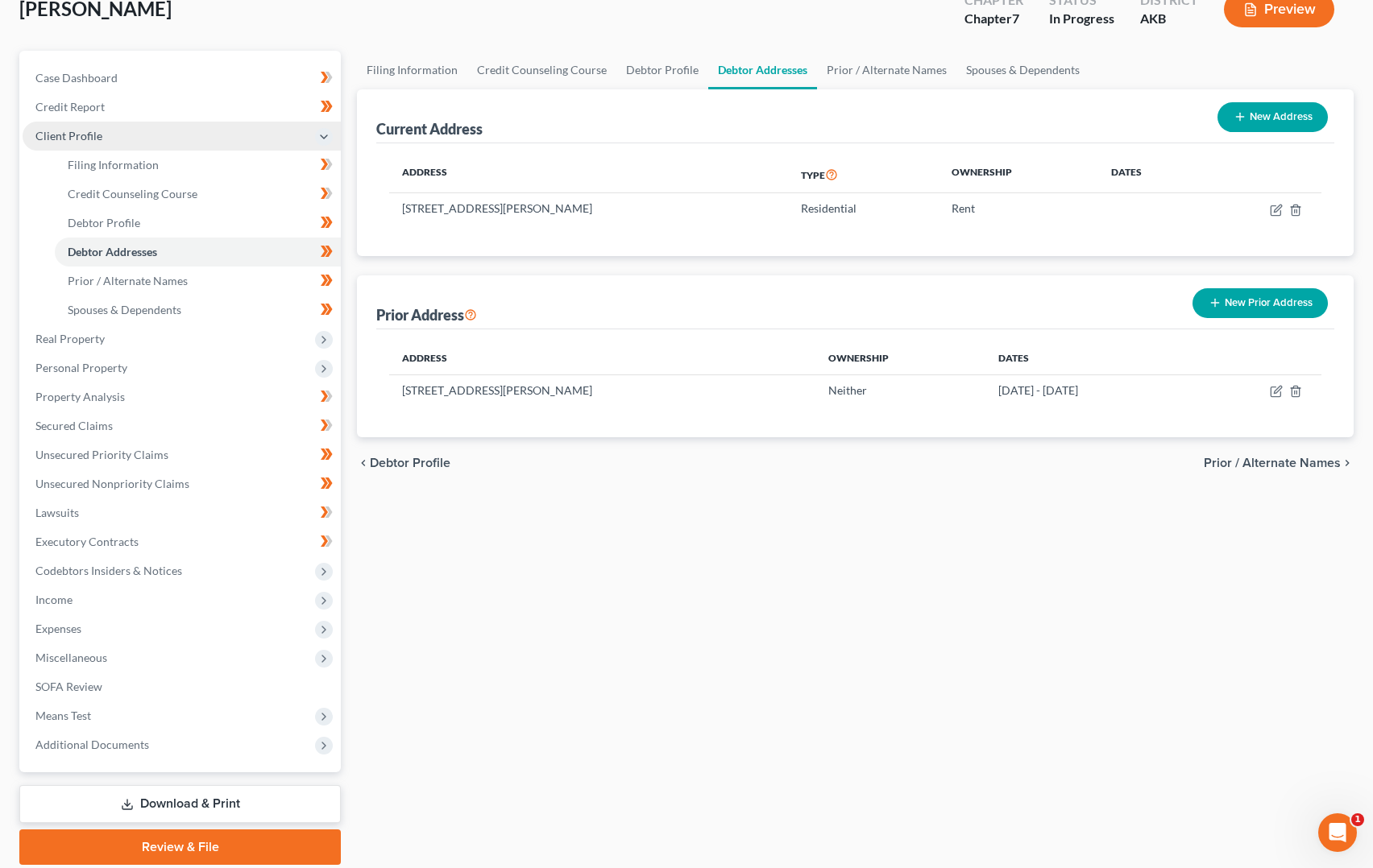
scroll to position [162, 0]
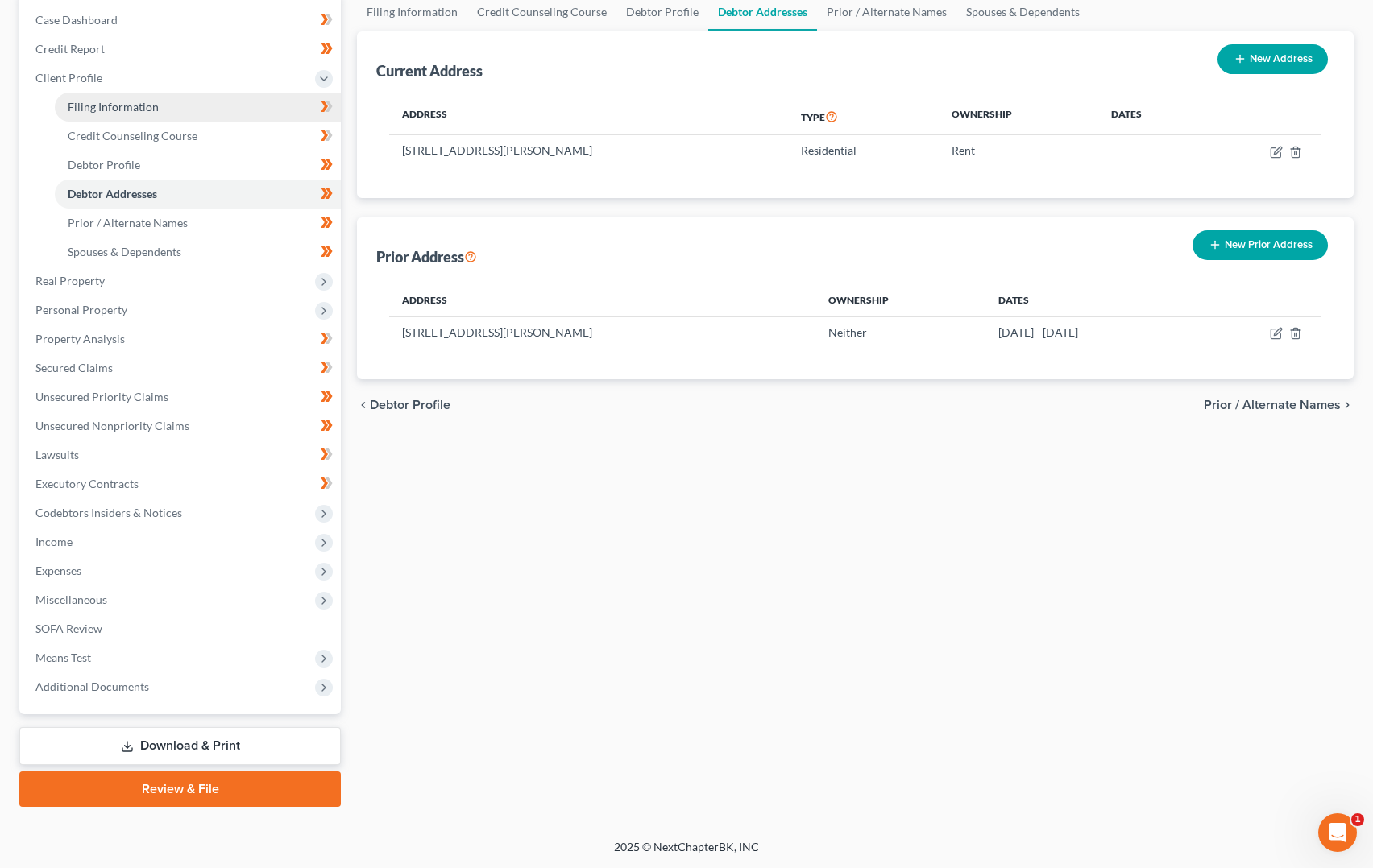
click at [145, 106] on span "Filing Information" at bounding box center [113, 107] width 91 height 14
select select "1"
select select "0"
select select "3"
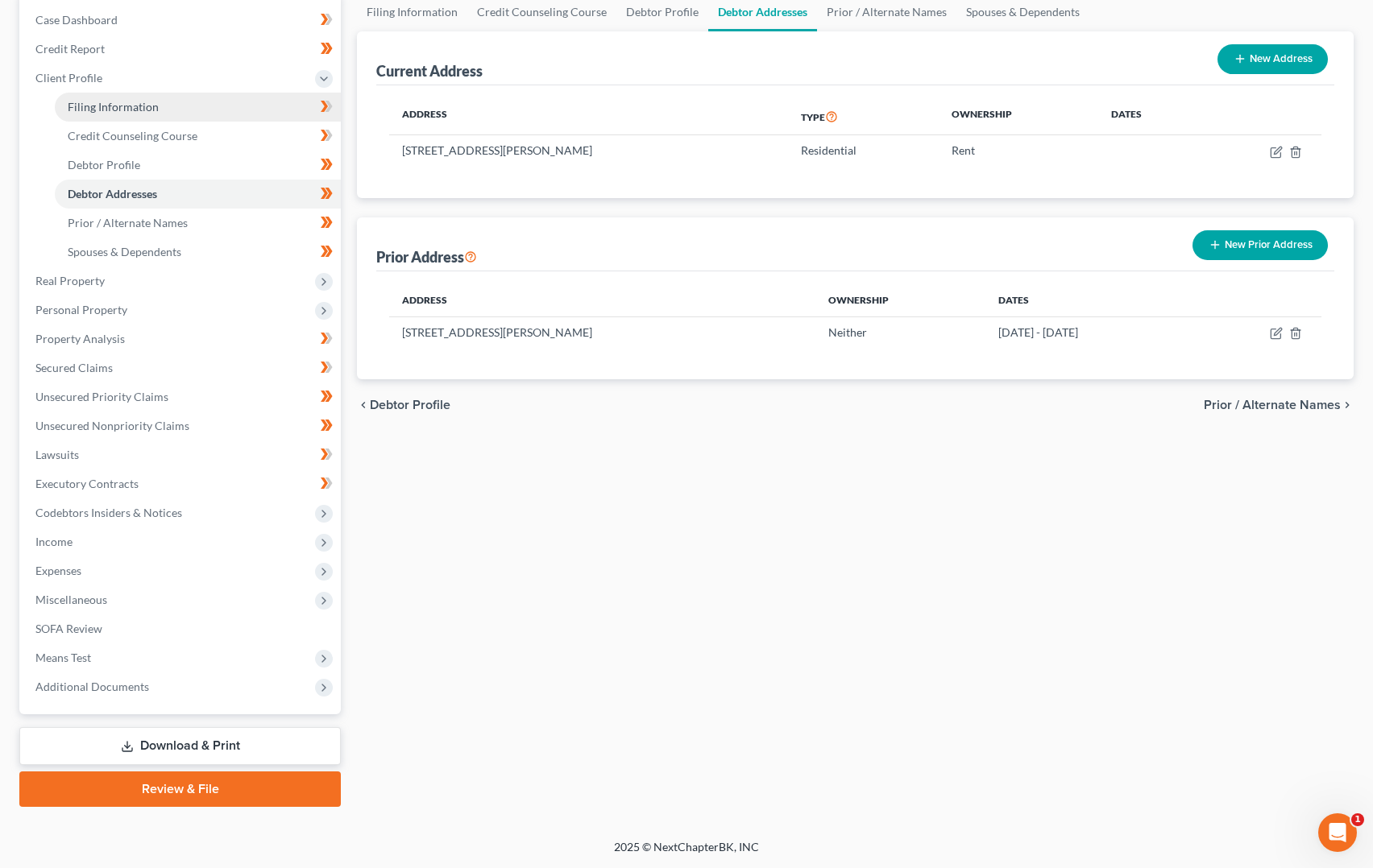
select select "1"
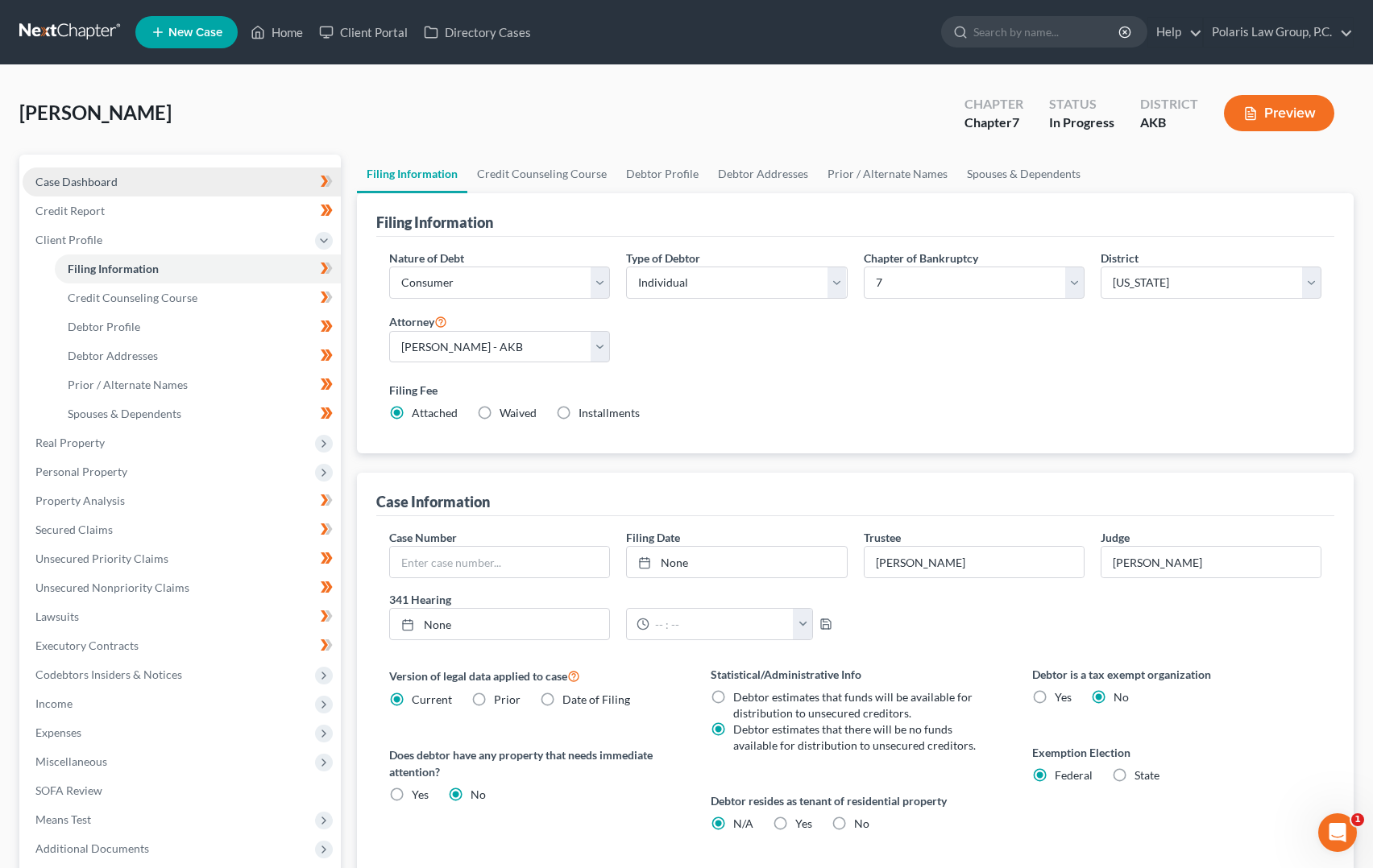
click at [120, 181] on link "Case Dashboard" at bounding box center [182, 182] width 319 height 29
select select "1"
select select
select select "4"
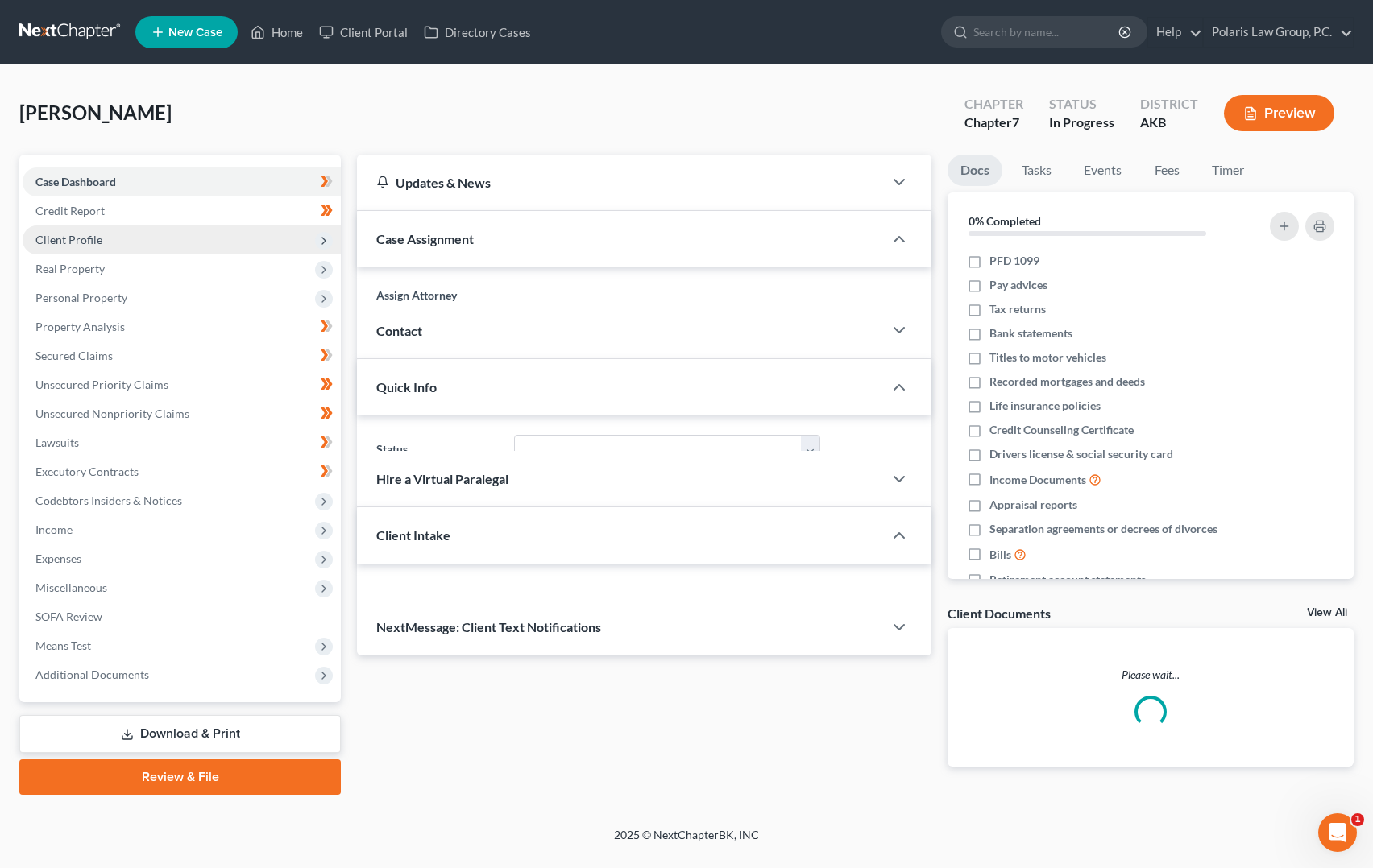
select select "25452"
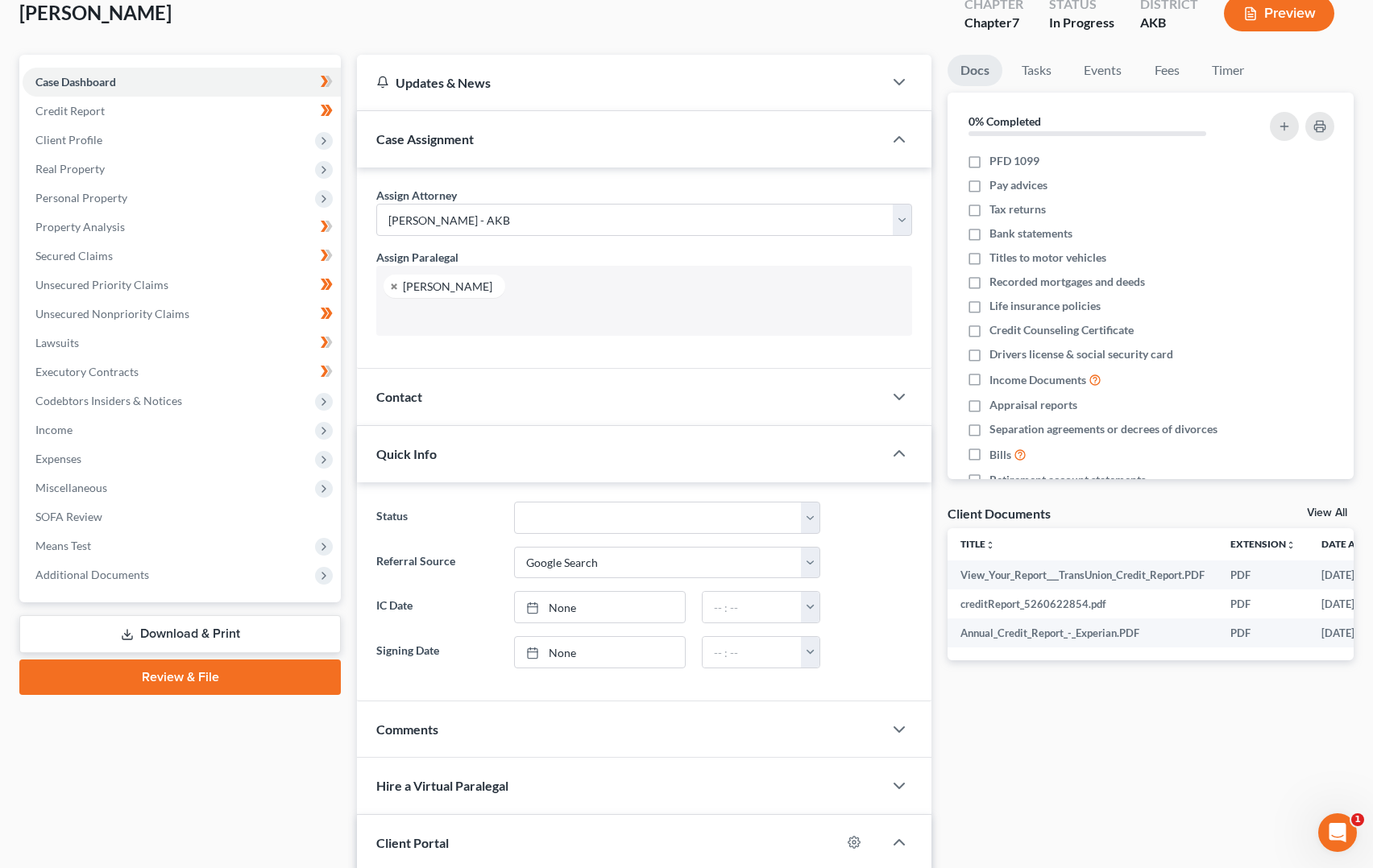
scroll to position [95, 0]
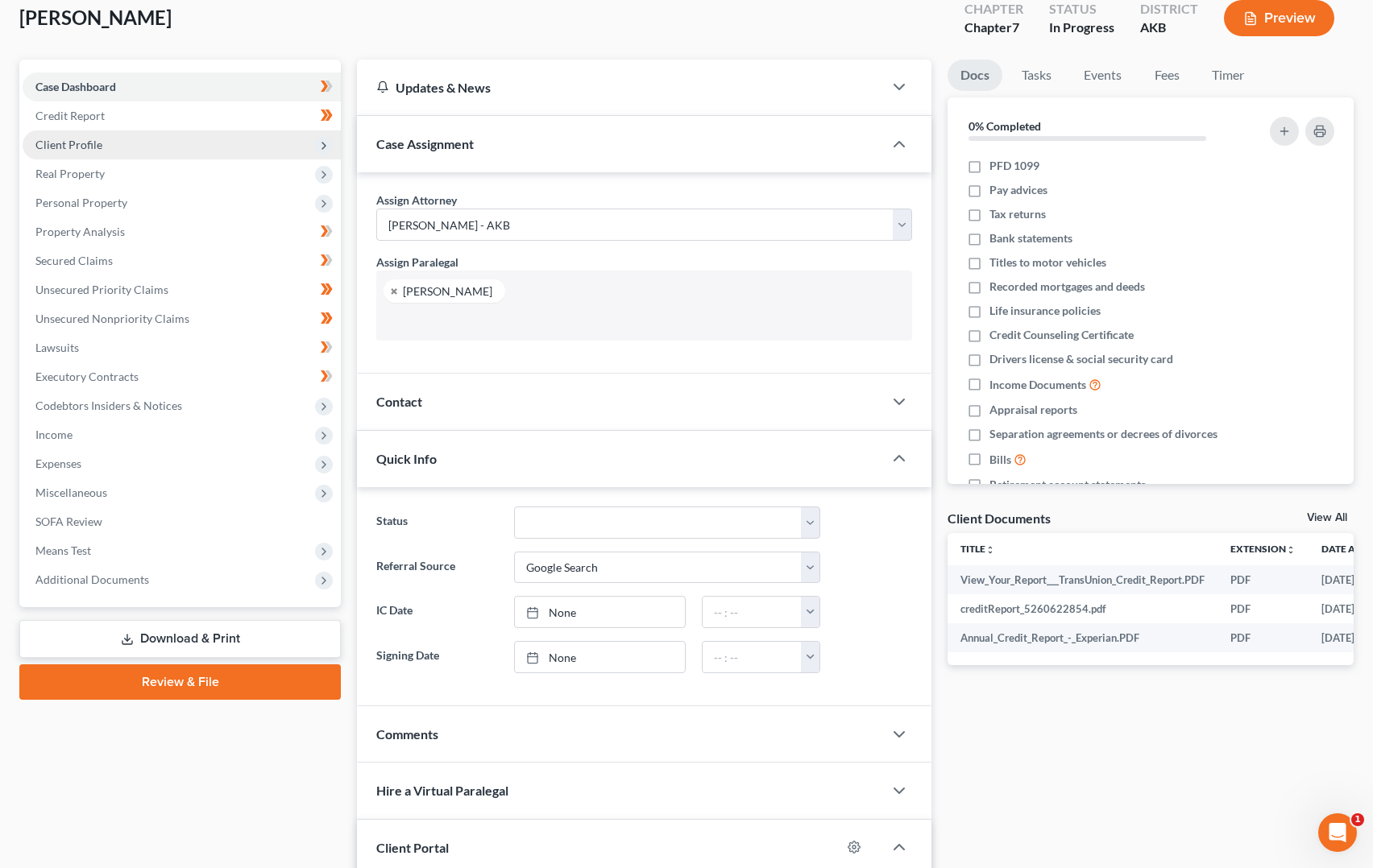
click at [147, 147] on span "Client Profile" at bounding box center [182, 145] width 319 height 29
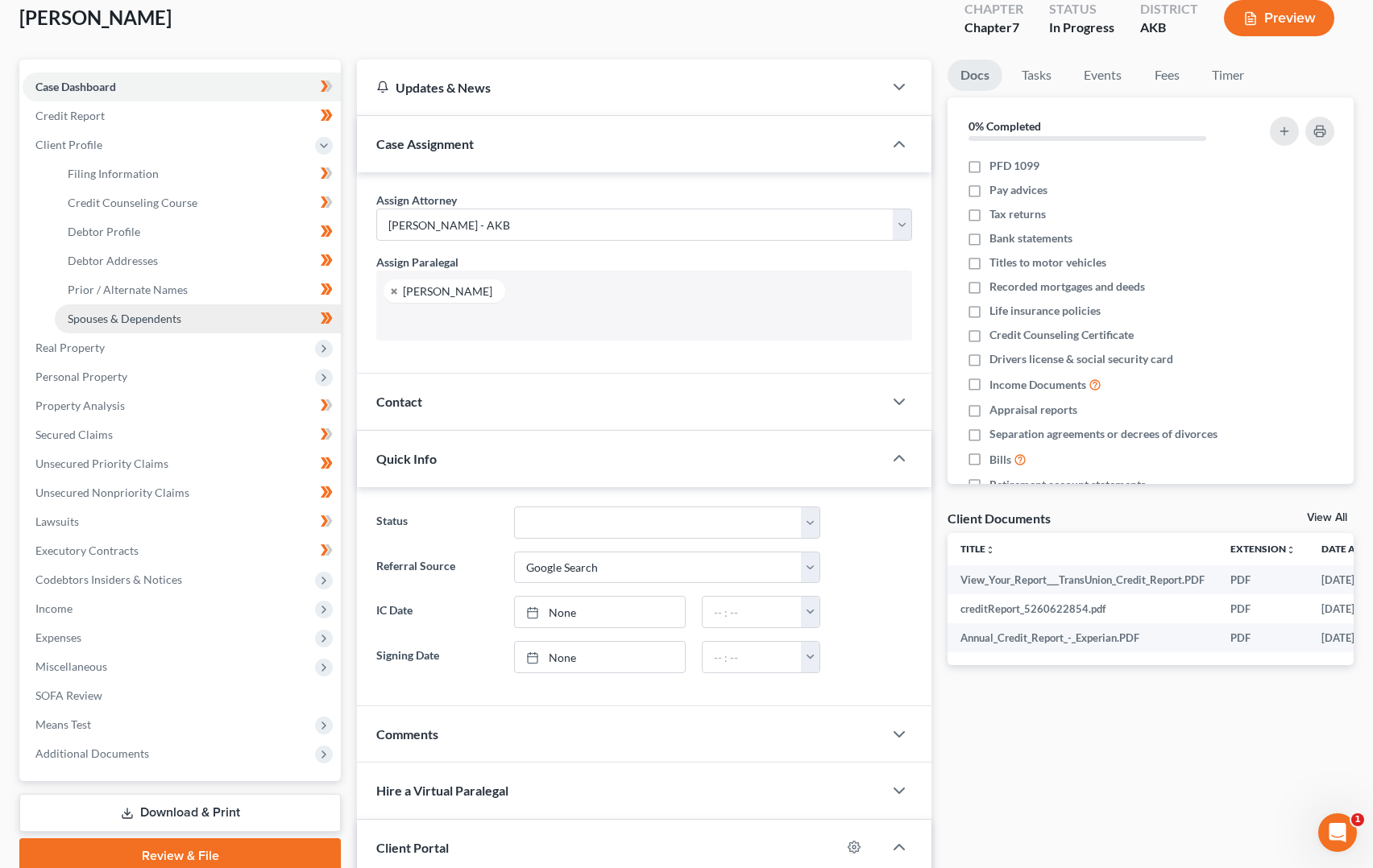
click at [207, 317] on link "Spouses & Dependents" at bounding box center [198, 318] width 286 height 29
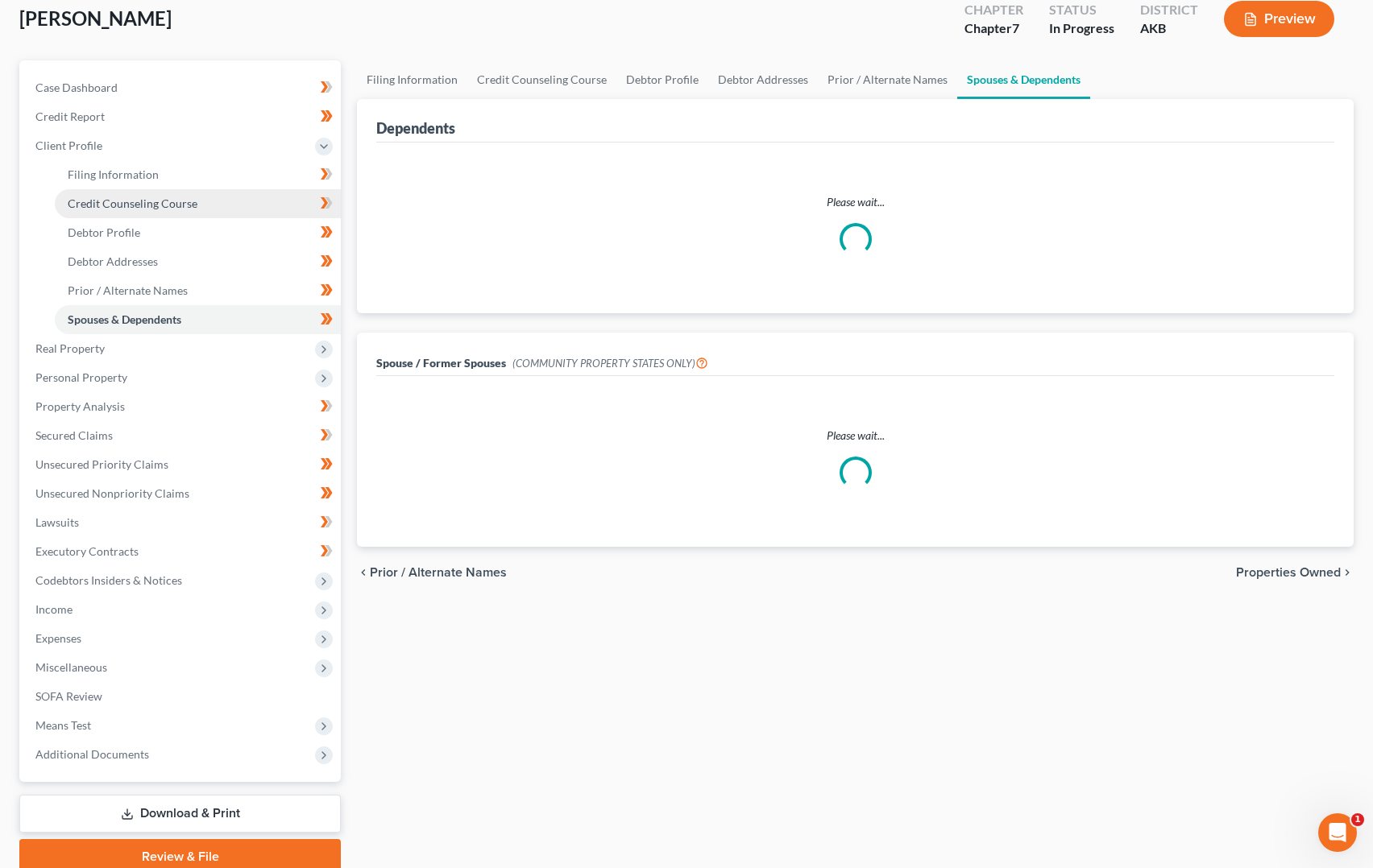
scroll to position [18, 0]
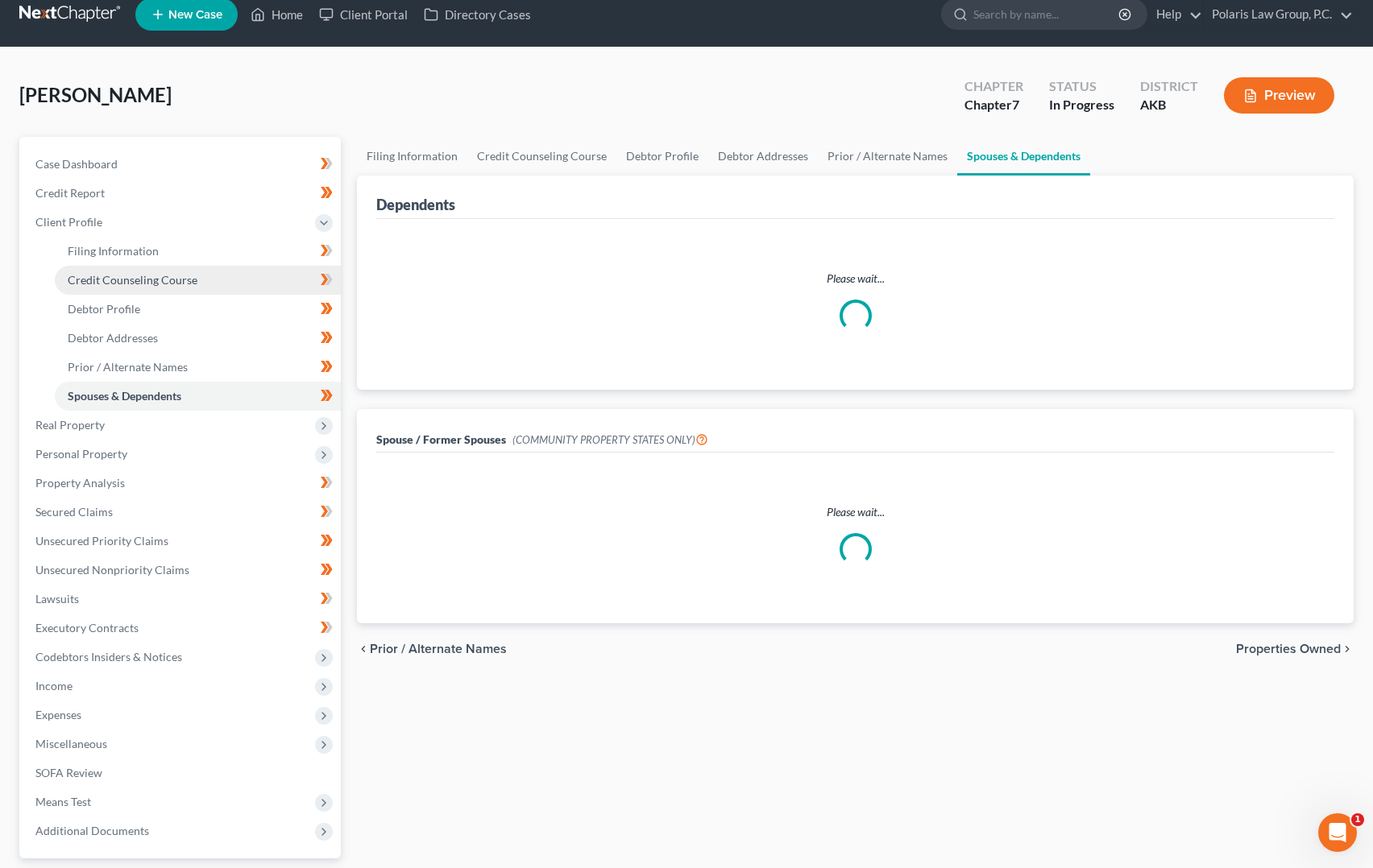
click at [228, 201] on ul "Case Dashboard Payments Invoices Payments Payments Credit Report Client Profile" at bounding box center [182, 498] width 319 height 696
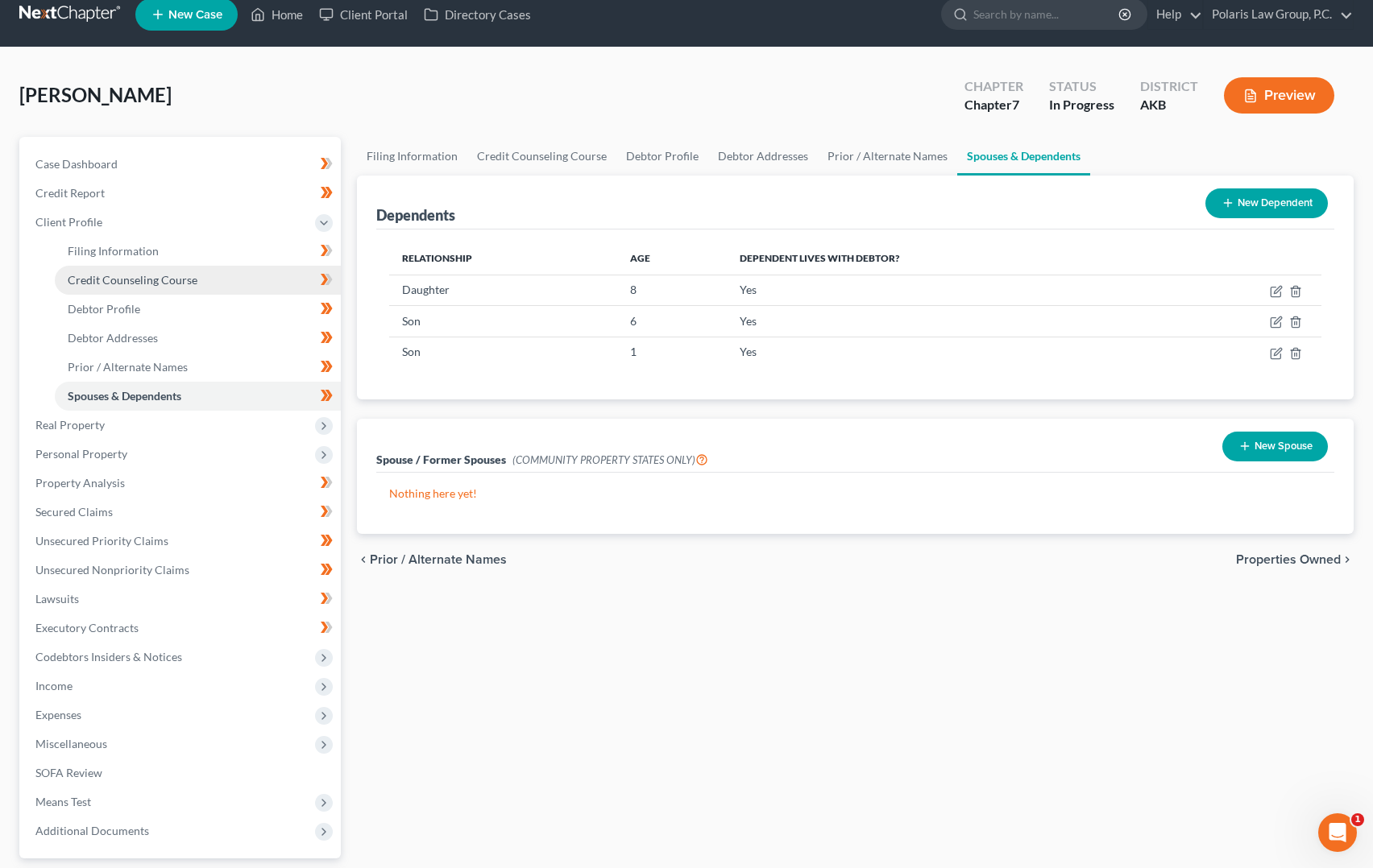
scroll to position [0, 0]
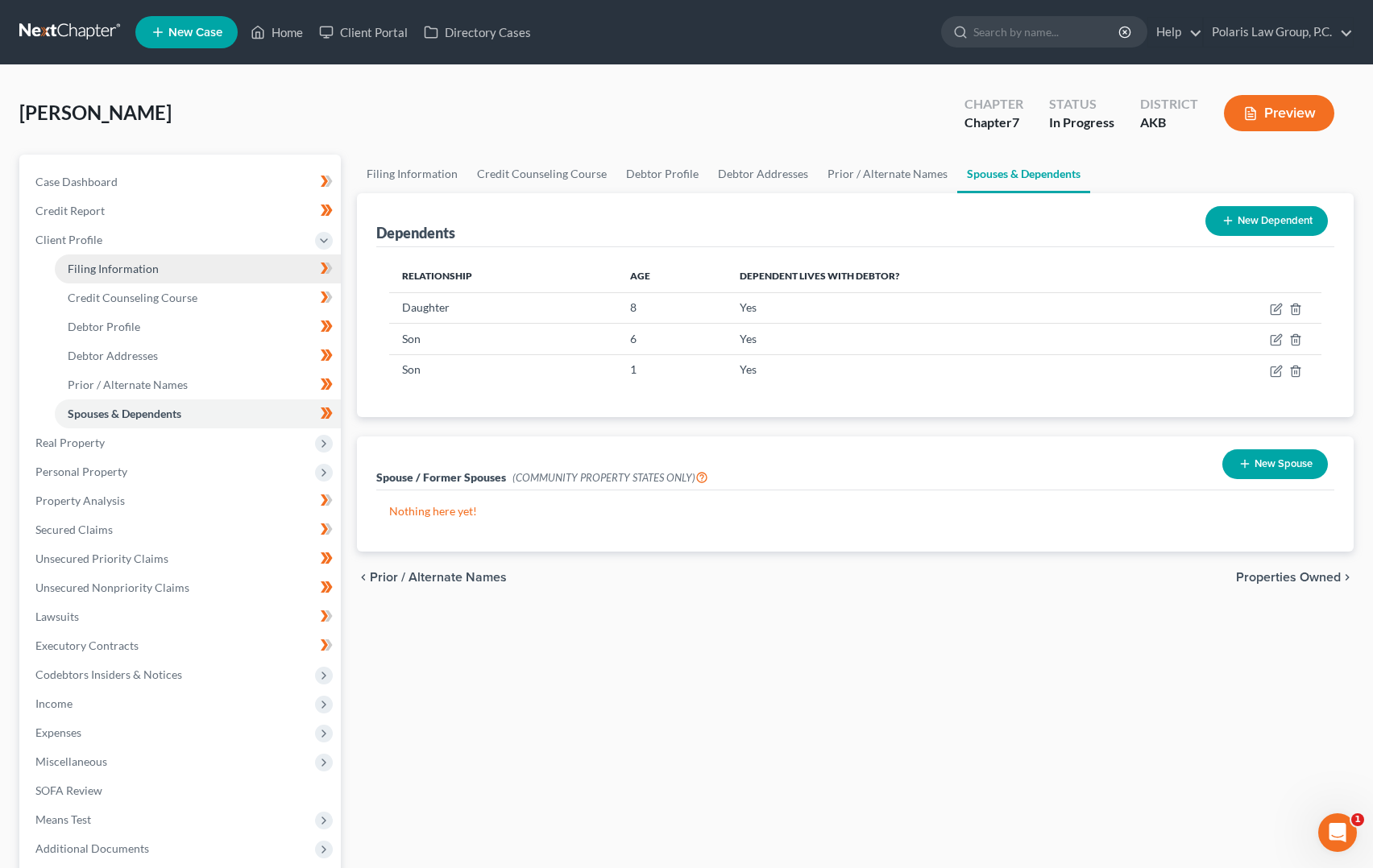
click at [221, 273] on link "Filing Information" at bounding box center [198, 269] width 286 height 29
select select "1"
select select "0"
select select "3"
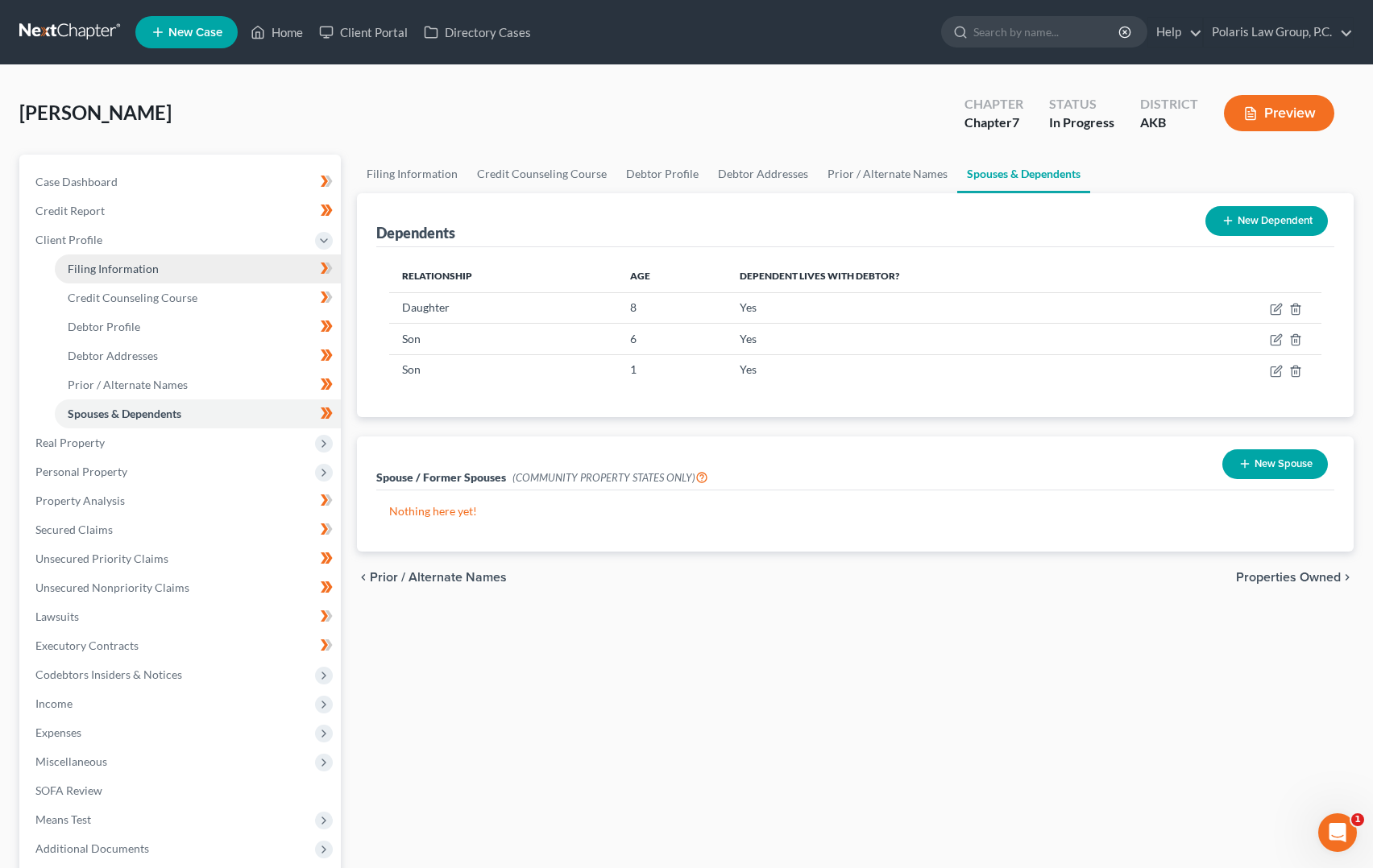
select select "1"
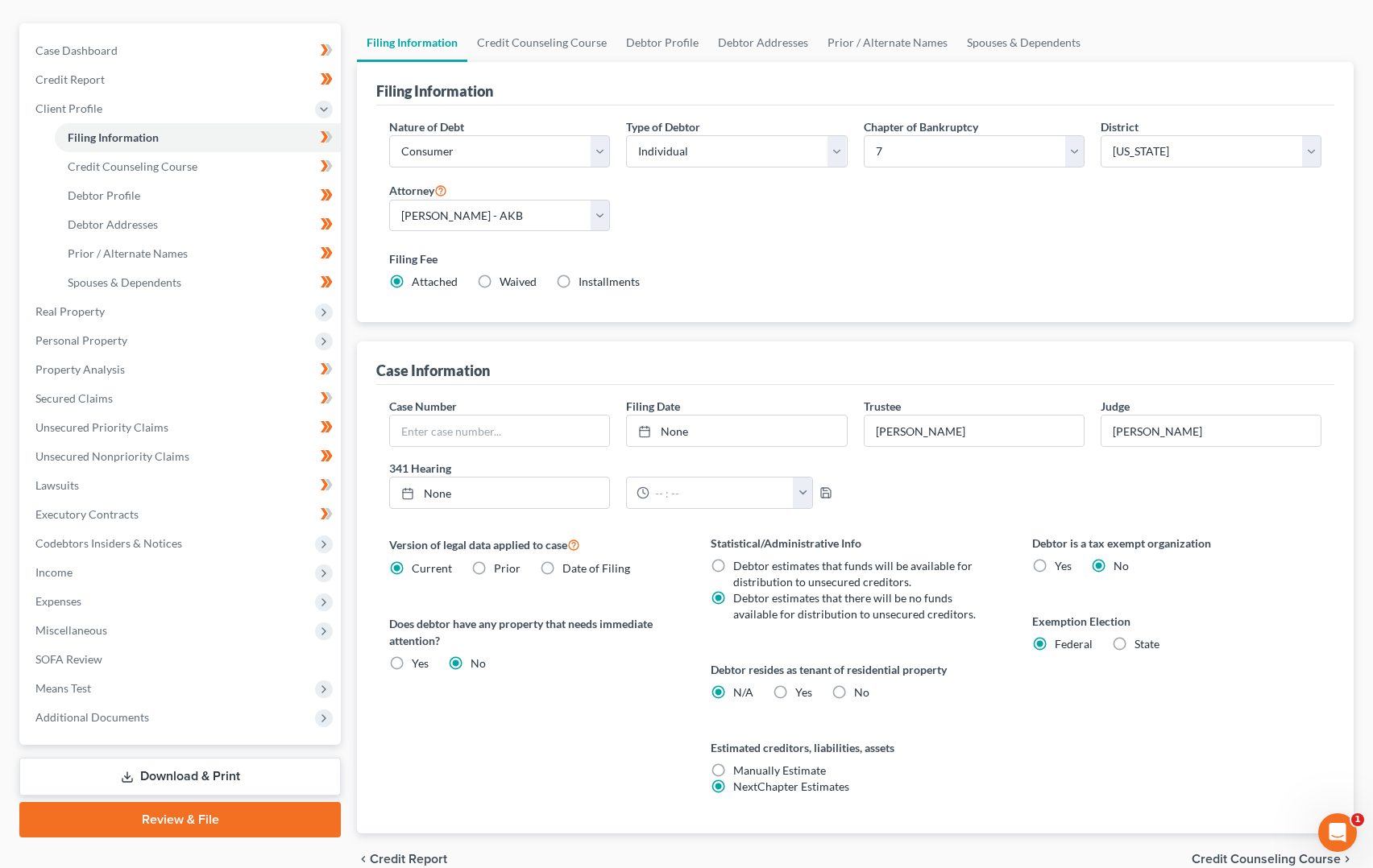
scroll to position [129, 0]
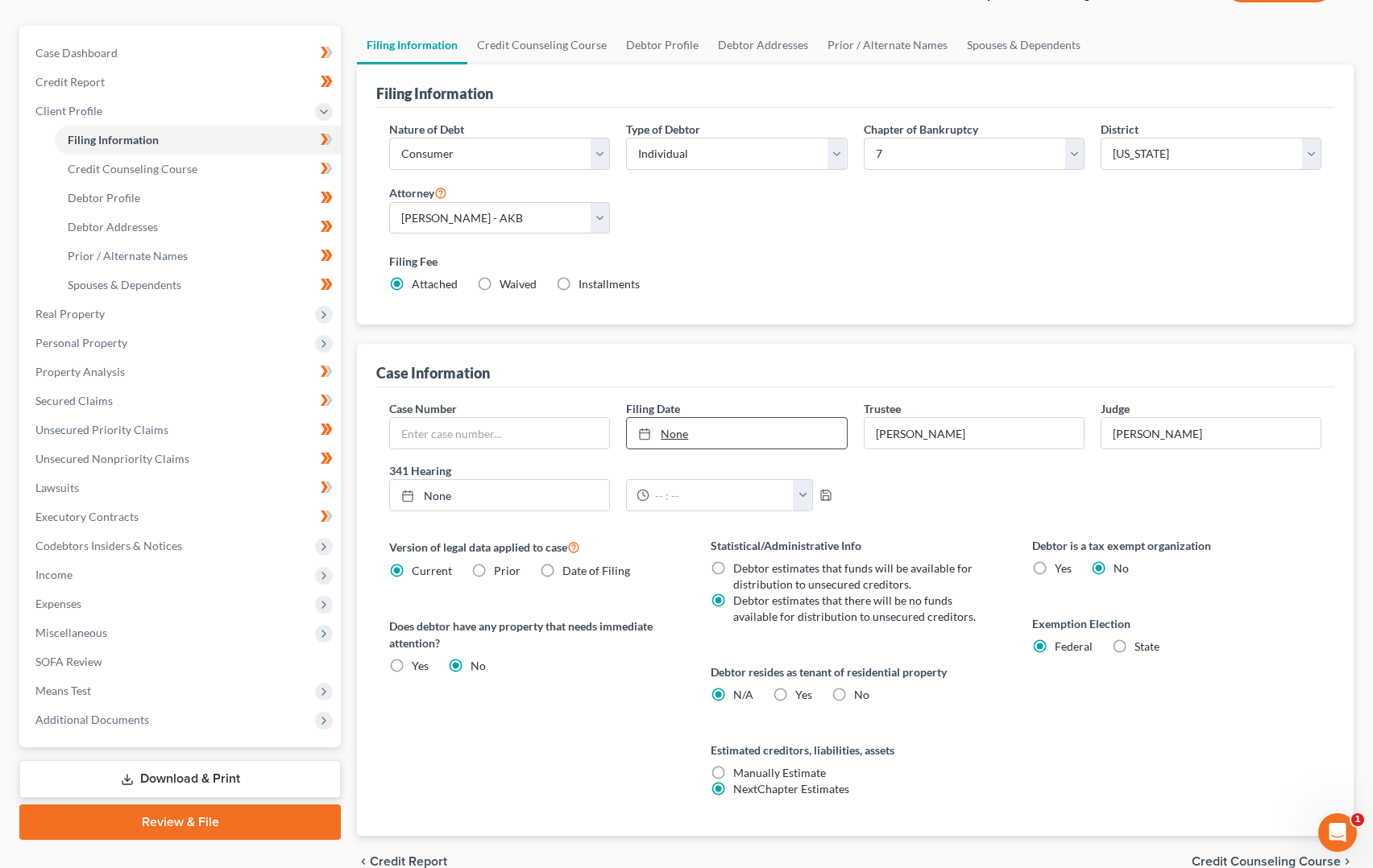
click at [723, 431] on link "None" at bounding box center [736, 433] width 219 height 31
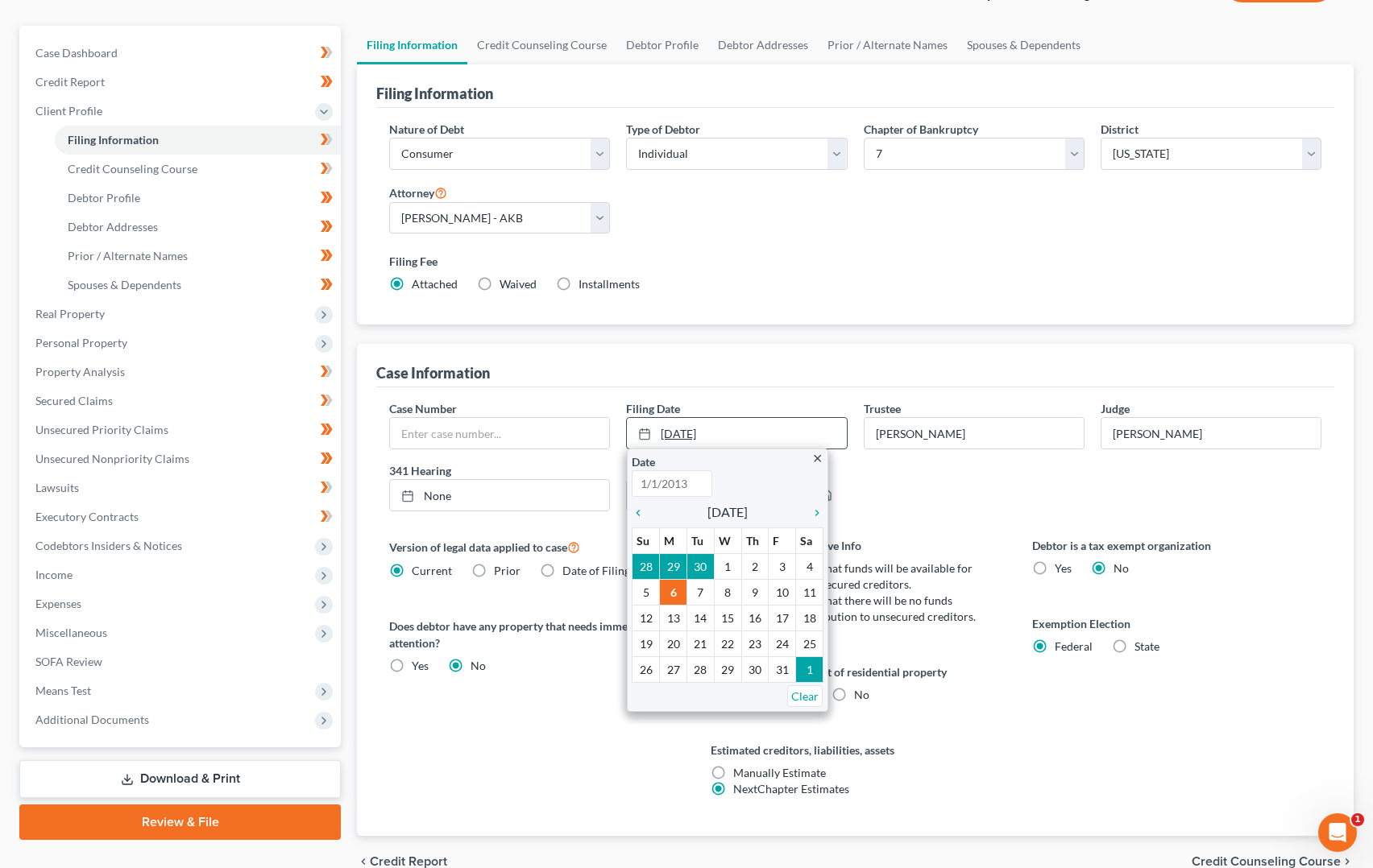
type input "[DATE]"
click at [777, 363] on div "Case Information" at bounding box center [855, 365] width 958 height 43
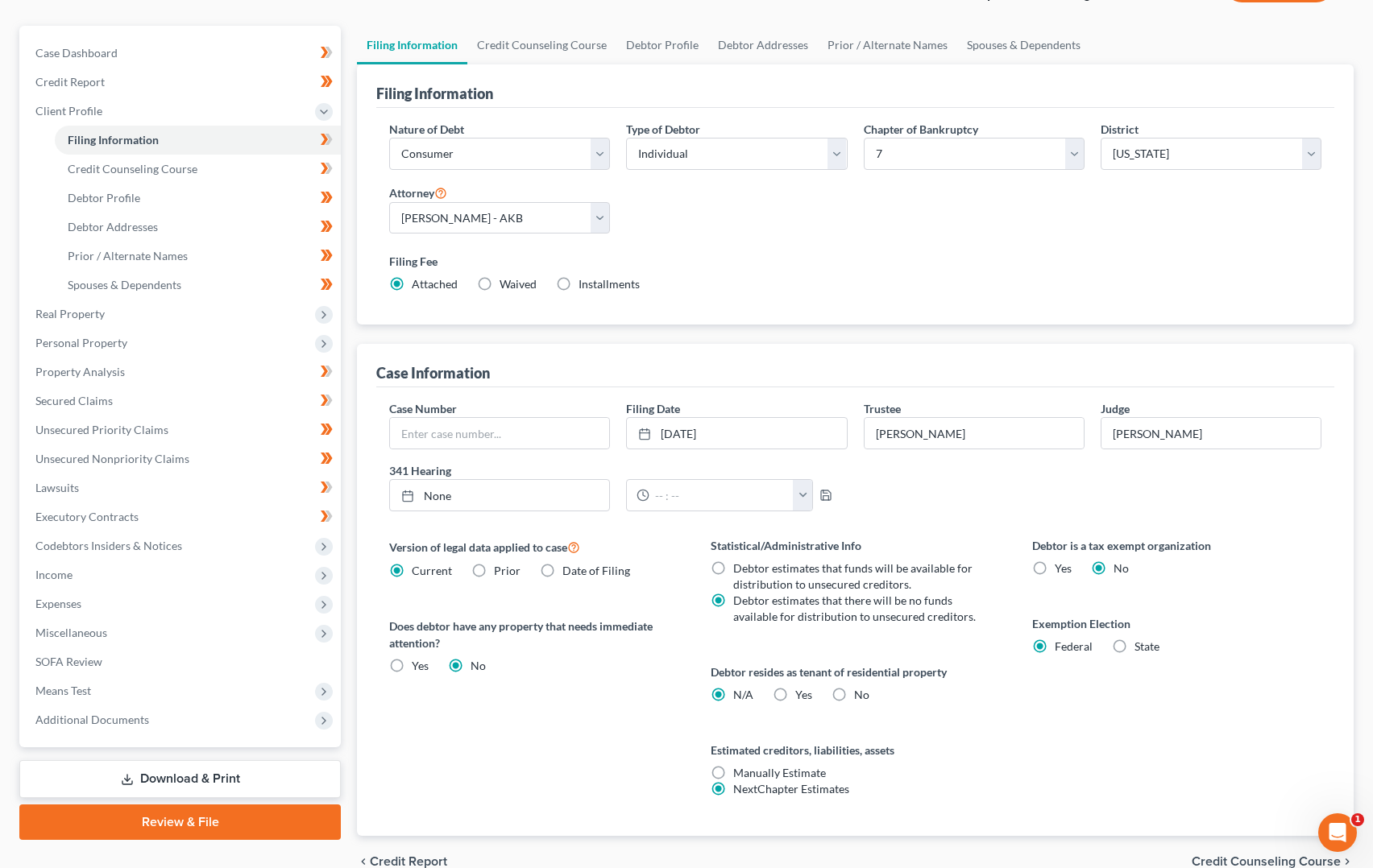
drag, startPoint x: 778, startPoint y: 356, endPoint x: 774, endPoint y: 343, distance: 13.6
click at [774, 343] on div "Filing Information Nature of Debt Select Business Consumer Other Nature of Busi…" at bounding box center [856, 450] width 997 height 772
click at [767, 436] on link "[DATE]" at bounding box center [736, 433] width 219 height 31
click at [856, 365] on div "Case Information" at bounding box center [855, 365] width 958 height 43
click at [853, 357] on div "Case Information" at bounding box center [855, 365] width 958 height 43
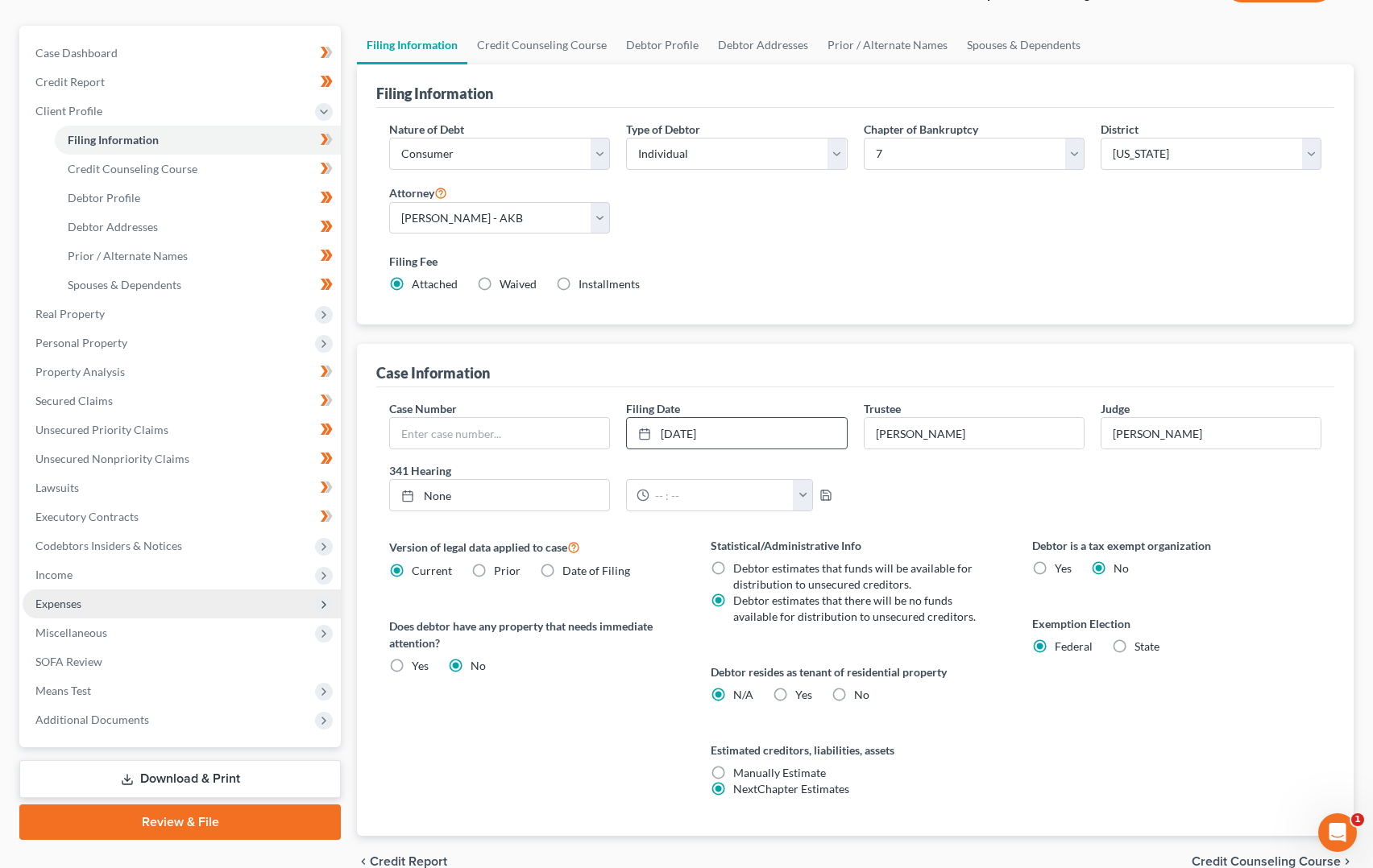
click at [67, 615] on span "Expenses" at bounding box center [182, 603] width 319 height 29
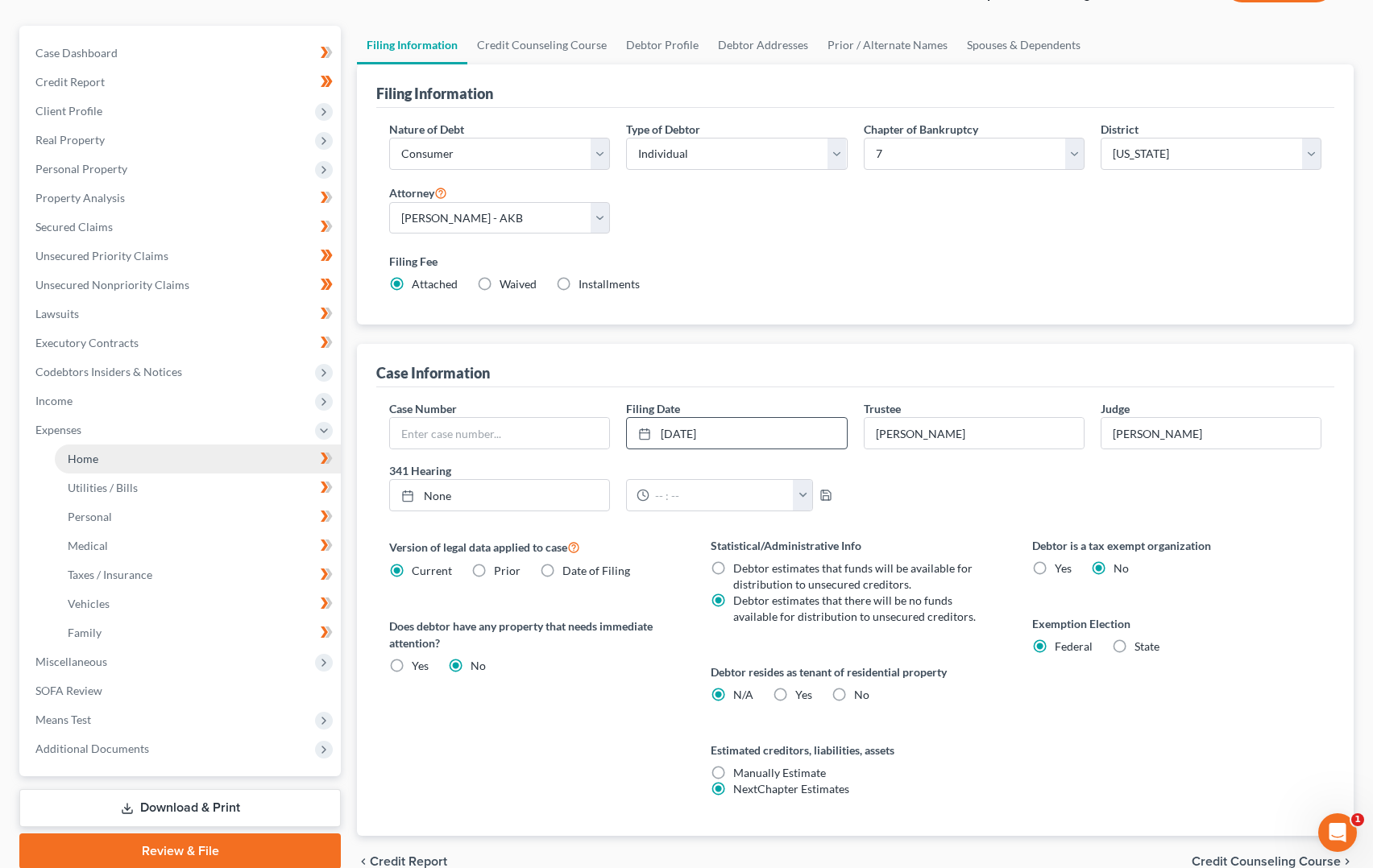
click at [111, 464] on link "Home" at bounding box center [198, 459] width 286 height 29
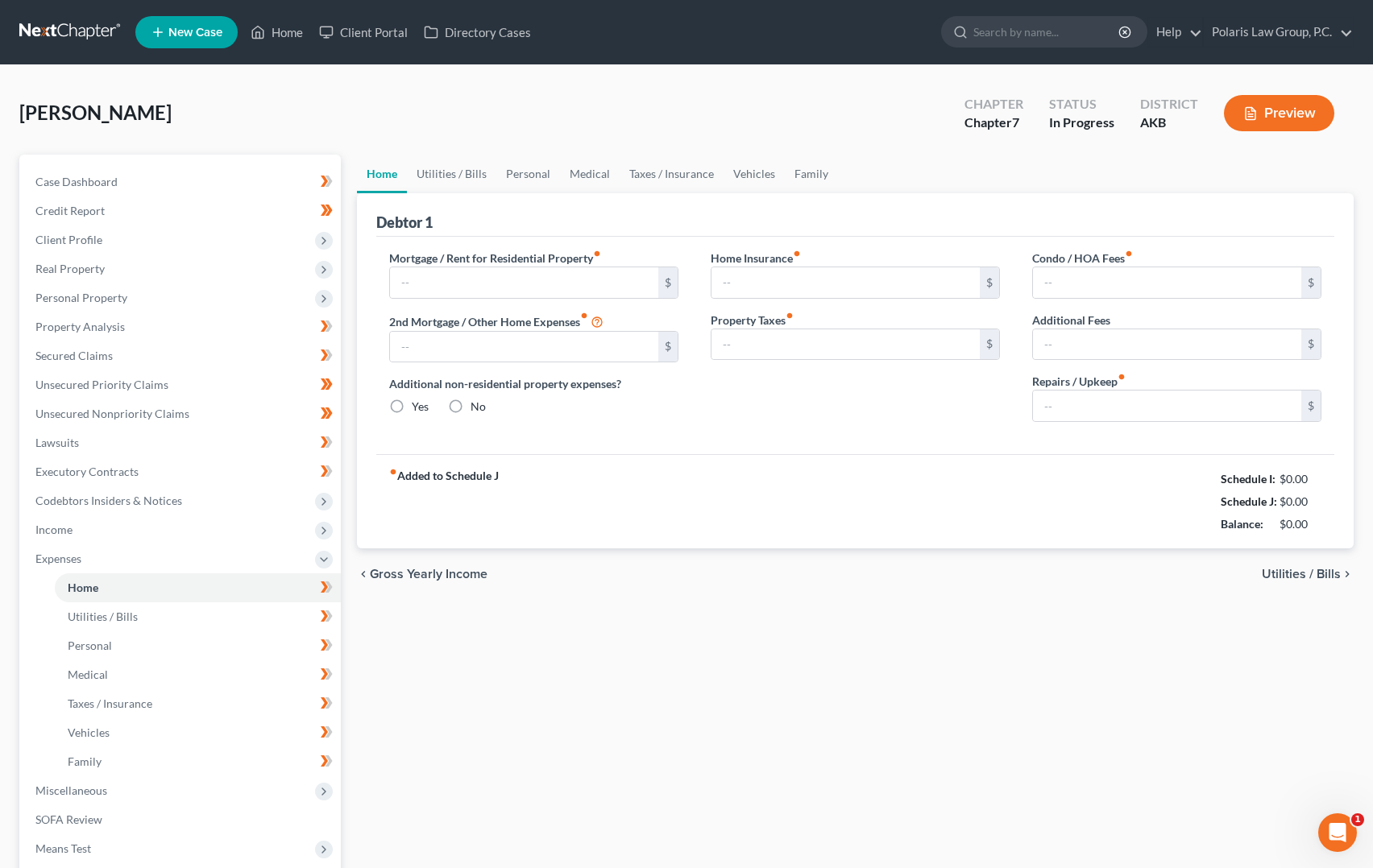
type input "2,000.00"
type input "0.00"
radio input "true"
type input "0.00"
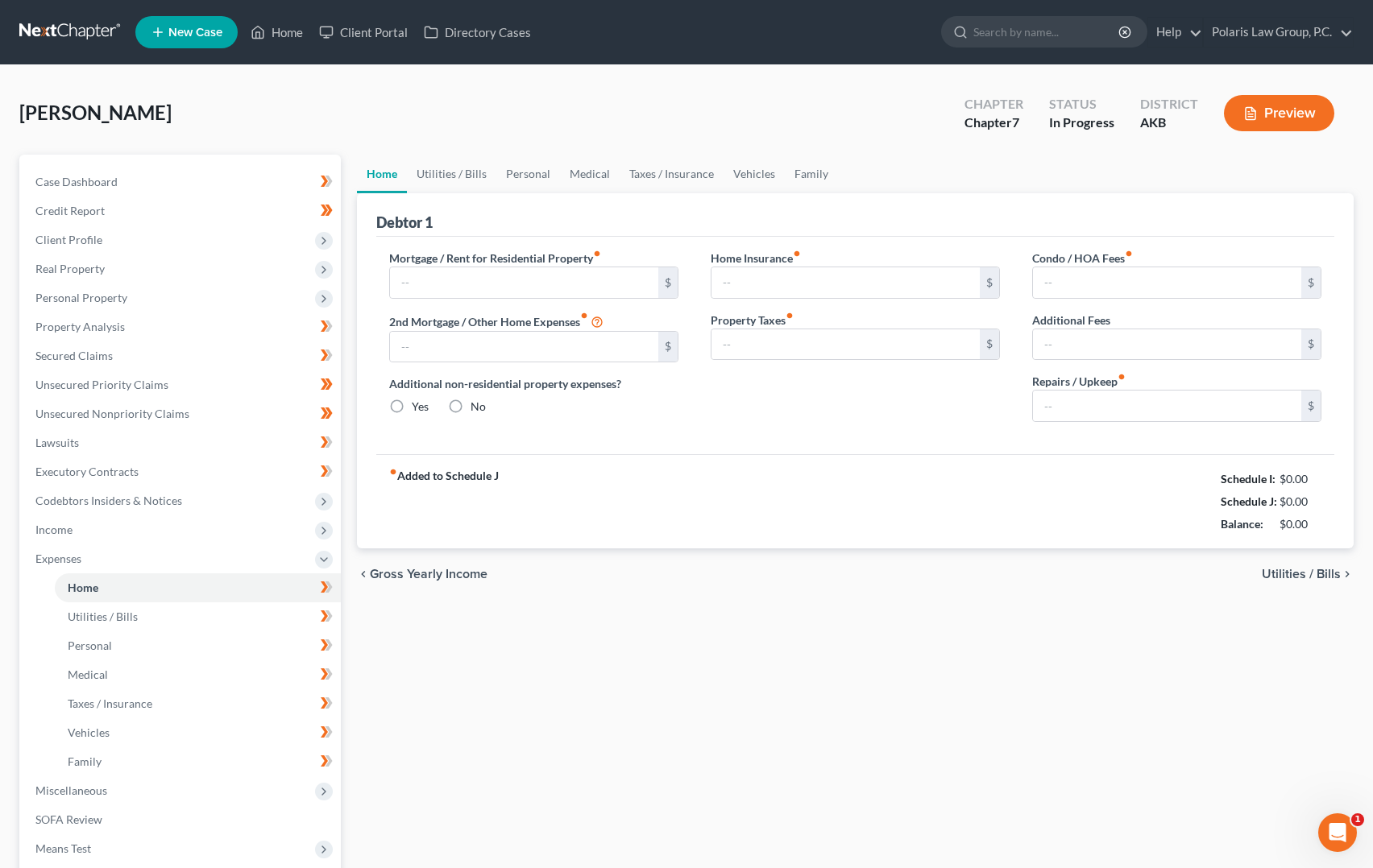
type input "0.00"
click at [697, 430] on div "Home Insurance fiber_manual_record 0.00 $ Property Taxes fiber_manual_record 0.…" at bounding box center [855, 342] width 321 height 185
click at [144, 677] on link "Medical" at bounding box center [198, 675] width 286 height 29
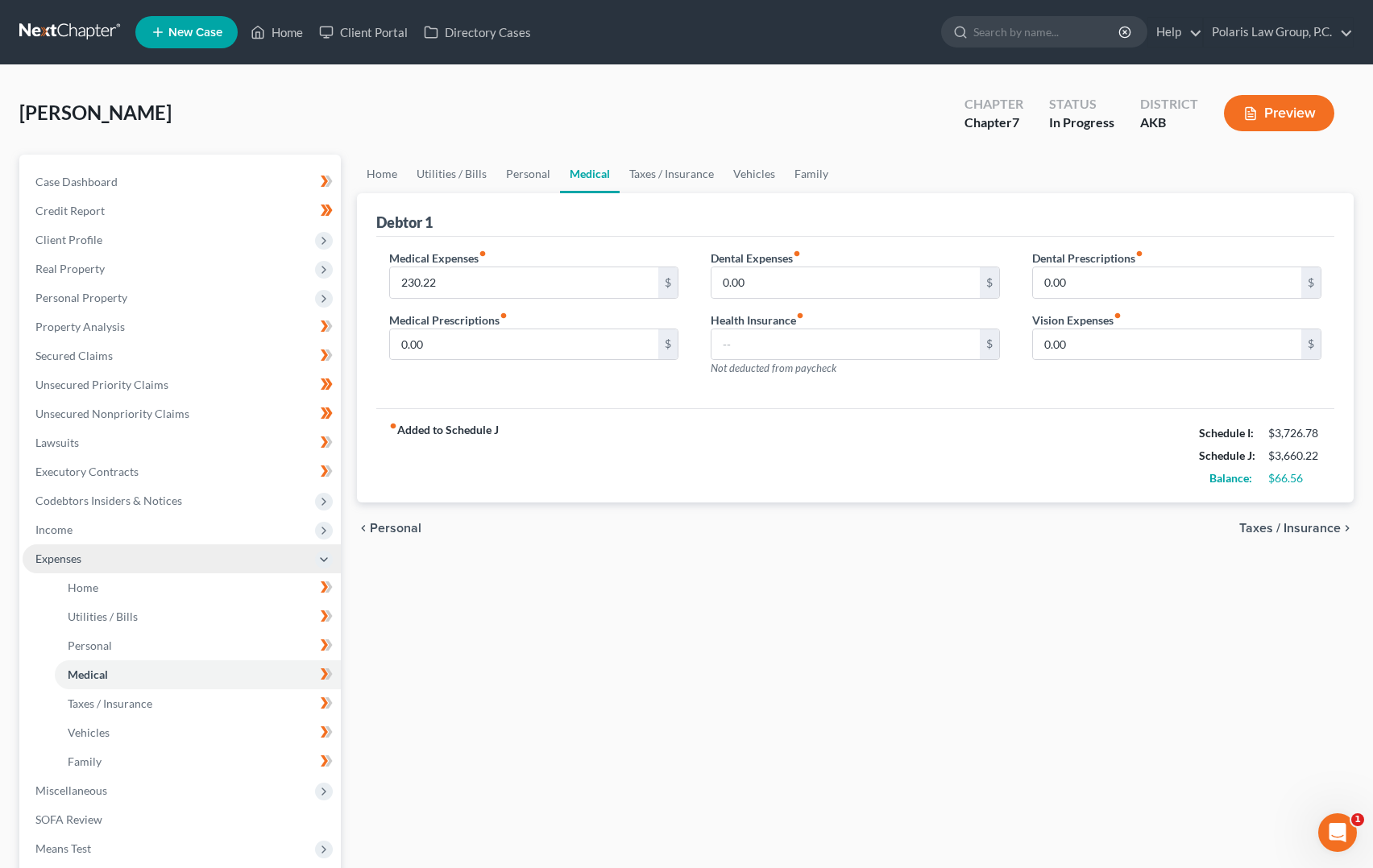
click at [144, 564] on span "Expenses" at bounding box center [182, 558] width 319 height 29
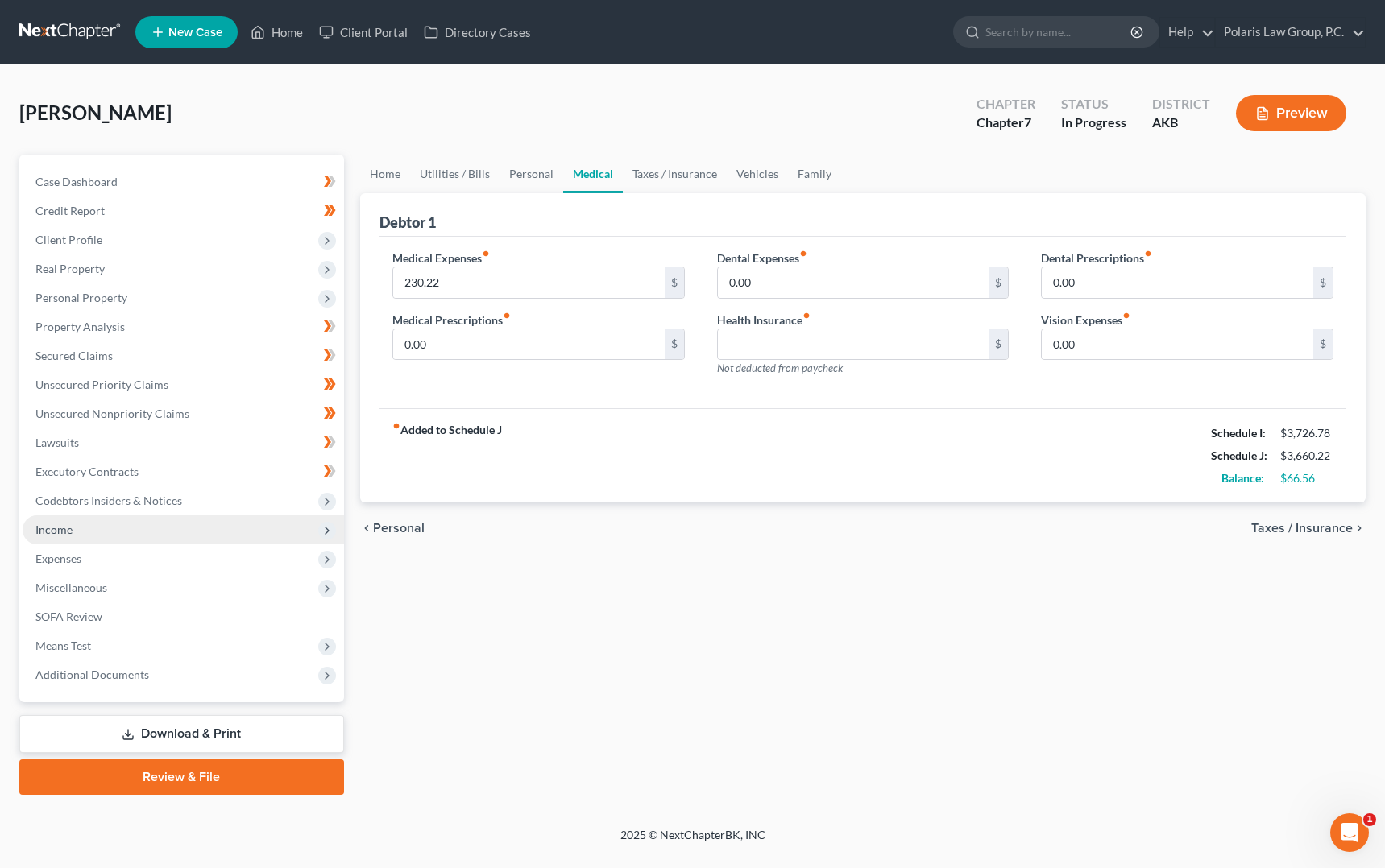
click at [173, 526] on span "Income" at bounding box center [183, 529] width 321 height 29
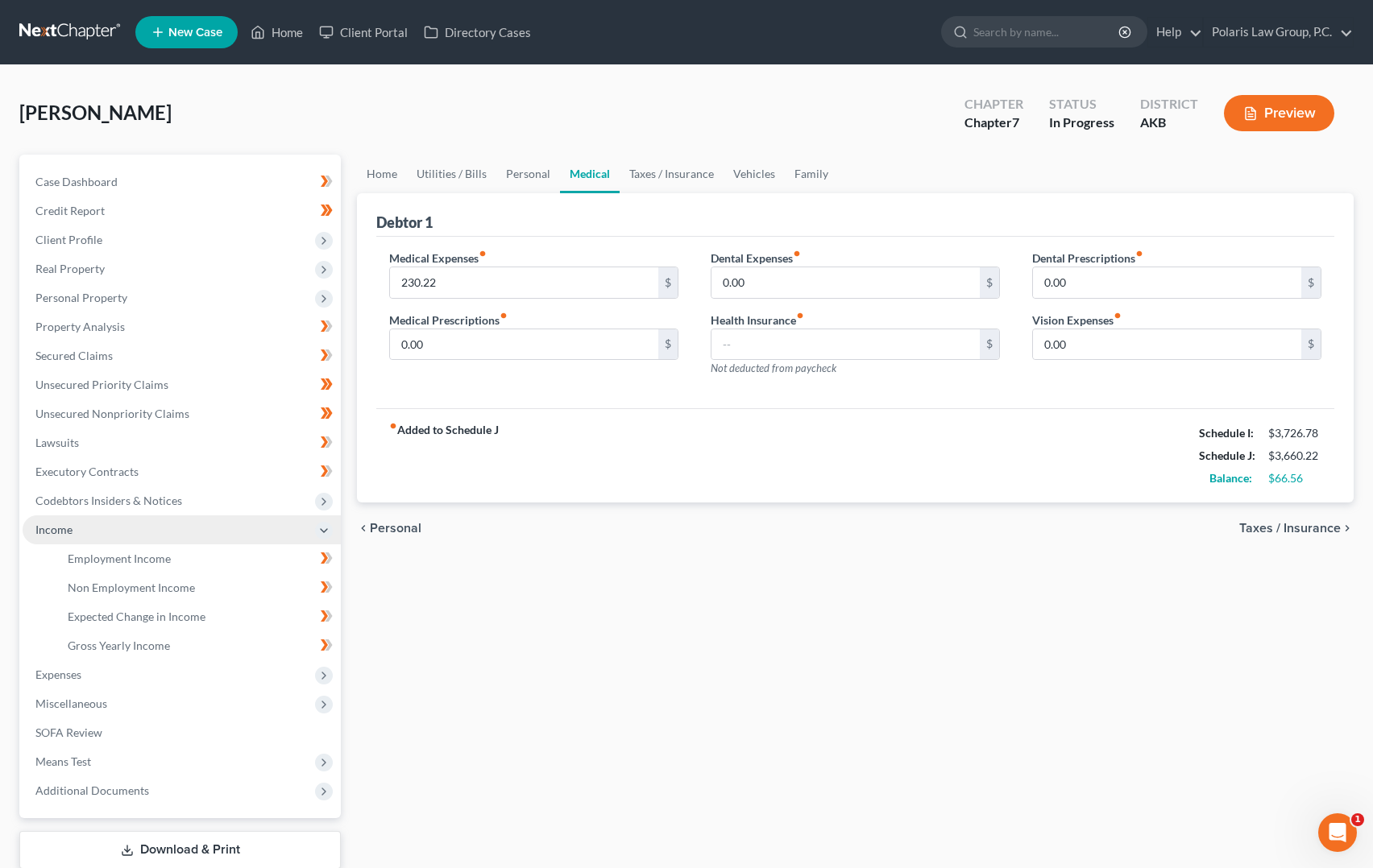
click at [173, 526] on span "Income" at bounding box center [182, 529] width 319 height 29
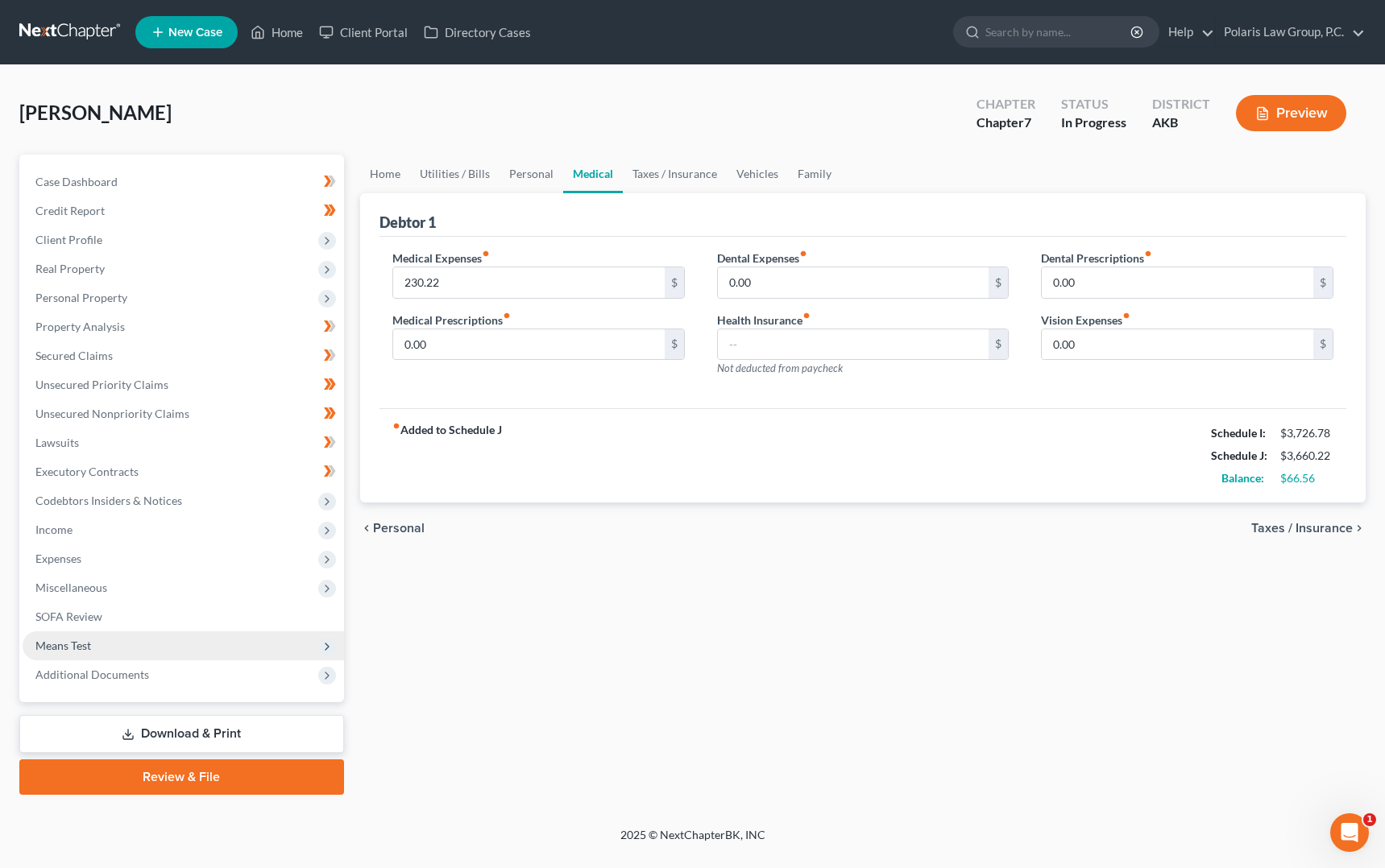
click at [169, 643] on span "Means Test" at bounding box center [183, 646] width 321 height 29
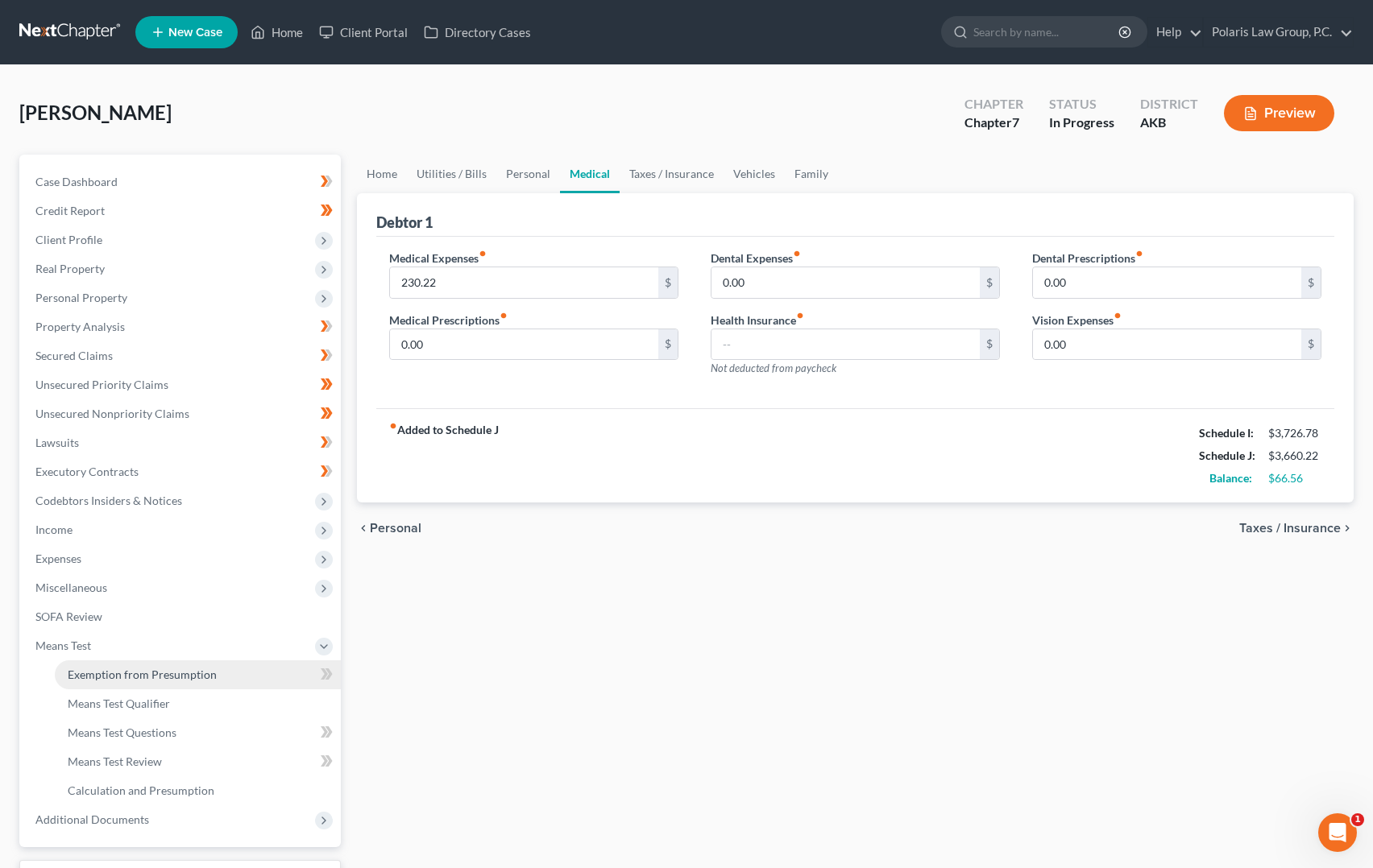
click at [181, 674] on span "Exemption from Presumption" at bounding box center [142, 675] width 149 height 14
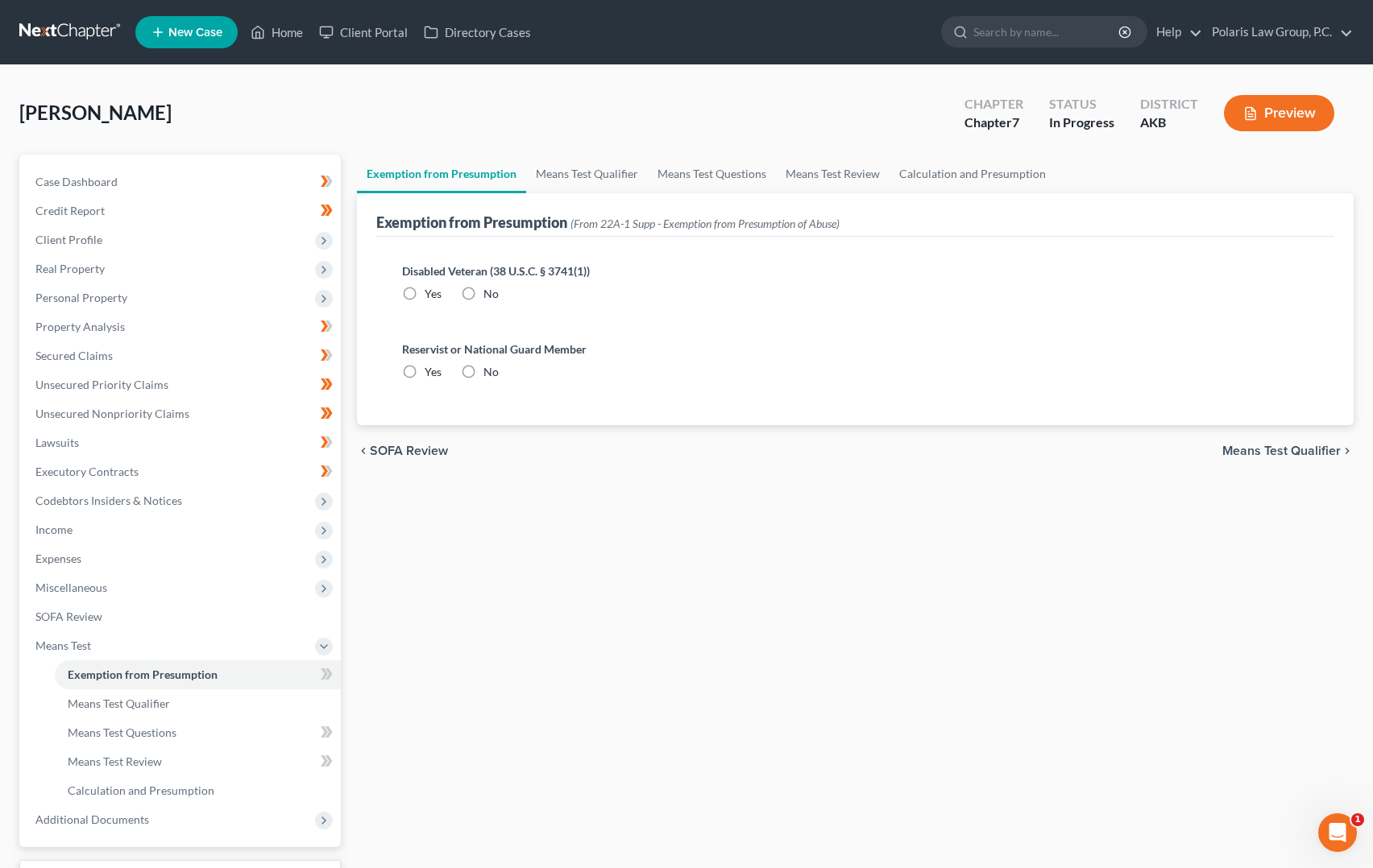
click at [484, 291] on label "No" at bounding box center [491, 294] width 15 height 16
click at [490, 291] on input "No" at bounding box center [495, 291] width 11 height 11
radio input "true"
click at [484, 372] on label "No" at bounding box center [491, 372] width 15 height 16
click at [490, 372] on input "No" at bounding box center [495, 370] width 11 height 11
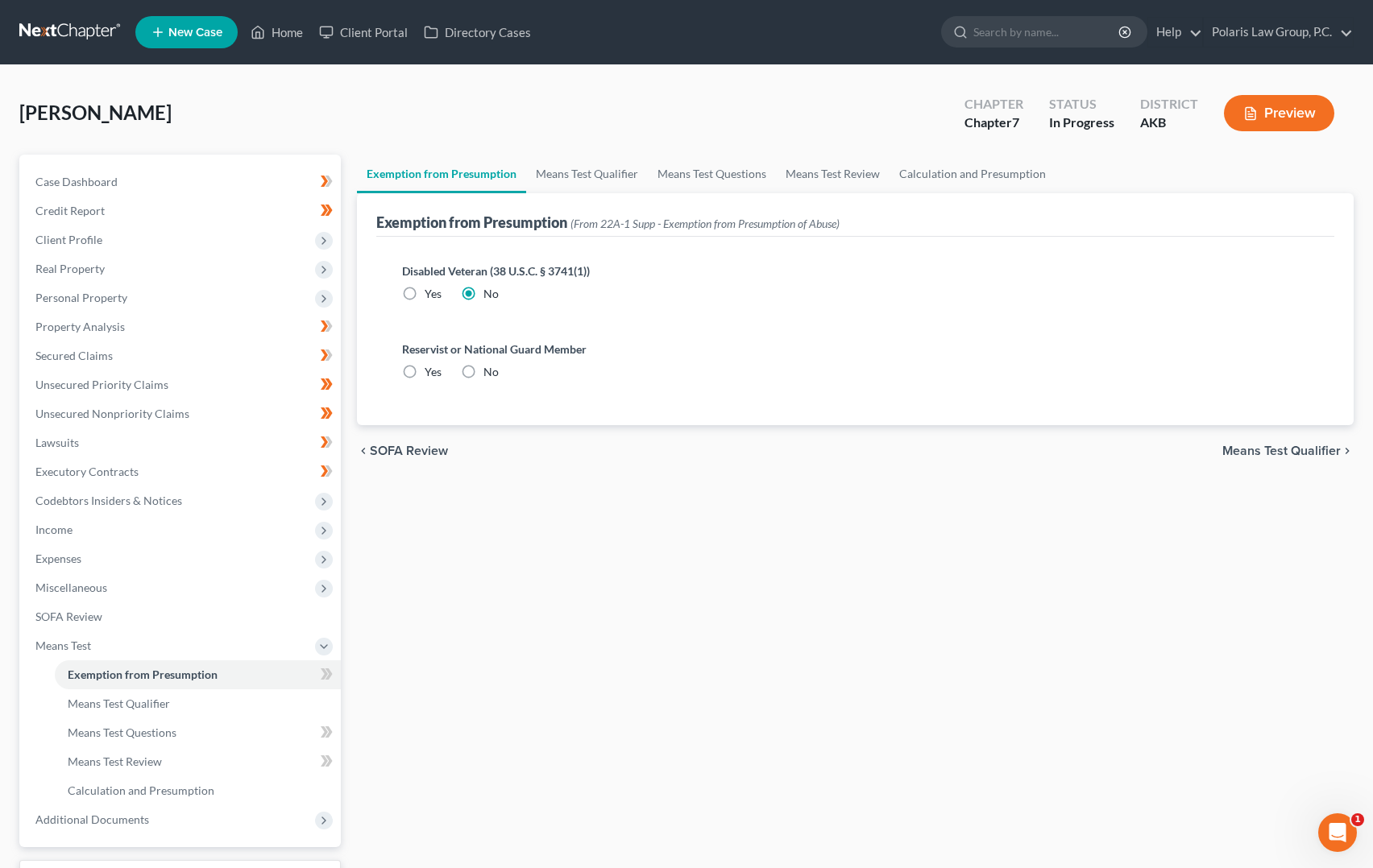
radio input "true"
click at [331, 673] on icon at bounding box center [329, 674] width 7 height 11
click at [214, 736] on link "Means Test Questions" at bounding box center [198, 733] width 286 height 29
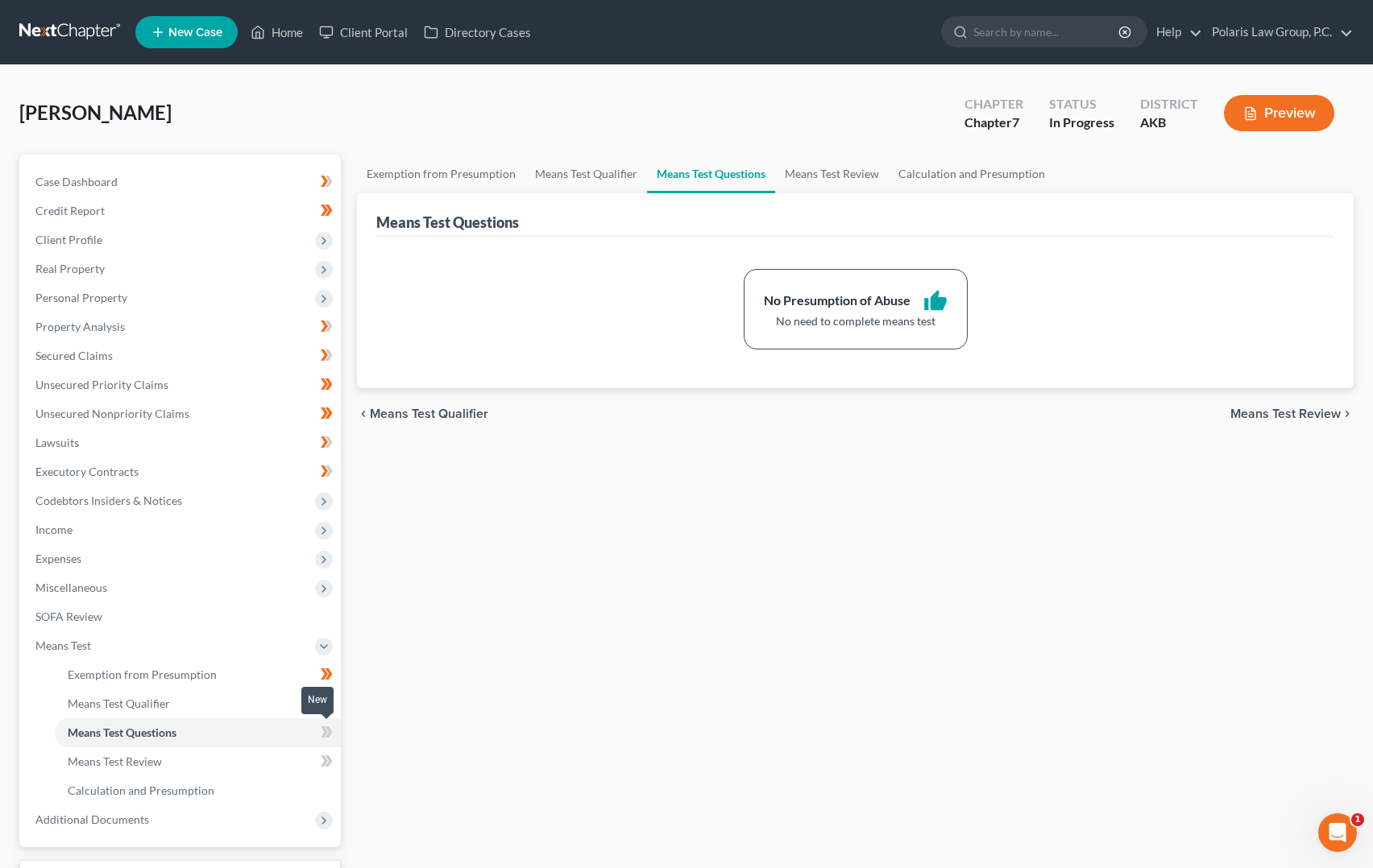
click at [326, 737] on icon at bounding box center [326, 732] width 12 height 20
click at [289, 766] on link "Means Test Review" at bounding box center [198, 761] width 286 height 29
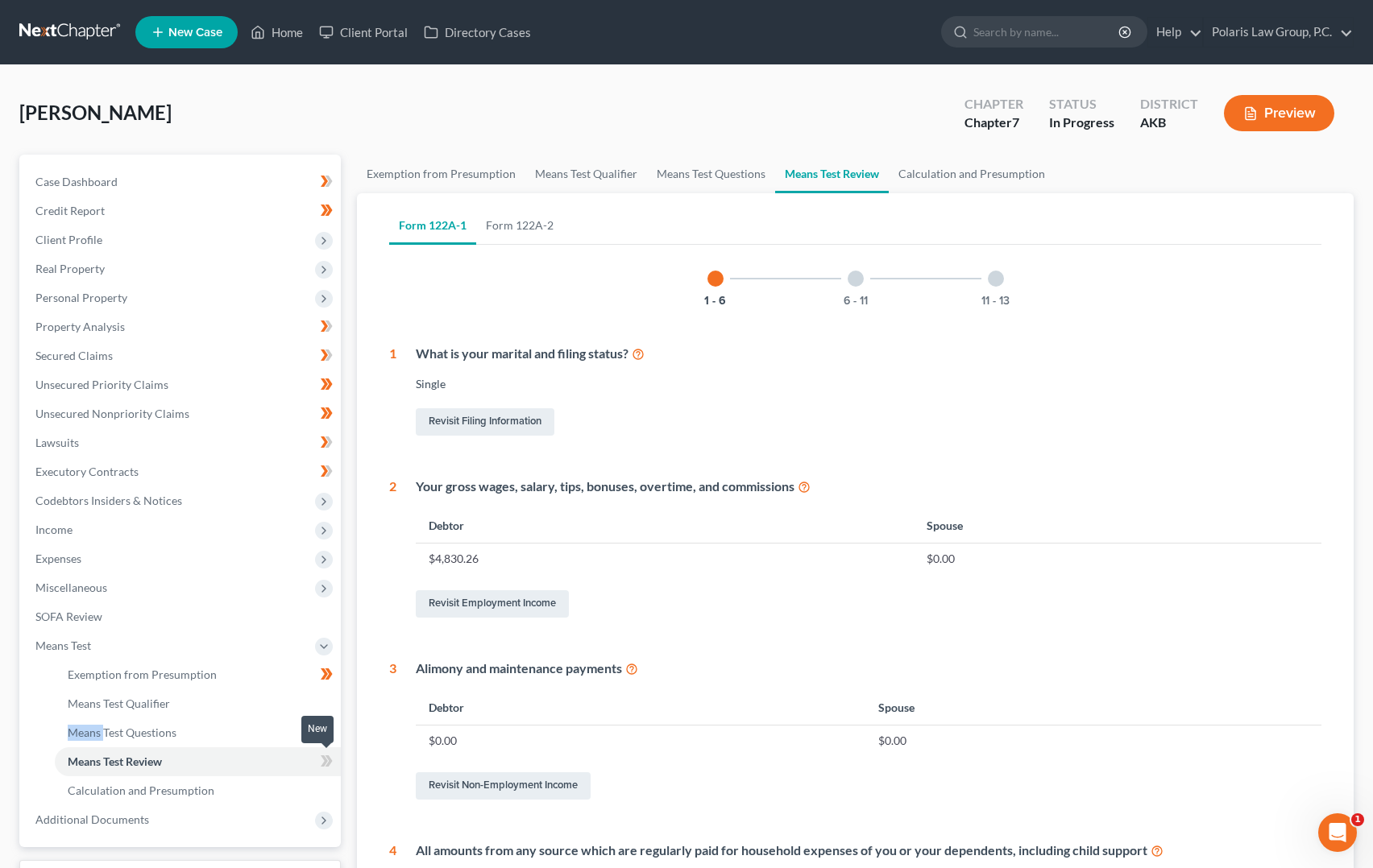
click at [325, 765] on icon at bounding box center [324, 761] width 7 height 11
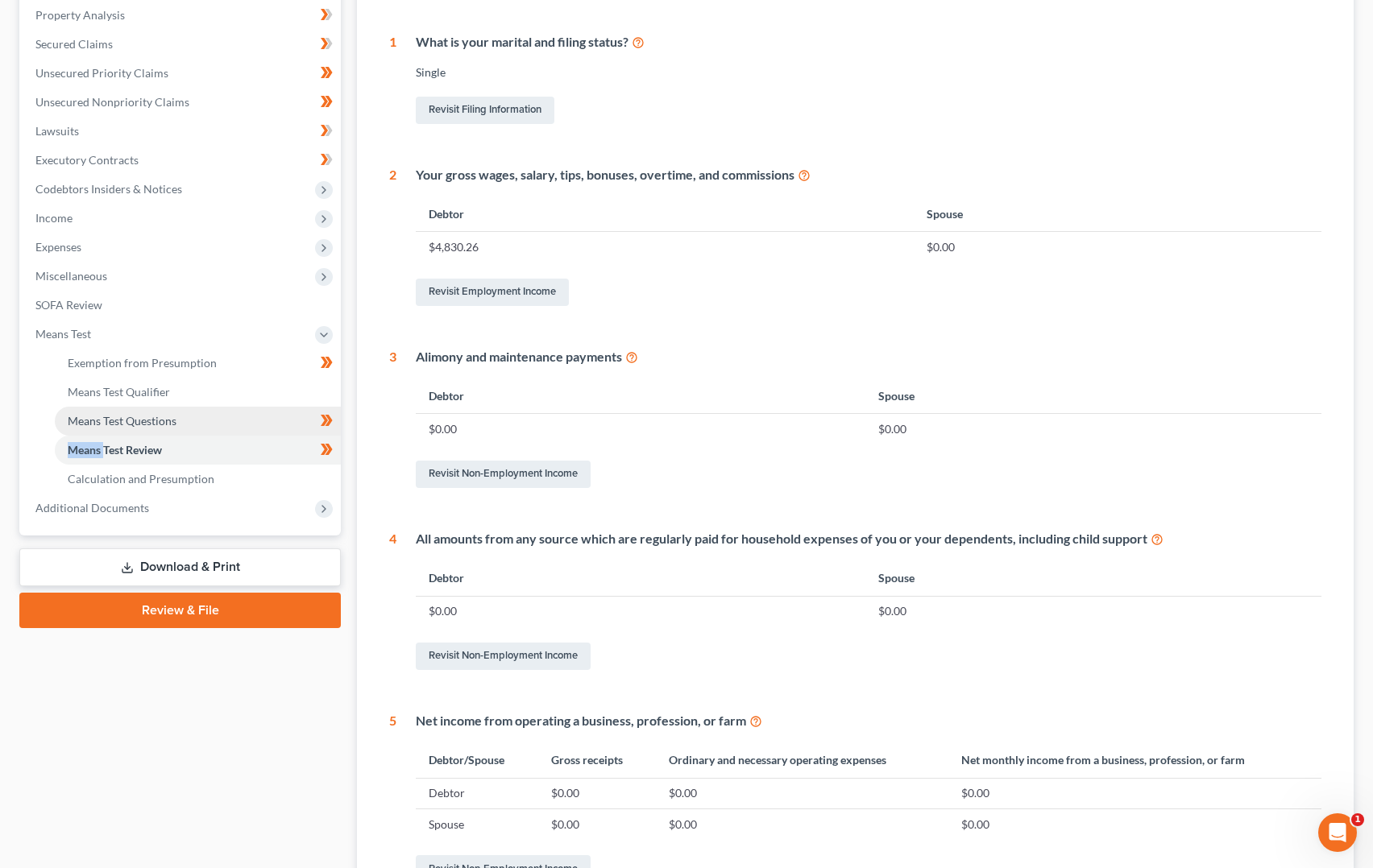
scroll to position [322, 0]
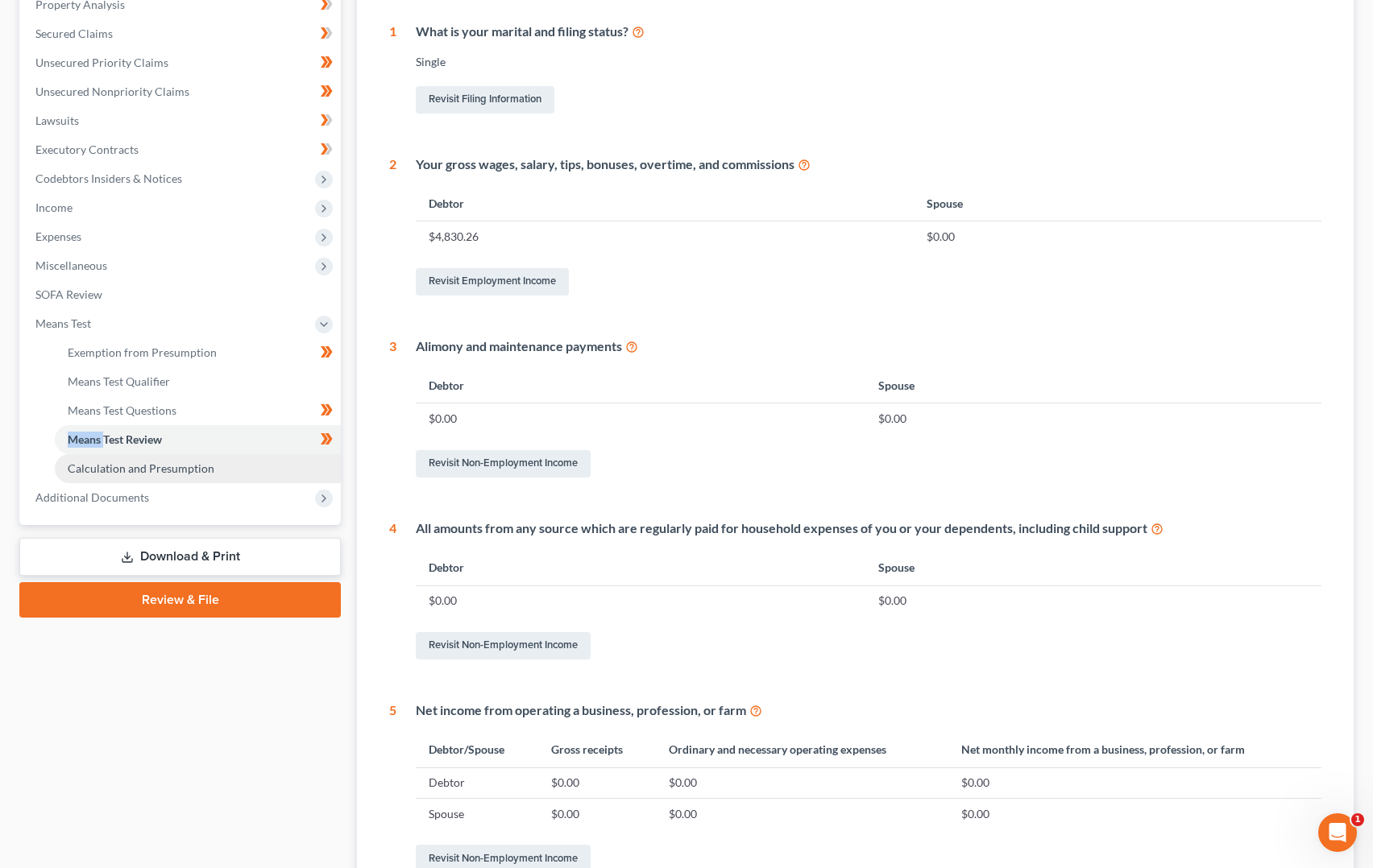
click at [169, 470] on span "Calculation and Presumption" at bounding box center [141, 468] width 146 height 14
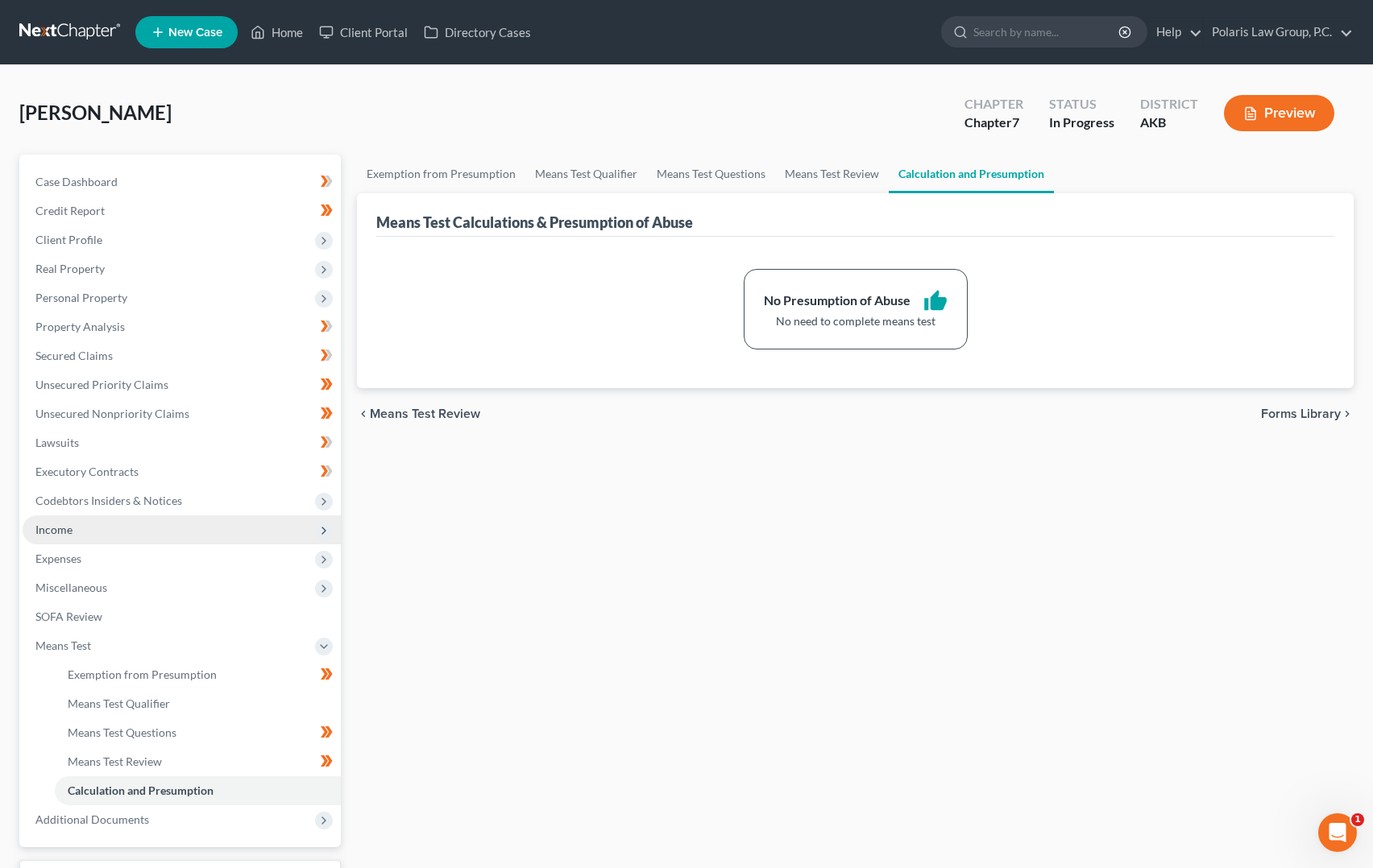
click at [106, 531] on span "Income" at bounding box center [182, 529] width 319 height 29
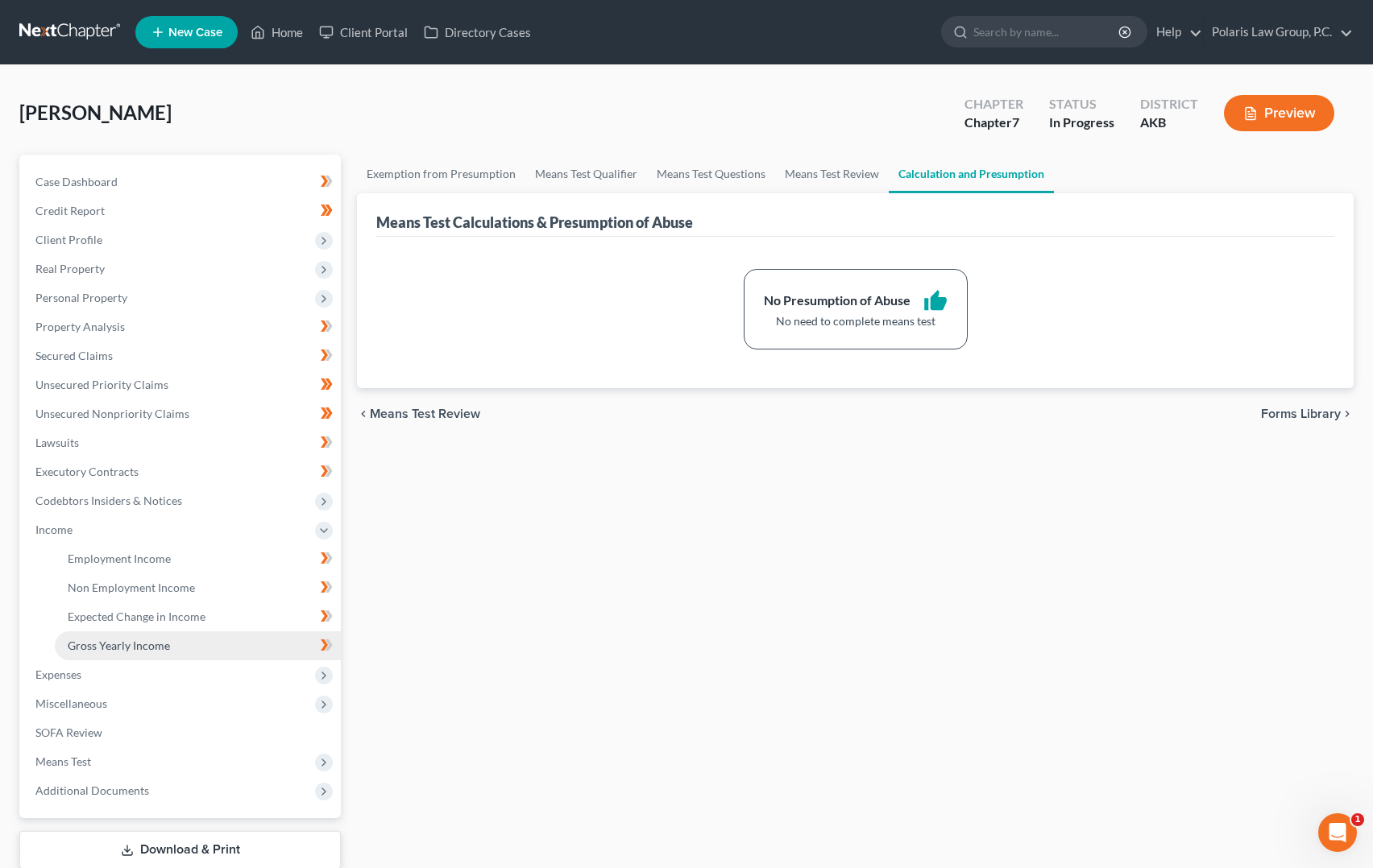
click at [143, 642] on span "Gross Yearly Income" at bounding box center [119, 646] width 102 height 14
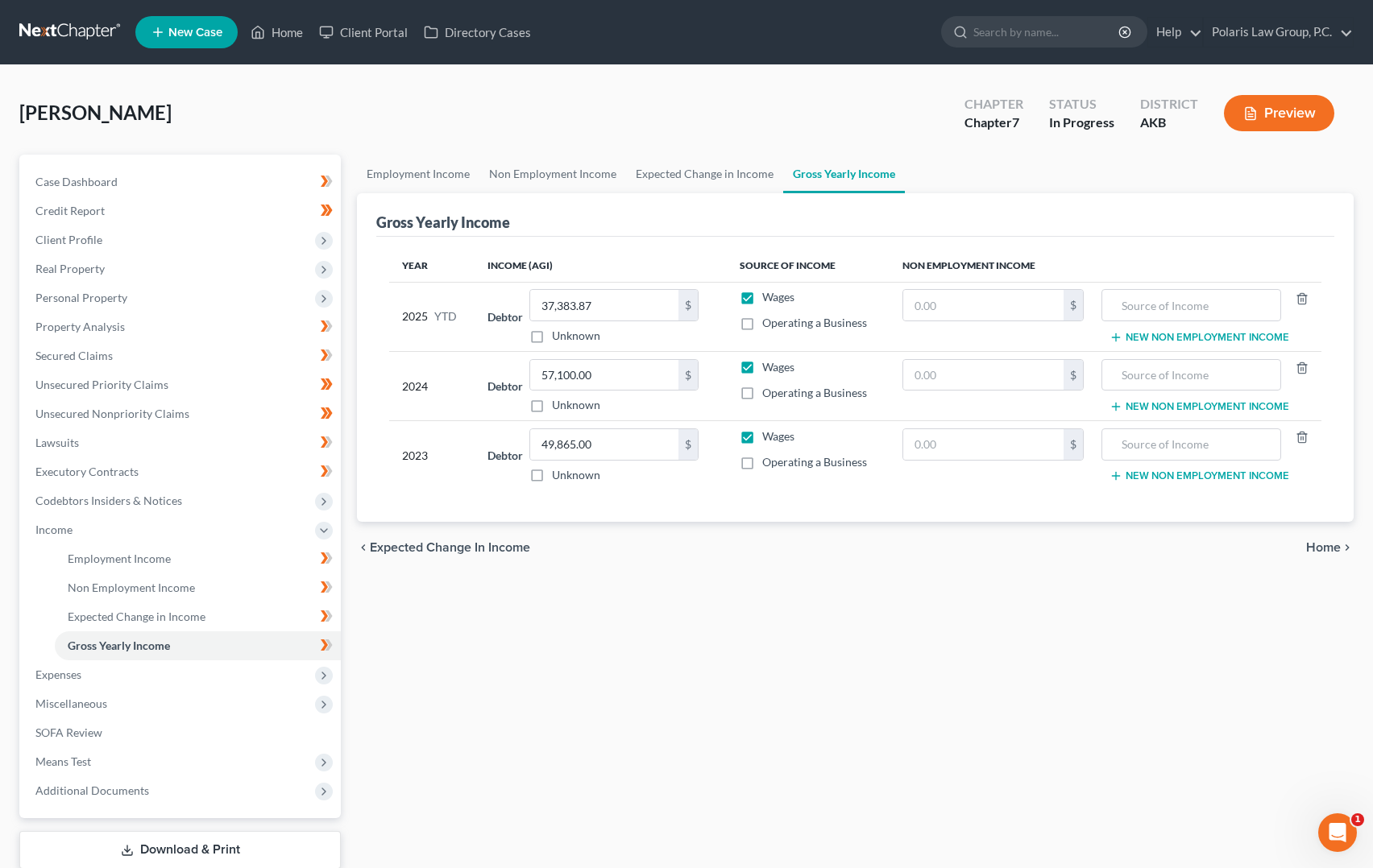
drag, startPoint x: 895, startPoint y: 114, endPoint x: 887, endPoint y: 106, distance: 11.3
click at [887, 106] on div "[PERSON_NAME] Upgraded Chapter Chapter 7 Status In Progress District AKB Preview" at bounding box center [686, 119] width 1334 height 70
click at [288, 617] on link "Expected Change in Income" at bounding box center [198, 617] width 286 height 29
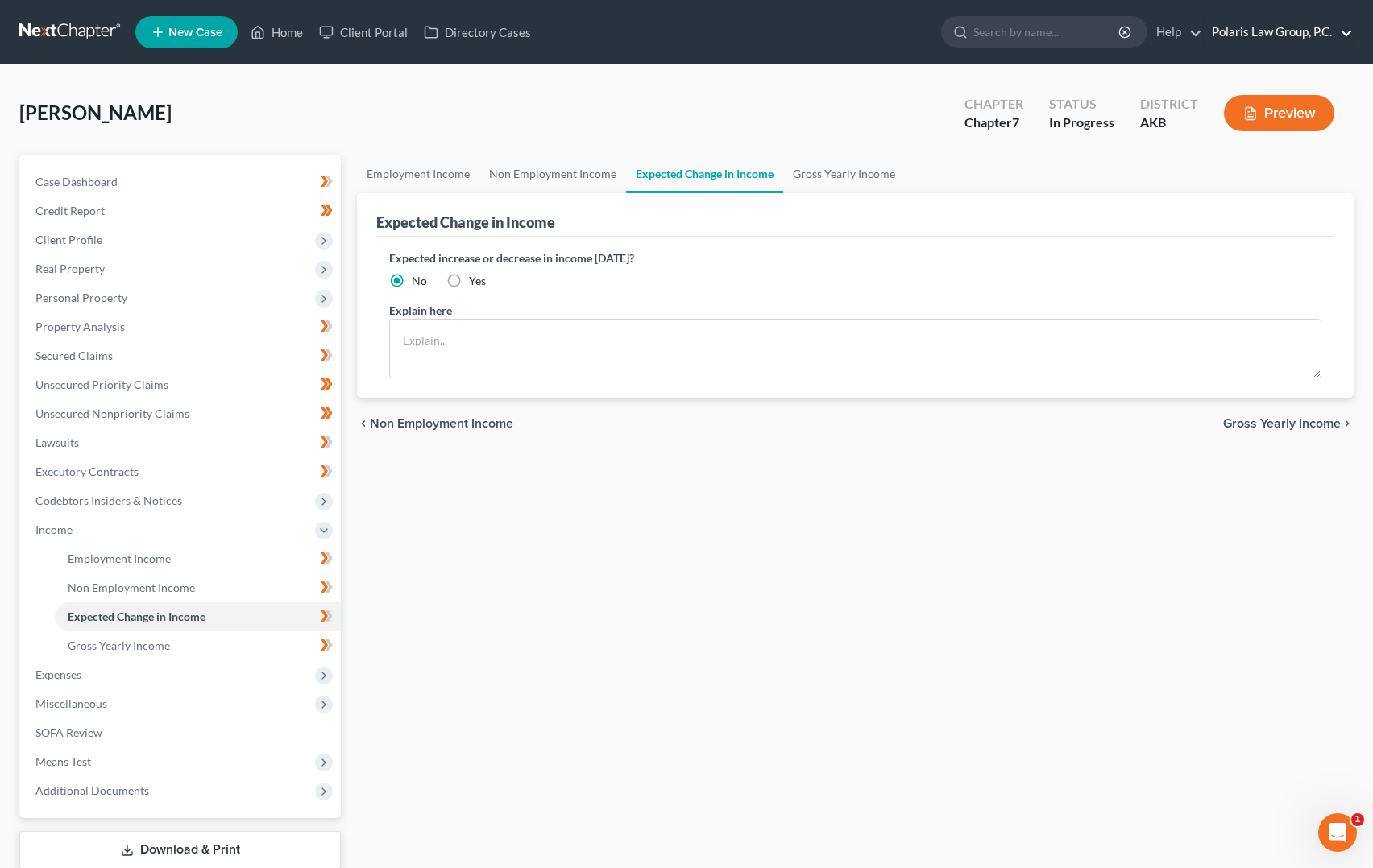
click at [1267, 36] on link "Polaris Law Group, P.C." at bounding box center [1278, 32] width 149 height 29
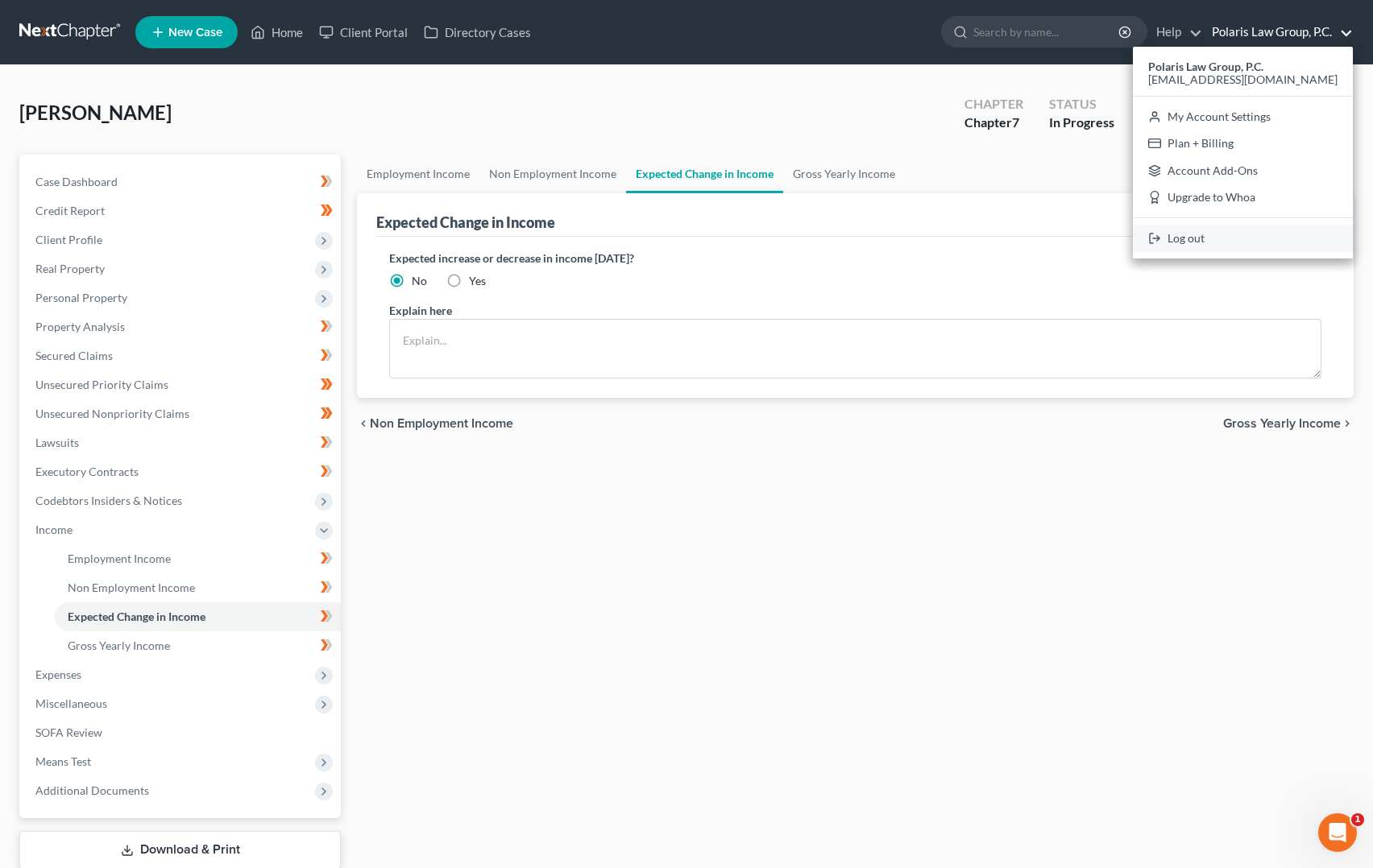
click at [1227, 239] on link "Log out" at bounding box center [1242, 238] width 220 height 27
